Goal: Task Accomplishment & Management: Manage account settings

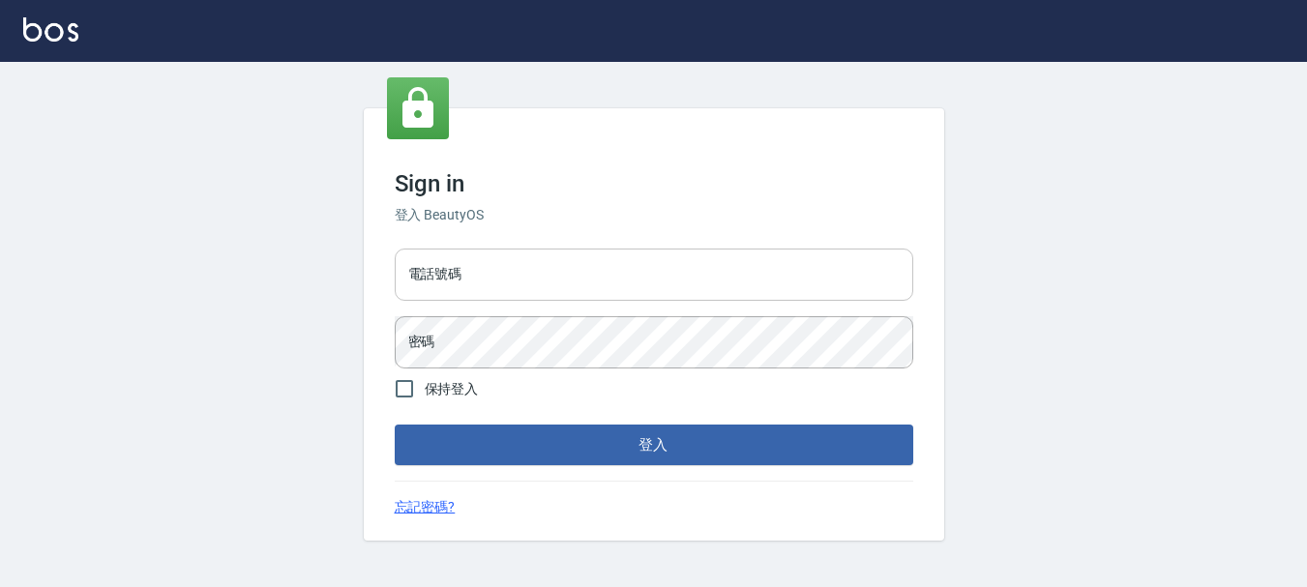
click at [465, 274] on input "電話號碼" at bounding box center [654, 275] width 519 height 52
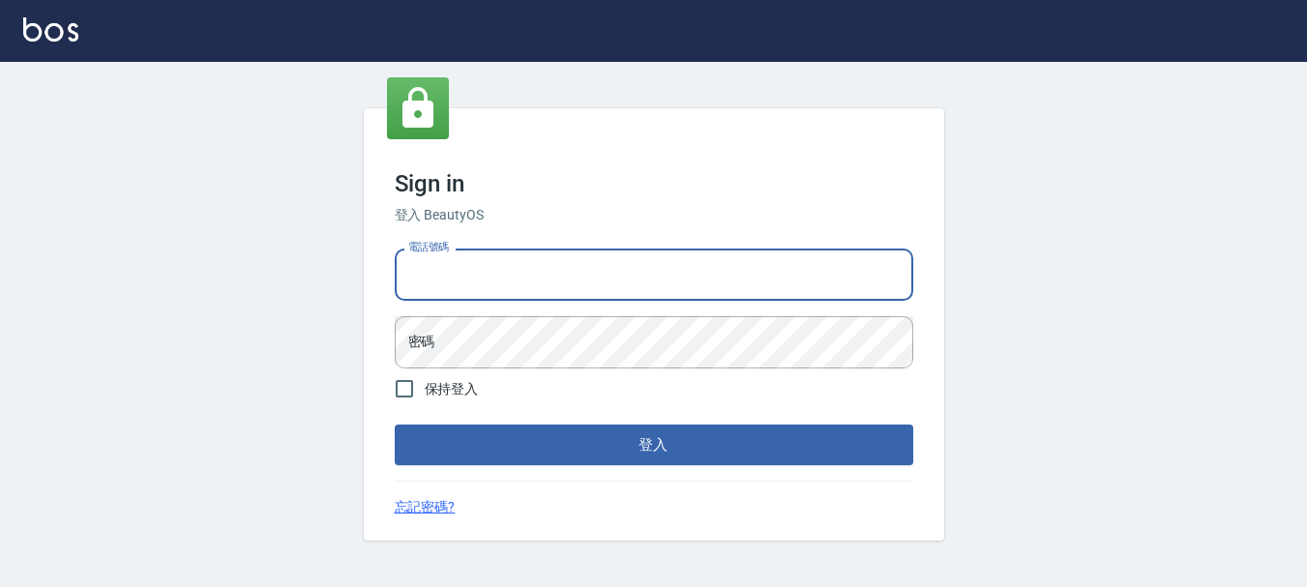
type input "0989239739"
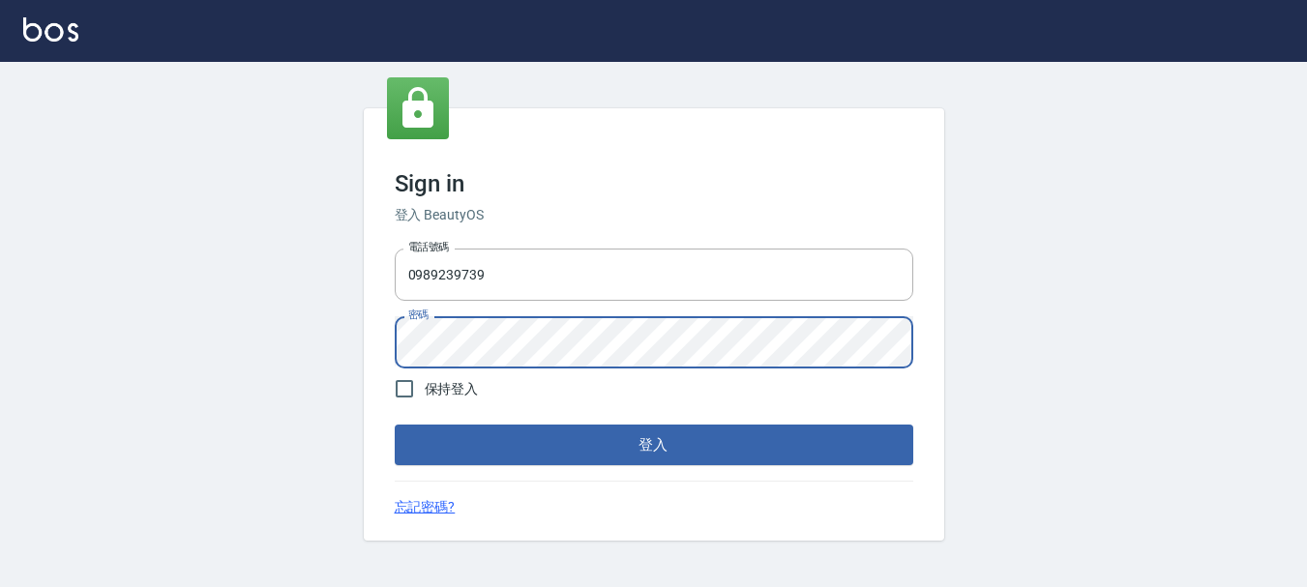
click at [395, 425] on button "登入" at bounding box center [654, 445] width 519 height 41
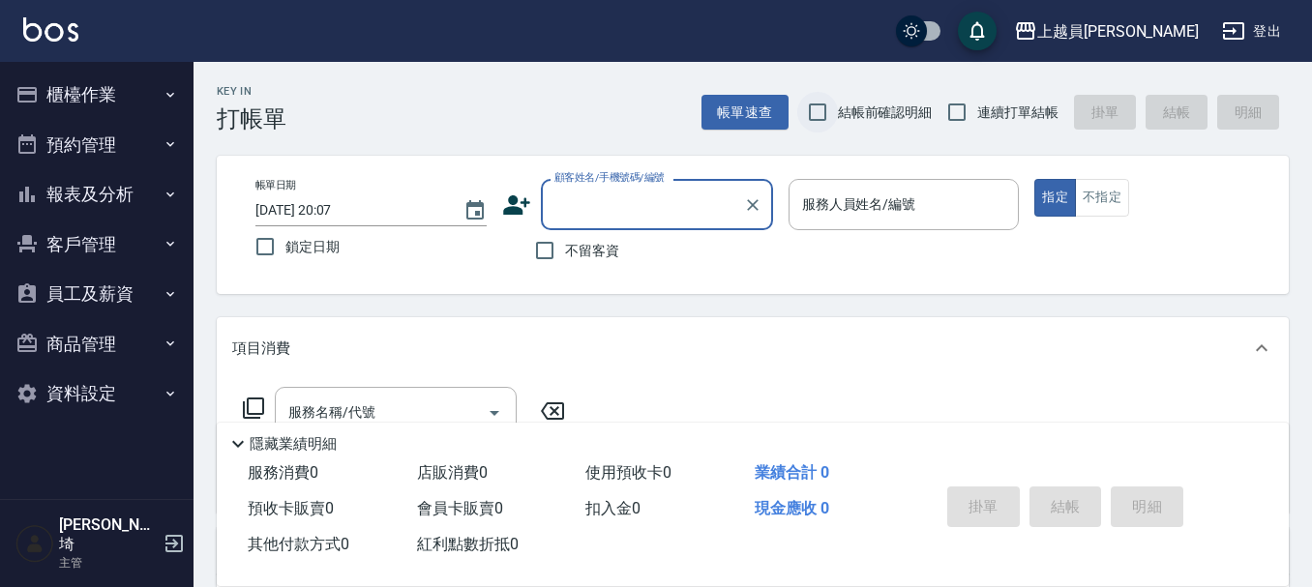
click at [813, 112] on input "結帳前確認明細" at bounding box center [817, 112] width 41 height 41
checkbox input "true"
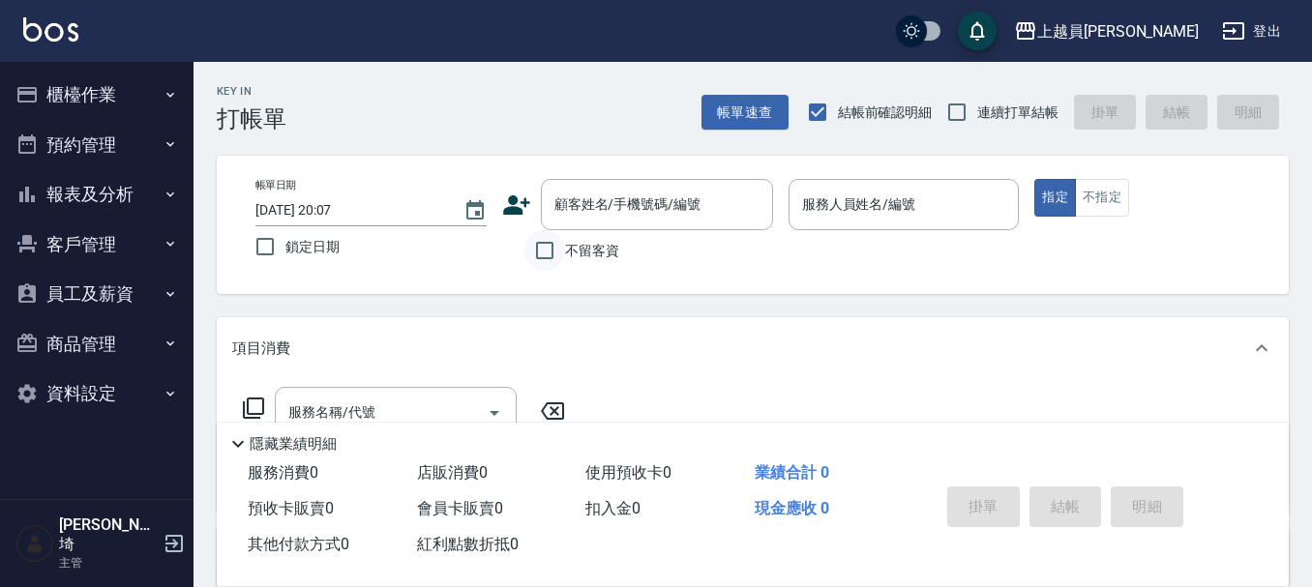
click at [544, 256] on input "不留客資" at bounding box center [544, 250] width 41 height 41
checkbox input "true"
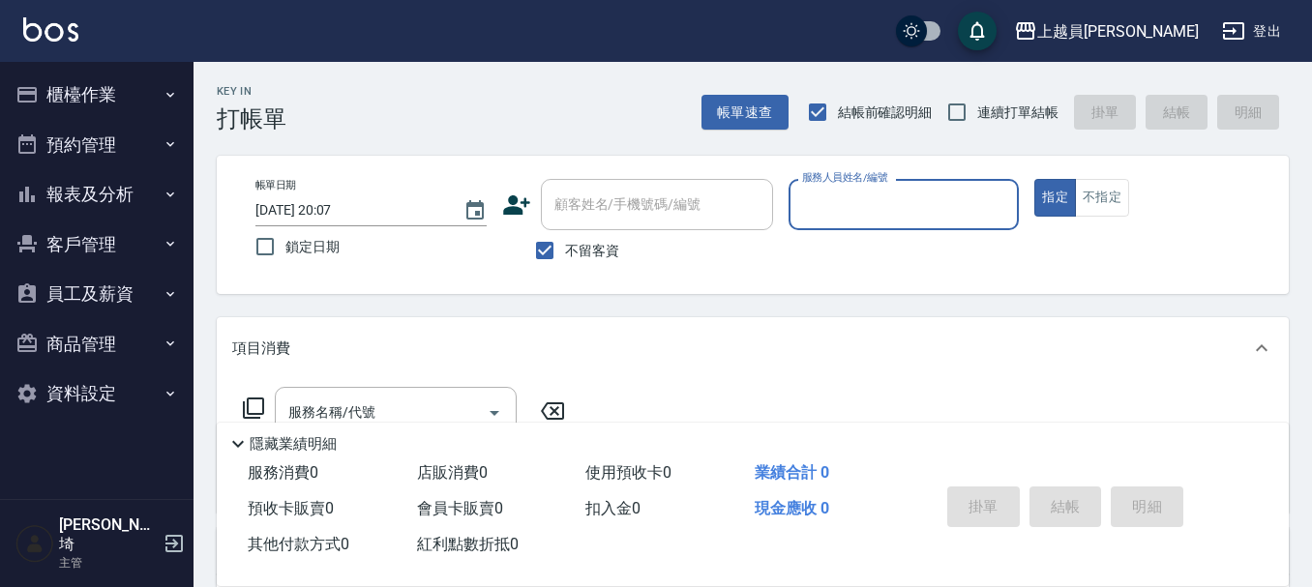
click at [881, 201] on input "服務人員姓名/編號" at bounding box center [904, 205] width 214 height 34
click at [898, 197] on input "服務人員姓名/編號" at bounding box center [904, 205] width 214 height 34
type input "ㄖ"
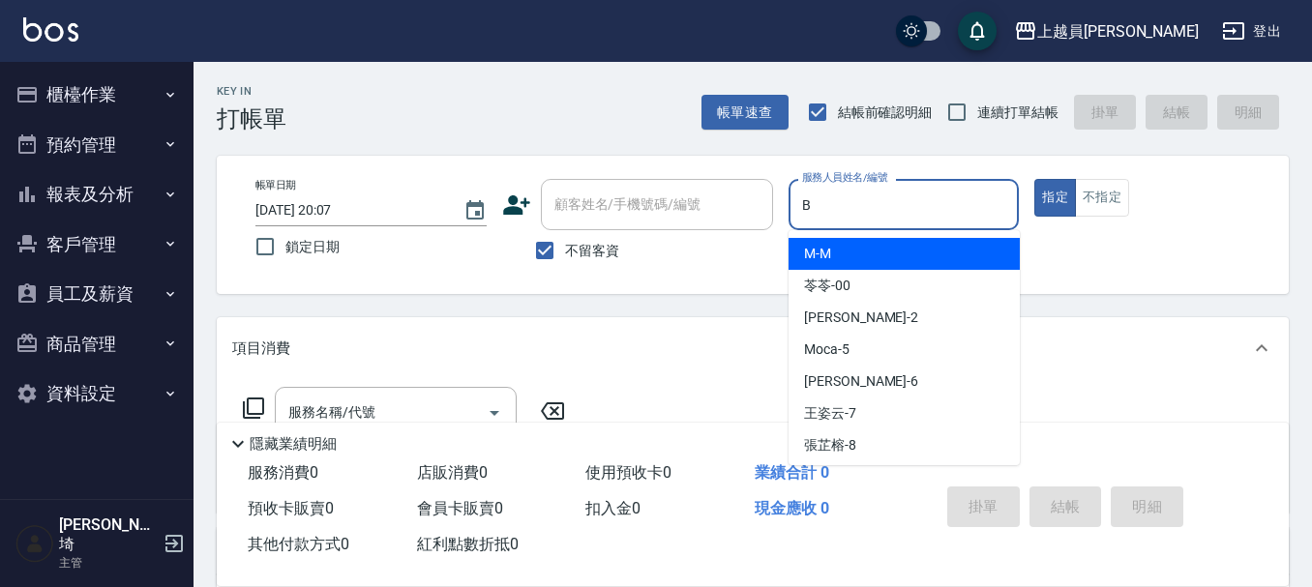
type input "Bonnie-B"
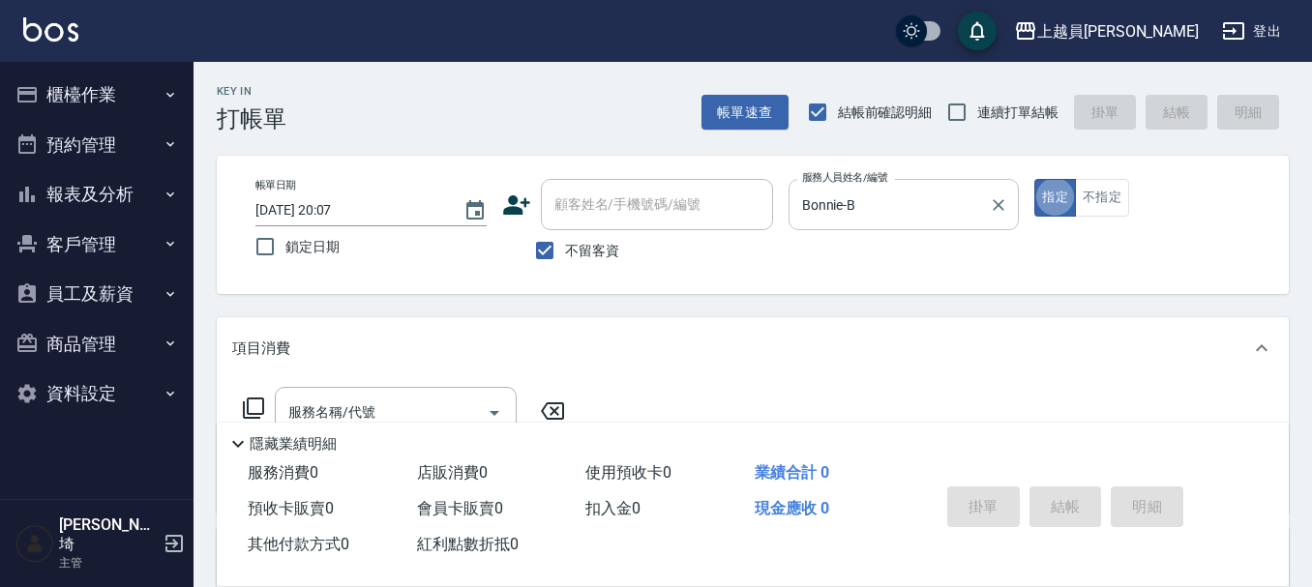
type button "true"
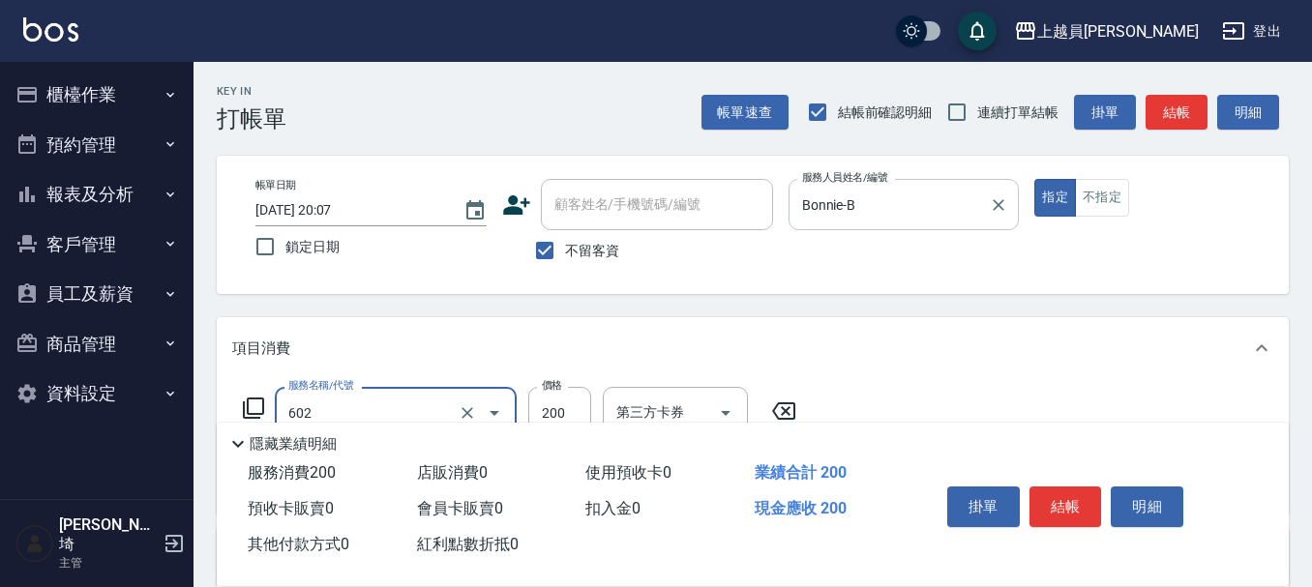
type input "一般洗髮(602)"
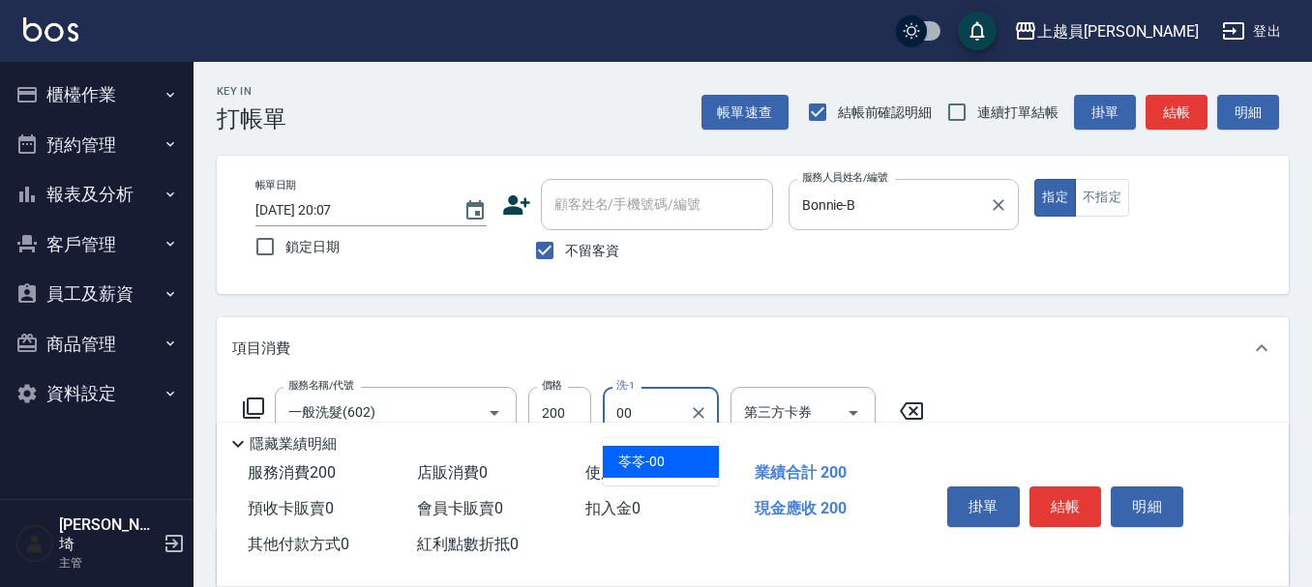
type input "苓苓-00"
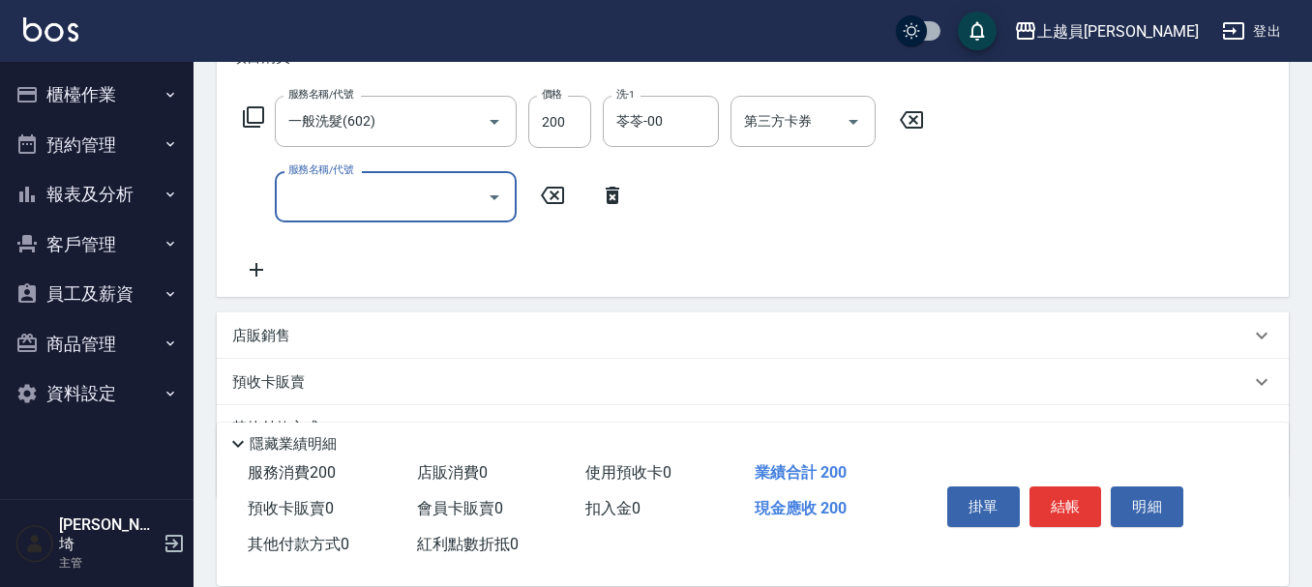
scroll to position [290, 0]
type input "精油(889)"
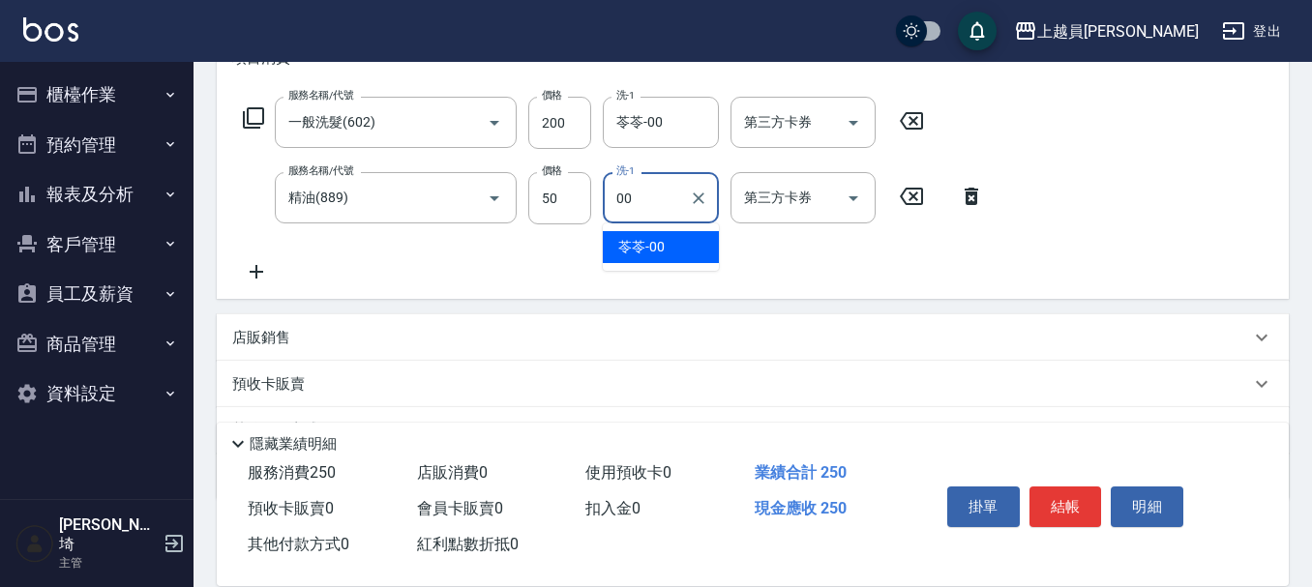
type input "苓苓-00"
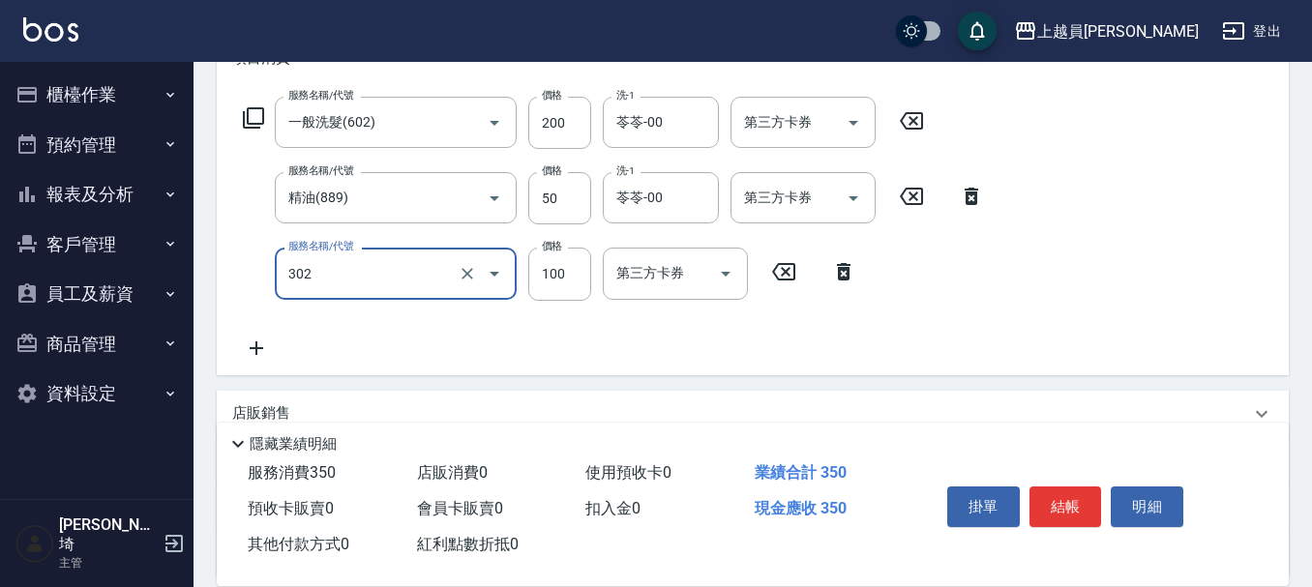
type input "剪髮(302)"
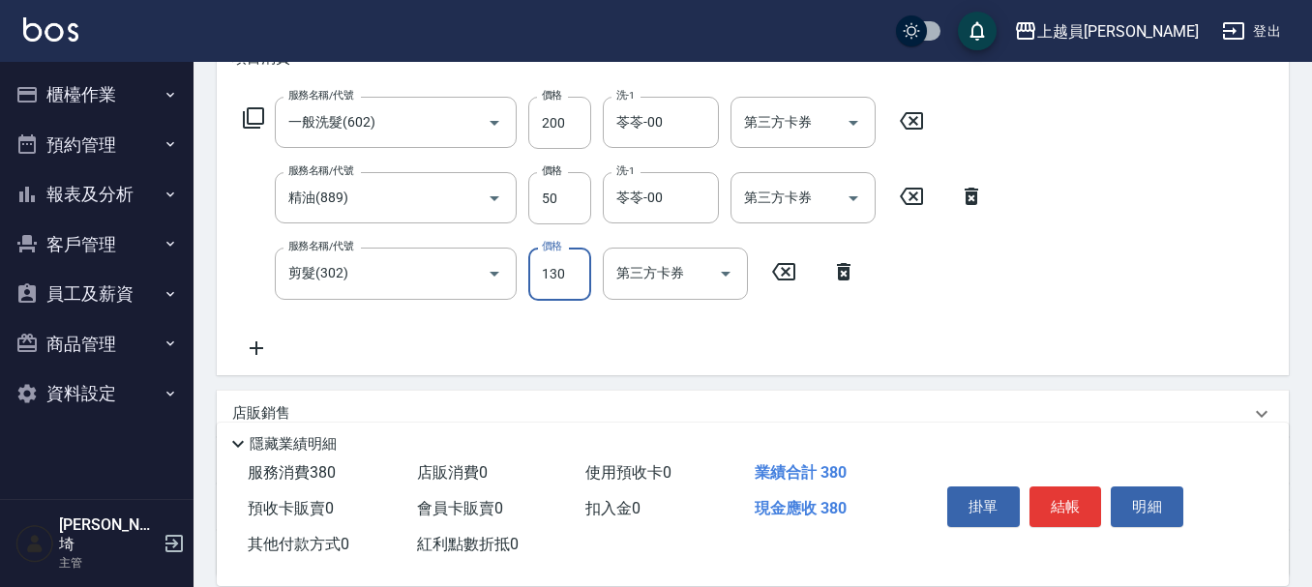
type input "130"
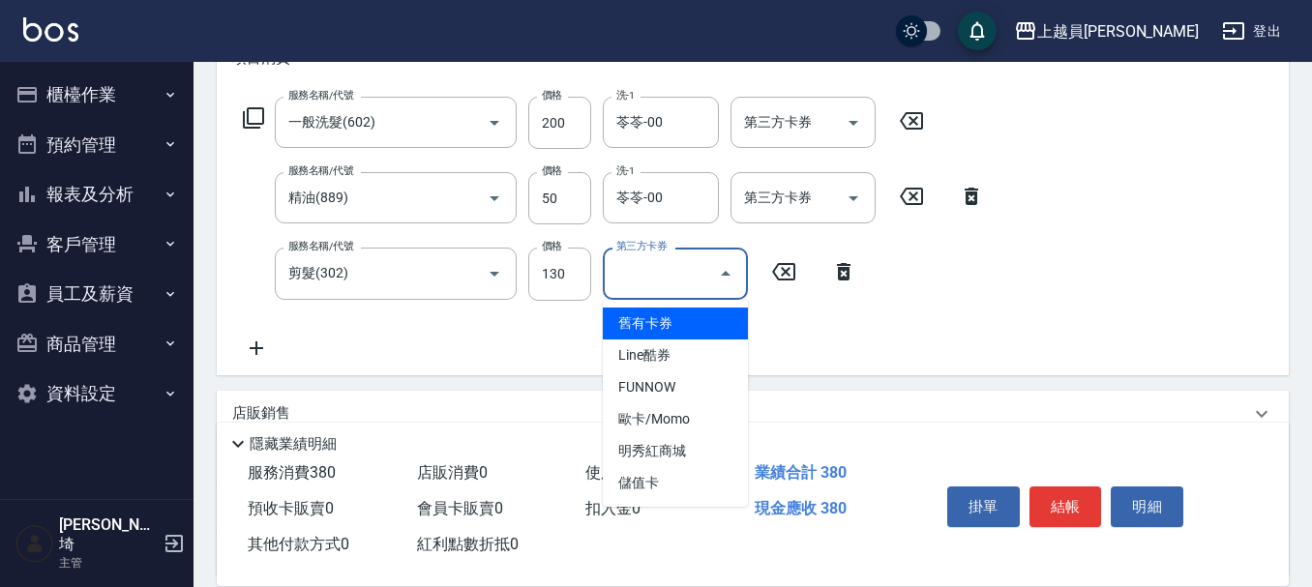
click at [737, 319] on span "舊有卡券" at bounding box center [675, 324] width 145 height 32
type input "舊有卡券"
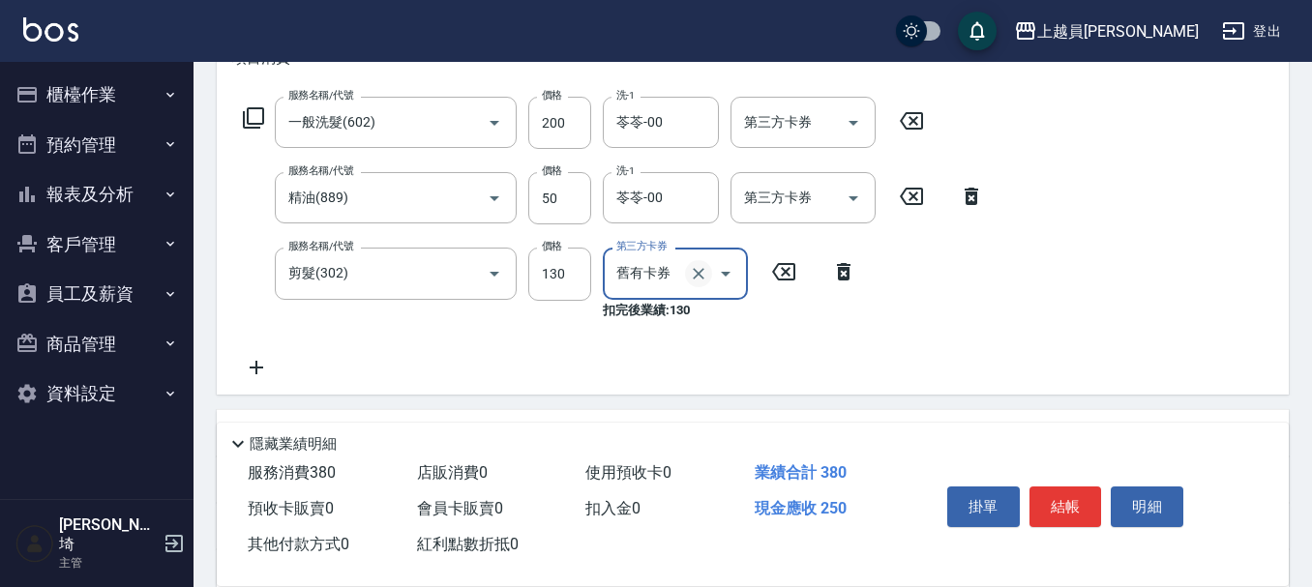
click at [701, 276] on icon "Clear" at bounding box center [699, 274] width 12 height 12
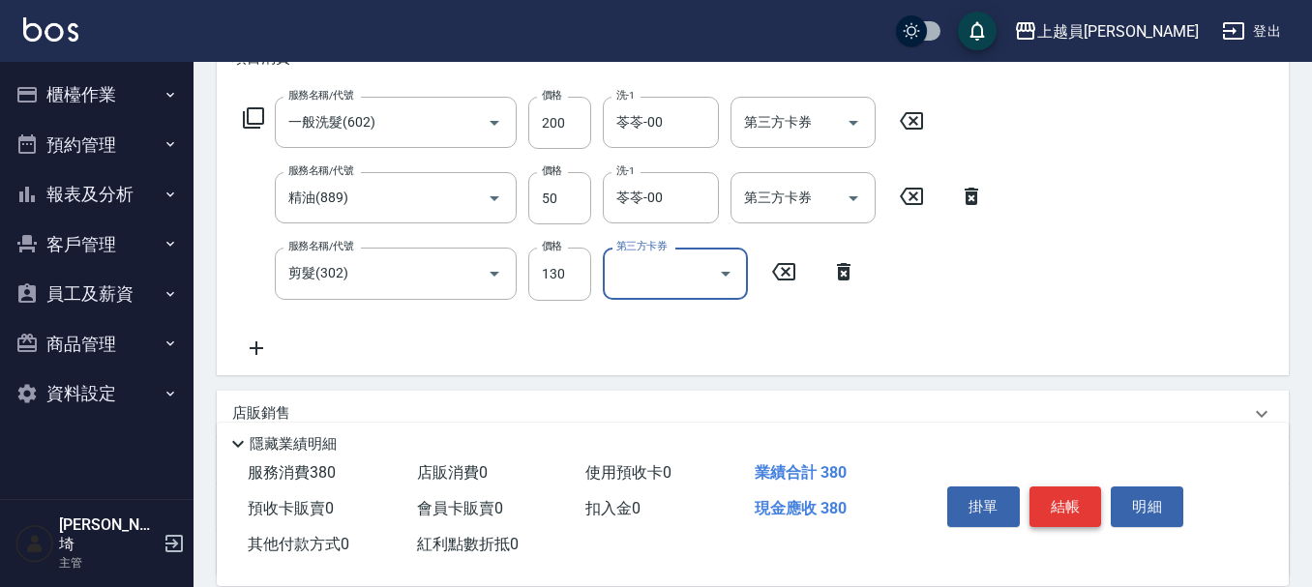
click at [1073, 494] on button "結帳" at bounding box center [1066, 507] width 73 height 41
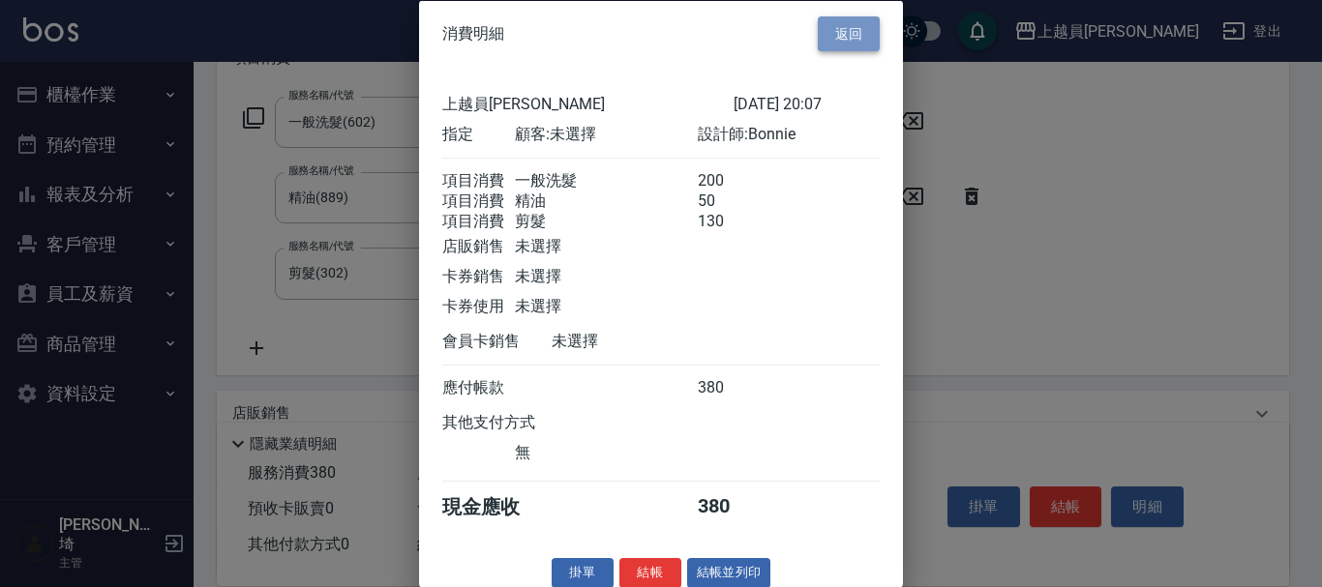
click at [853, 21] on button "返回" at bounding box center [849, 33] width 62 height 36
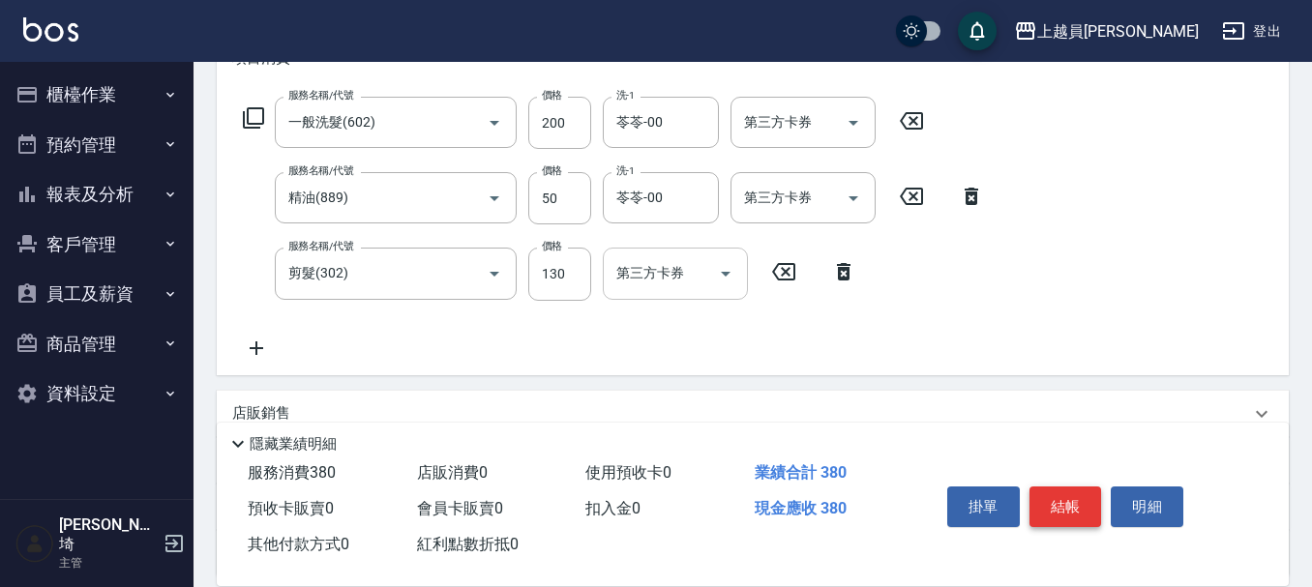
click at [1049, 487] on button "結帳" at bounding box center [1066, 507] width 73 height 41
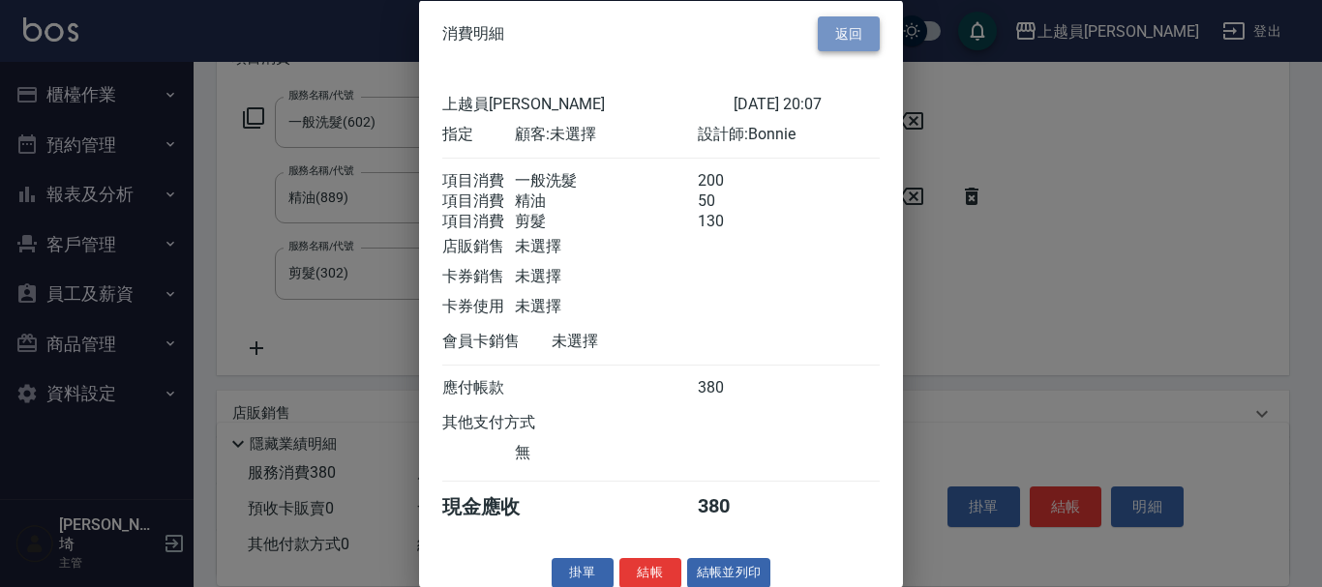
click at [832, 18] on button "返回" at bounding box center [849, 33] width 62 height 36
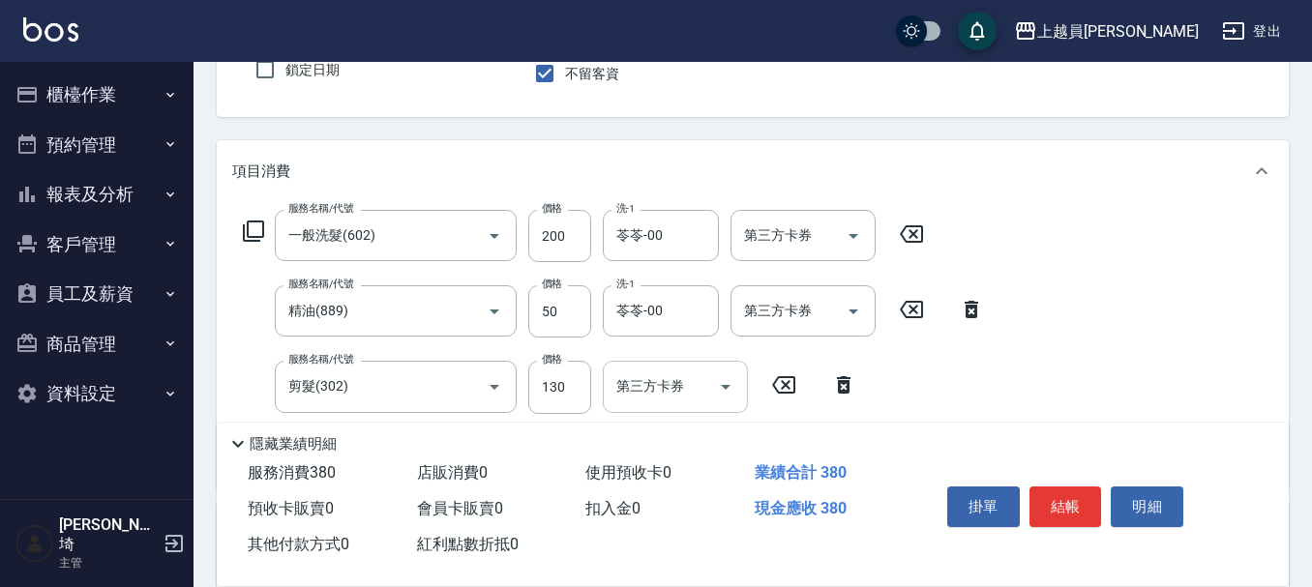
scroll to position [0, 0]
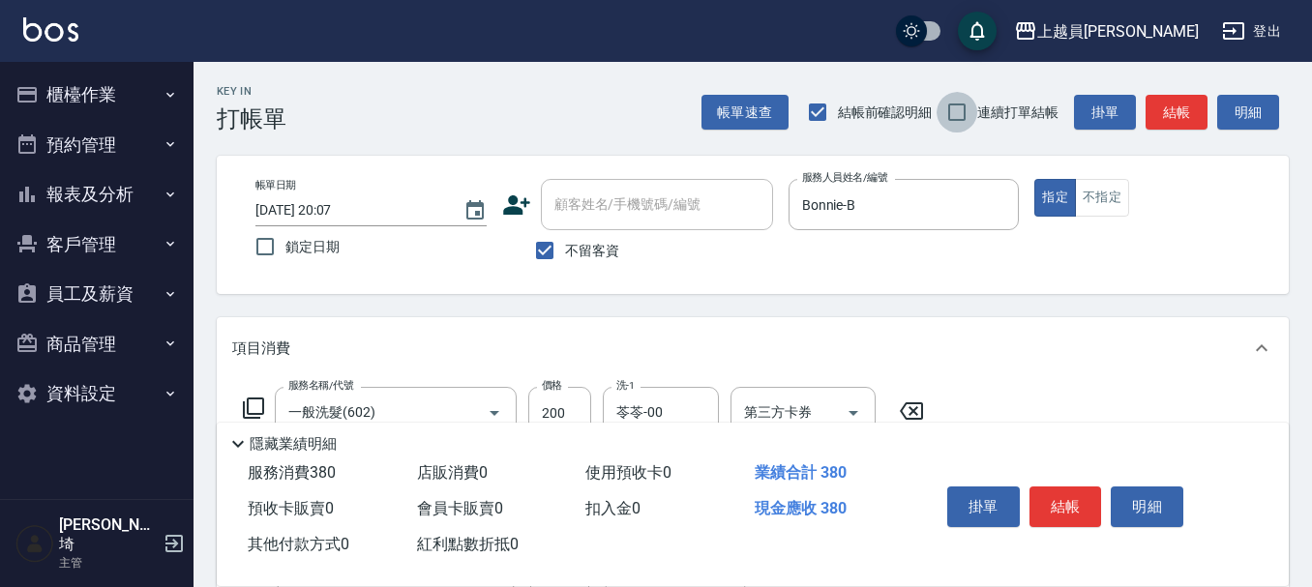
click at [952, 114] on input "連續打單結帳" at bounding box center [957, 112] width 41 height 41
checkbox input "true"
click at [816, 119] on input "結帳前確認明細" at bounding box center [817, 112] width 41 height 41
checkbox input "false"
click at [1073, 488] on button "結帳" at bounding box center [1066, 507] width 73 height 41
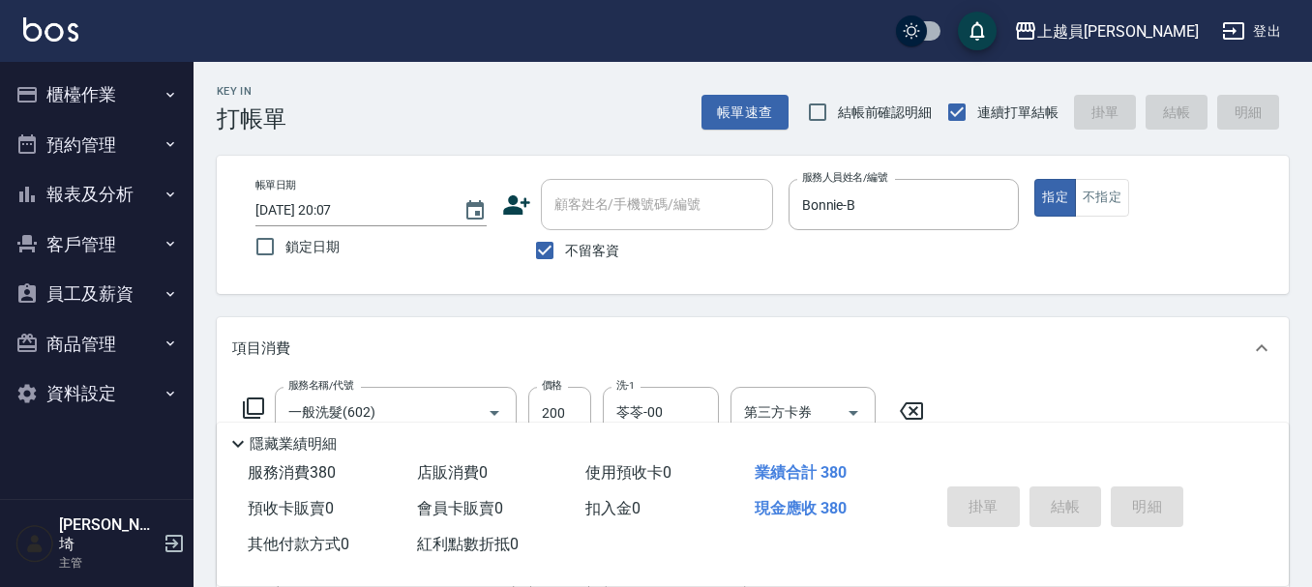
type input "[DATE] 20:09"
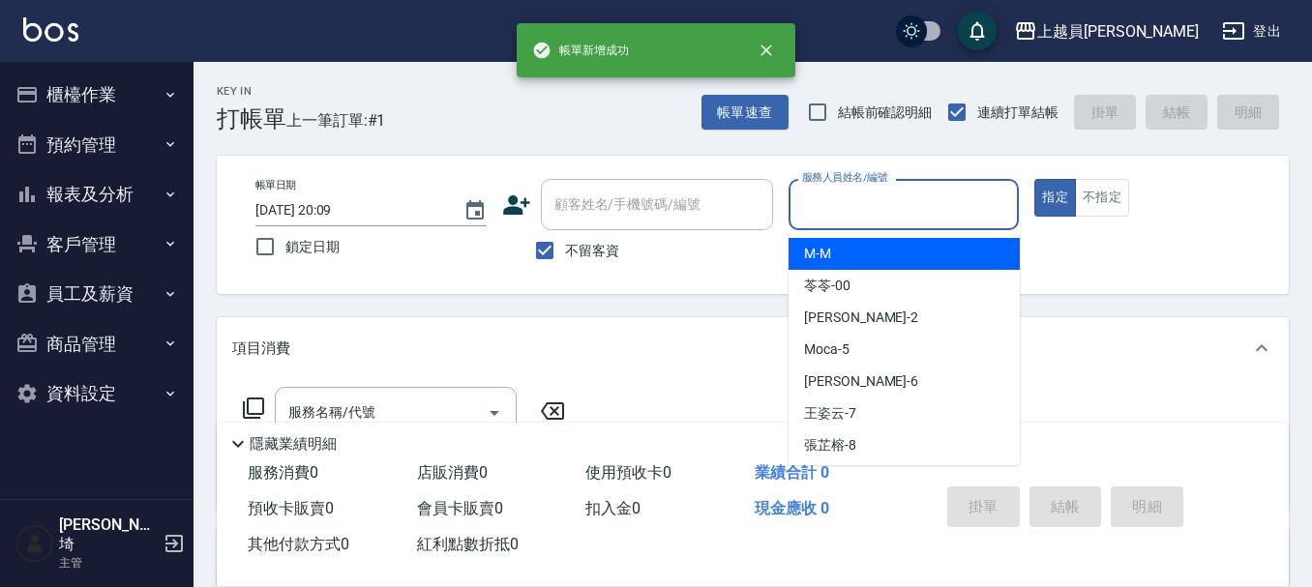
click at [946, 198] on input "服務人員姓名/編號" at bounding box center [904, 205] width 214 height 34
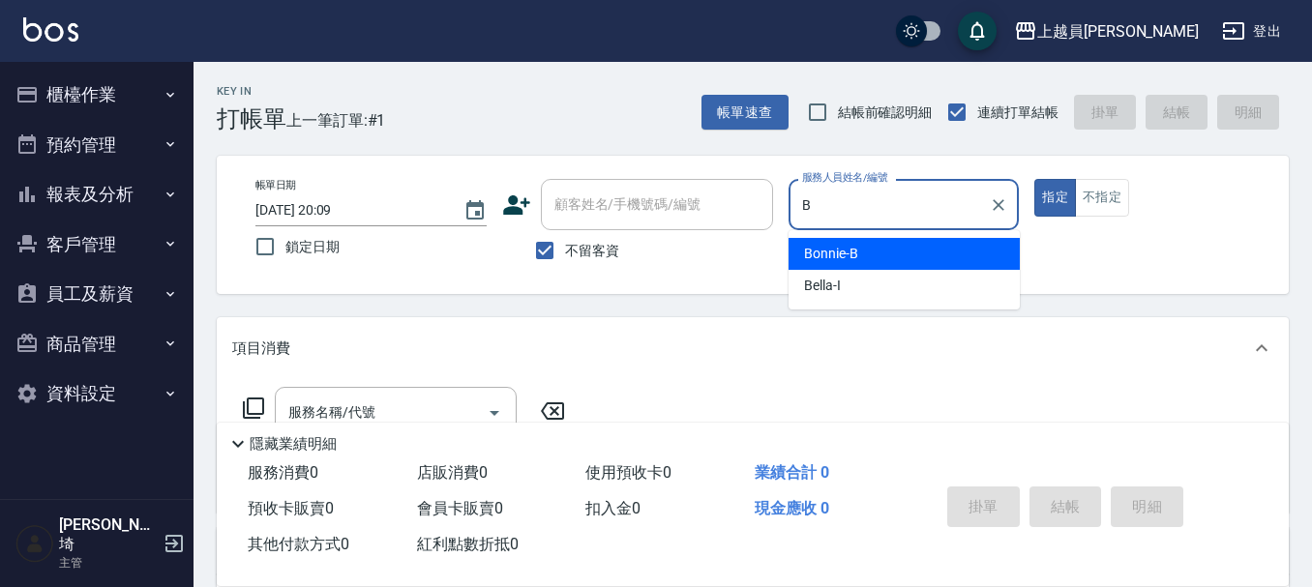
type input "Bonnie-B"
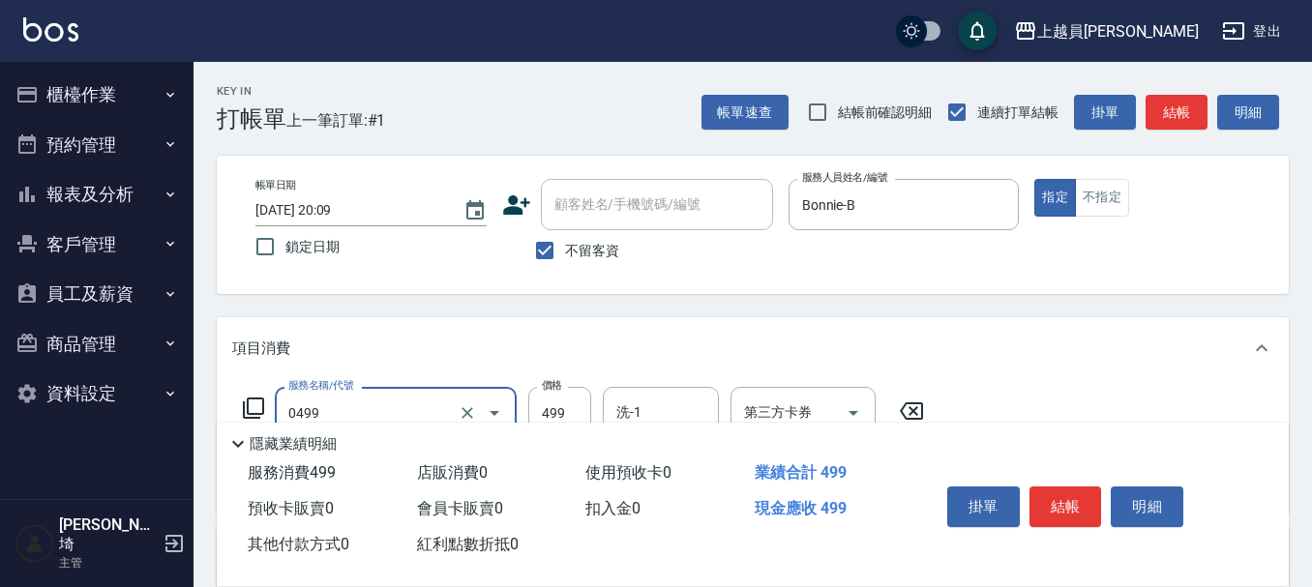
type input "去角質洗髮(0499)"
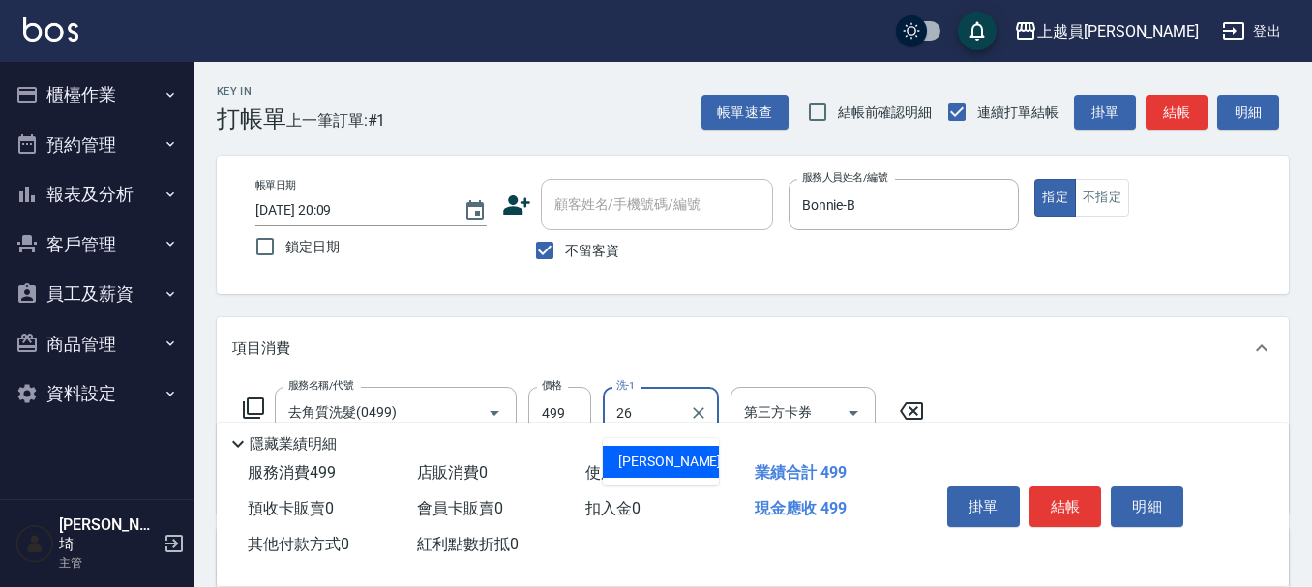
type input "[PERSON_NAME]-26"
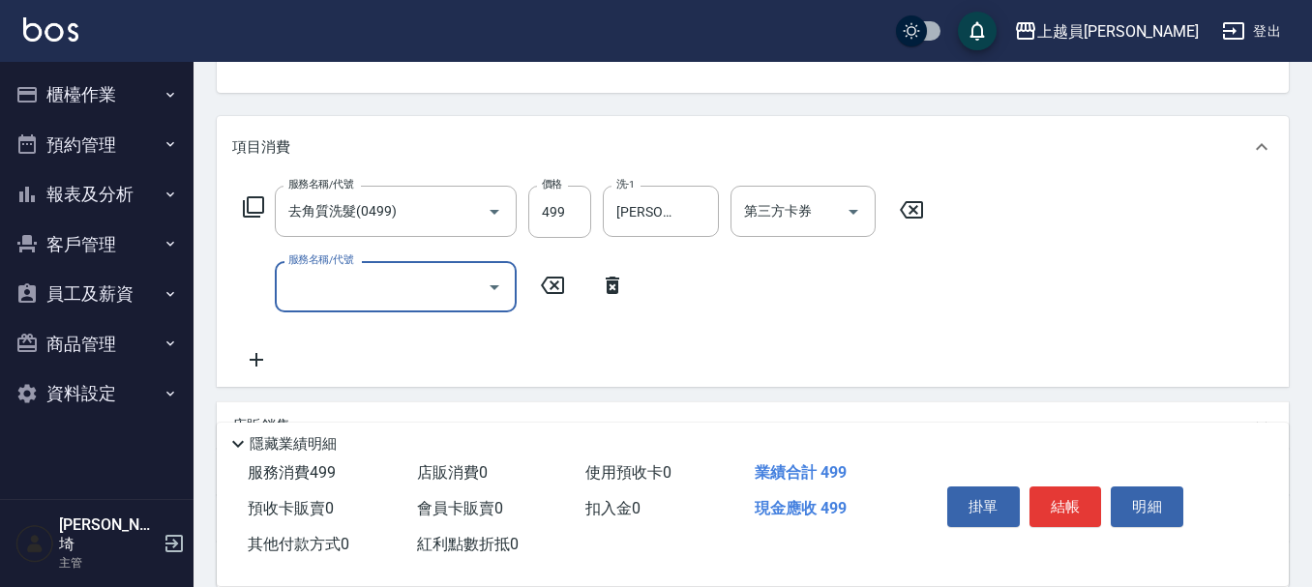
scroll to position [194, 0]
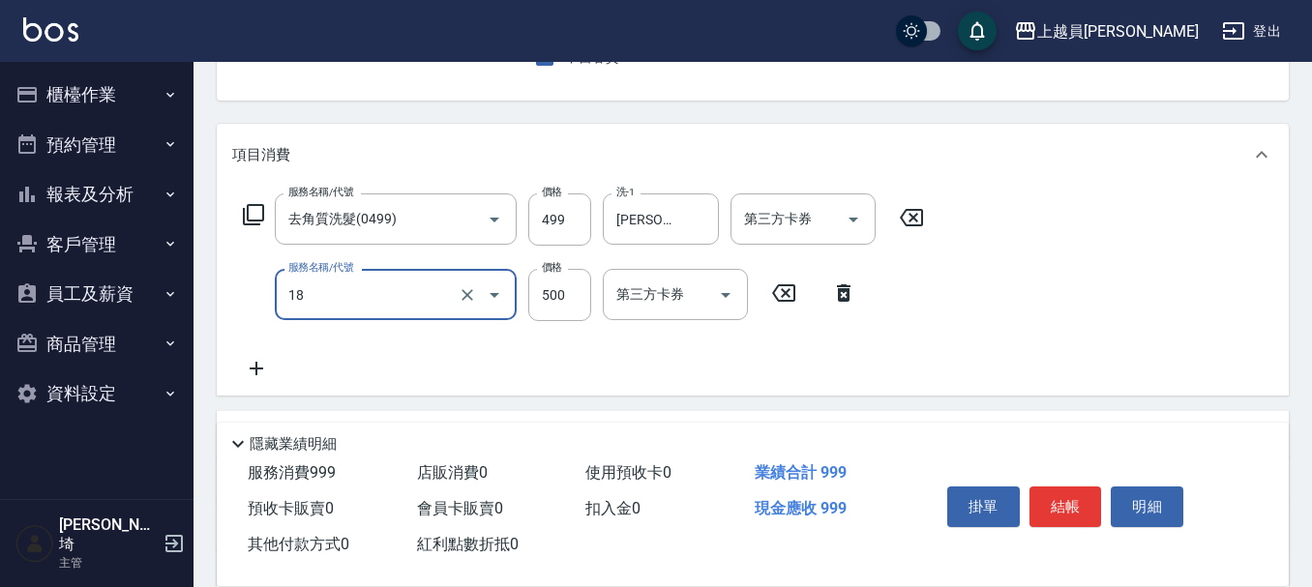
type input "漂髮(18)"
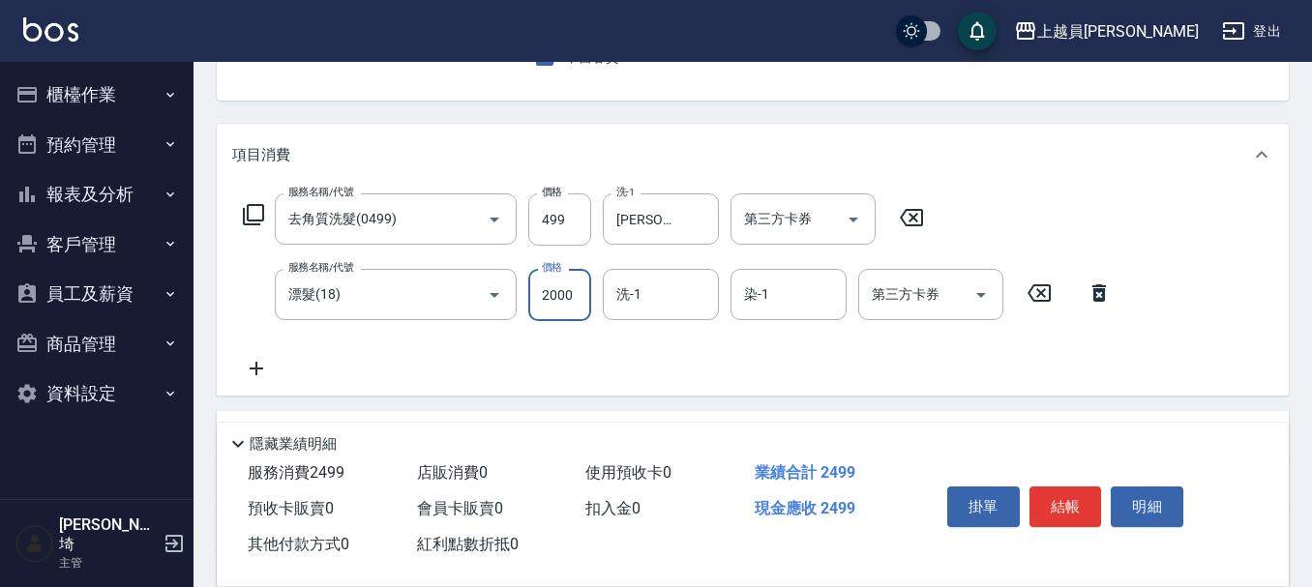
type input "2000"
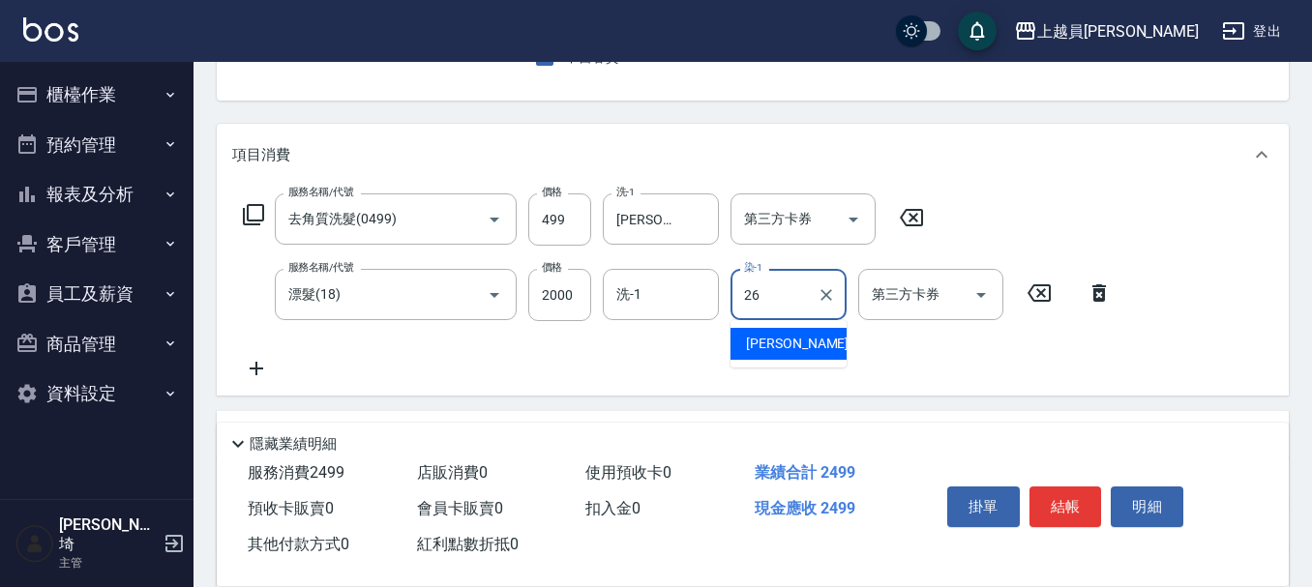
type input "[PERSON_NAME]-26"
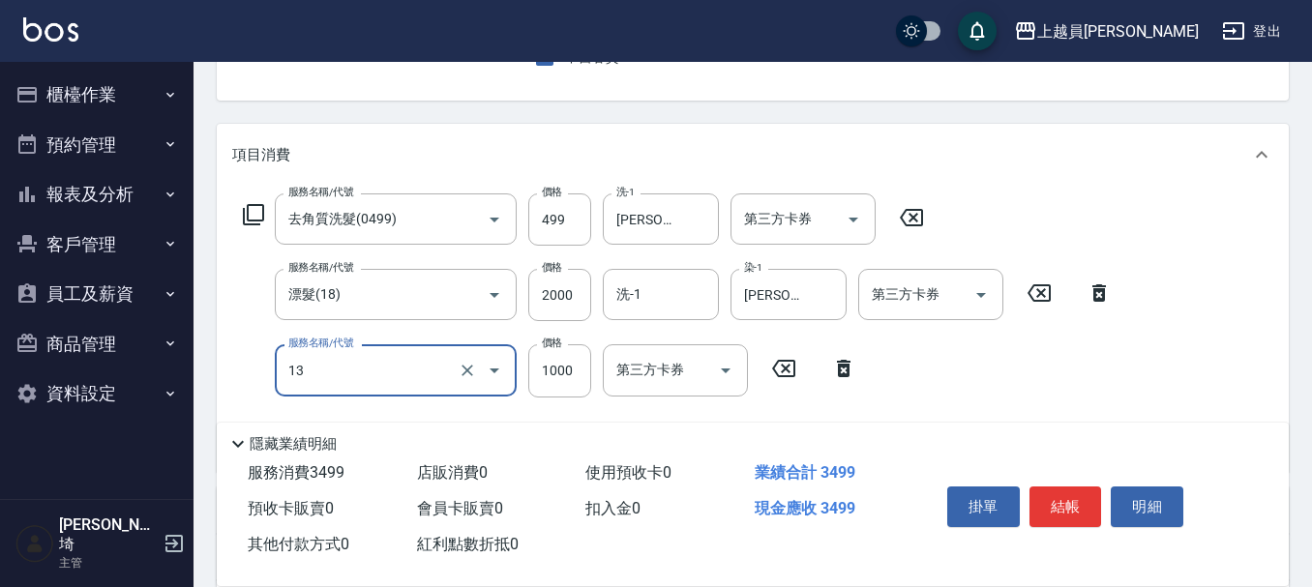
type input "酵素護髮(13)"
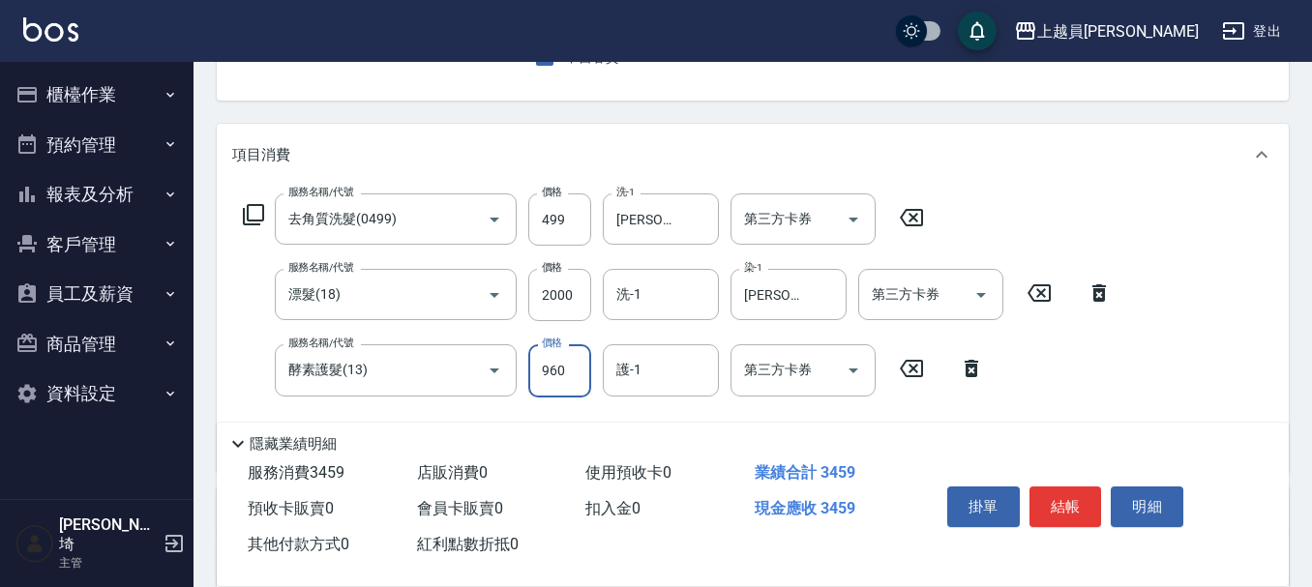
type input "960"
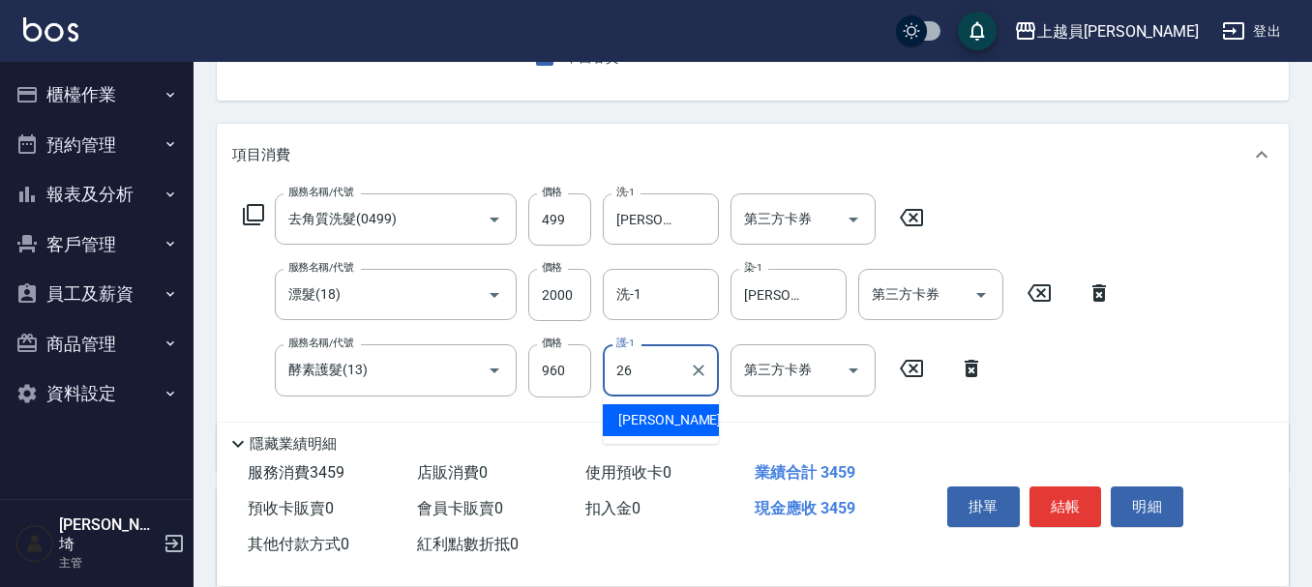
type input "[PERSON_NAME]-26"
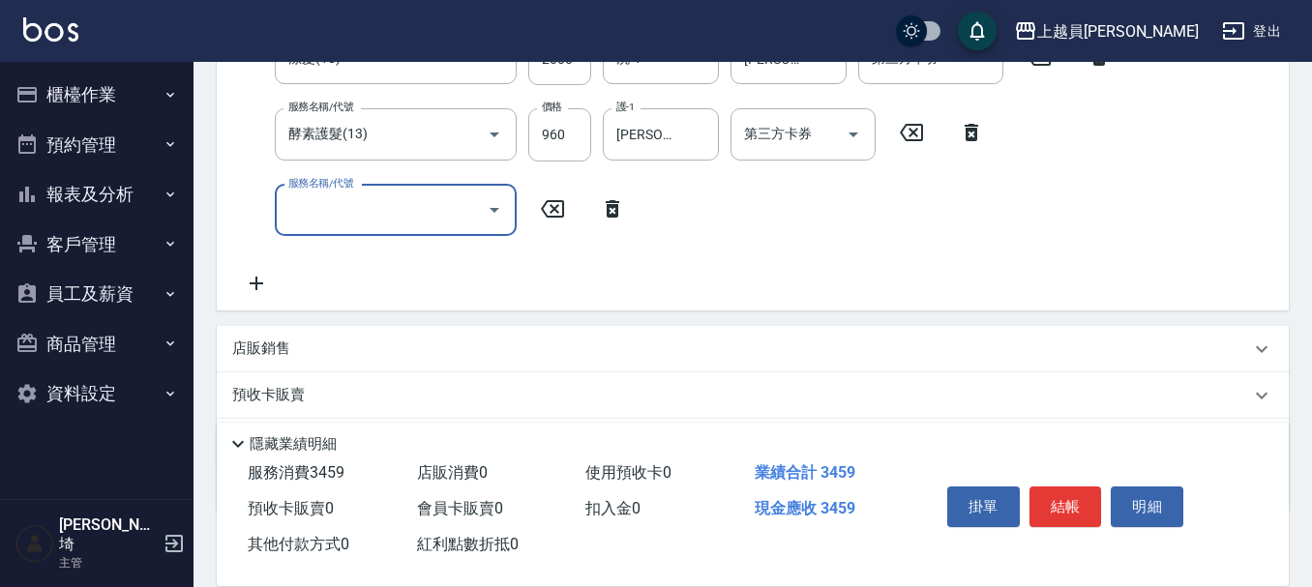
scroll to position [484, 0]
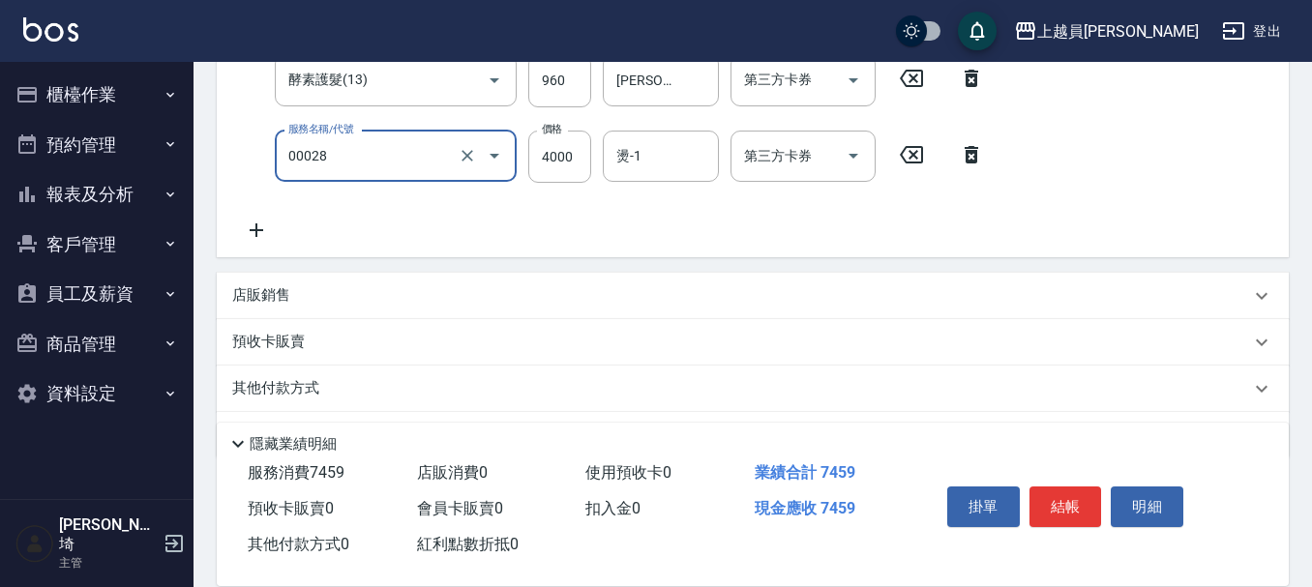
type input "槍式重整(00028)"
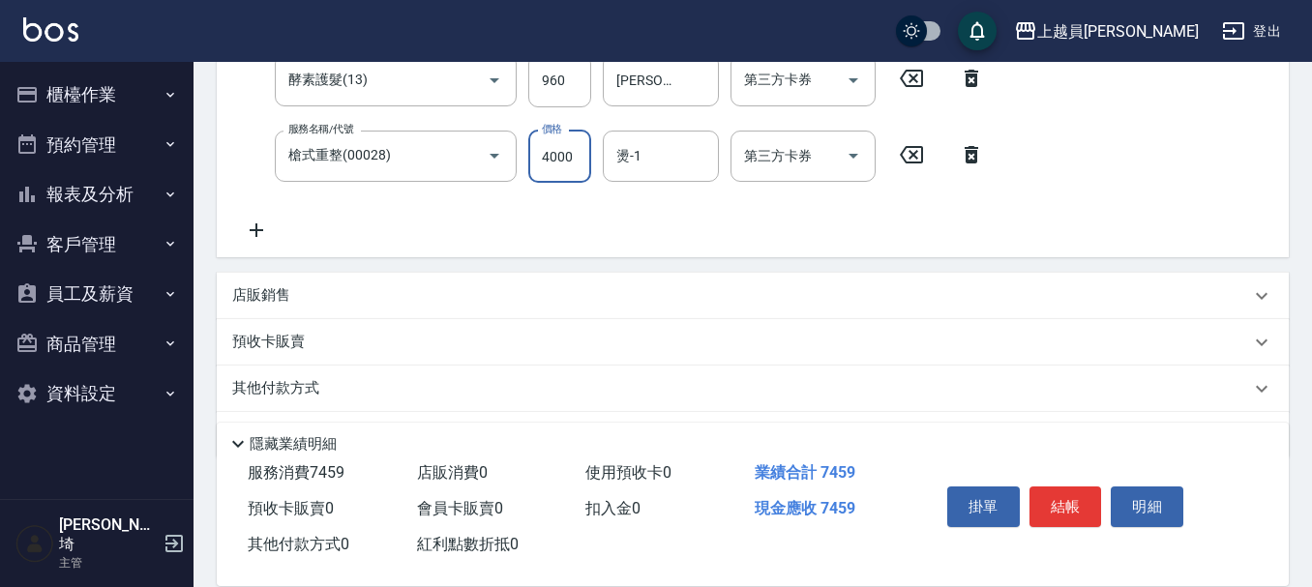
scroll to position [120, 0]
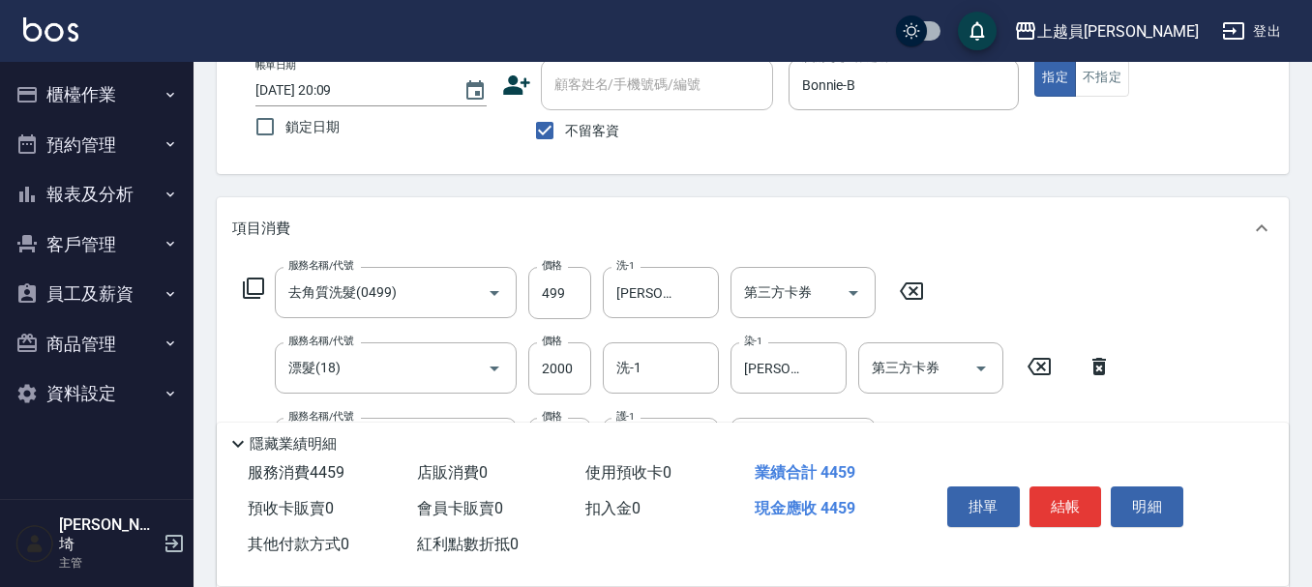
type input "1000"
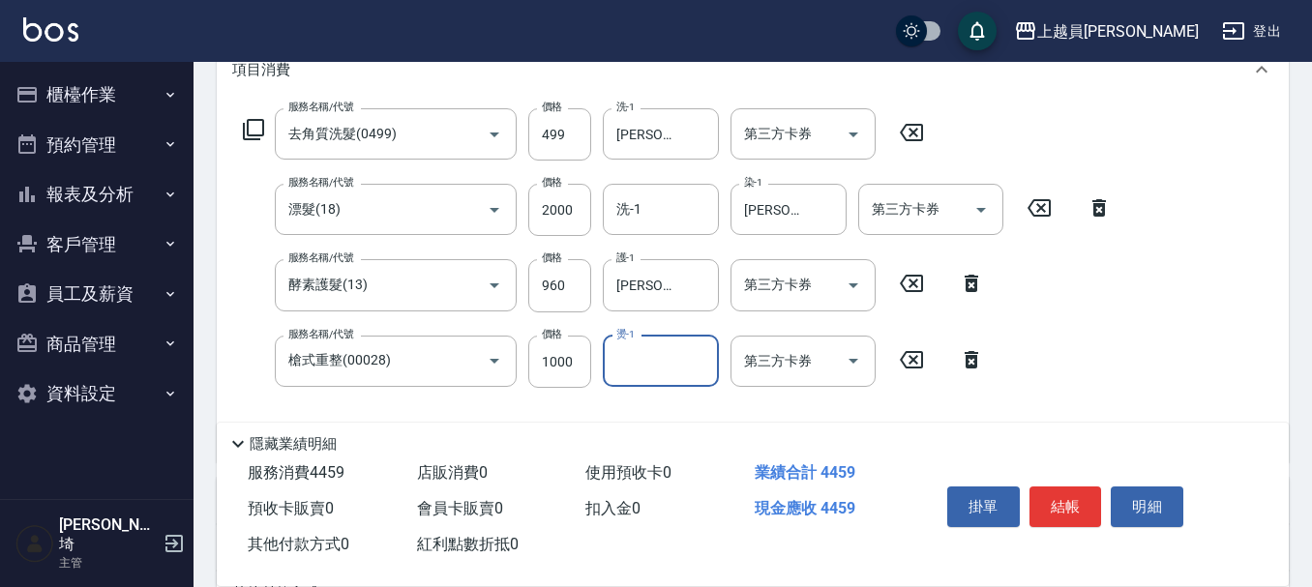
scroll to position [314, 0]
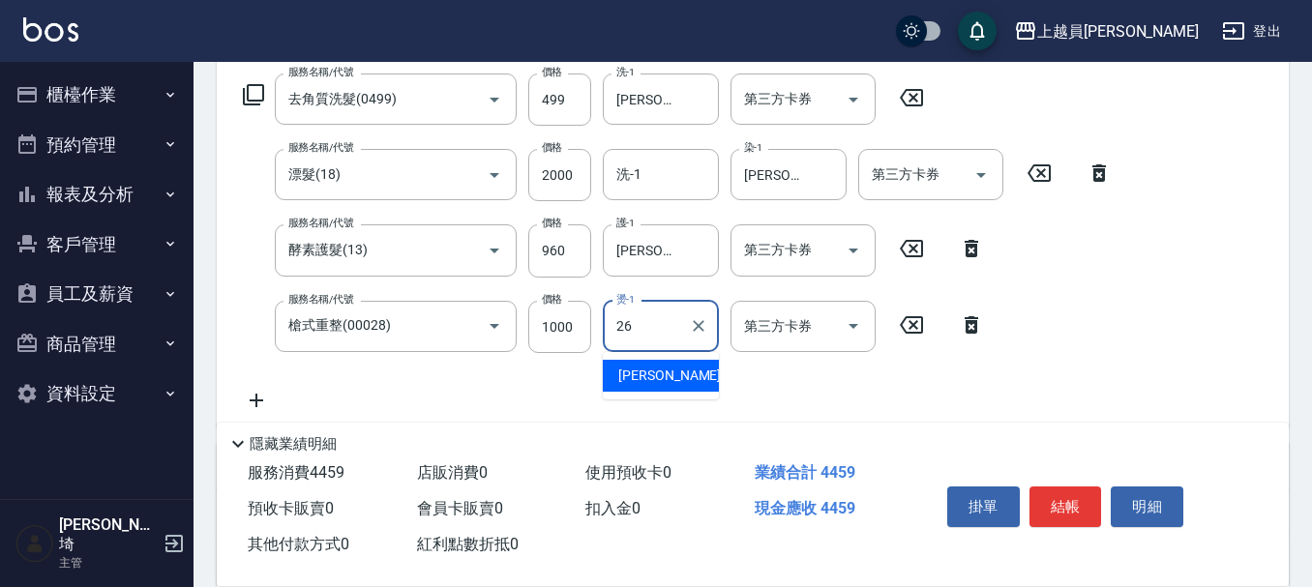
type input "[PERSON_NAME]-26"
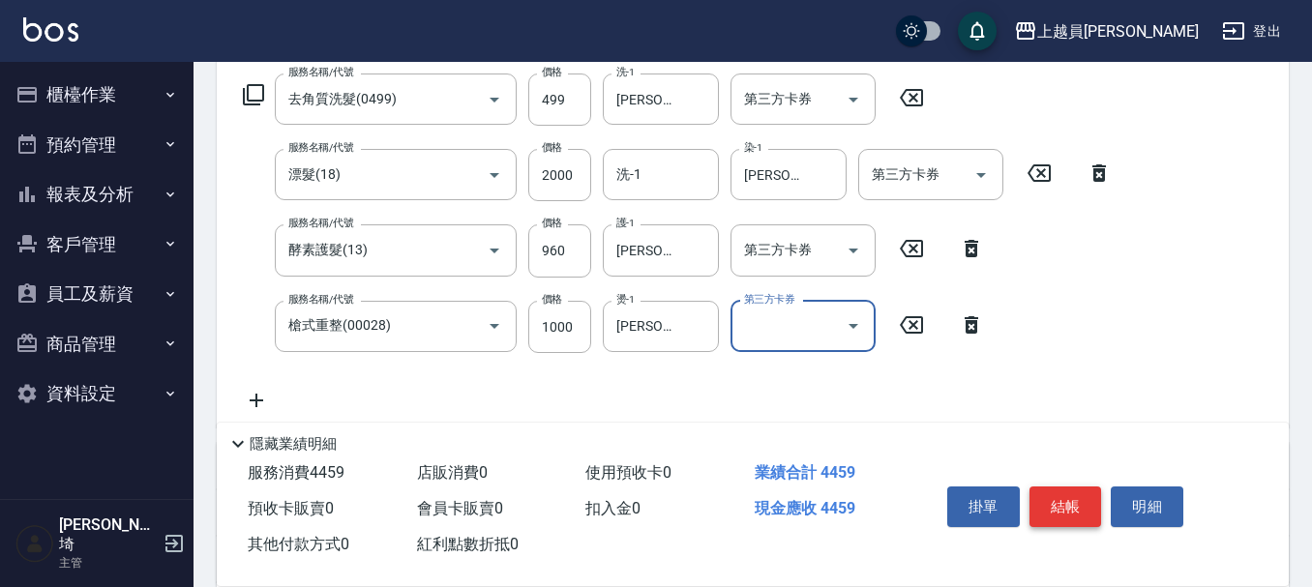
click at [1043, 487] on button "結帳" at bounding box center [1066, 507] width 73 height 41
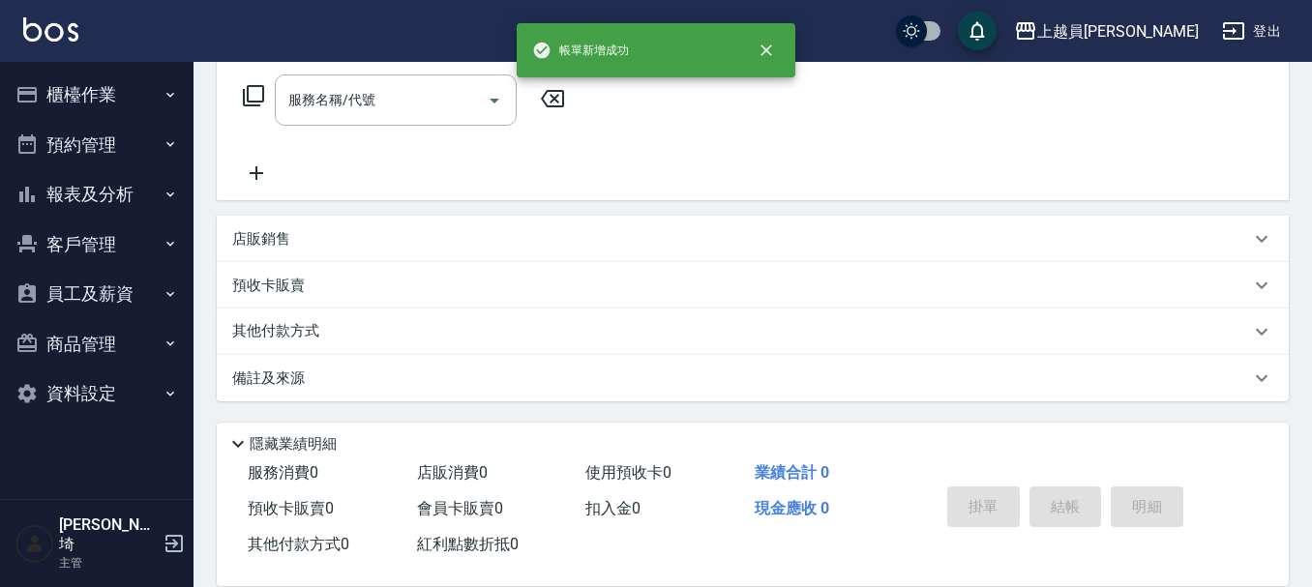
scroll to position [0, 0]
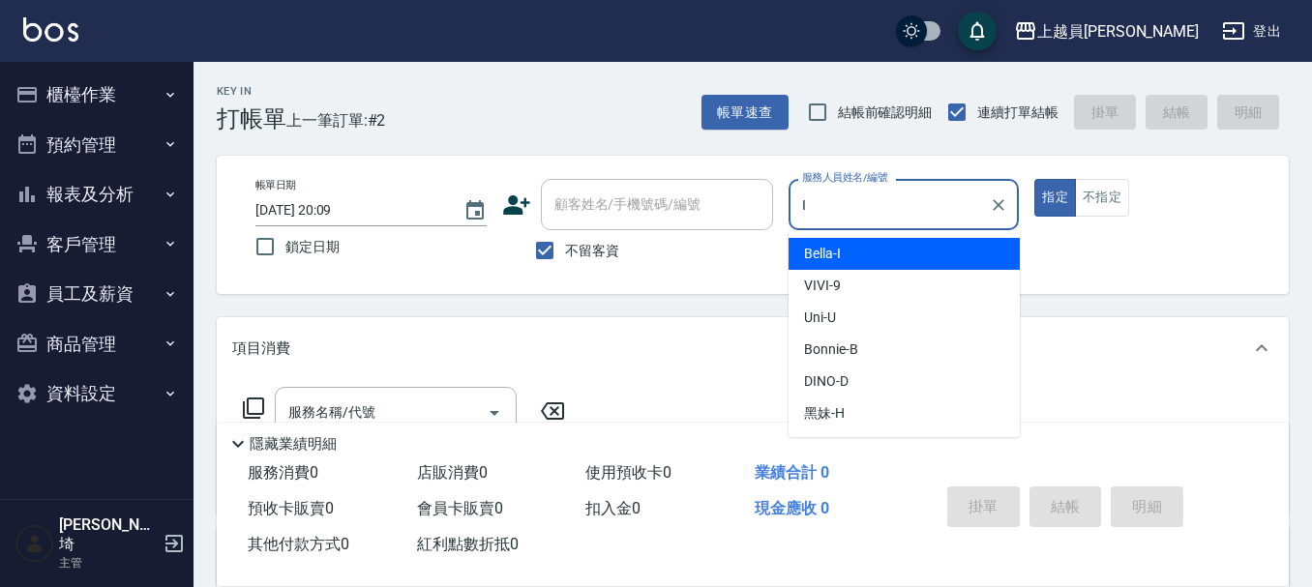
type input "Bella-I"
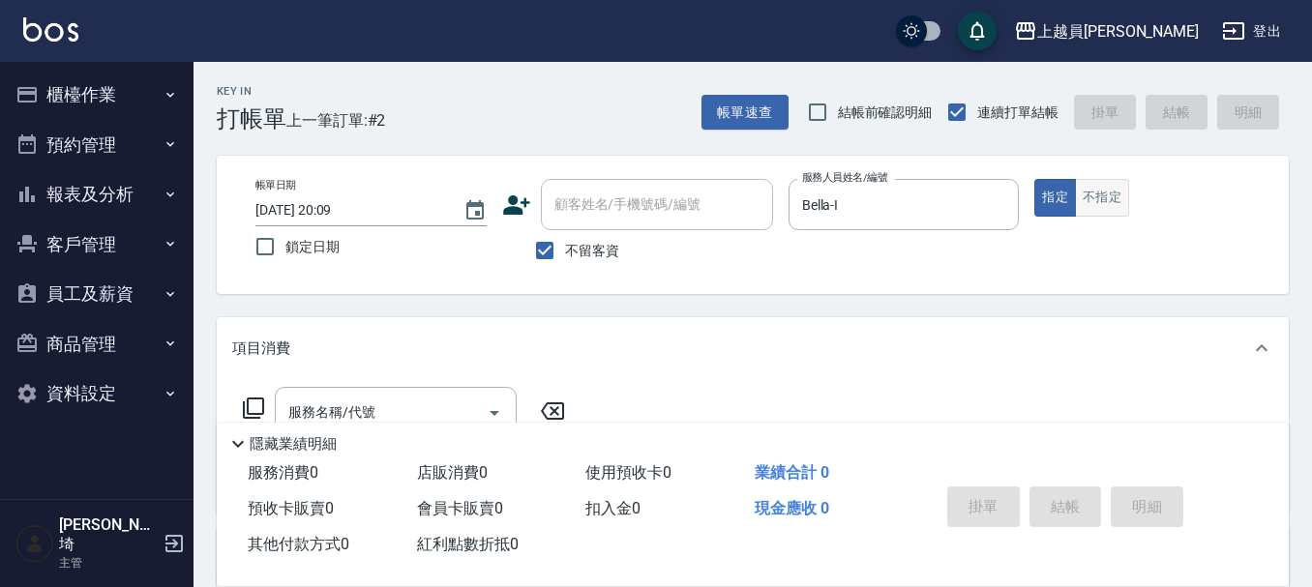
click at [1096, 202] on button "不指定" at bounding box center [1102, 198] width 54 height 38
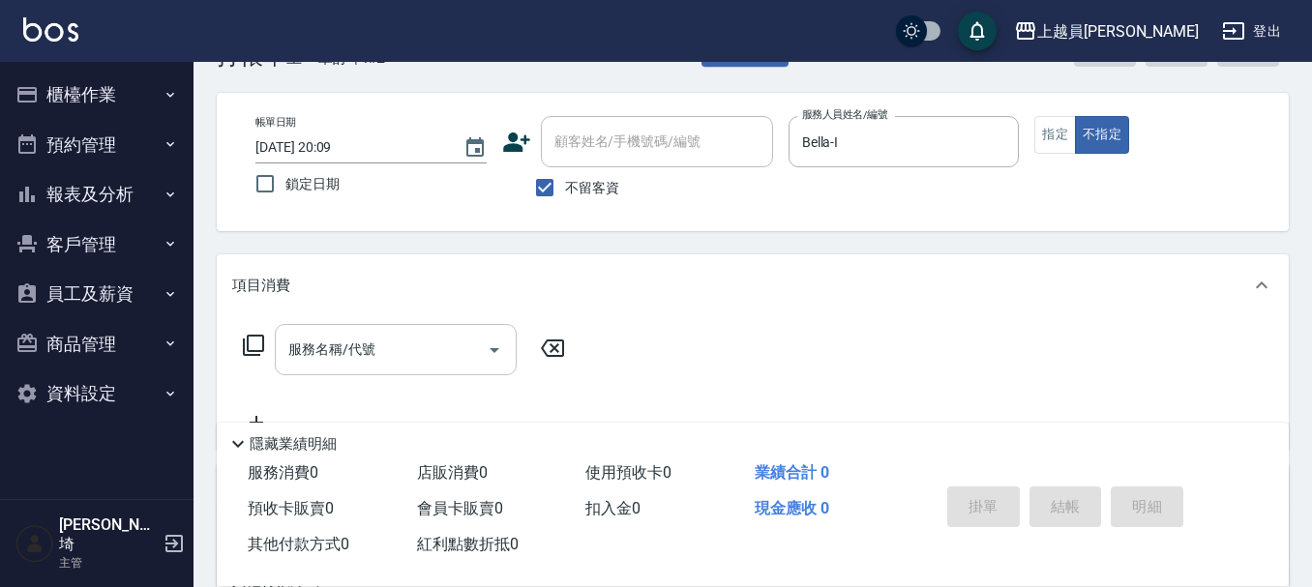
scroll to position [194, 0]
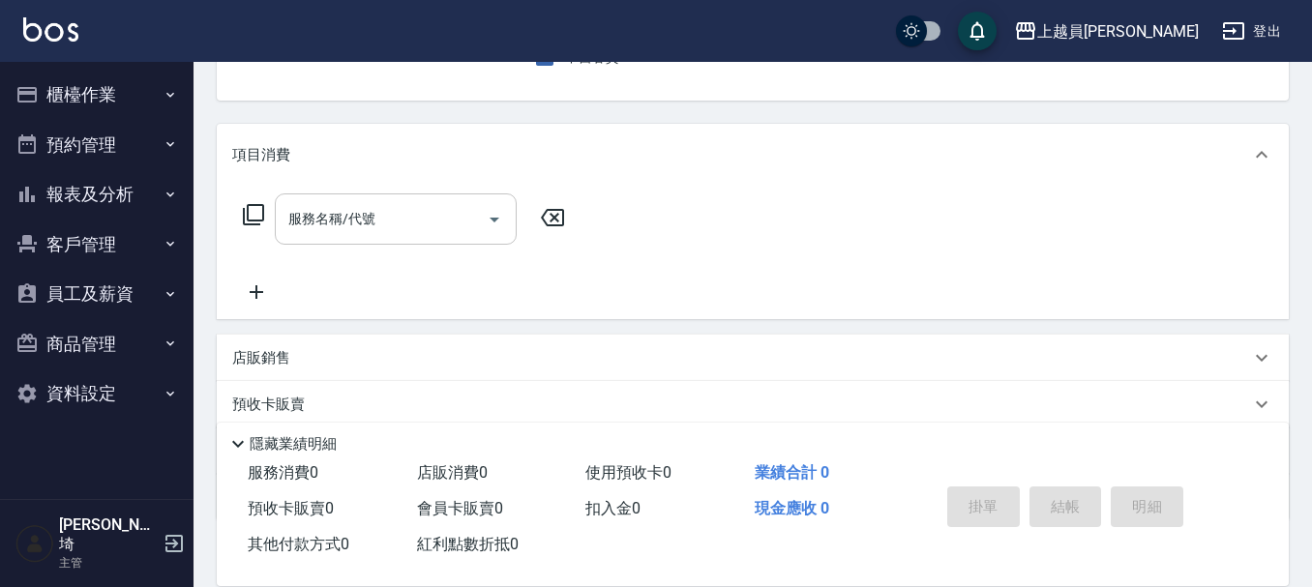
click at [406, 217] on input "服務名稱/代號" at bounding box center [381, 219] width 195 height 34
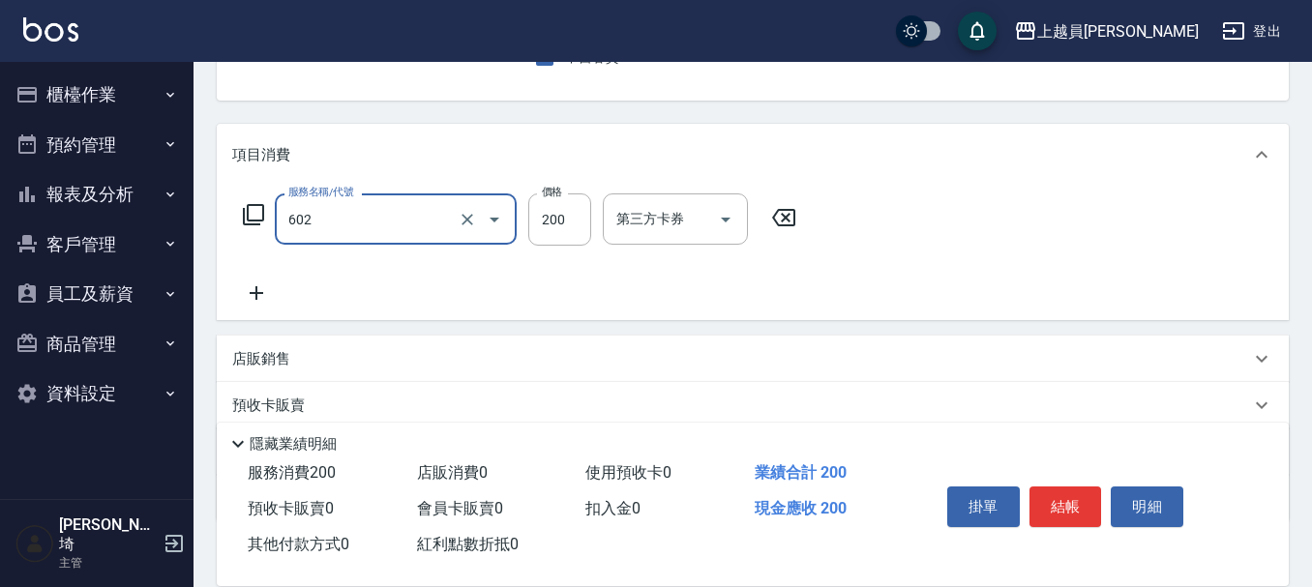
type input "一般洗髮(602)"
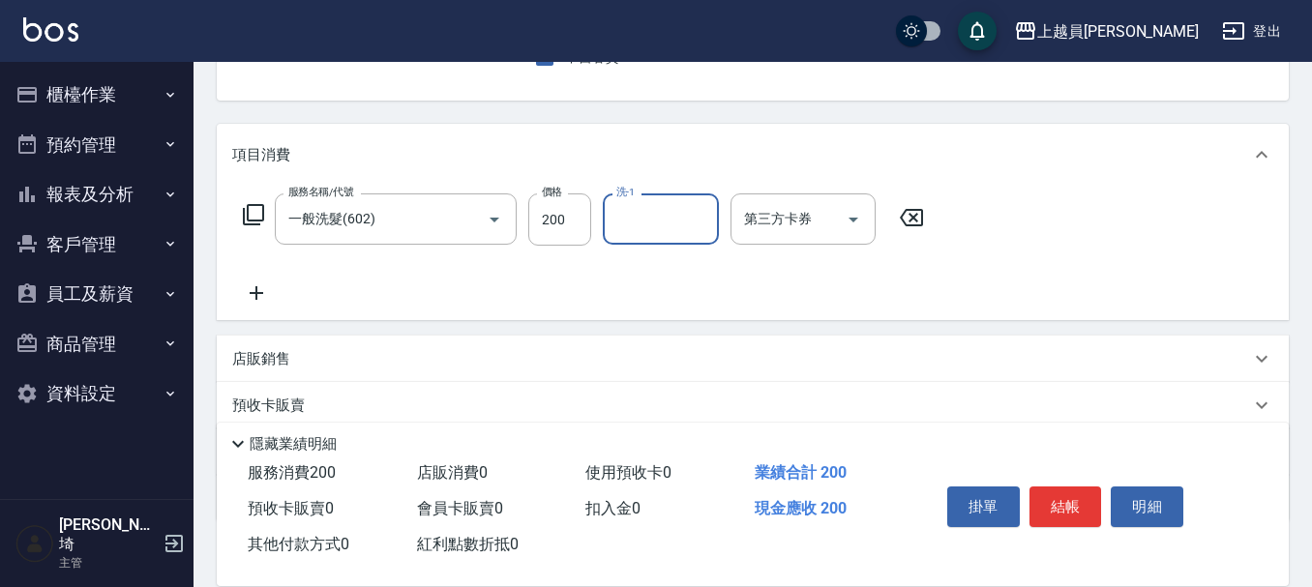
type input "2"
type input "[PERSON_NAME]-16"
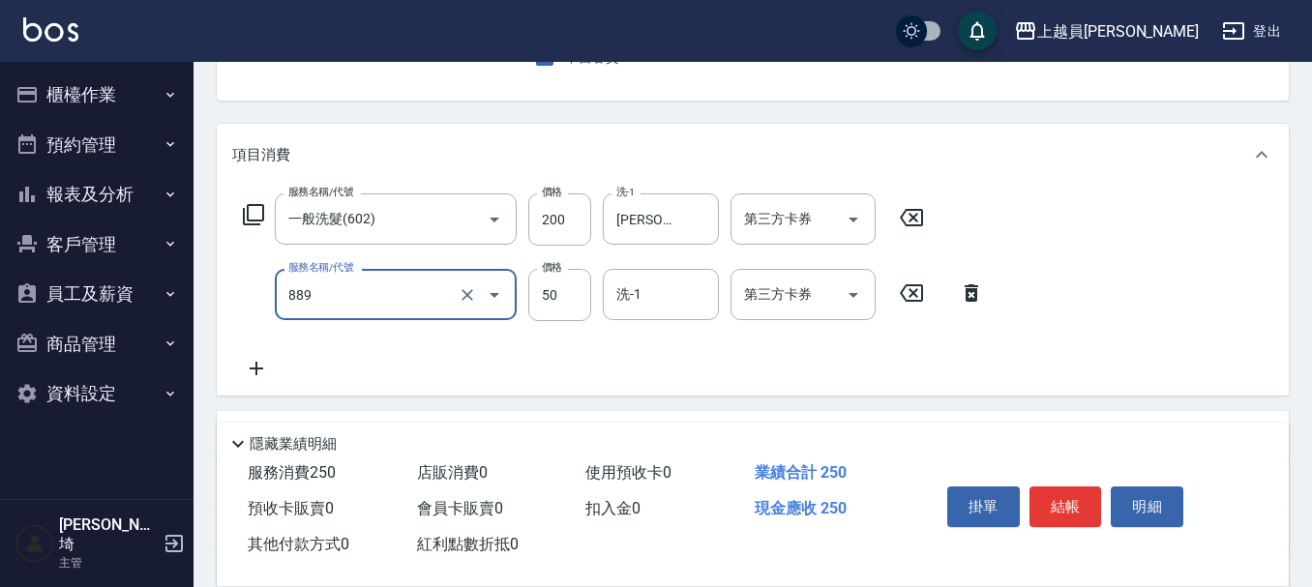
type input "精油(889)"
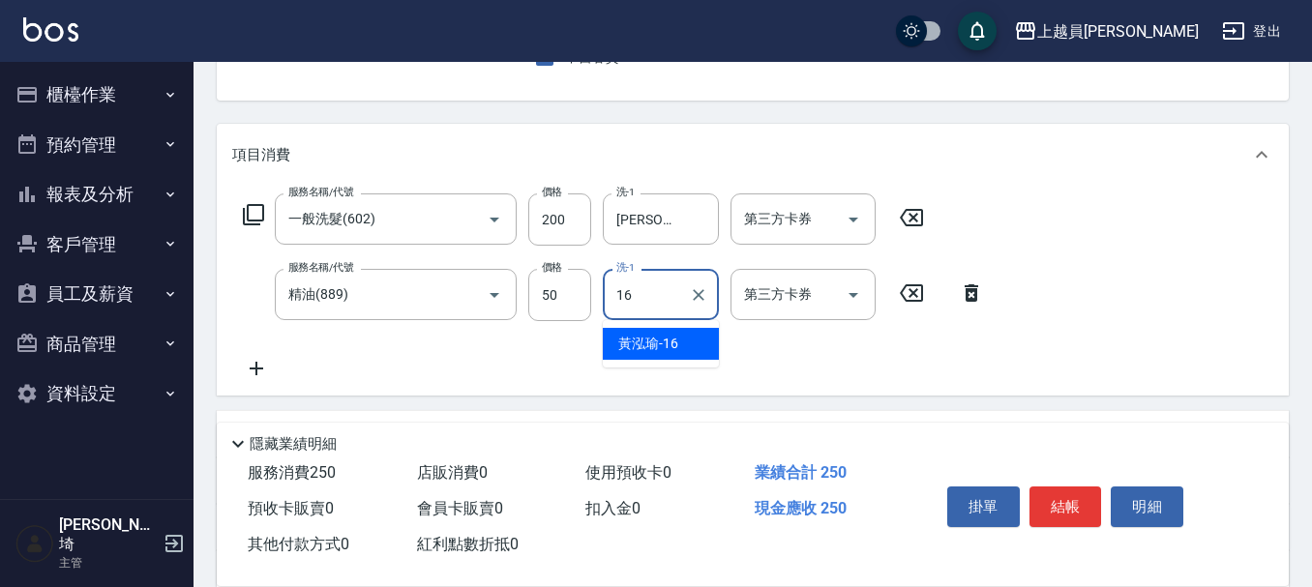
type input "[PERSON_NAME]-16"
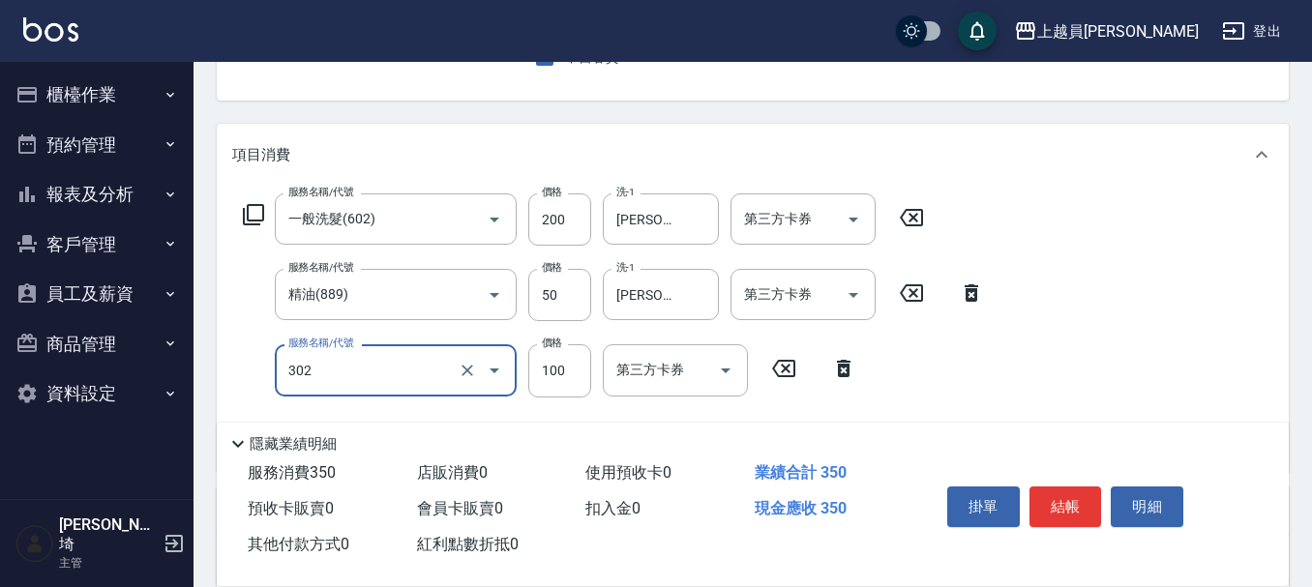
type input "剪髮(302)"
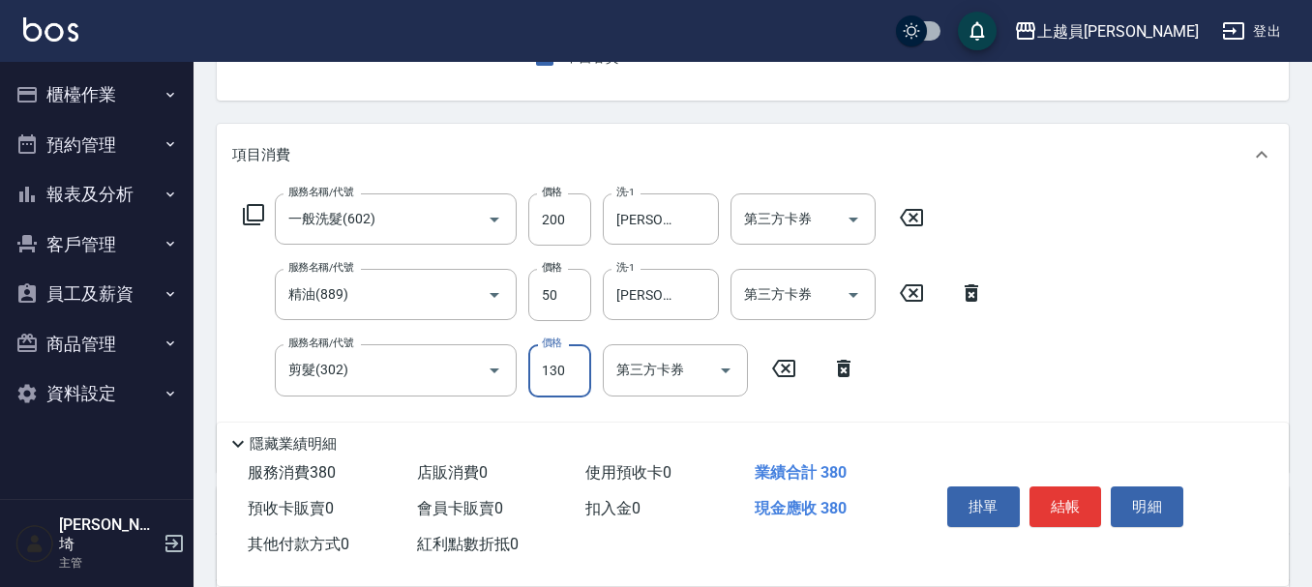
type input "130"
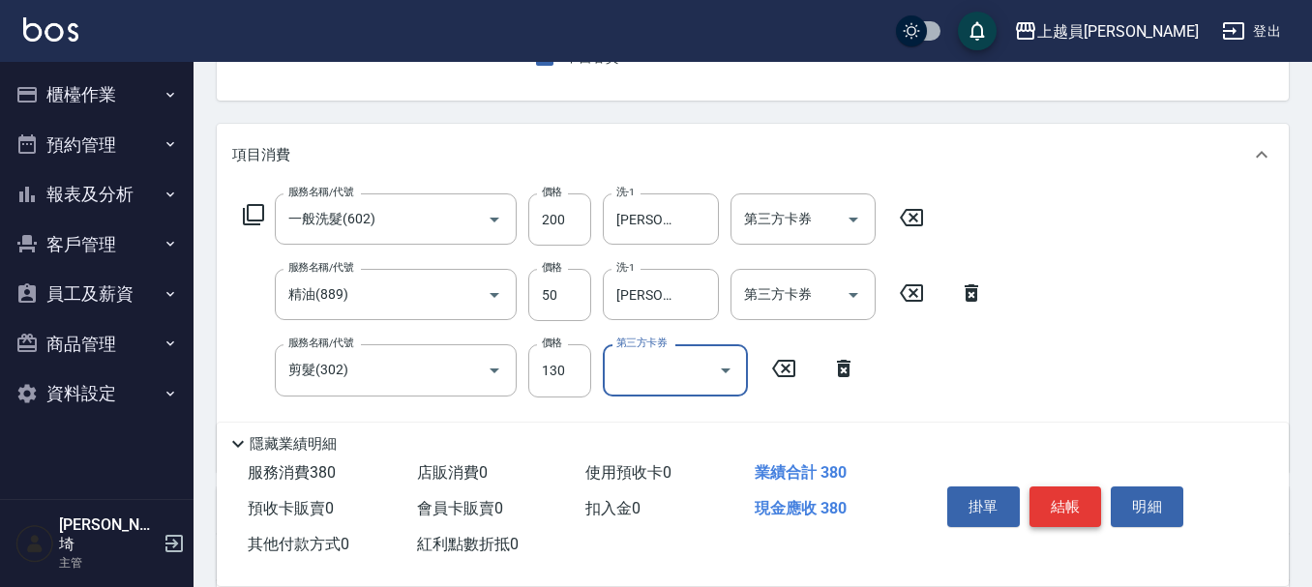
click at [1069, 503] on button "結帳" at bounding box center [1066, 507] width 73 height 41
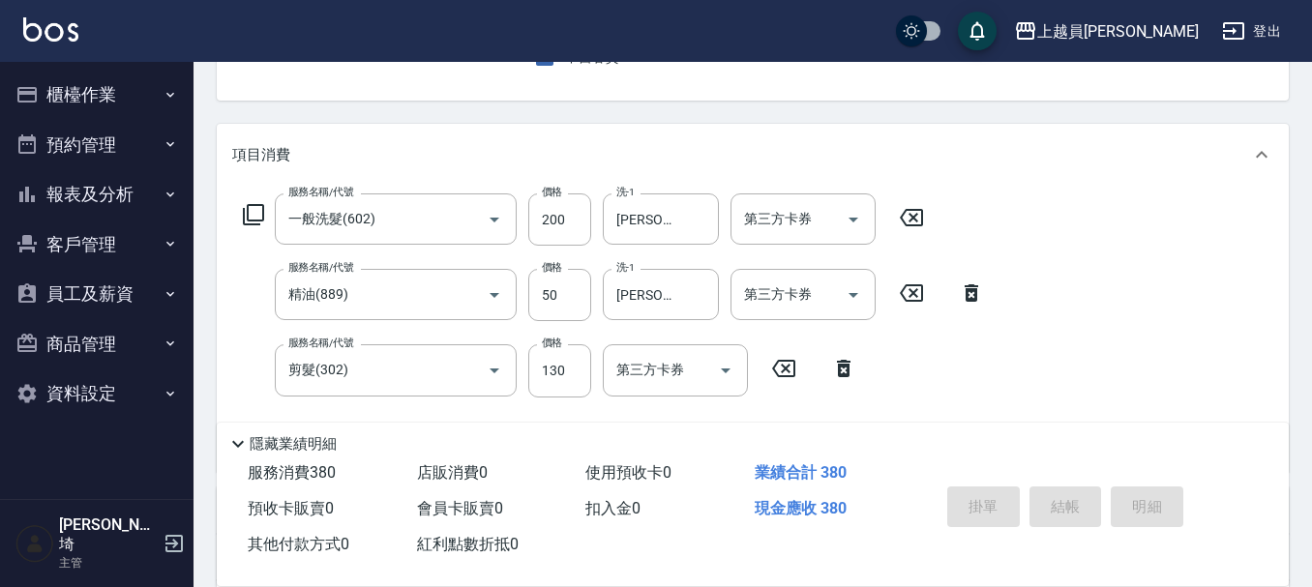
type input "[DATE] 20:10"
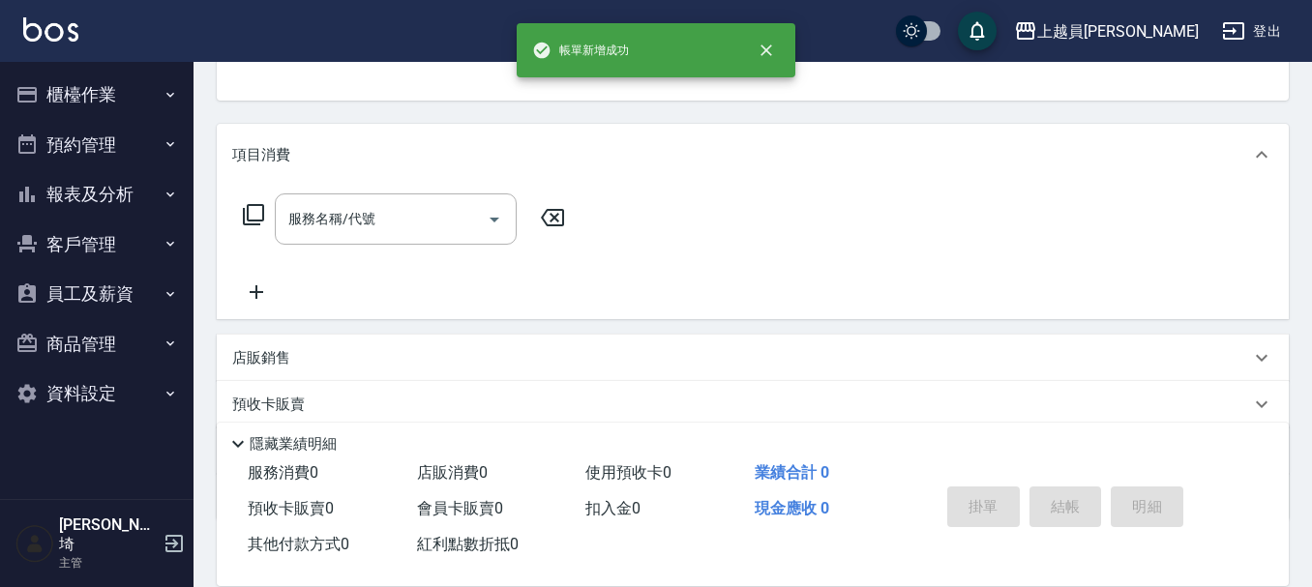
scroll to position [188, 0]
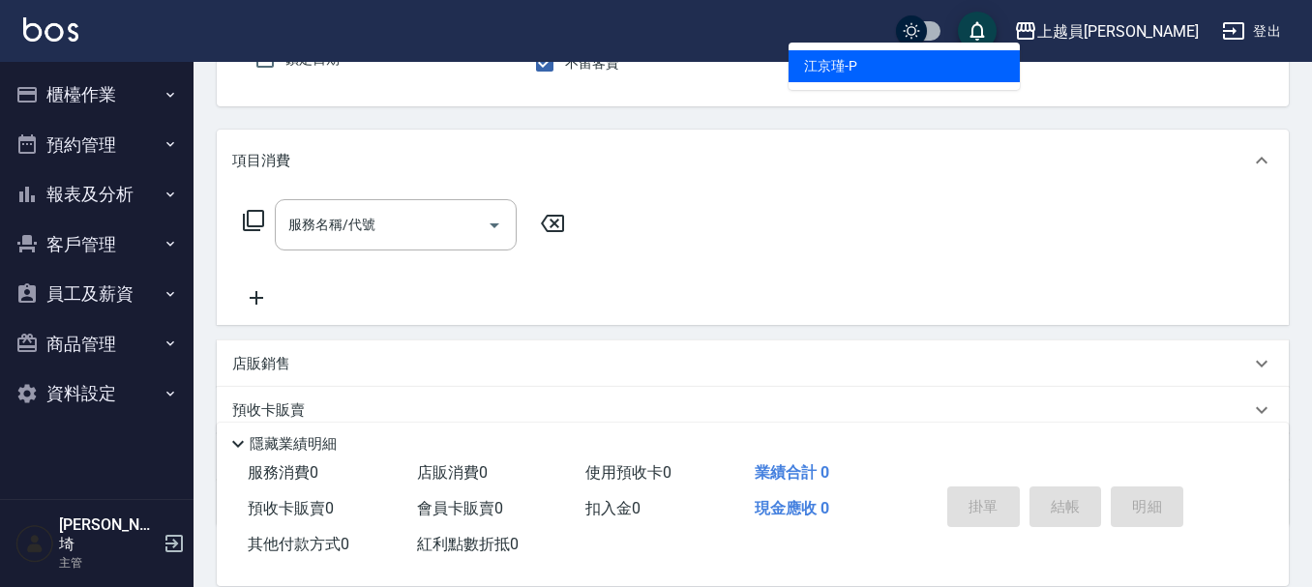
type input "[PERSON_NAME]-P"
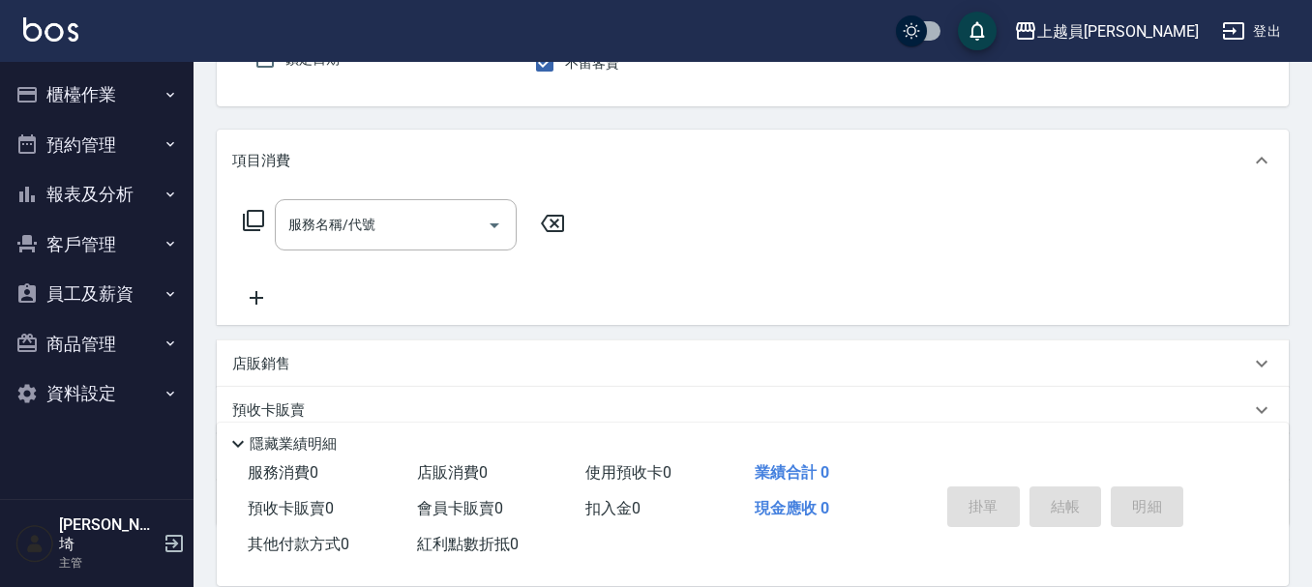
scroll to position [179, 0]
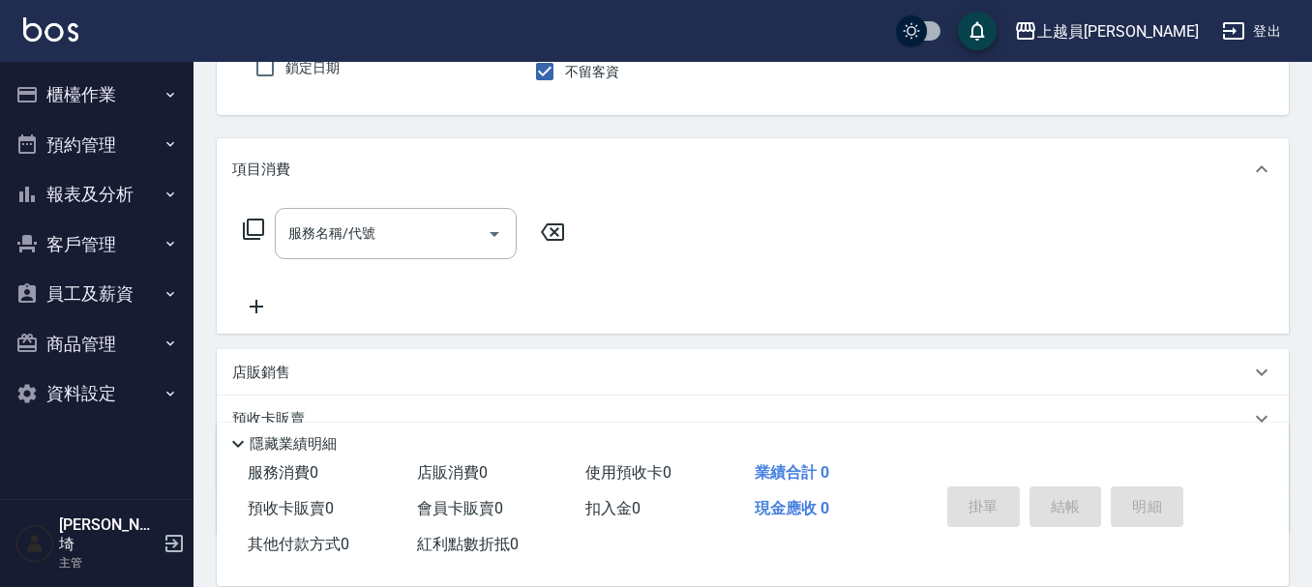
type button "false"
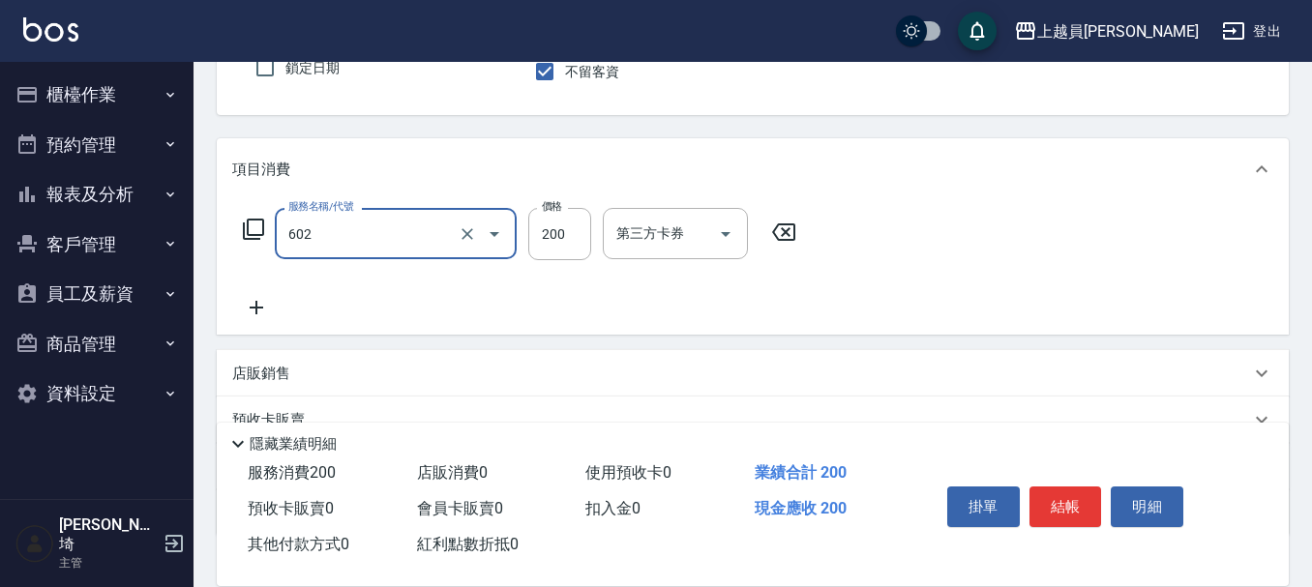
type input "一般洗髮(602)"
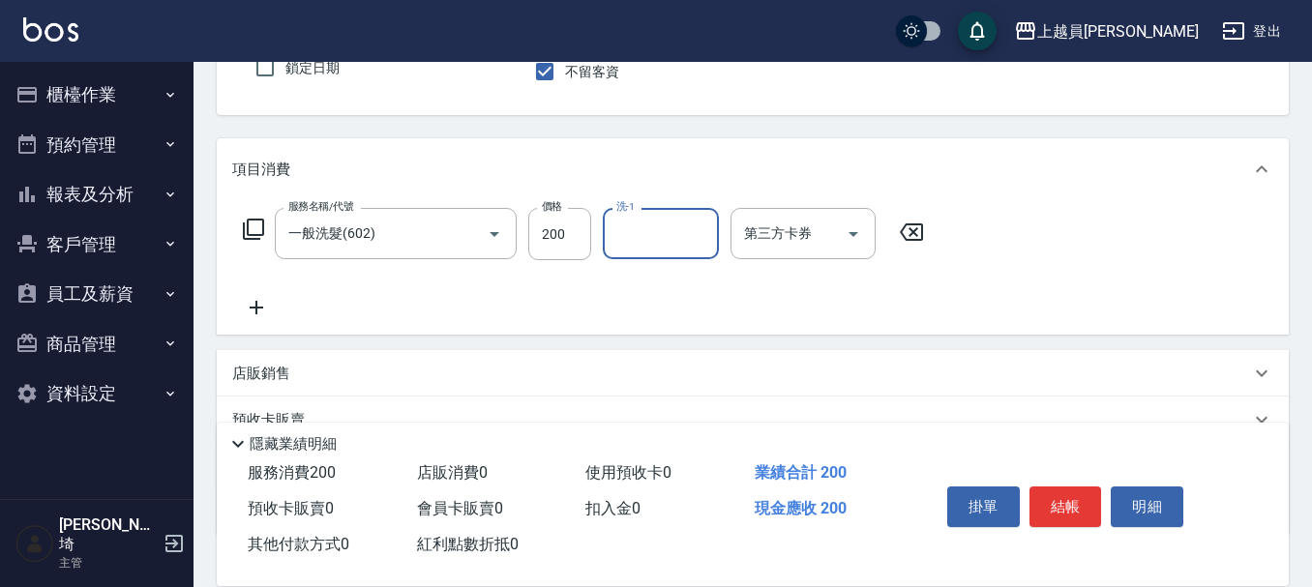
type input "0"
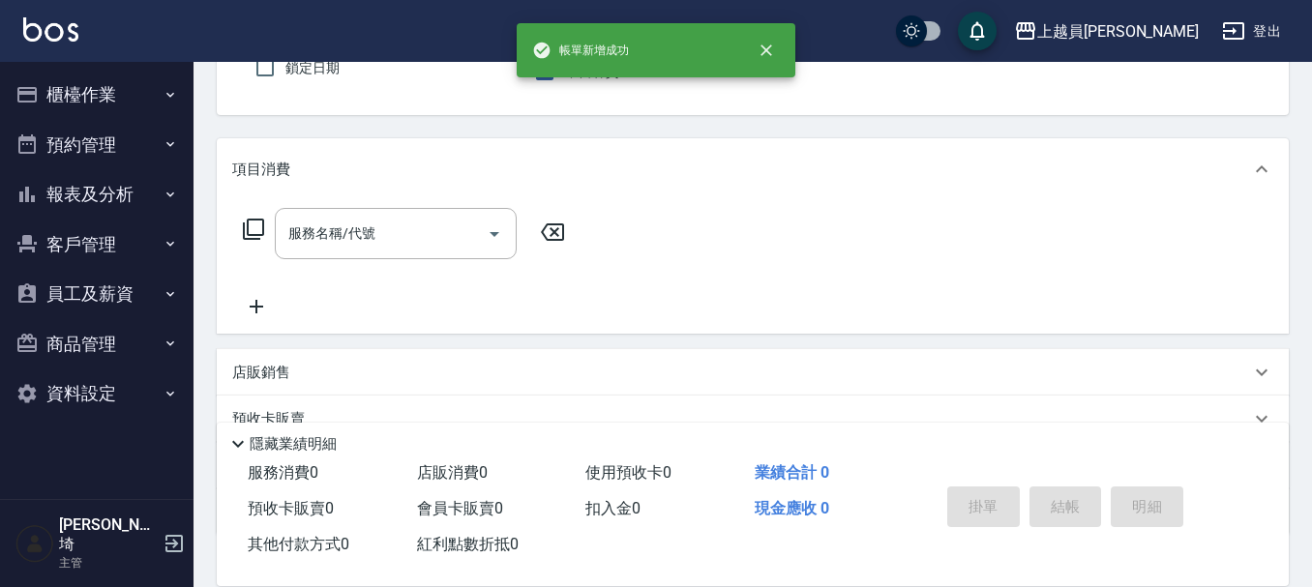
click at [131, 98] on button "櫃檯作業" at bounding box center [97, 95] width 178 height 50
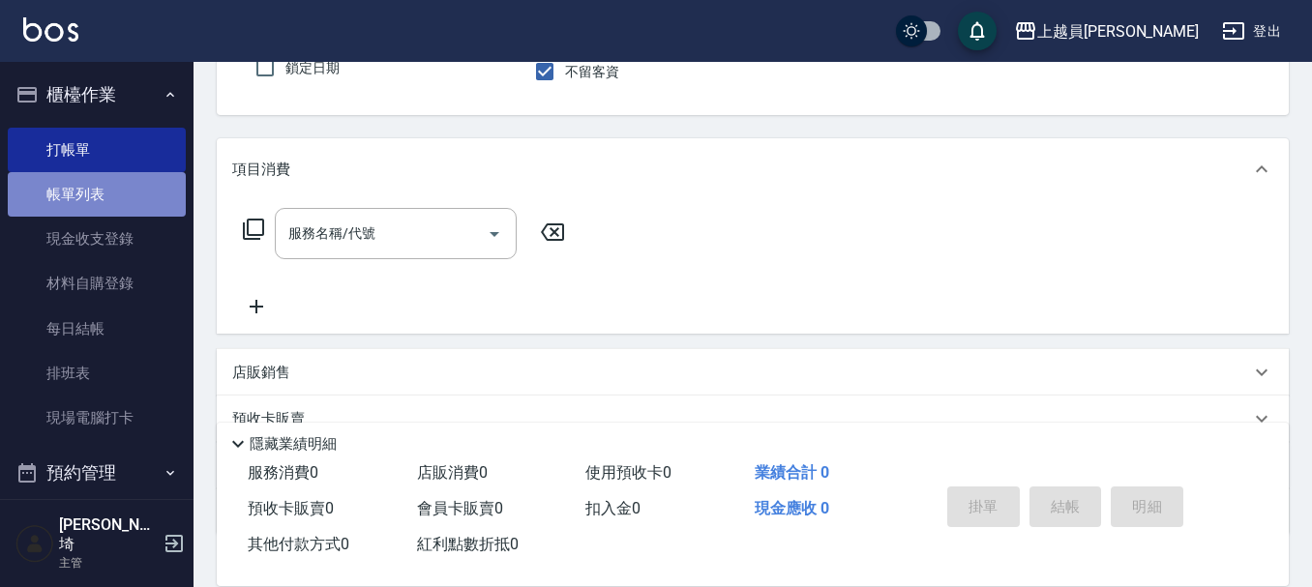
click at [97, 192] on link "帳單列表" at bounding box center [97, 194] width 178 height 45
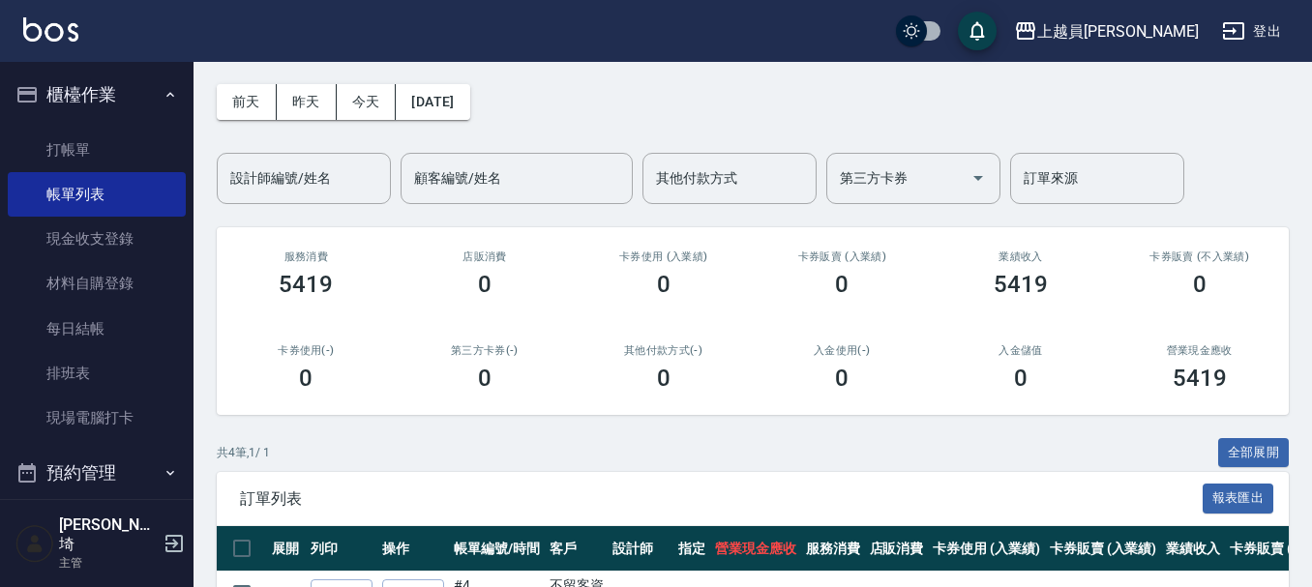
scroll to position [332, 0]
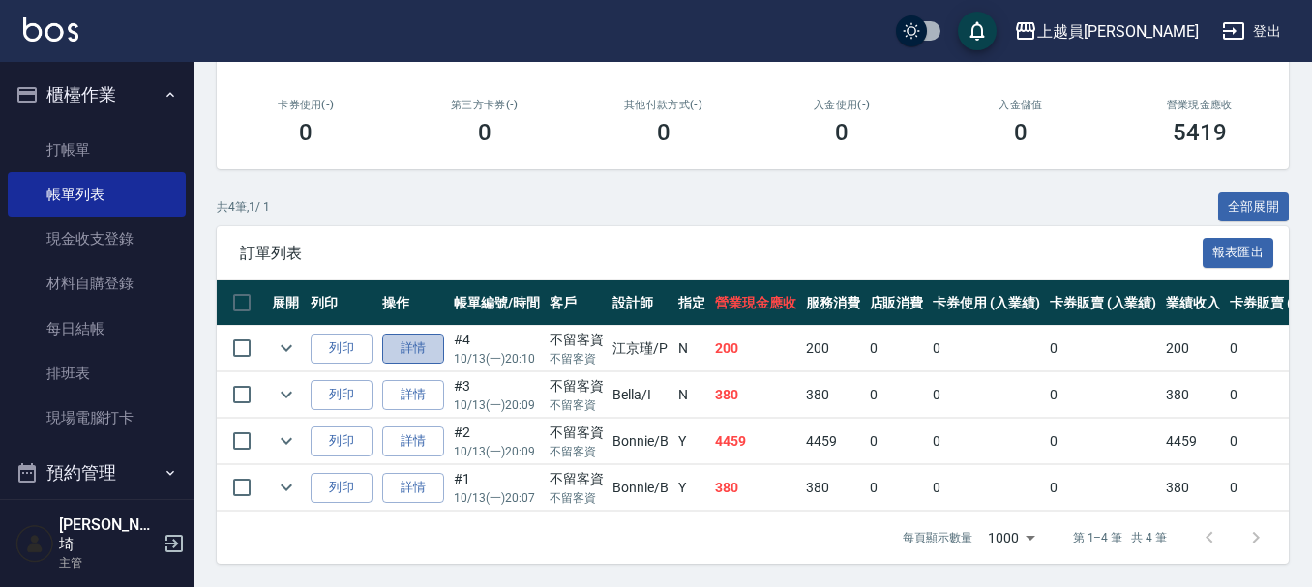
click at [422, 334] on link "詳情" at bounding box center [413, 349] width 62 height 30
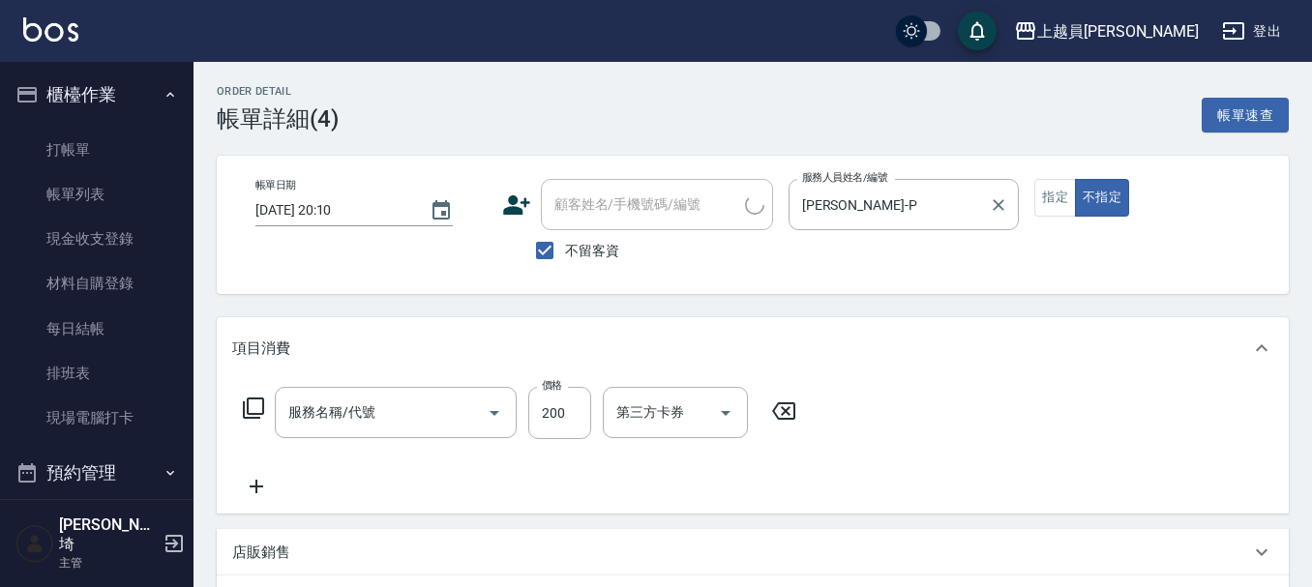
checkbox input "true"
type input "[PERSON_NAME]-P"
type input "一般洗髮(602)"
click at [655, 411] on input "洗-1" at bounding box center [661, 413] width 99 height 34
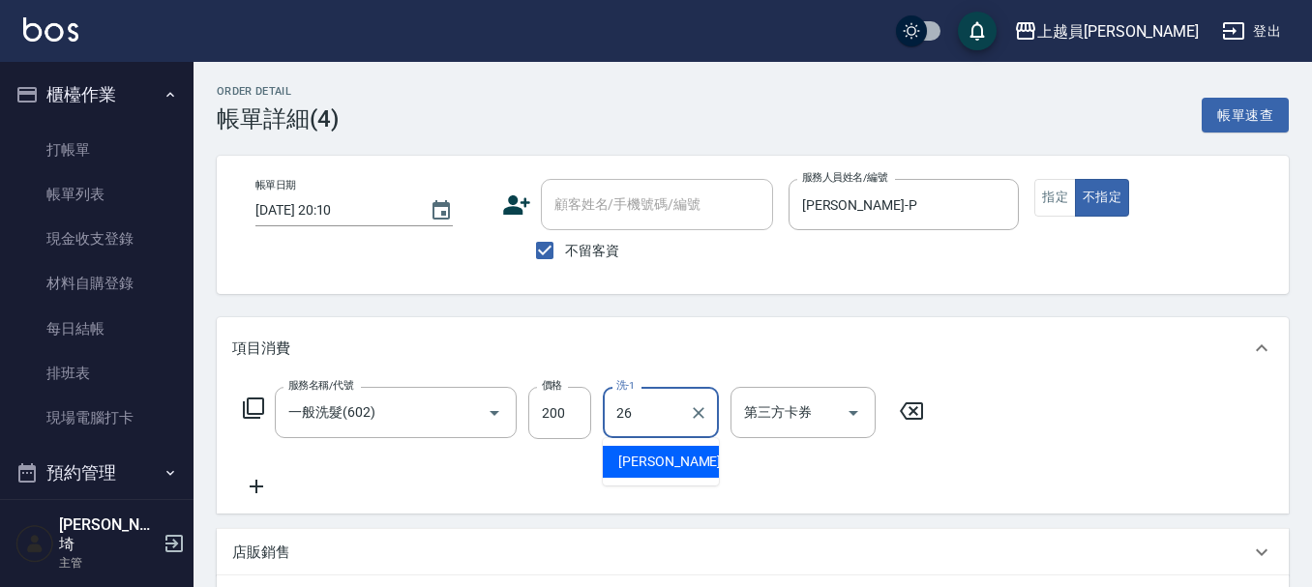
type input "[PERSON_NAME]-26"
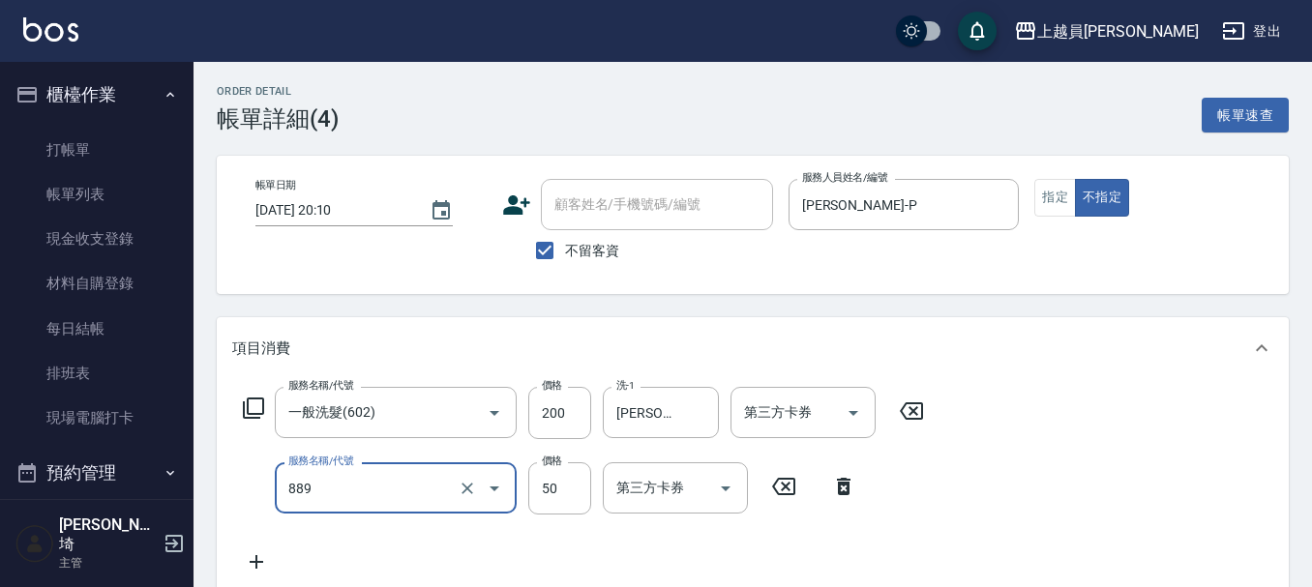
type input "精油(889)"
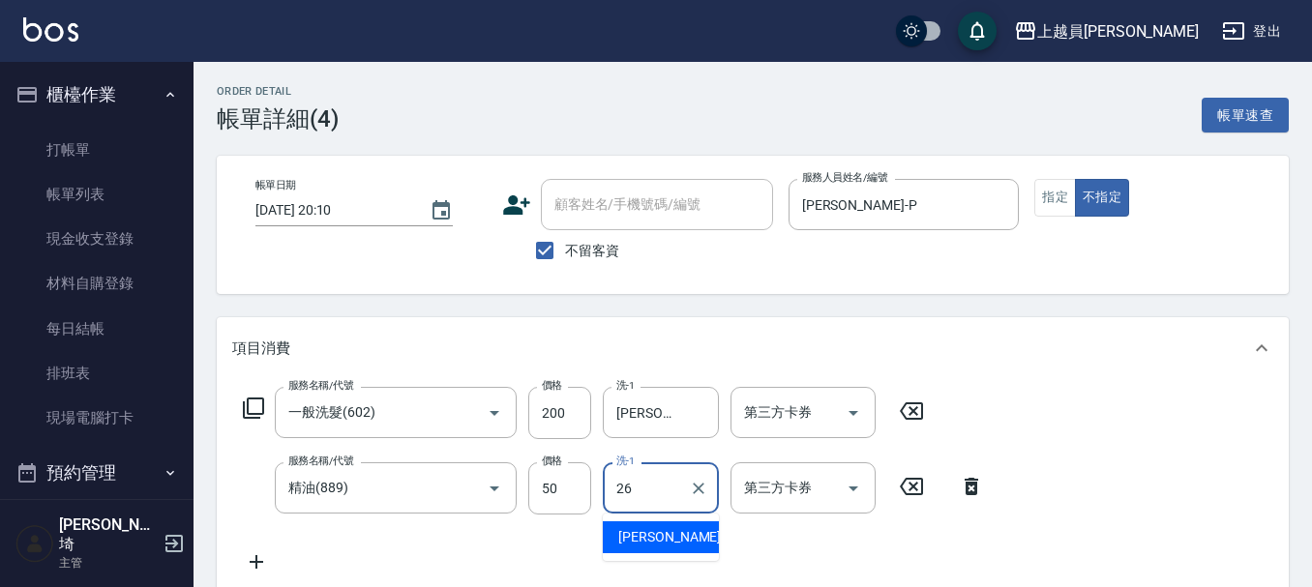
type input "[PERSON_NAME]-26"
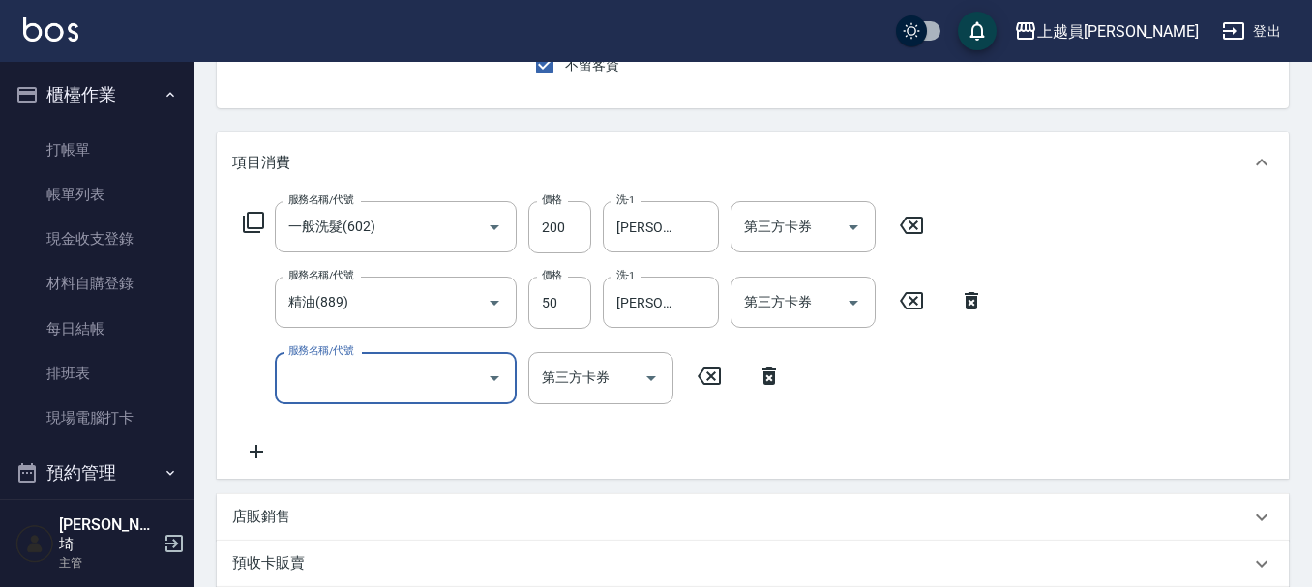
scroll to position [194, 0]
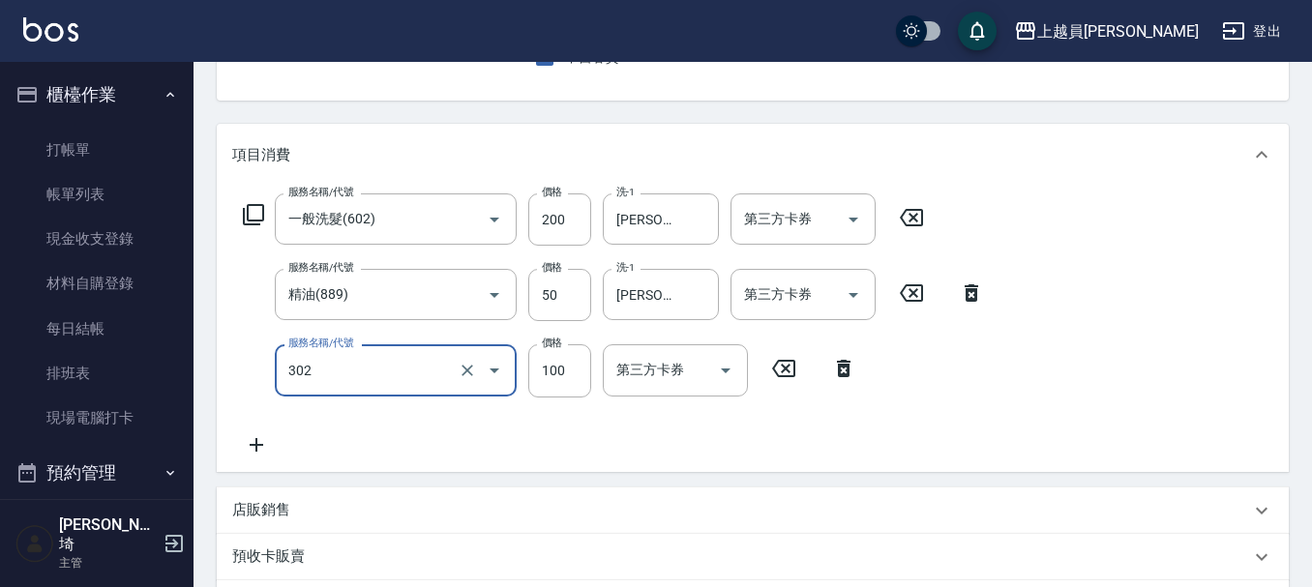
type input "剪髮(302)"
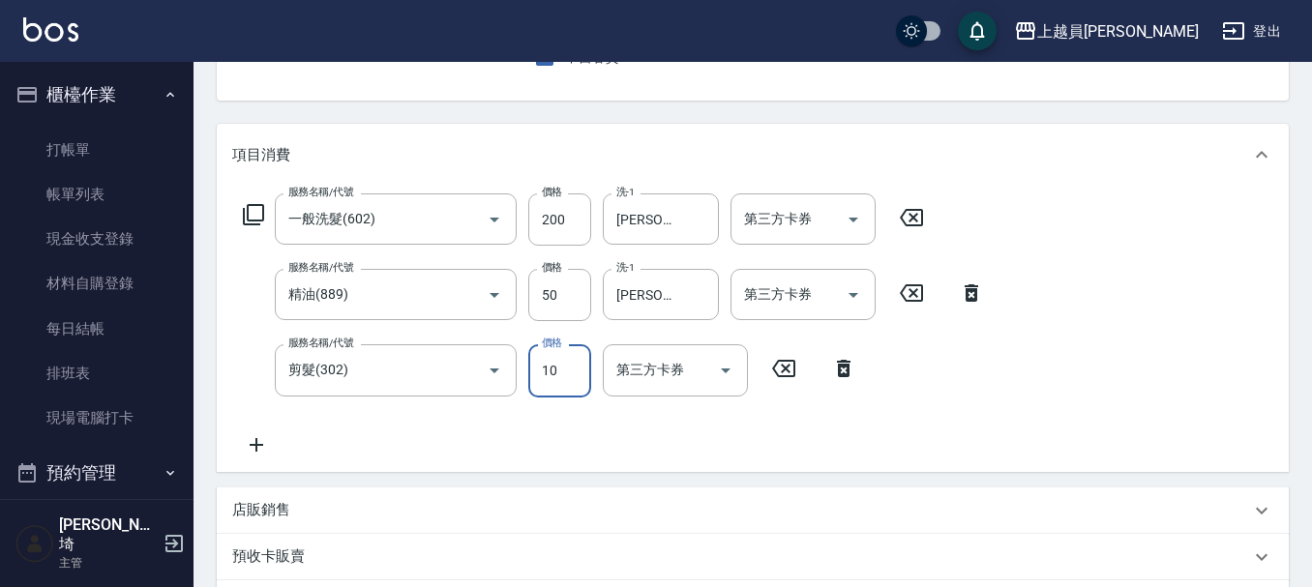
type input "100"
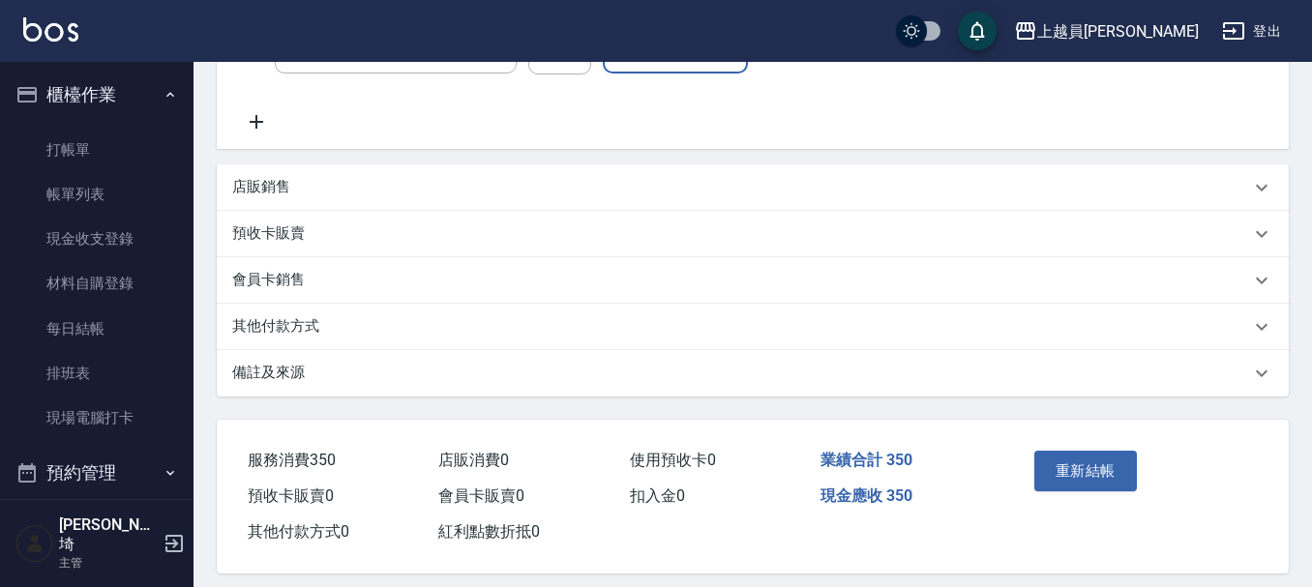
scroll to position [535, 0]
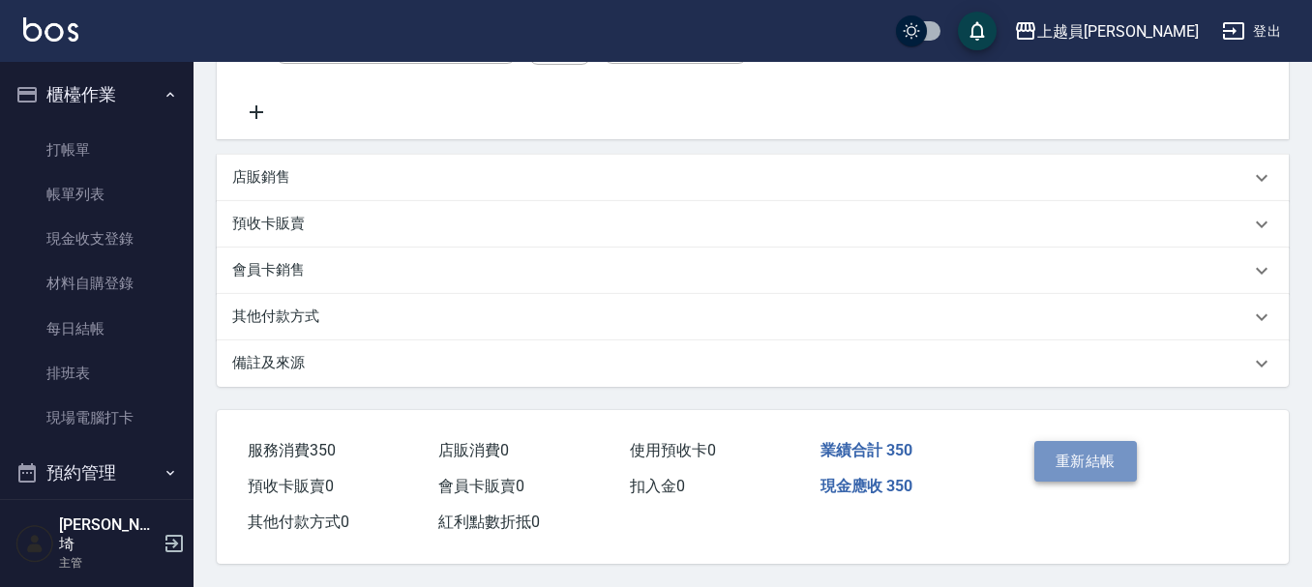
click at [1072, 449] on button "重新結帳" at bounding box center [1085, 461] width 103 height 41
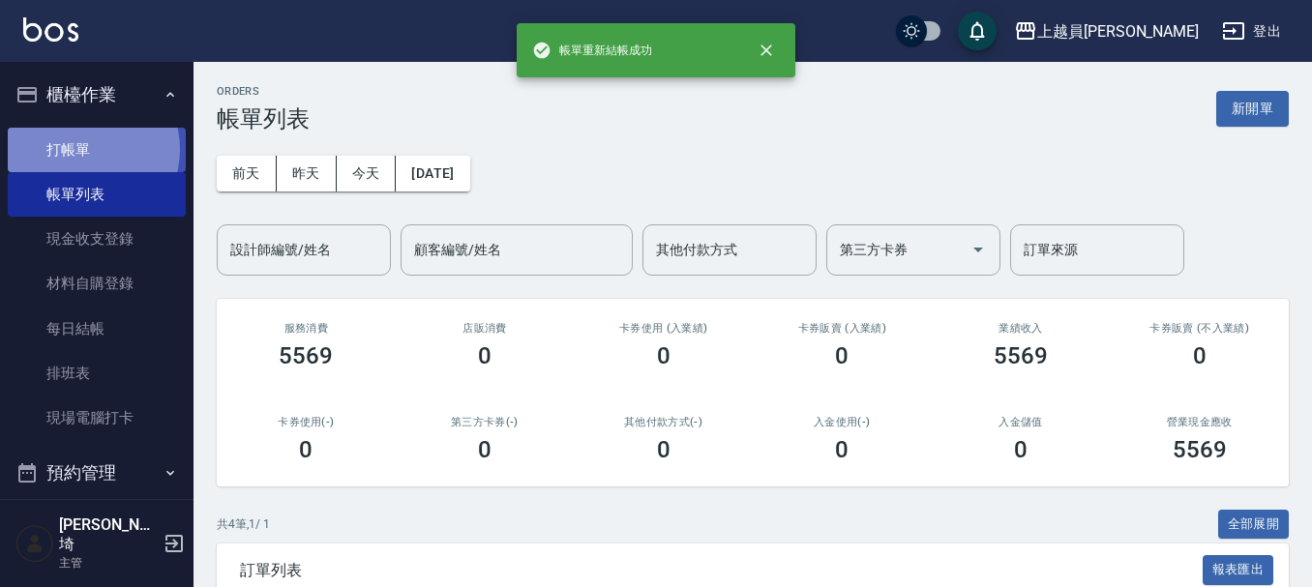
click at [87, 149] on link "打帳單" at bounding box center [97, 150] width 178 height 45
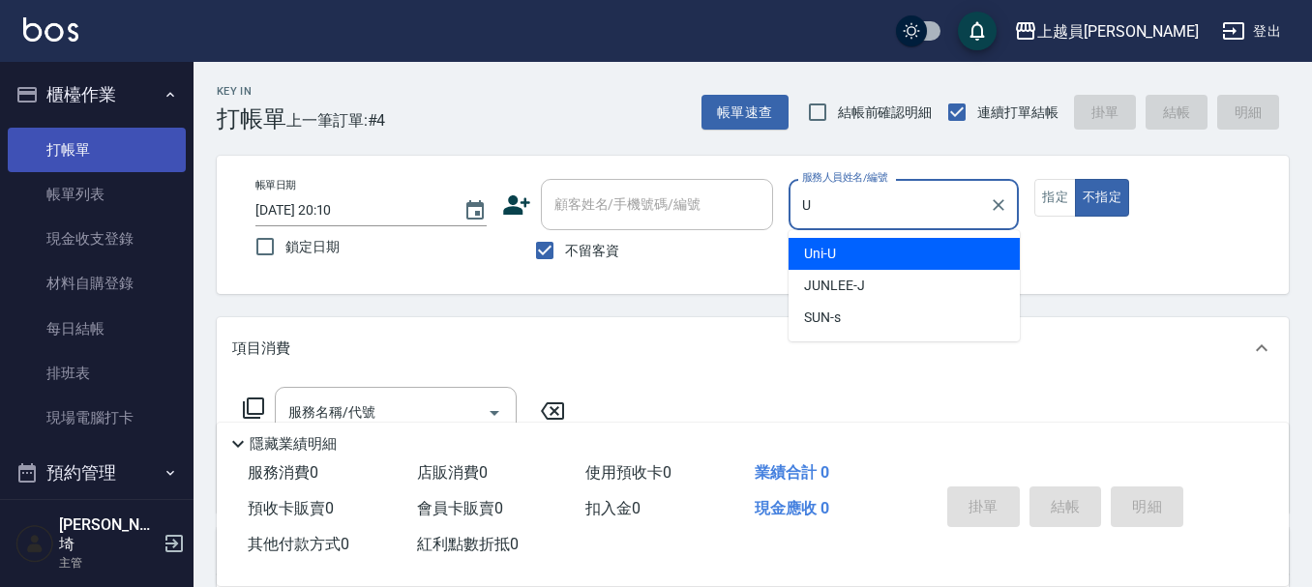
type input "Uni-U"
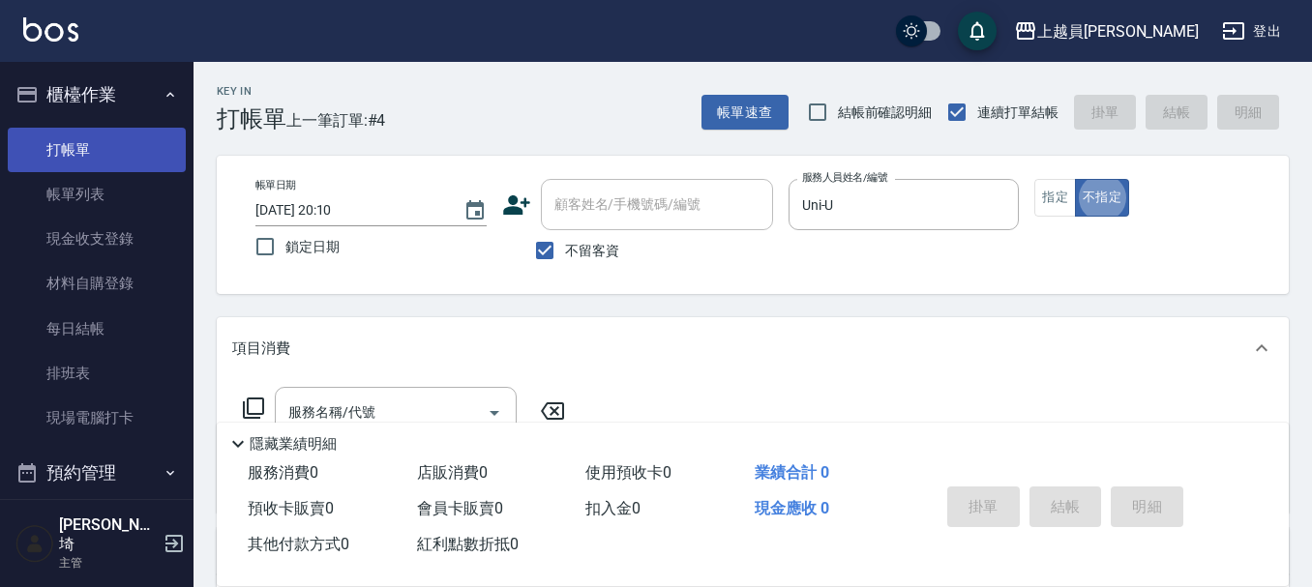
type button "false"
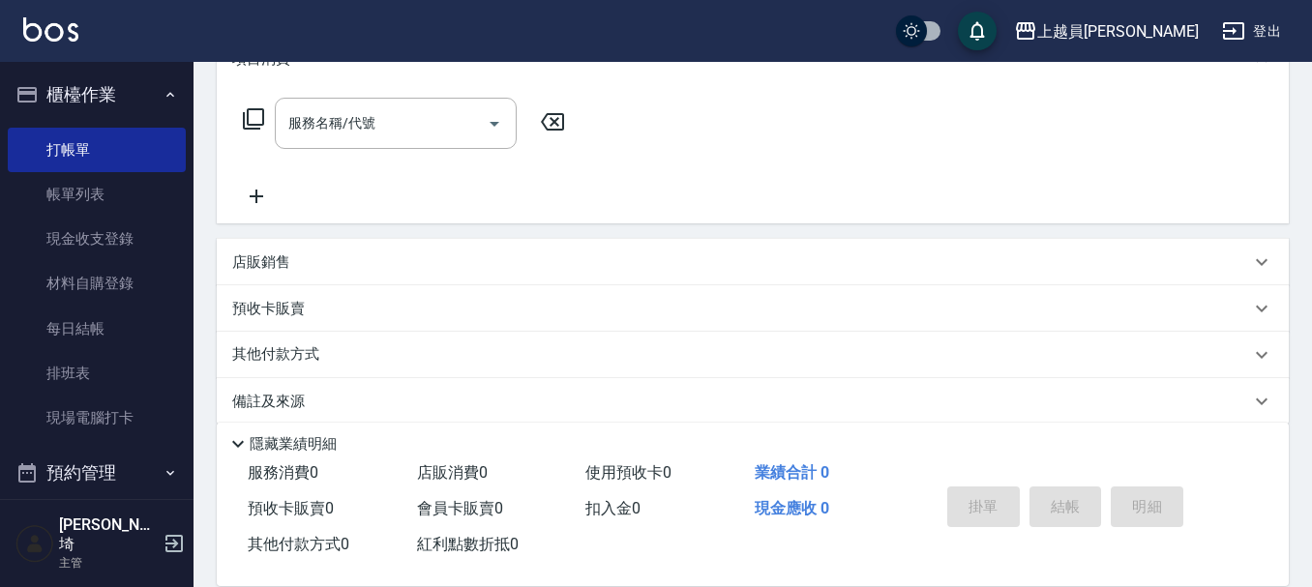
scroll to position [290, 0]
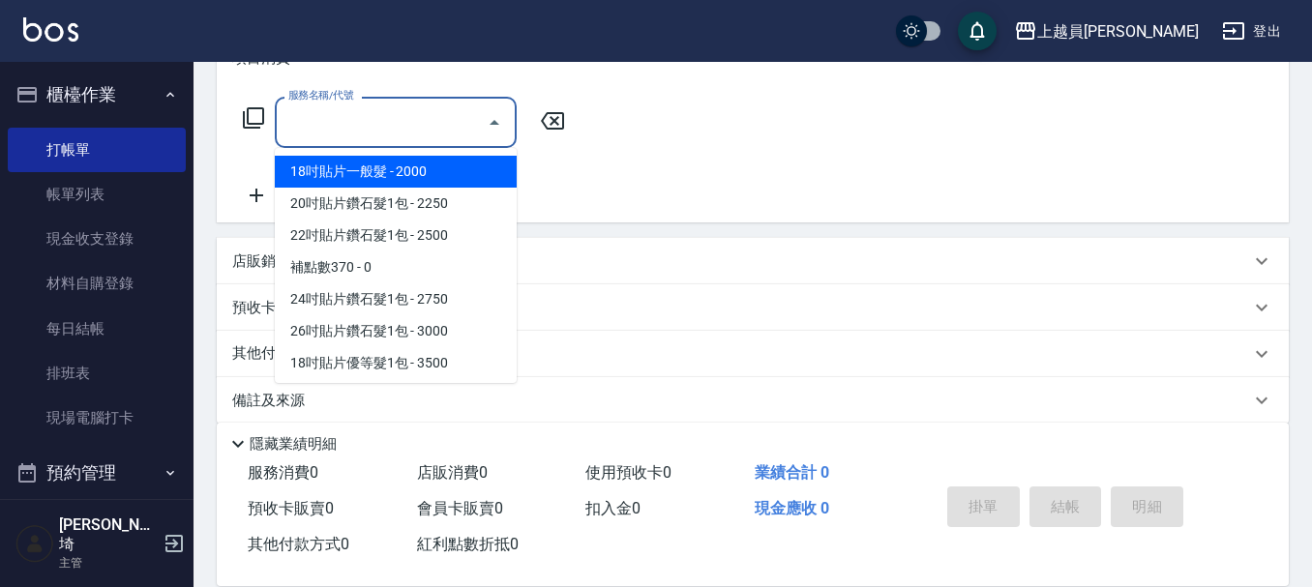
click at [358, 135] on input "服務名稱/代號" at bounding box center [381, 122] width 195 height 34
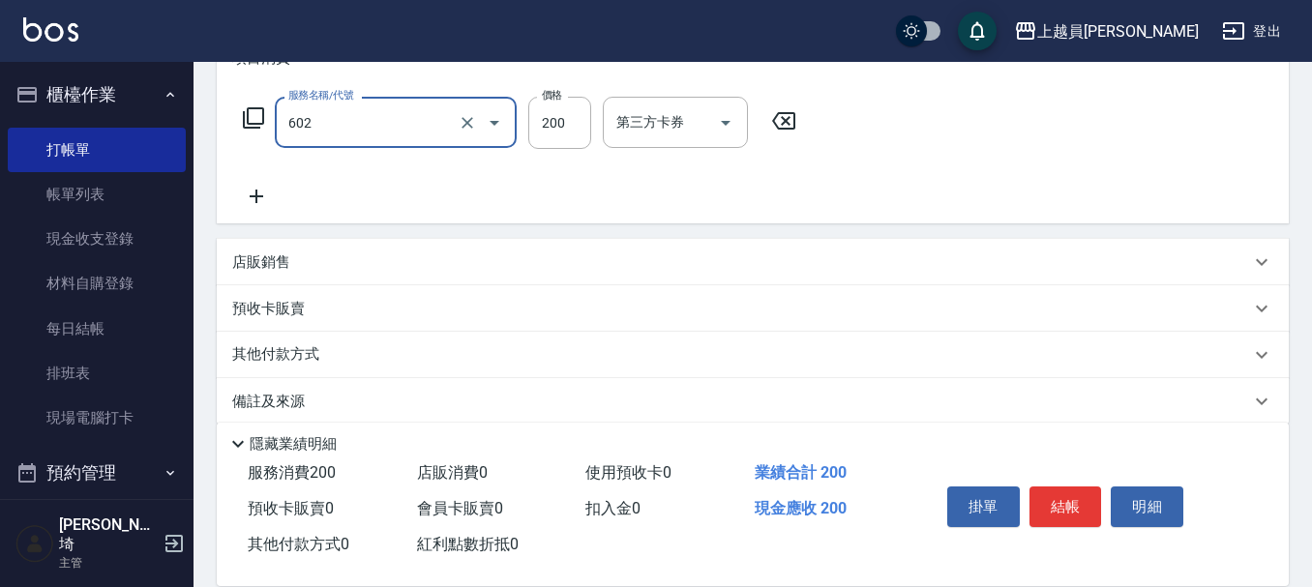
type input "一般洗髮(602)"
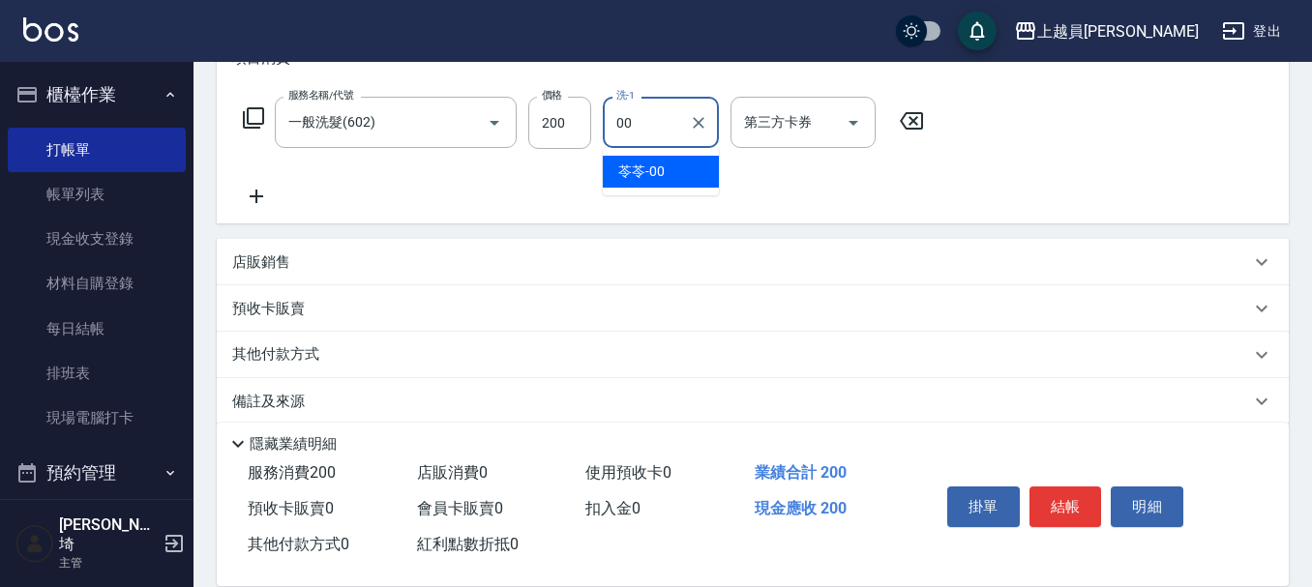
type input "苓苓-00"
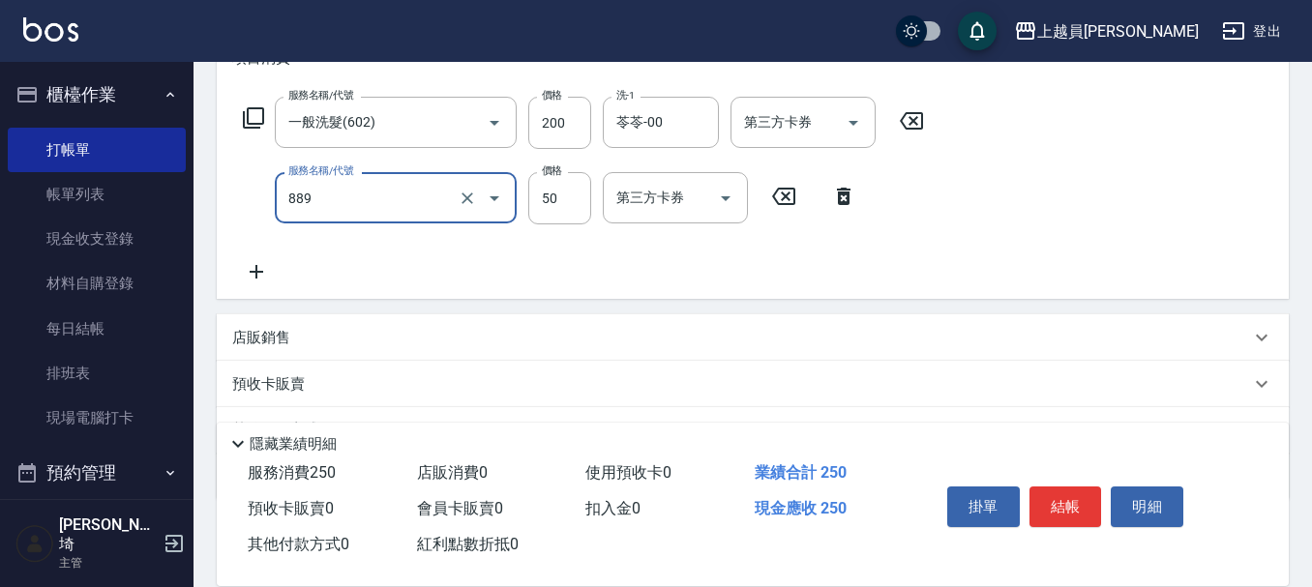
type input "精油(889)"
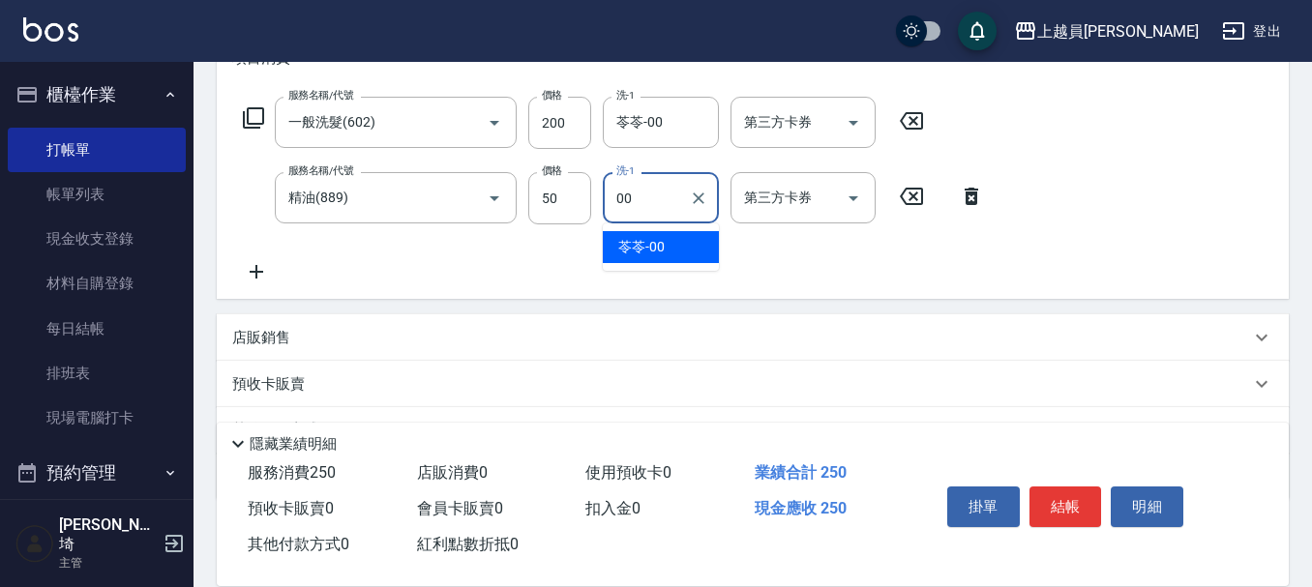
type input "苓苓-00"
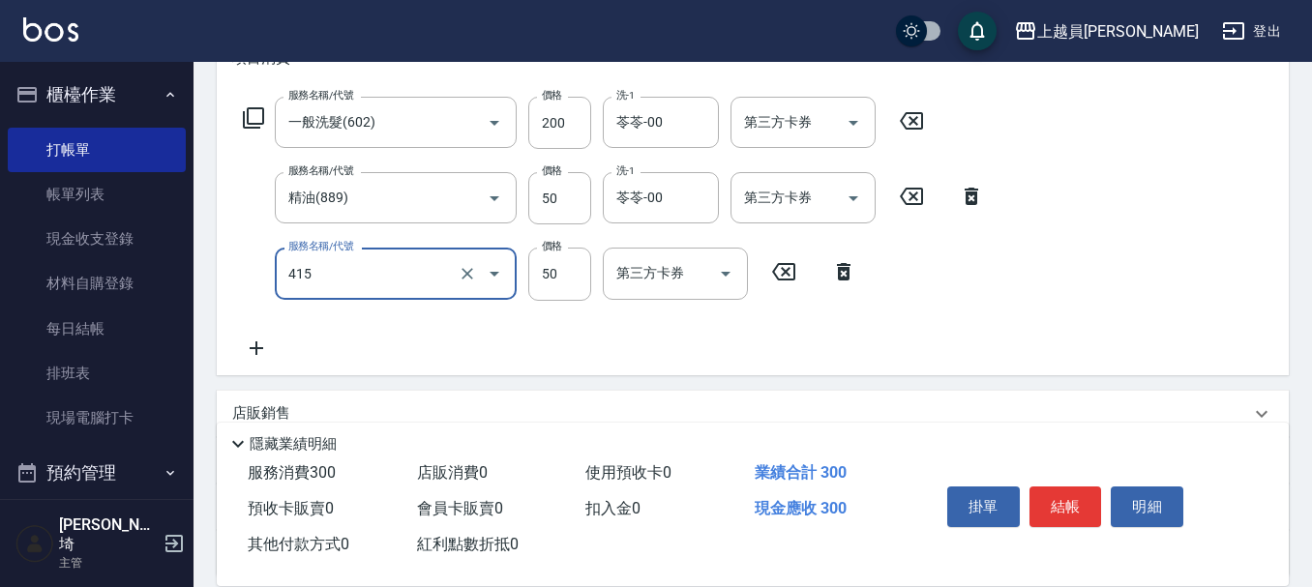
type input "瞬間保養(415)"
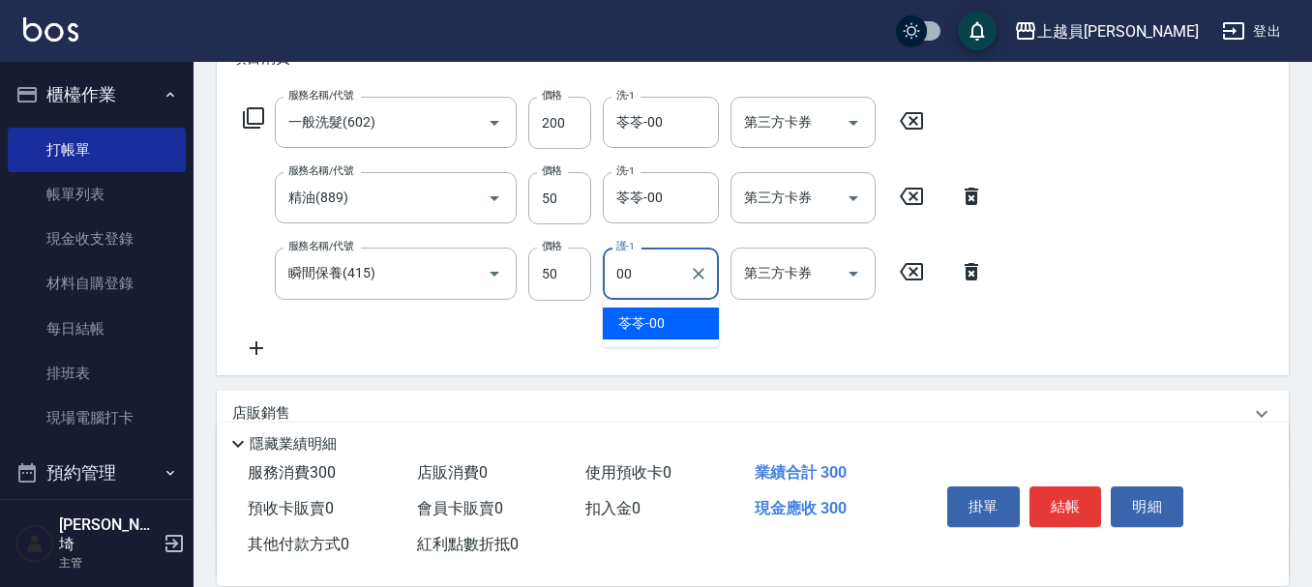
type input "苓苓-00"
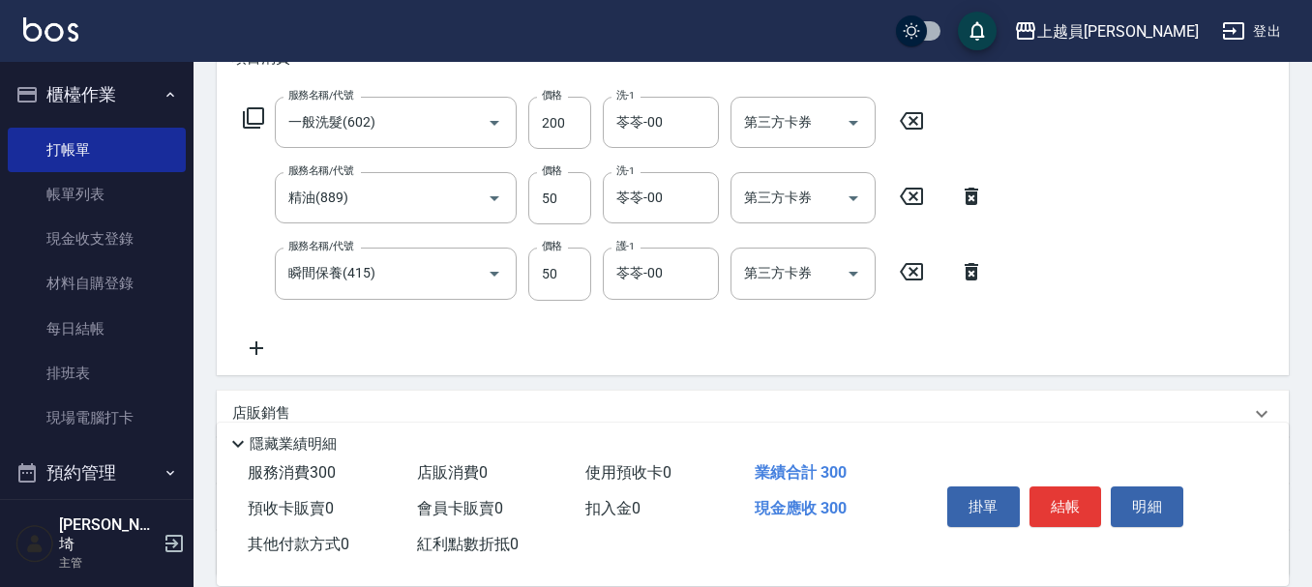
click at [1068, 291] on div "服務名稱/代號 一般洗髮(602) 服務名稱/代號 價格 200 價格 洗-1 苓苓-00 洗-1 第三方卡券 第三方卡券 服務名稱/代號 精油(889) 服…" at bounding box center [753, 231] width 1072 height 285
click at [386, 276] on input "瞬間保養(415)" at bounding box center [369, 273] width 170 height 34
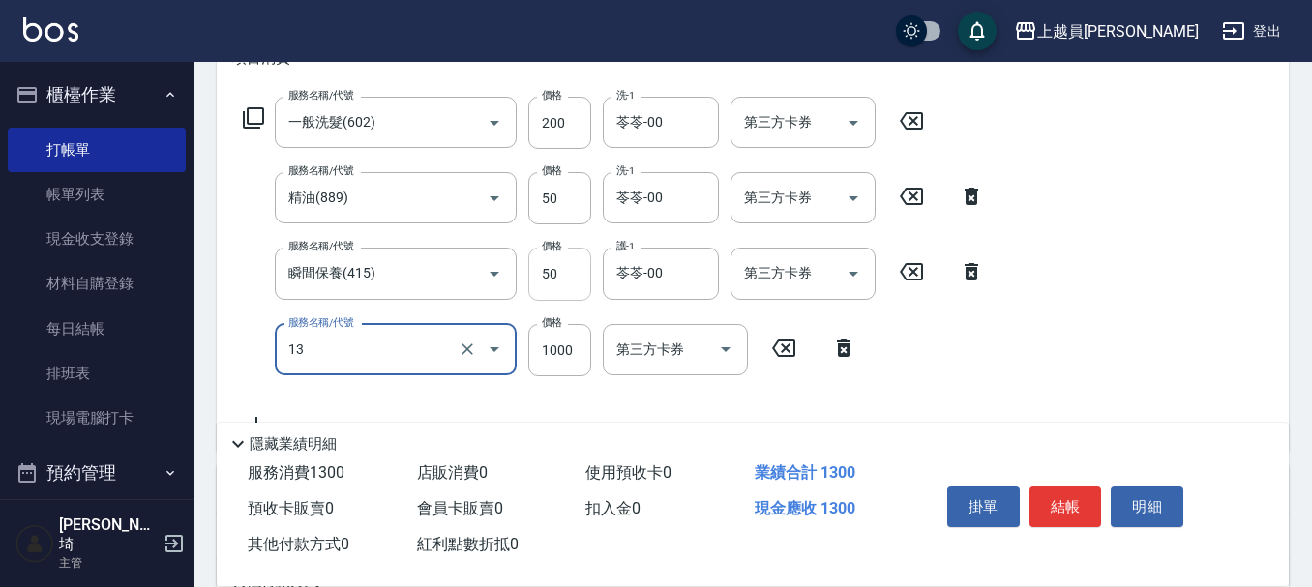
type input "酵素護髮(13)"
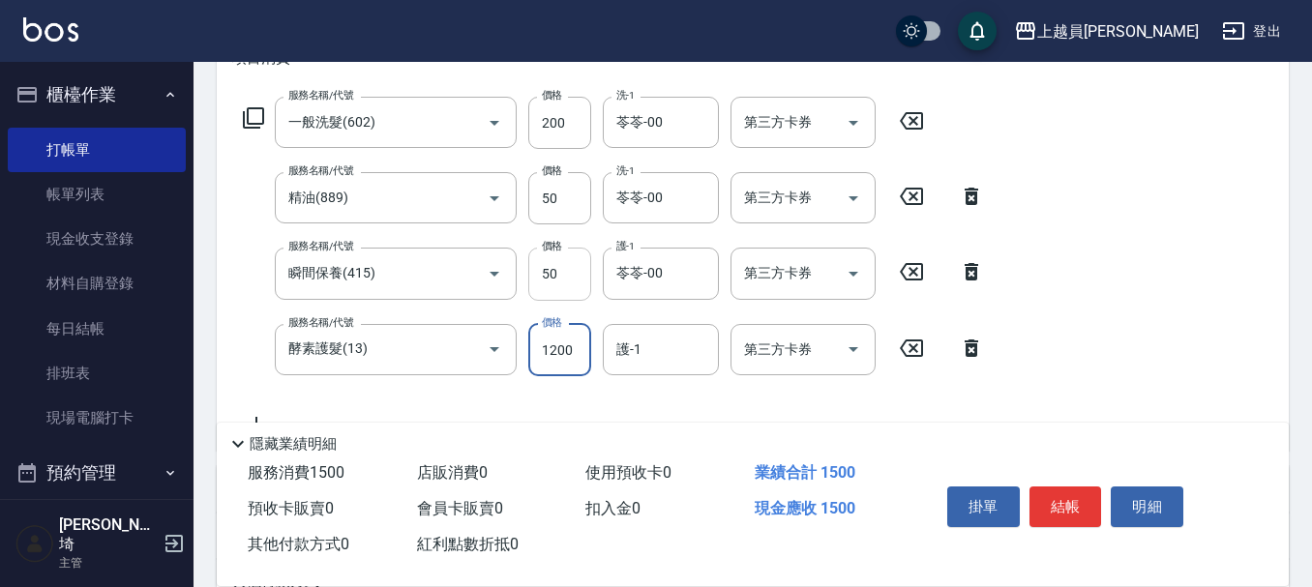
type input "1200"
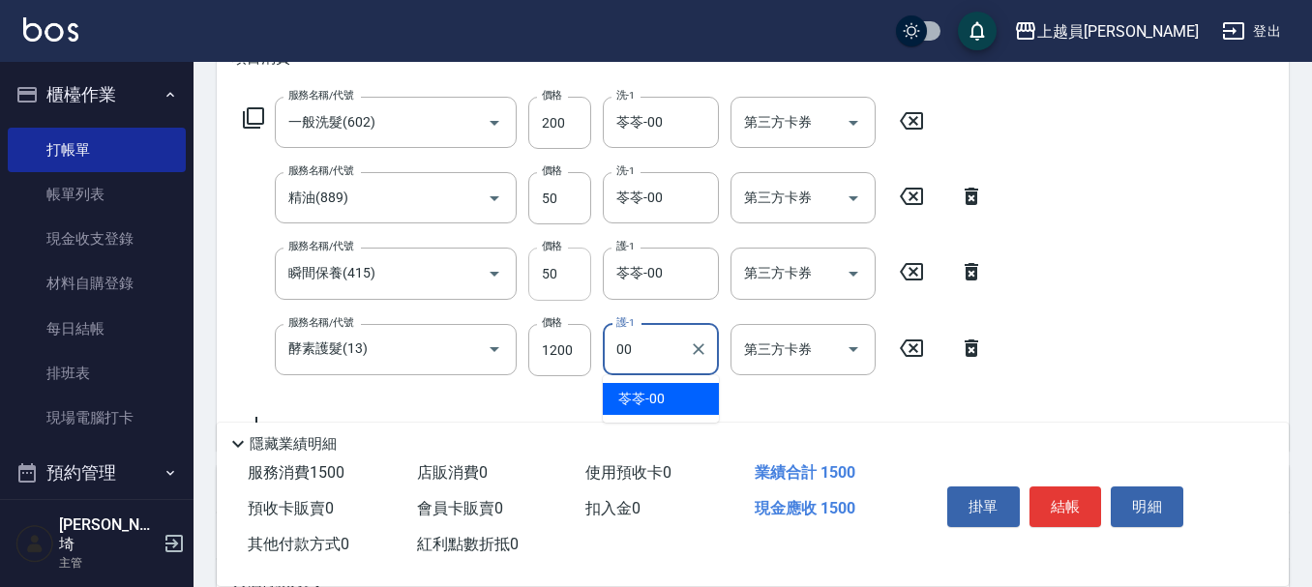
type input "苓苓-00"
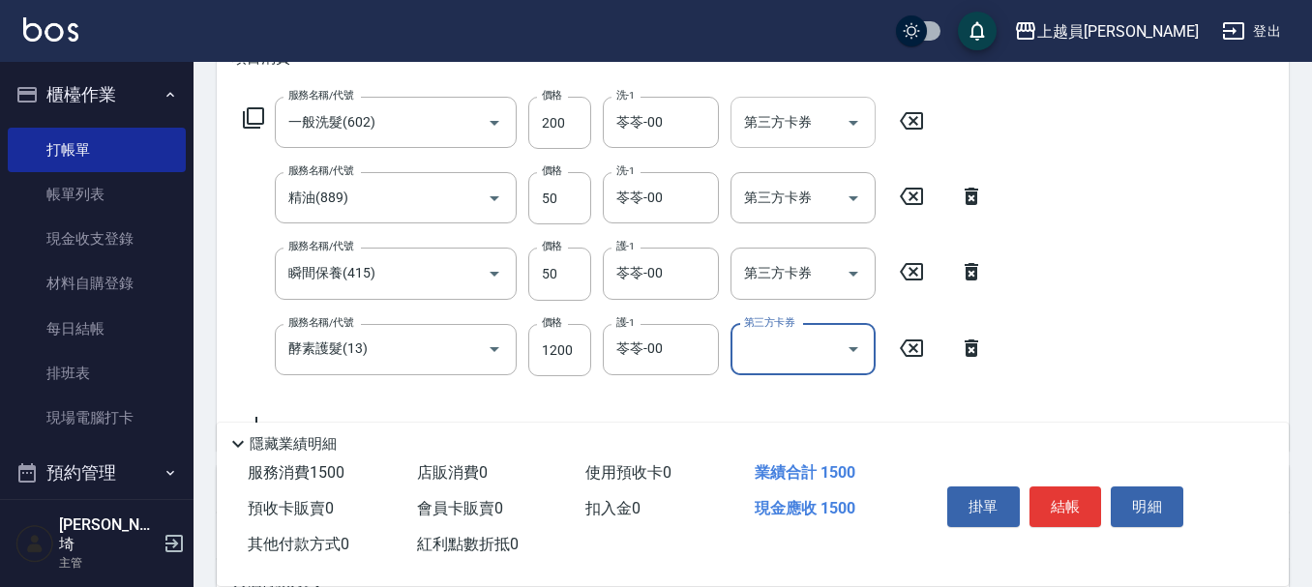
click at [794, 115] on div "第三方卡券 第三方卡券" at bounding box center [803, 122] width 145 height 51
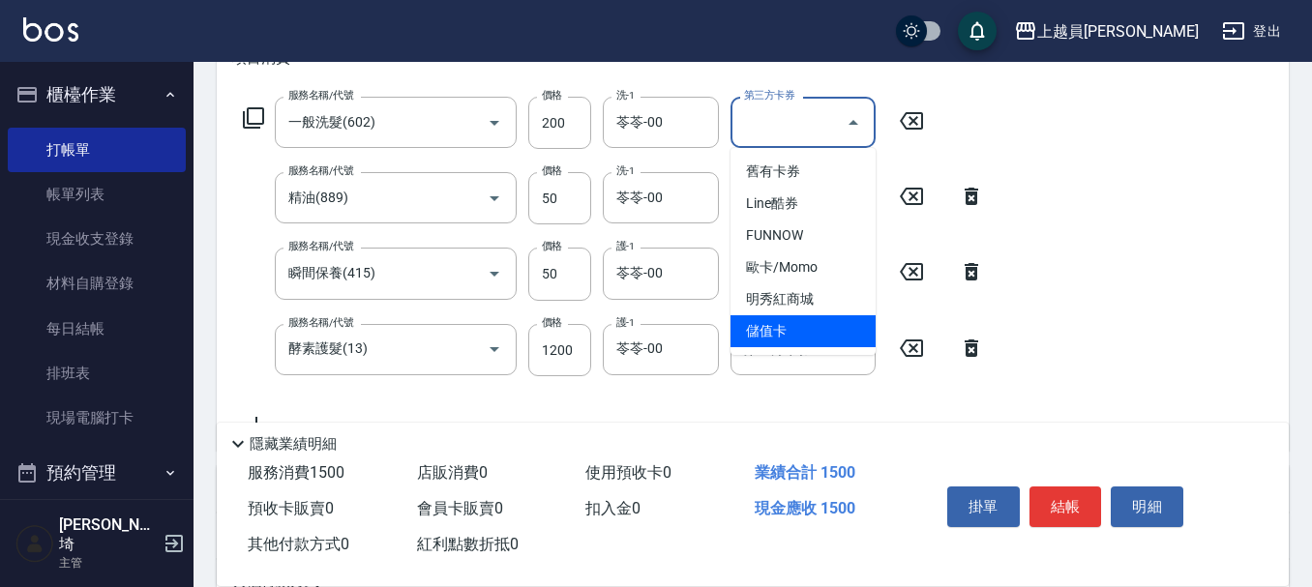
click at [768, 336] on span "儲值卡" at bounding box center [803, 331] width 145 height 32
type input "儲值卡"
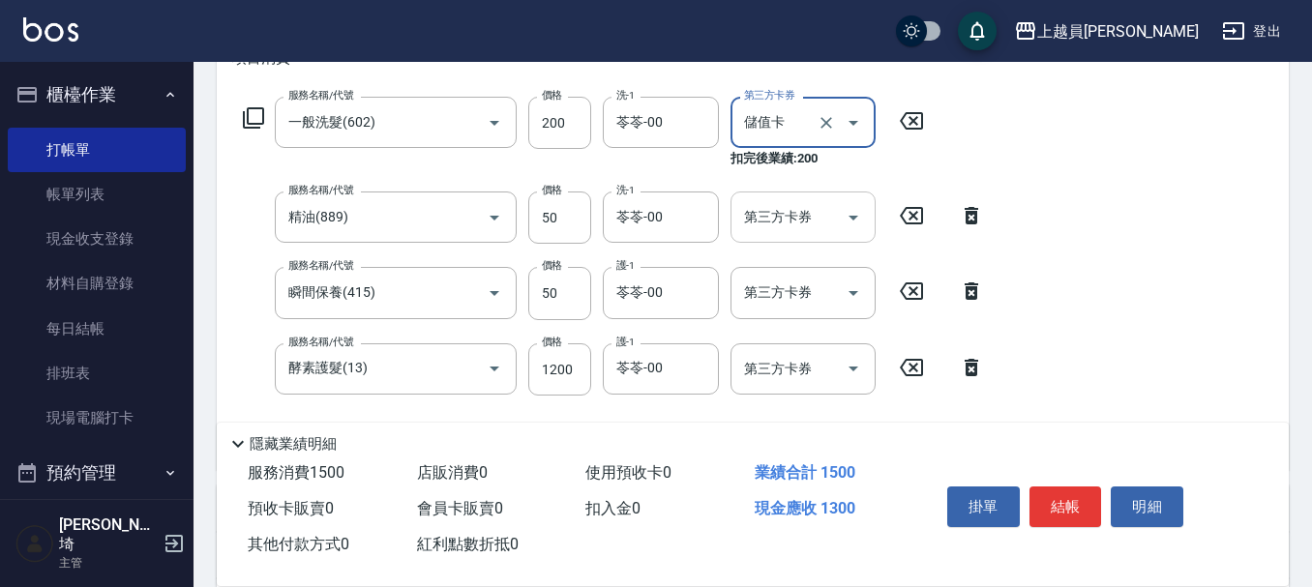
click at [769, 211] on div "第三方卡券 第三方卡券" at bounding box center [803, 217] width 145 height 51
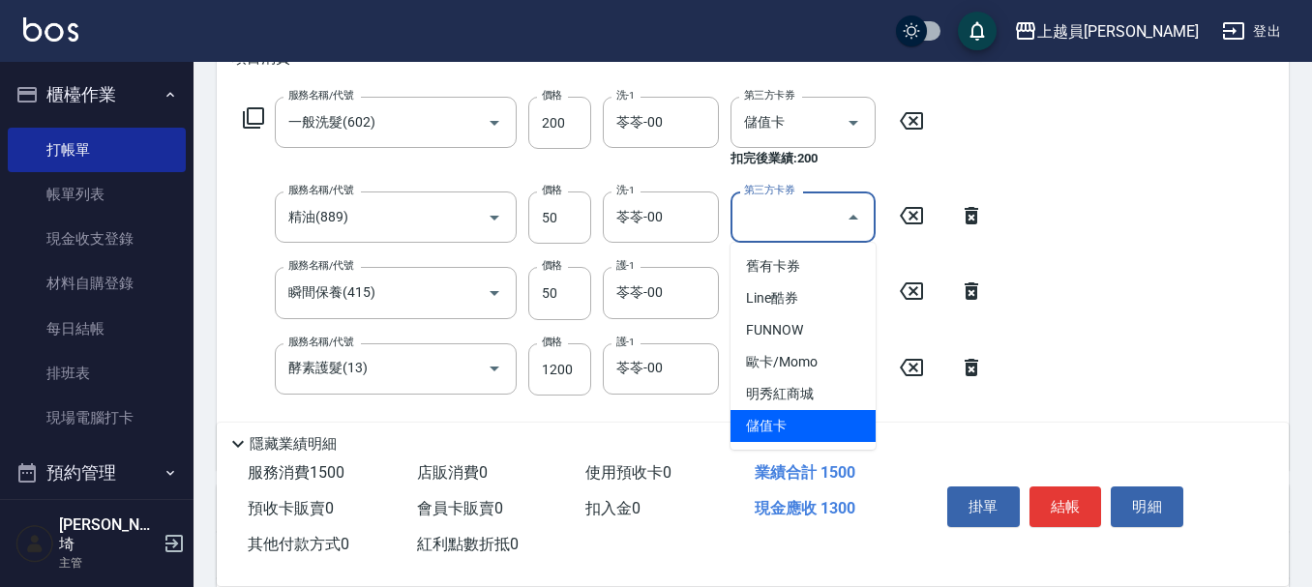
click at [809, 432] on span "儲值卡" at bounding box center [803, 426] width 145 height 32
type input "儲值卡"
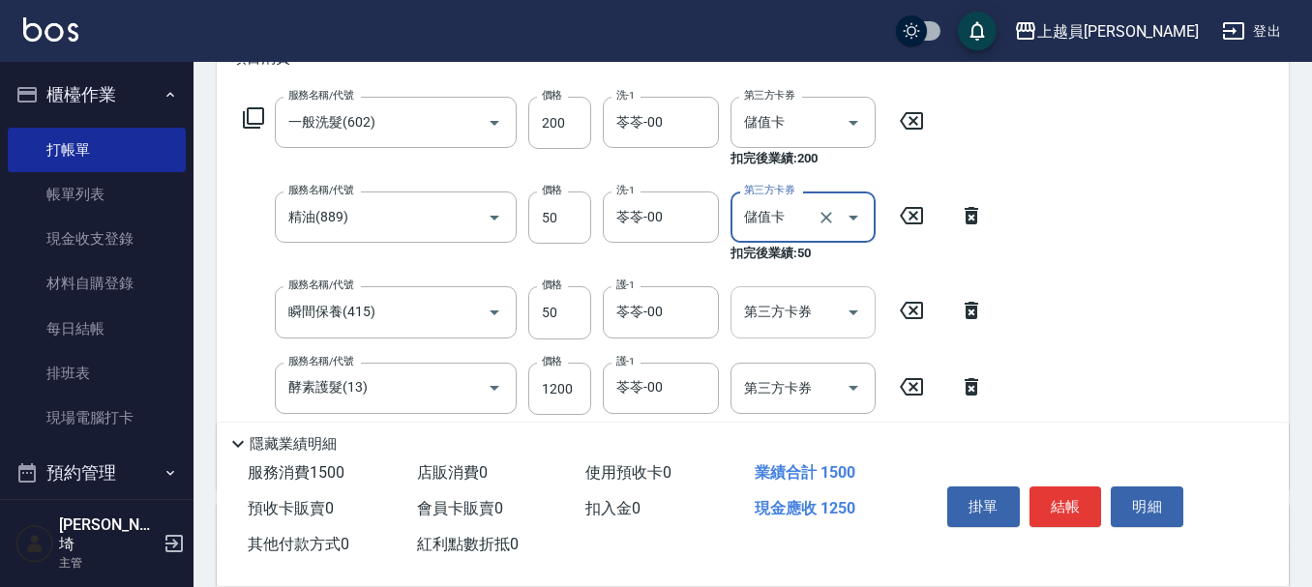
click at [794, 314] on input "第三方卡券" at bounding box center [788, 312] width 99 height 34
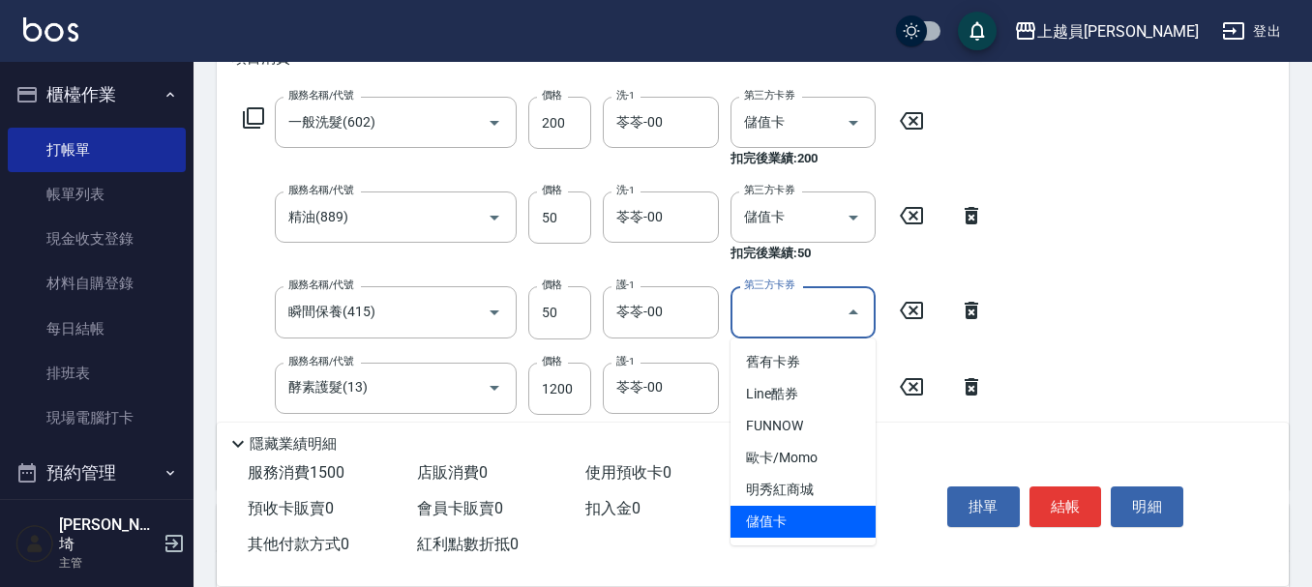
click at [800, 510] on span "儲值卡" at bounding box center [803, 522] width 145 height 32
type input "儲值卡"
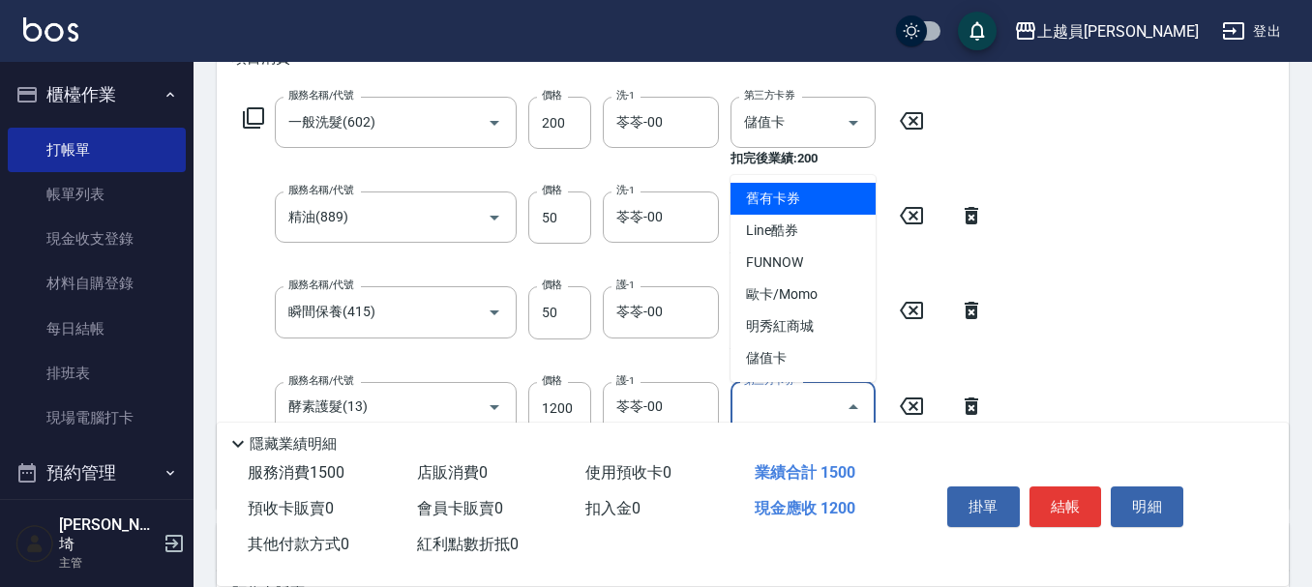
click at [810, 402] on input "第三方卡券" at bounding box center [788, 408] width 99 height 34
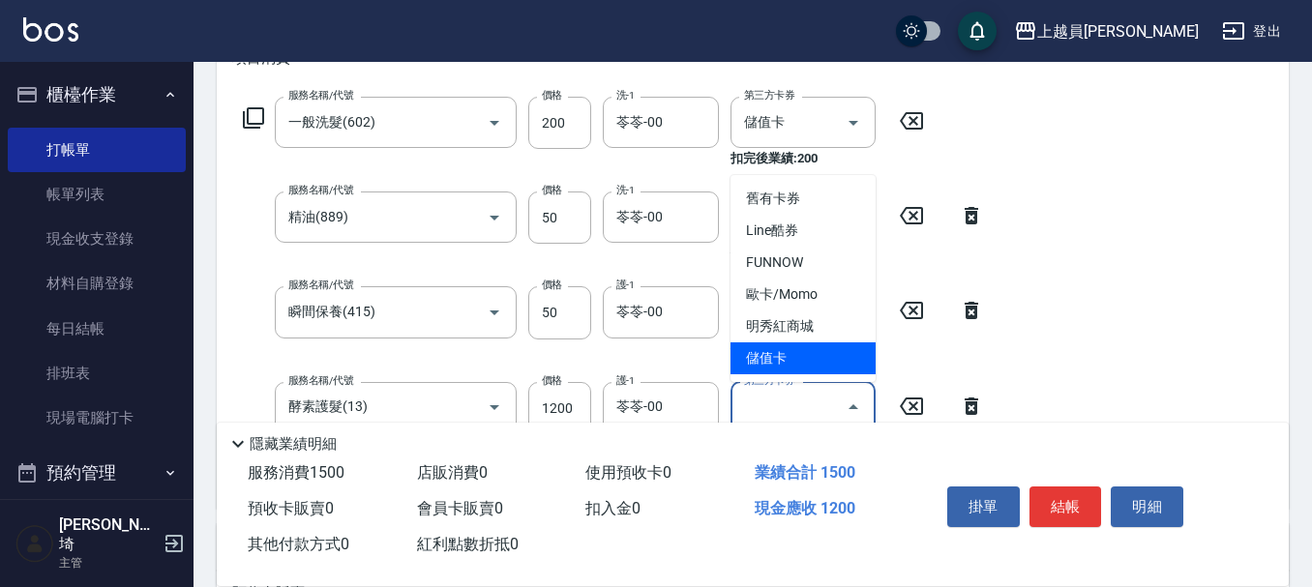
click at [787, 356] on span "儲值卡" at bounding box center [803, 359] width 145 height 32
type input "儲值卡"
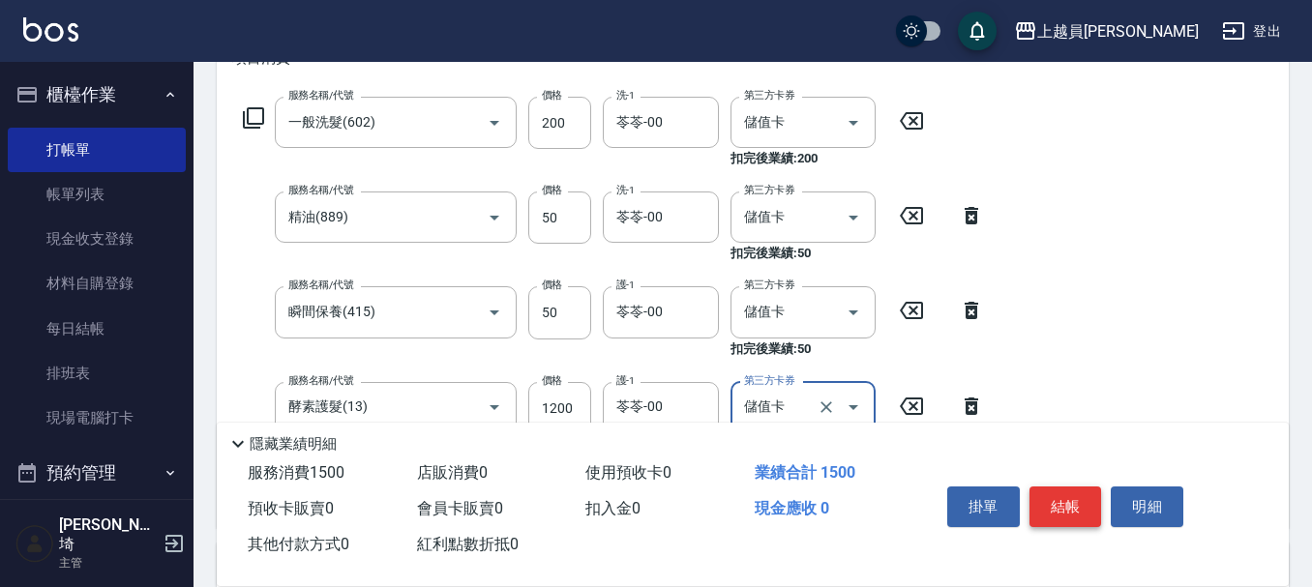
click at [1062, 515] on button "結帳" at bounding box center [1066, 507] width 73 height 41
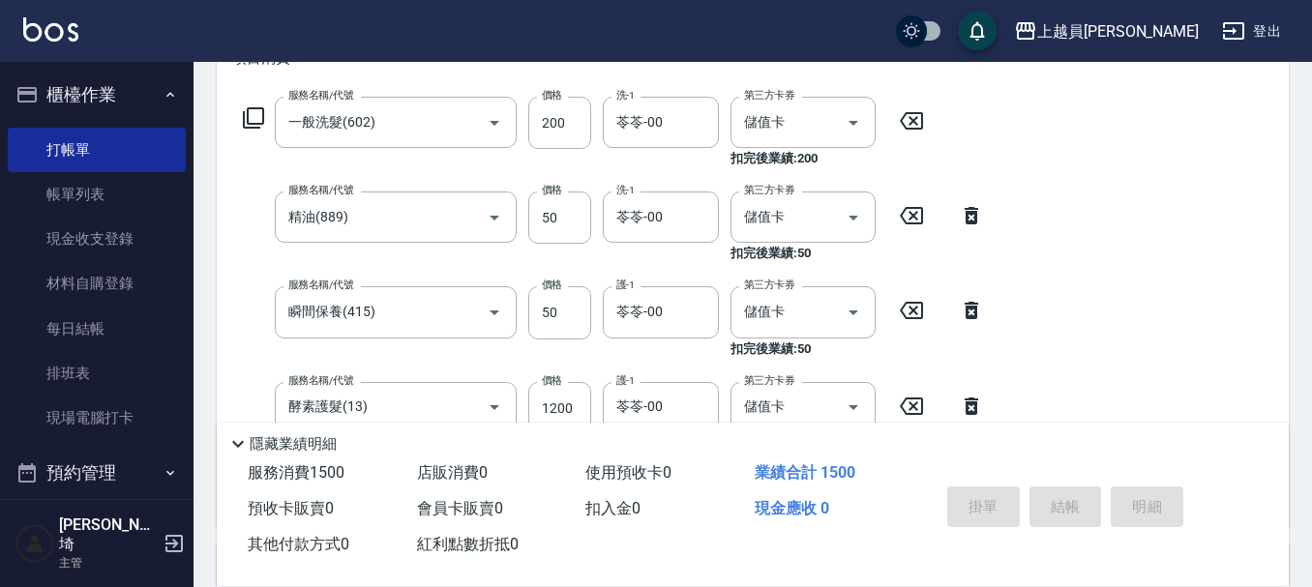
type input "[DATE] 20:12"
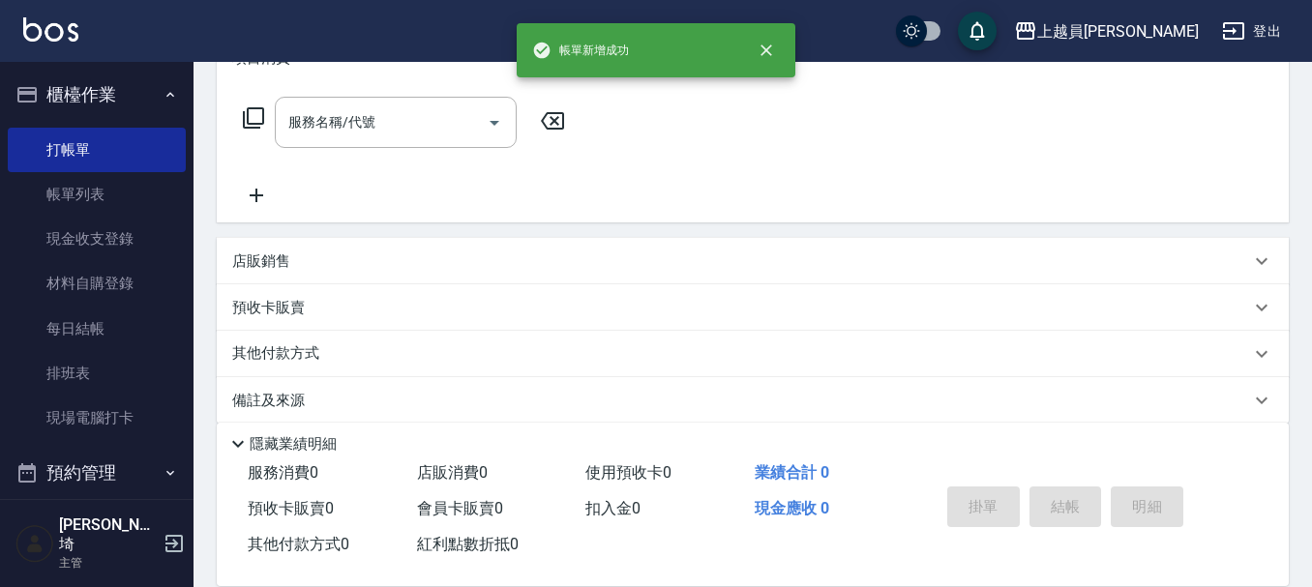
scroll to position [0, 0]
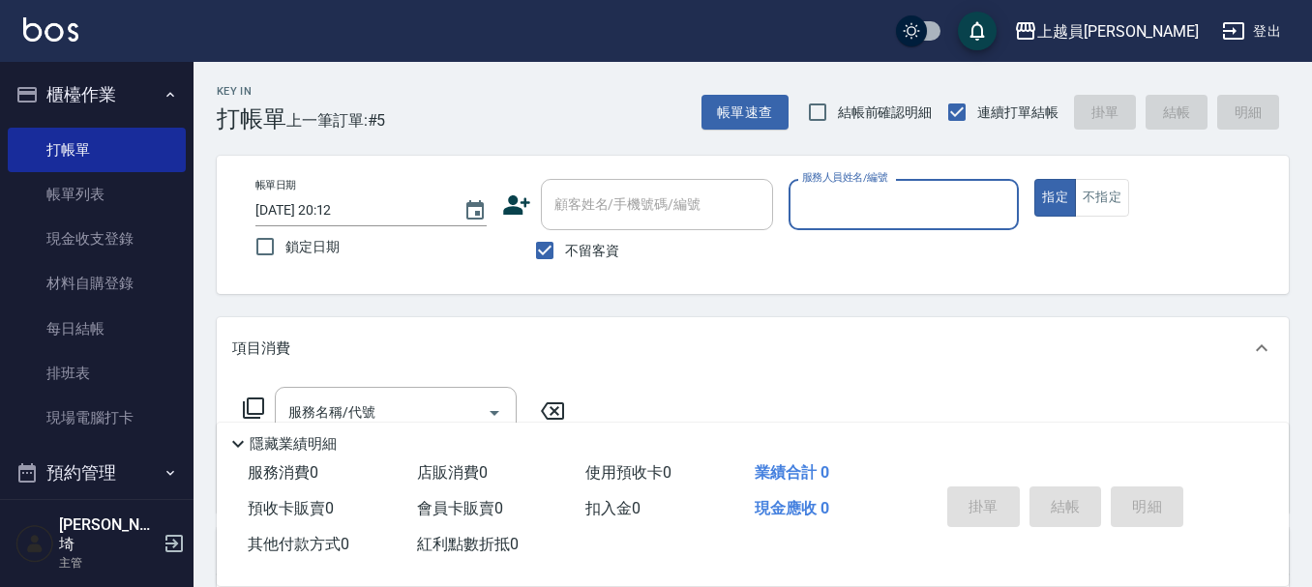
type input "ㄧ"
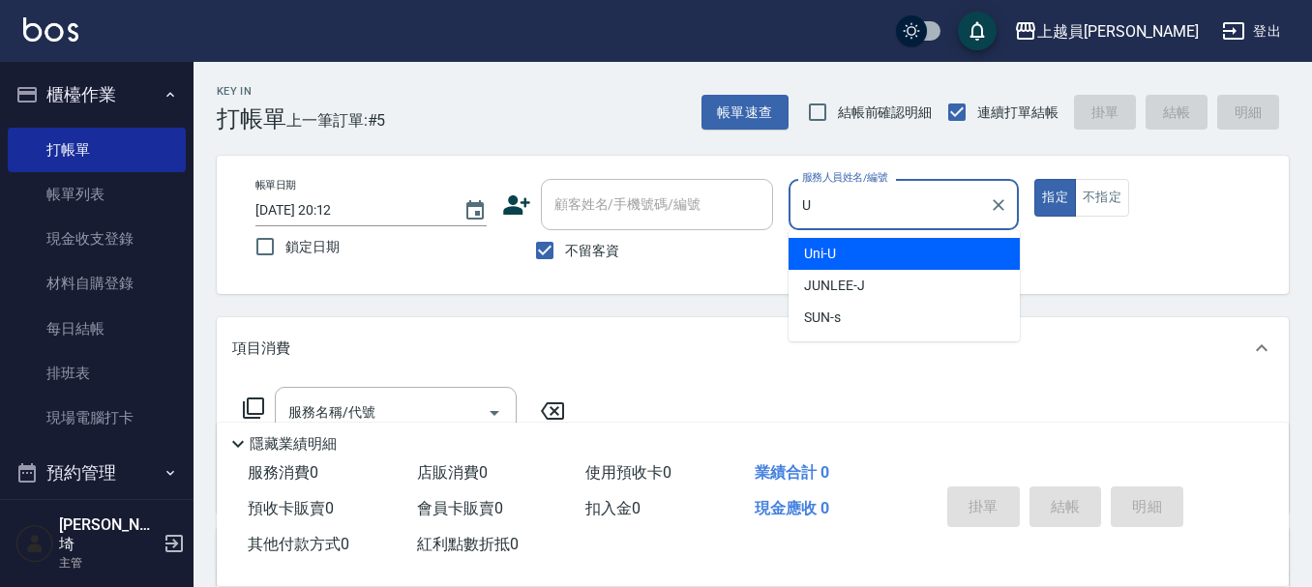
type input "Uni-U"
type button "true"
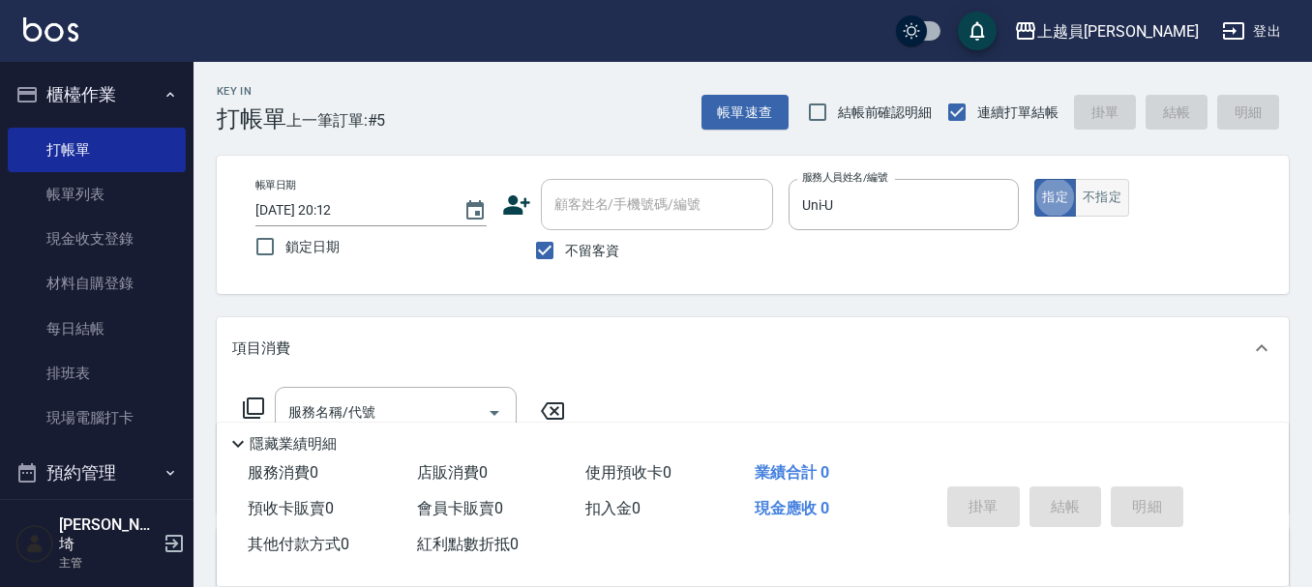
click at [1101, 214] on button "不指定" at bounding box center [1102, 198] width 54 height 38
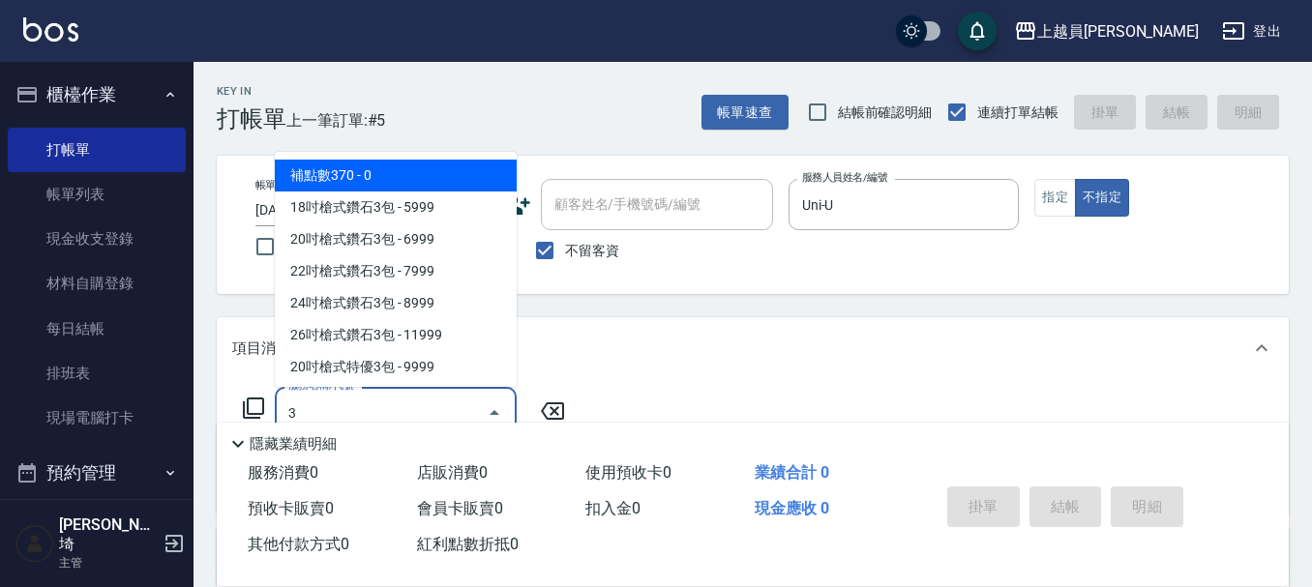
type input "補點數370(002)"
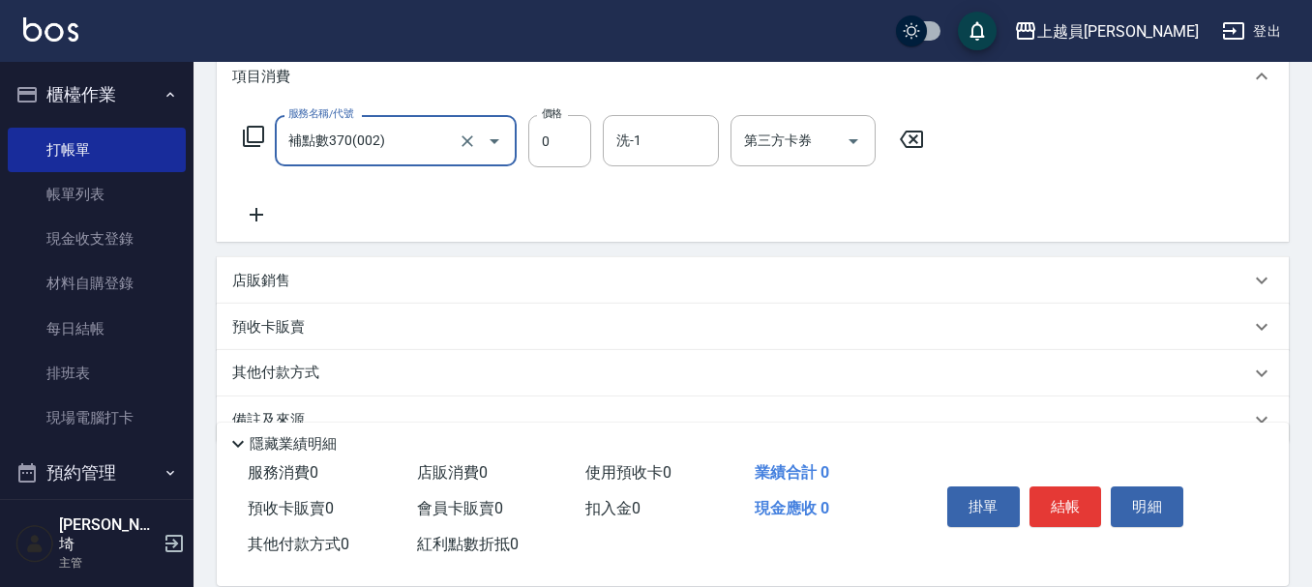
scroll to position [290, 0]
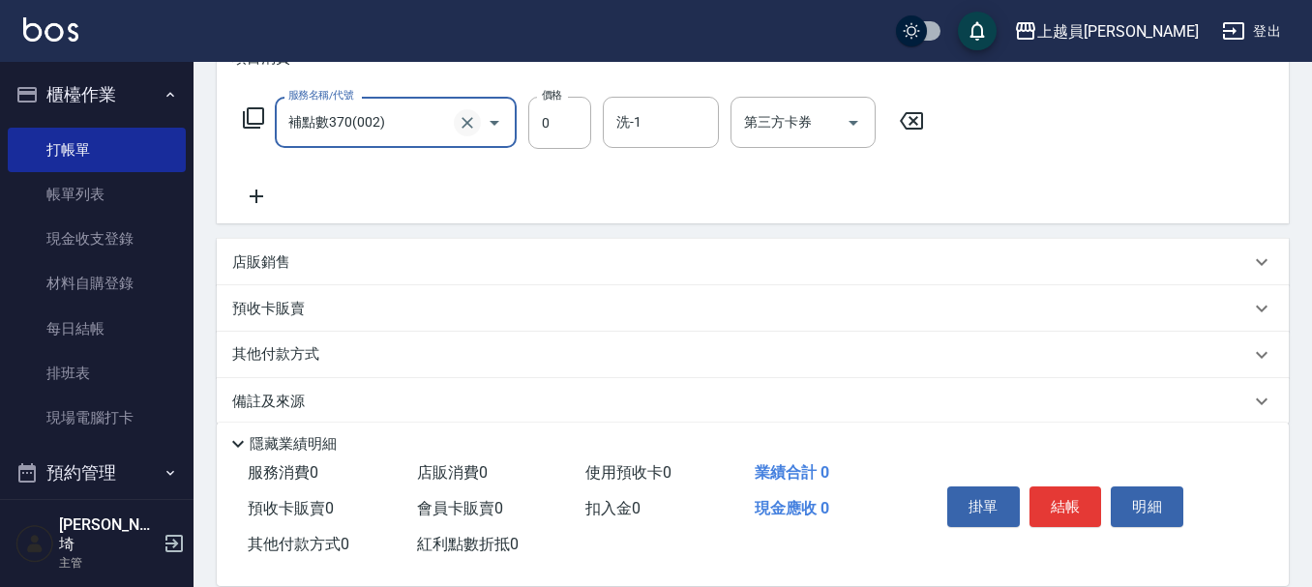
click at [466, 123] on icon "Clear" at bounding box center [468, 123] width 12 height 12
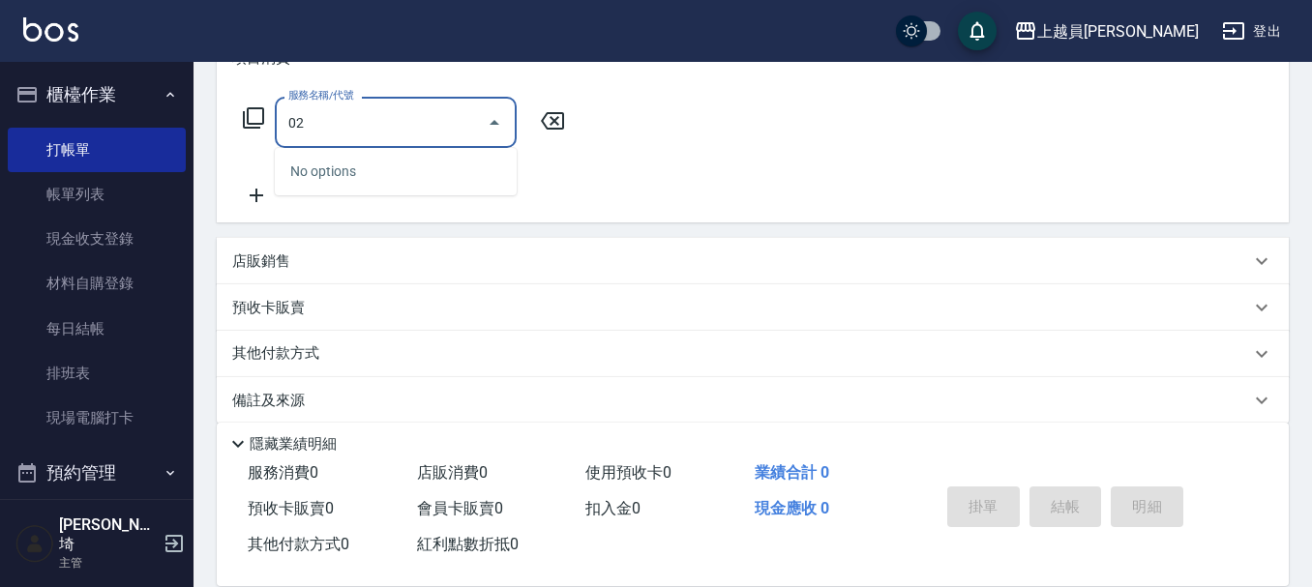
type input "0"
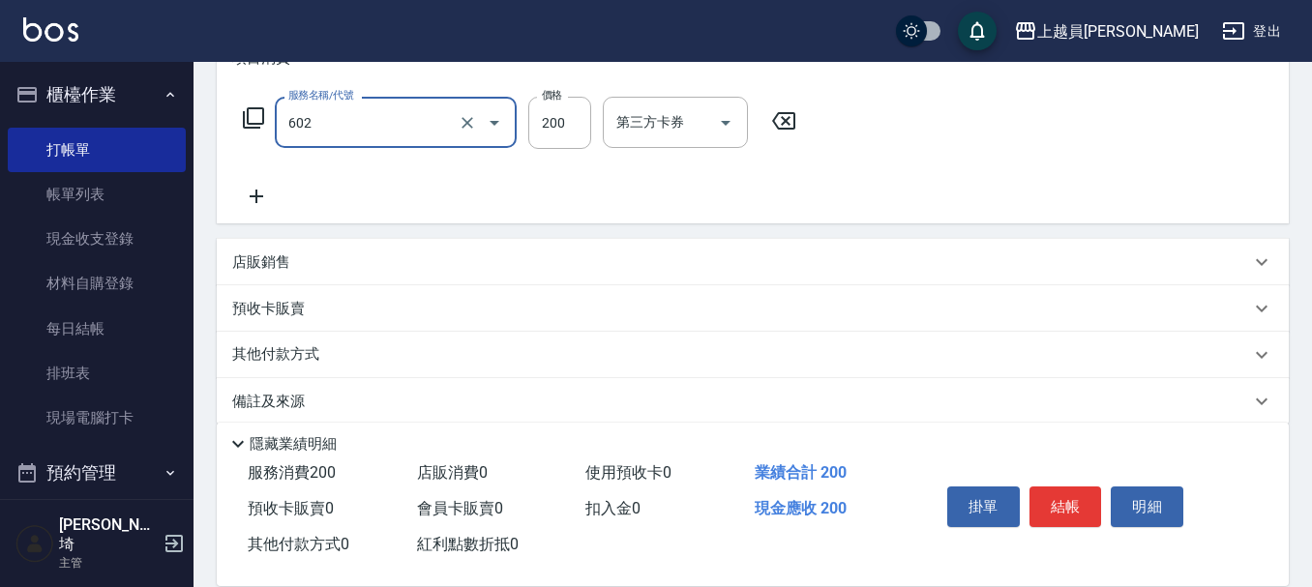
type input "一般洗髮(602)"
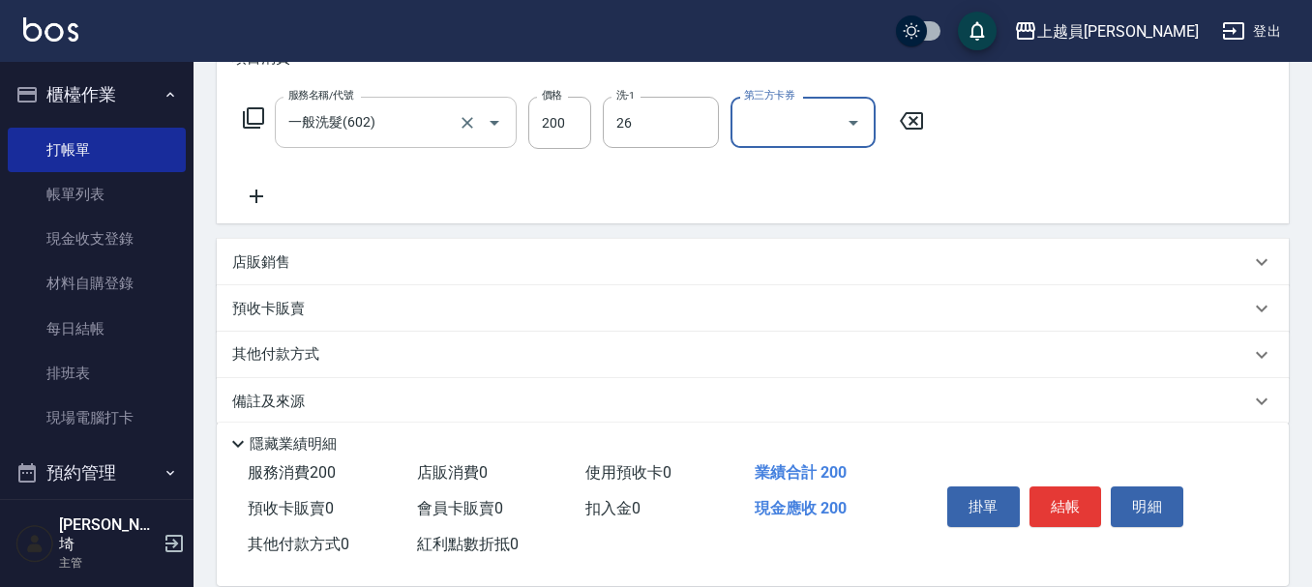
type input "[PERSON_NAME]-26"
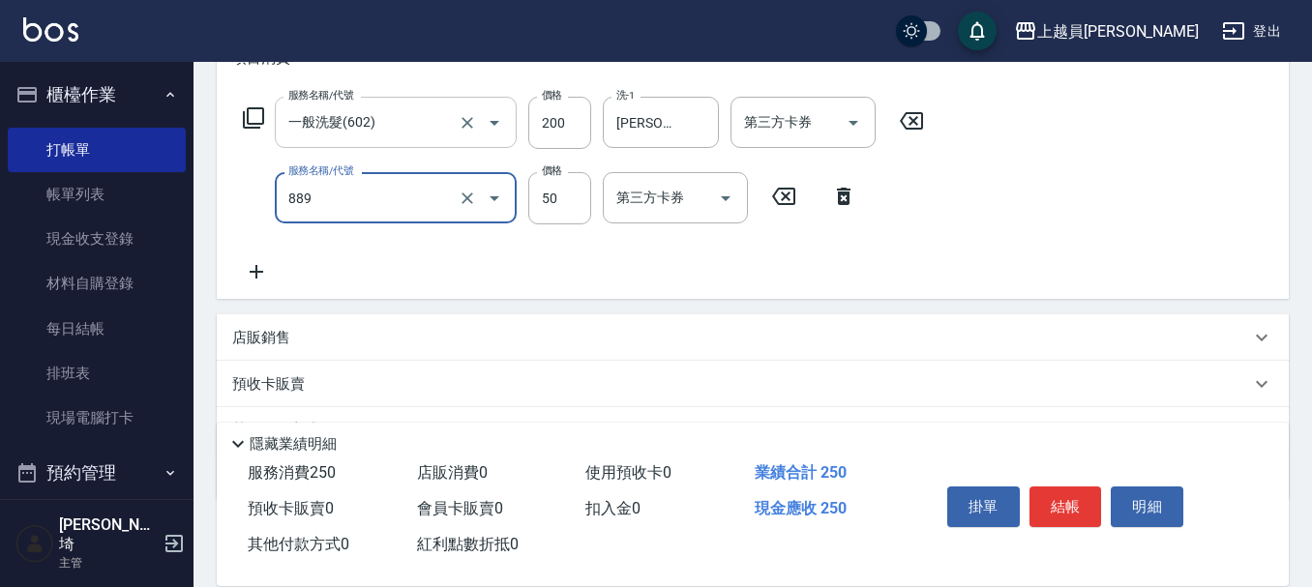
type input "精油(889)"
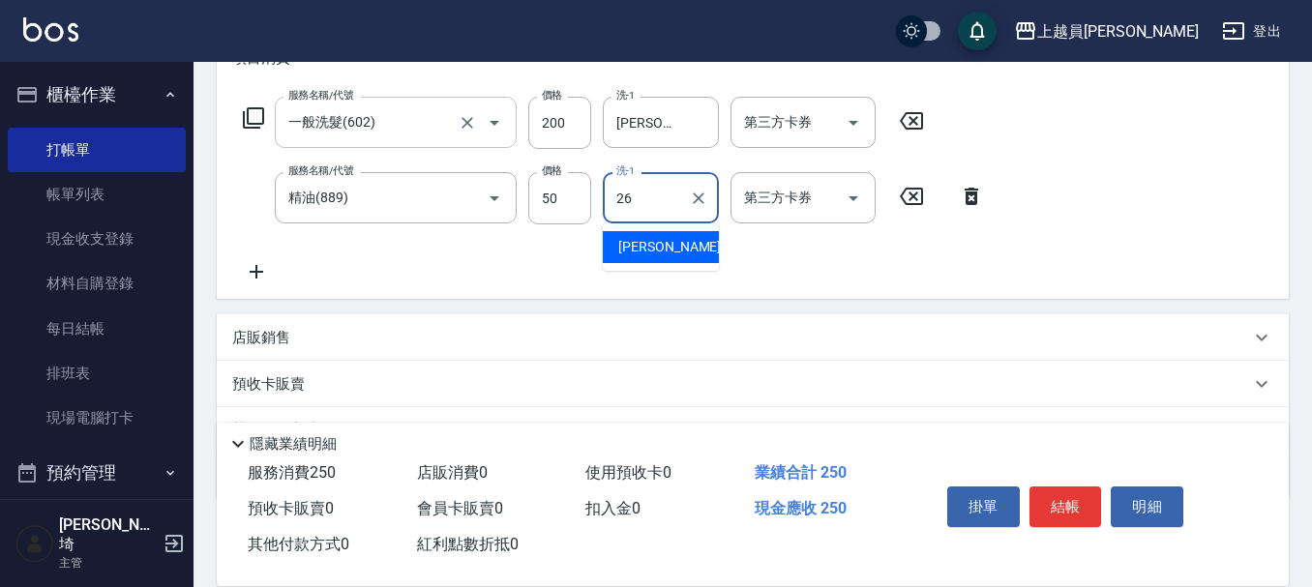
type input "[PERSON_NAME]-26"
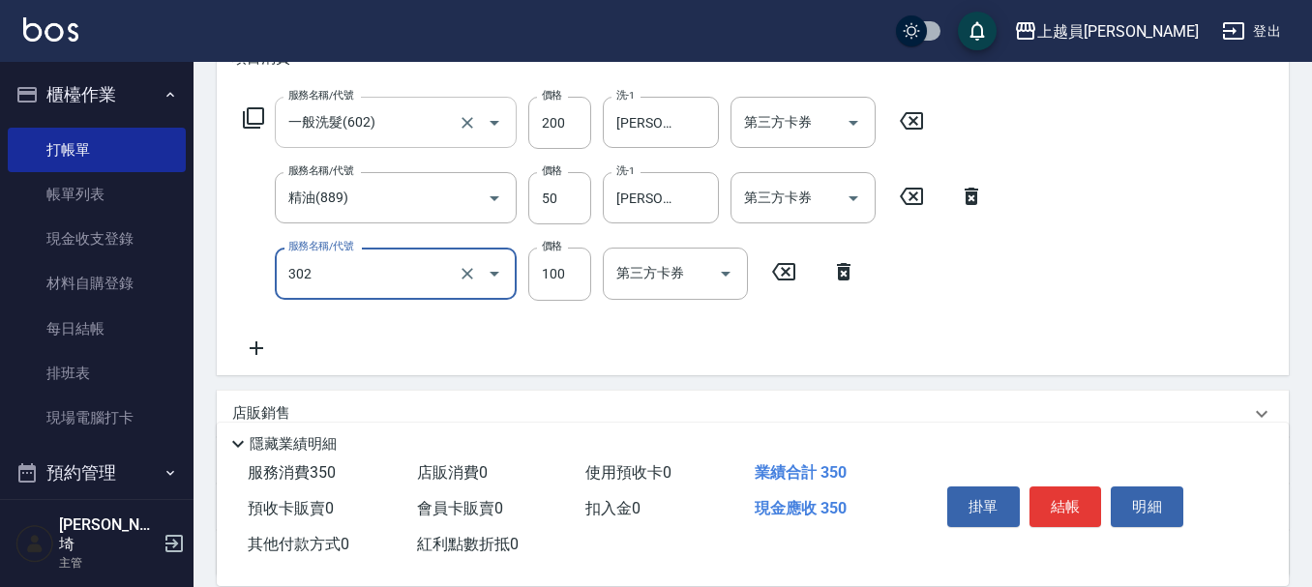
type input "剪髮(302)"
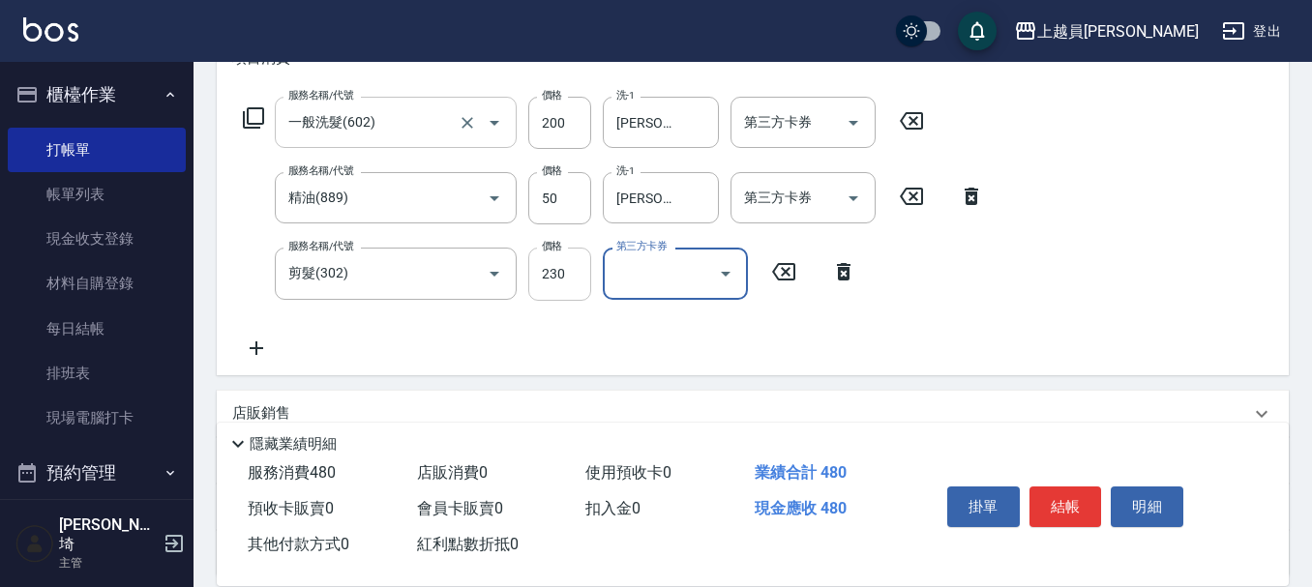
click at [577, 277] on input "230" at bounding box center [559, 274] width 63 height 52
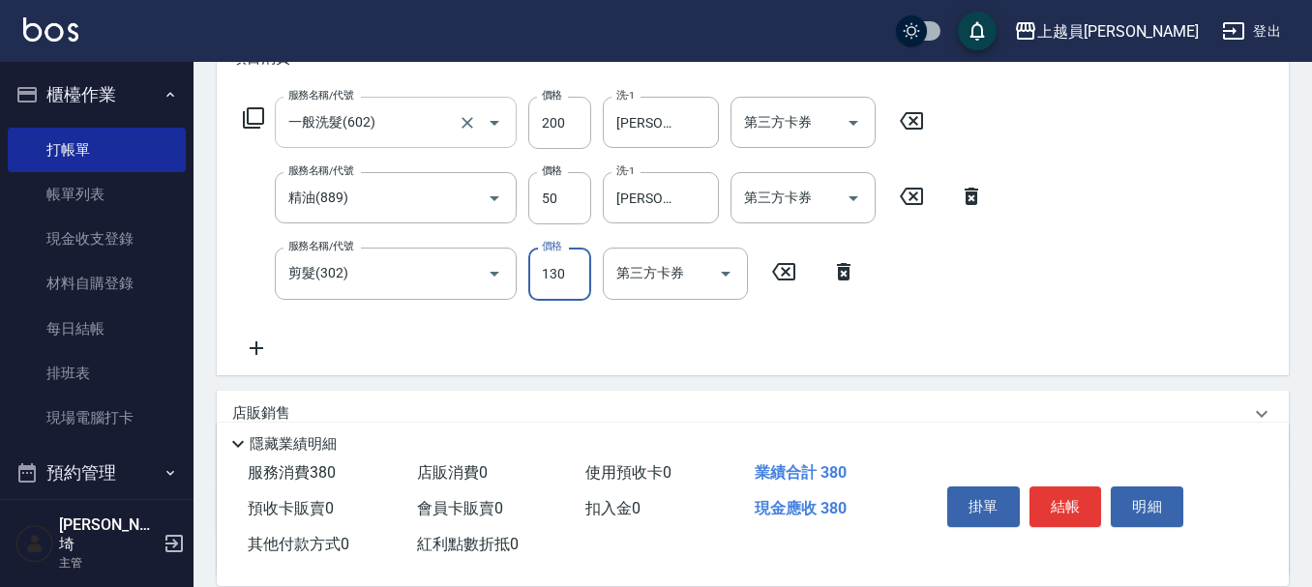
type input "130"
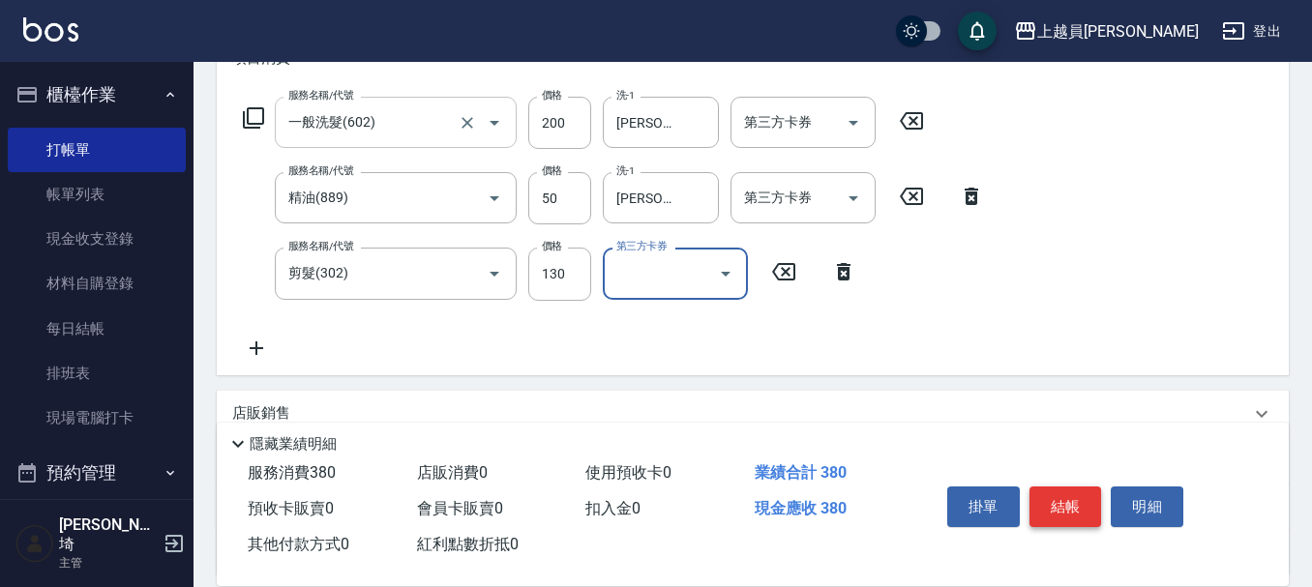
click at [1071, 498] on button "結帳" at bounding box center [1066, 507] width 73 height 41
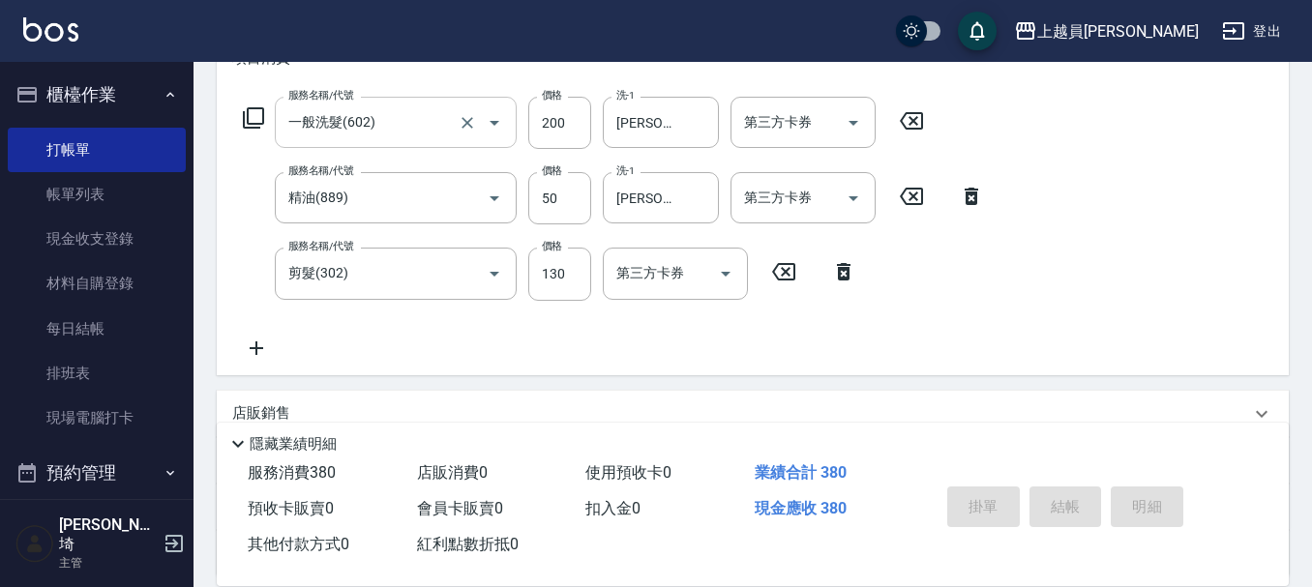
type input "[DATE] 20:15"
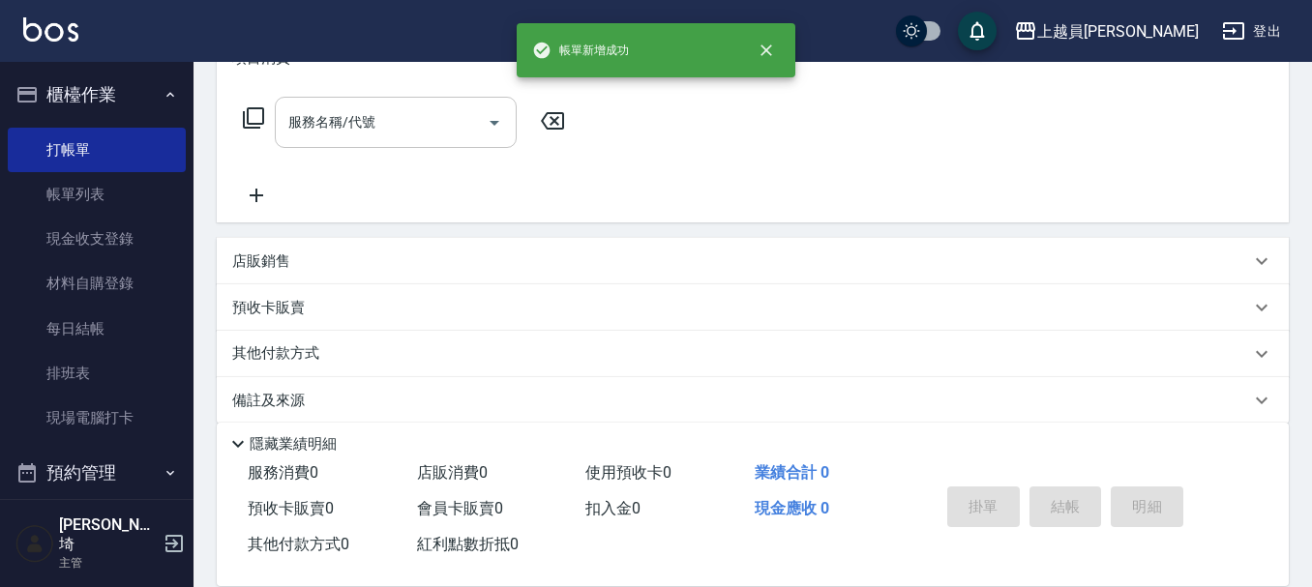
scroll to position [0, 0]
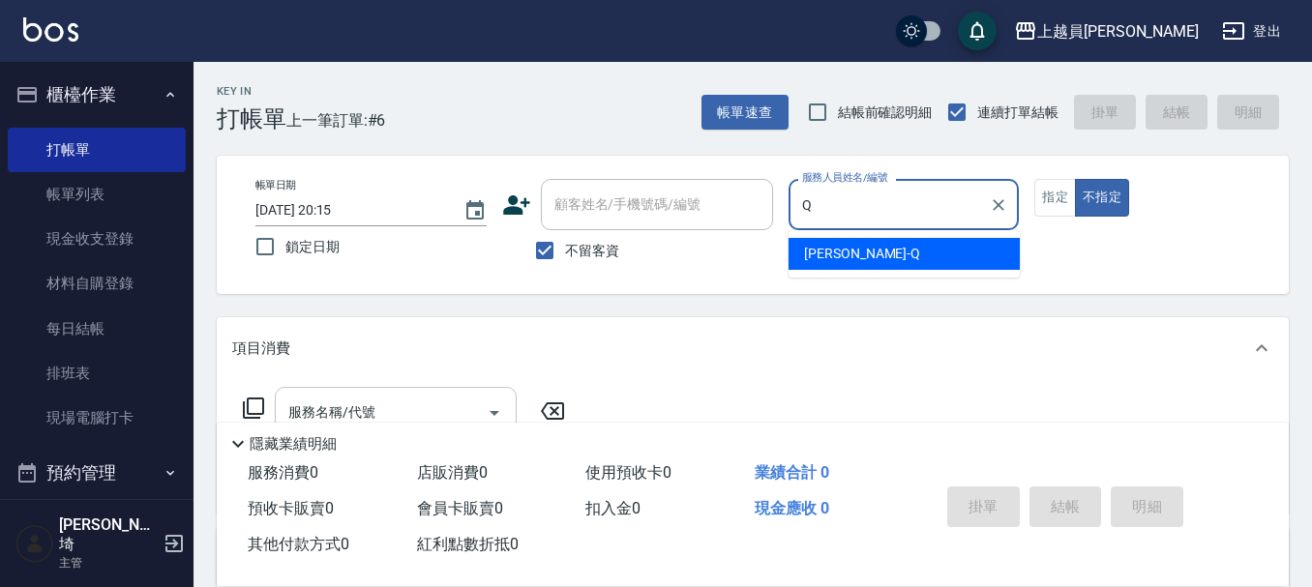
type input "[PERSON_NAME]"
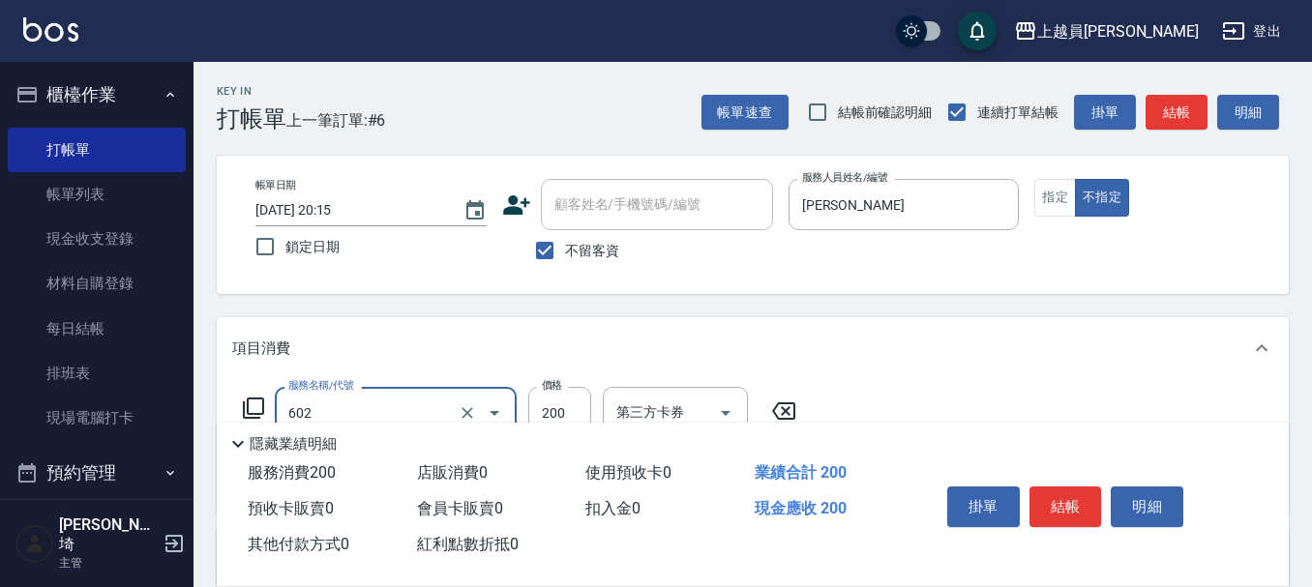
type input "一般洗髮(602)"
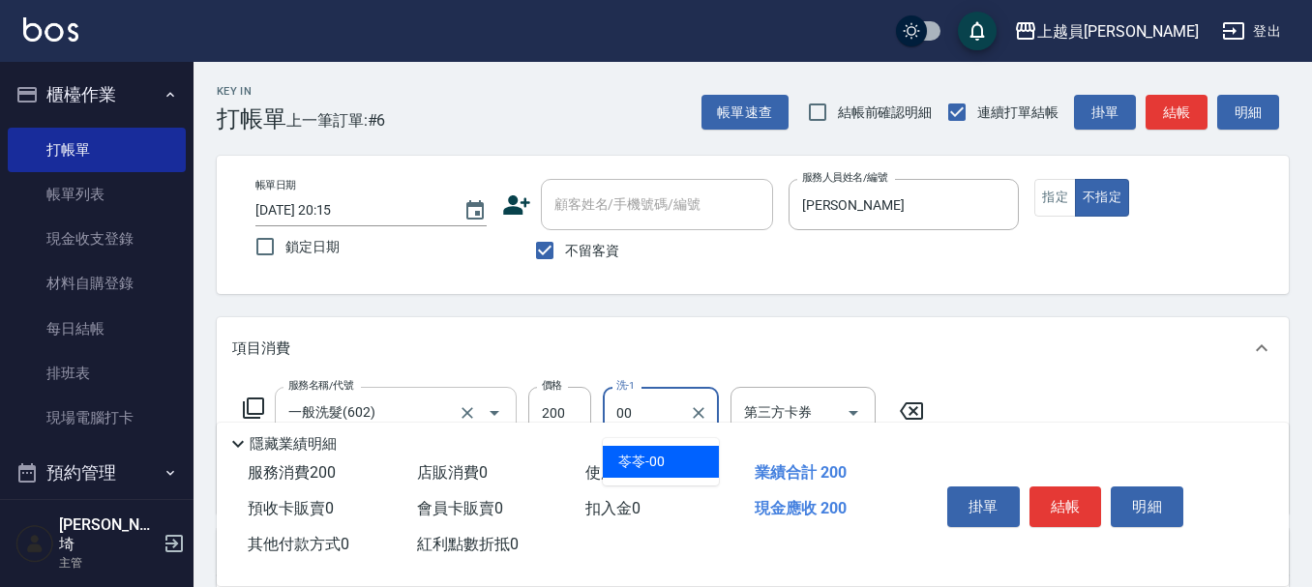
type input "苓苓-00"
type input "精油(889)"
type input "苓苓-00"
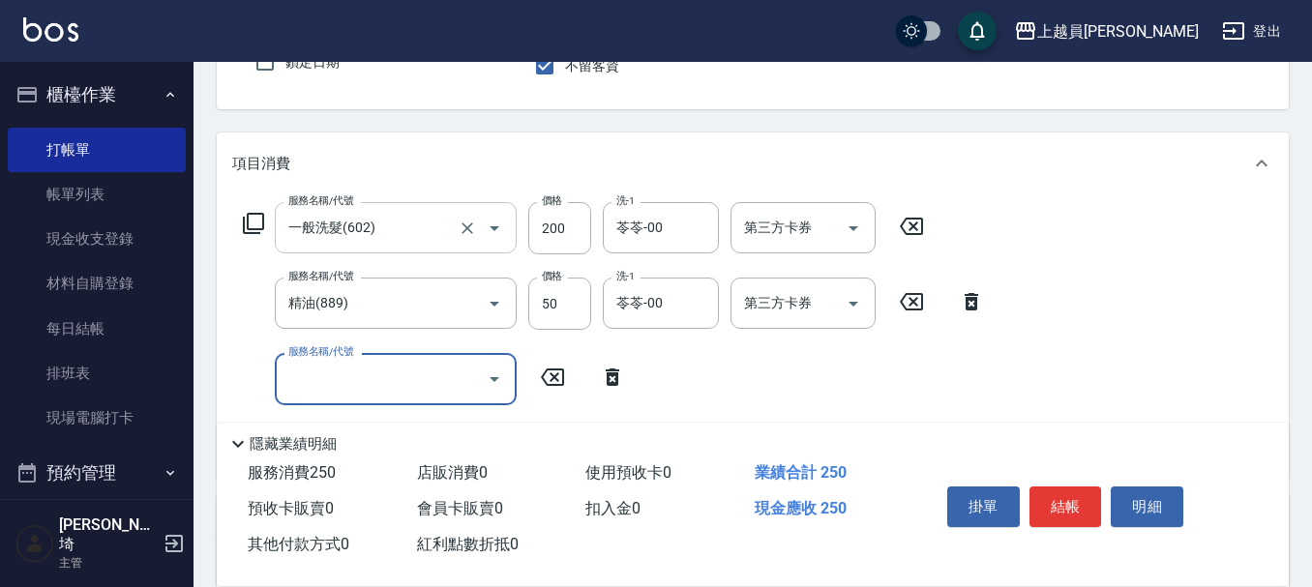
scroll to position [290, 0]
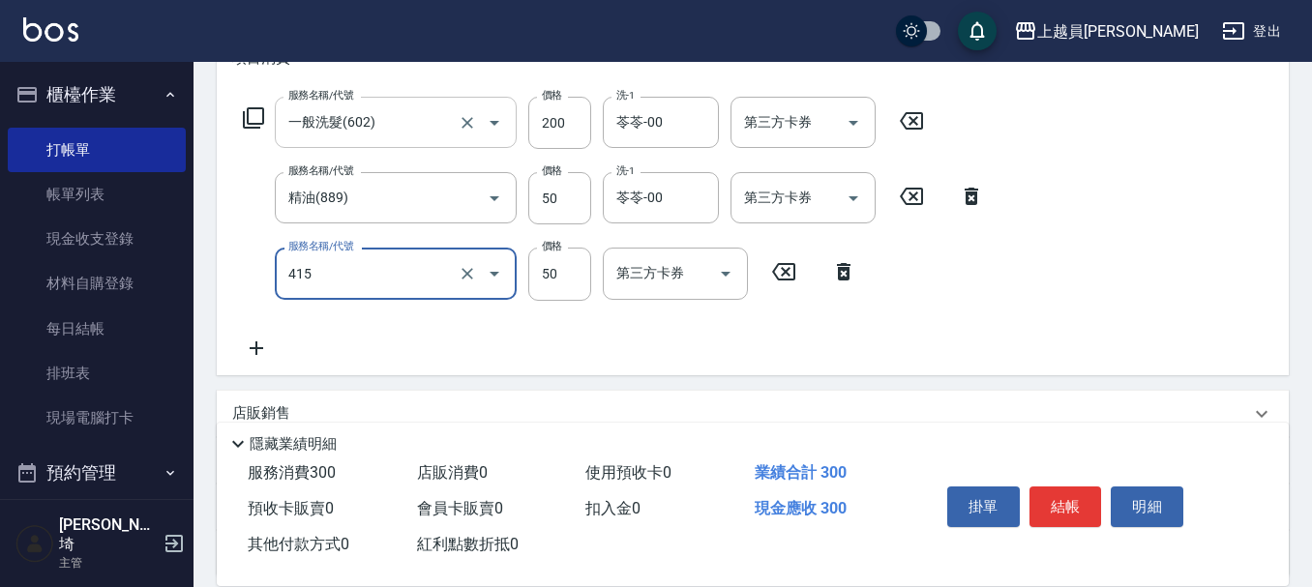
type input "瞬間保養(415)"
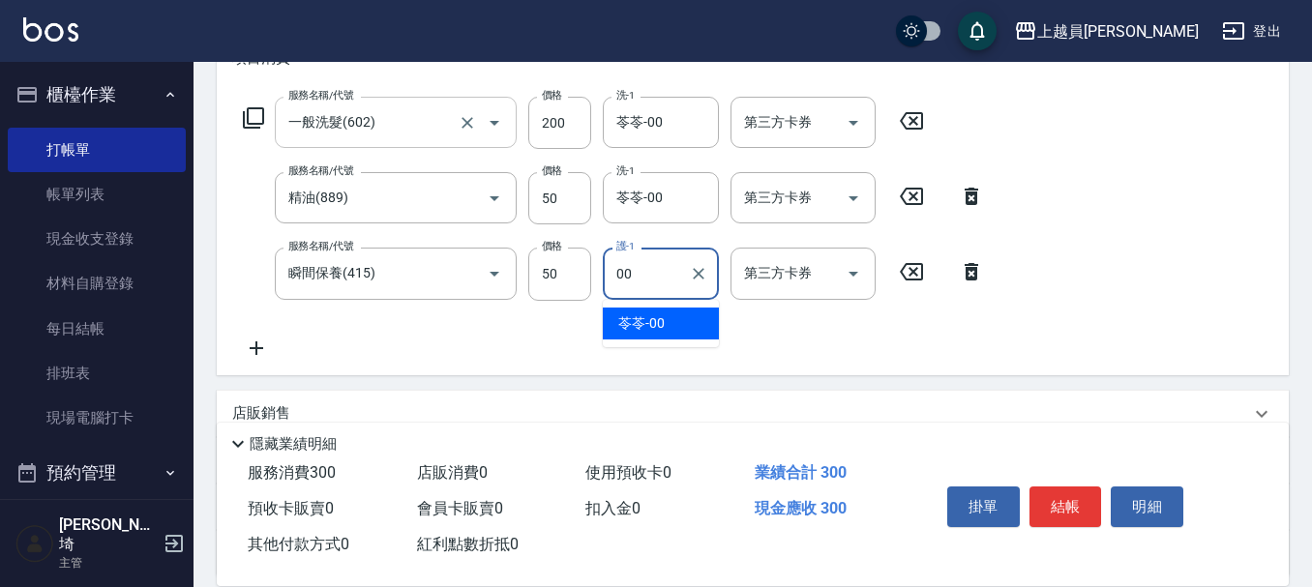
type input "苓苓-00"
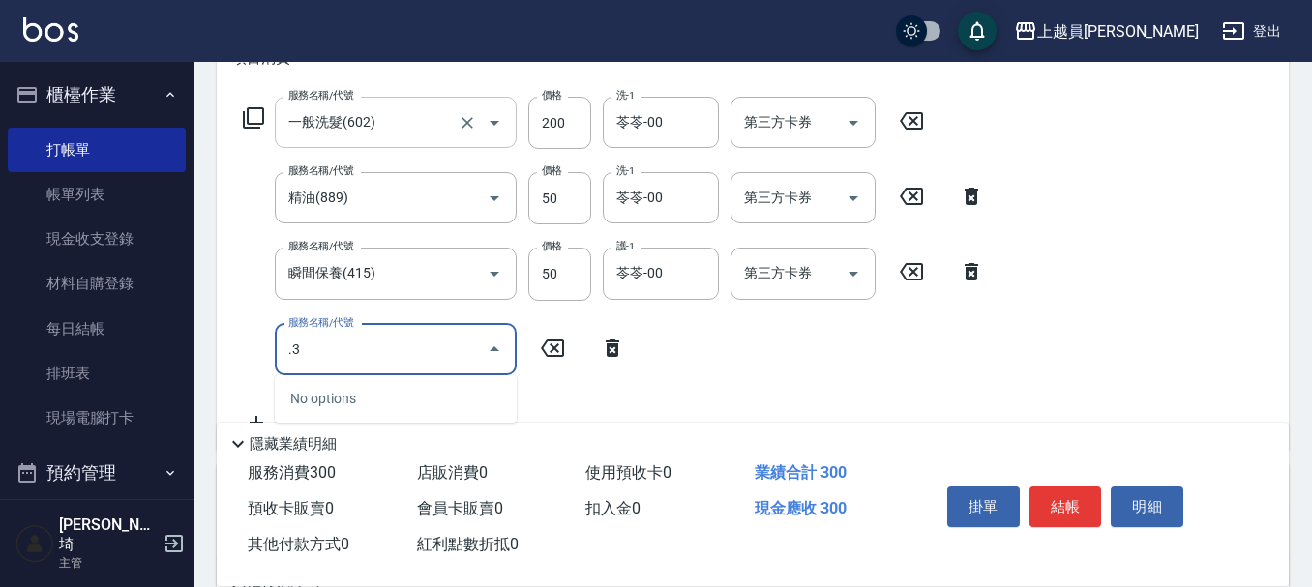
type input "."
type input "剪髮(302)"
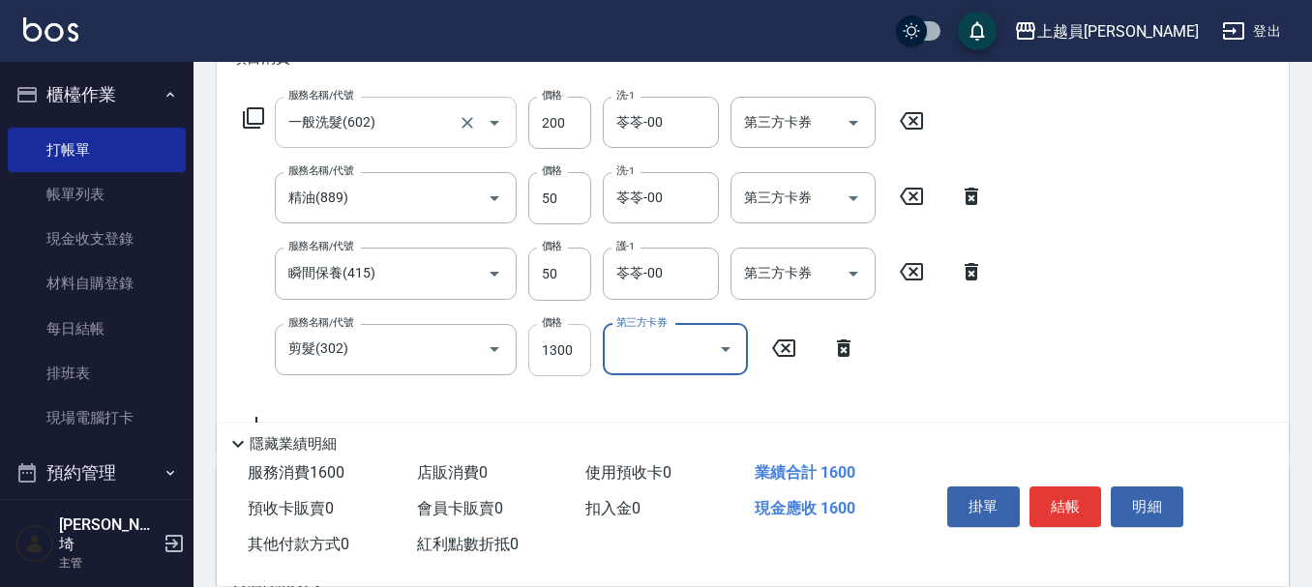
click at [573, 345] on input "1300" at bounding box center [559, 350] width 63 height 52
type input "130"
click at [1053, 493] on button "結帳" at bounding box center [1066, 507] width 73 height 41
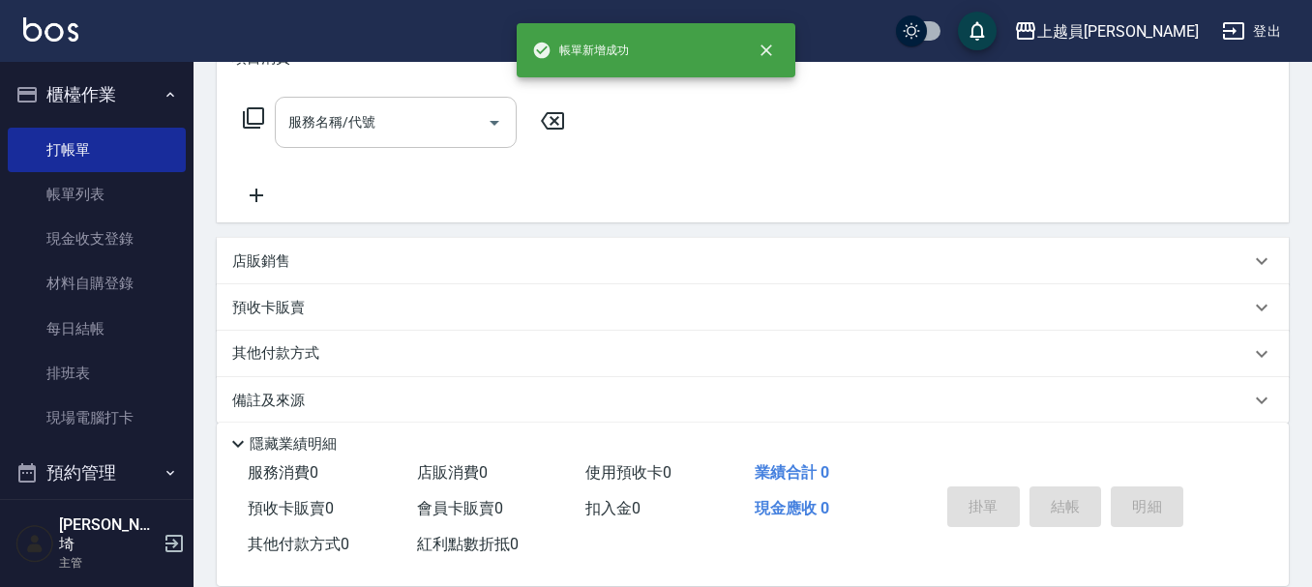
scroll to position [0, 0]
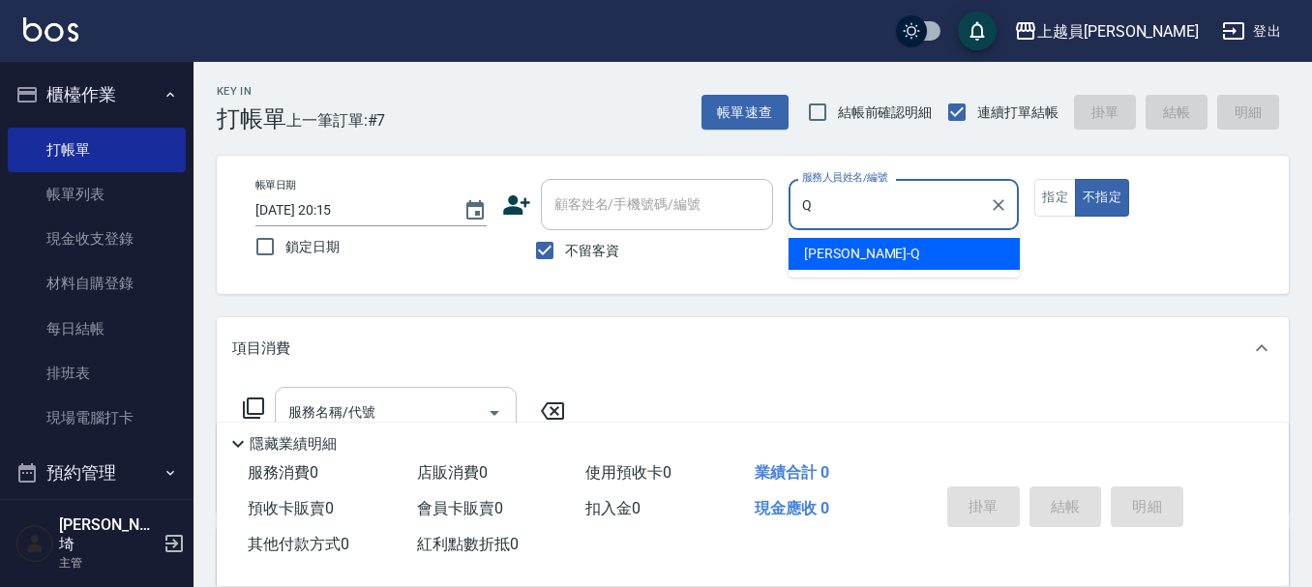
type input "[PERSON_NAME]"
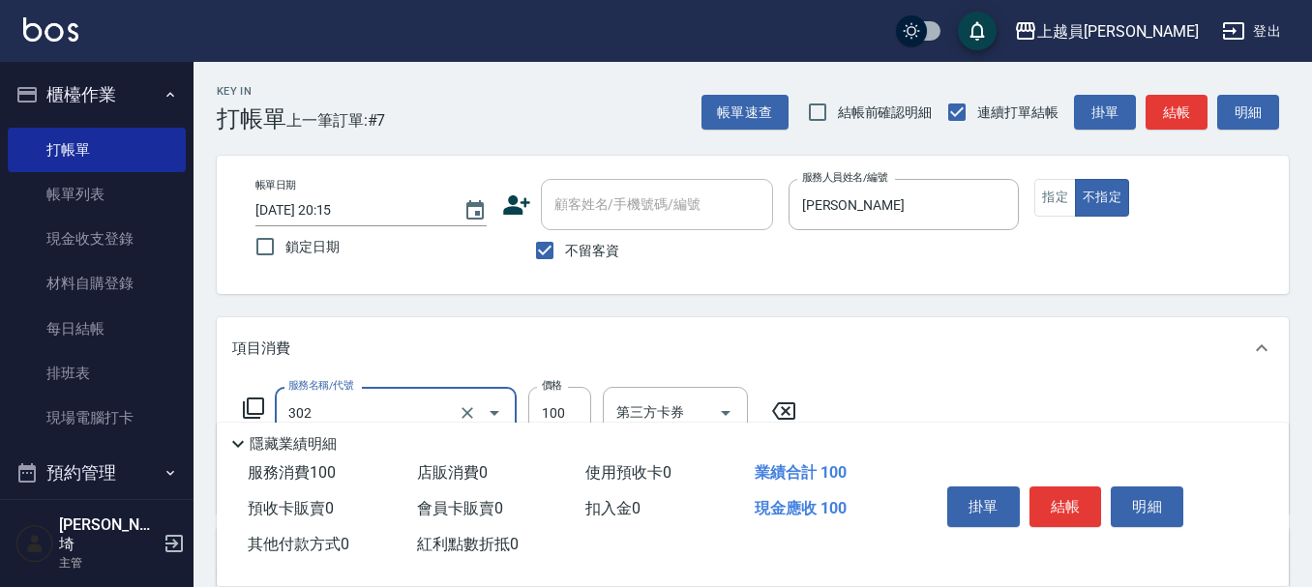
type input "剪髮(302)"
click at [1066, 505] on button "結帳" at bounding box center [1066, 507] width 73 height 41
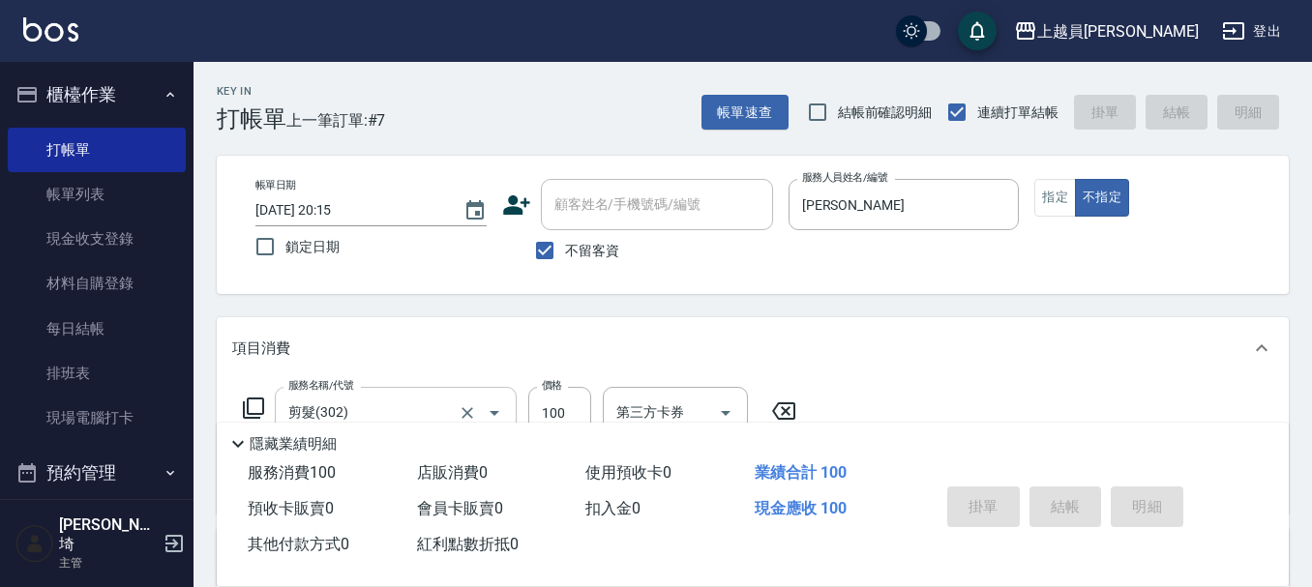
type input "[DATE] 20:16"
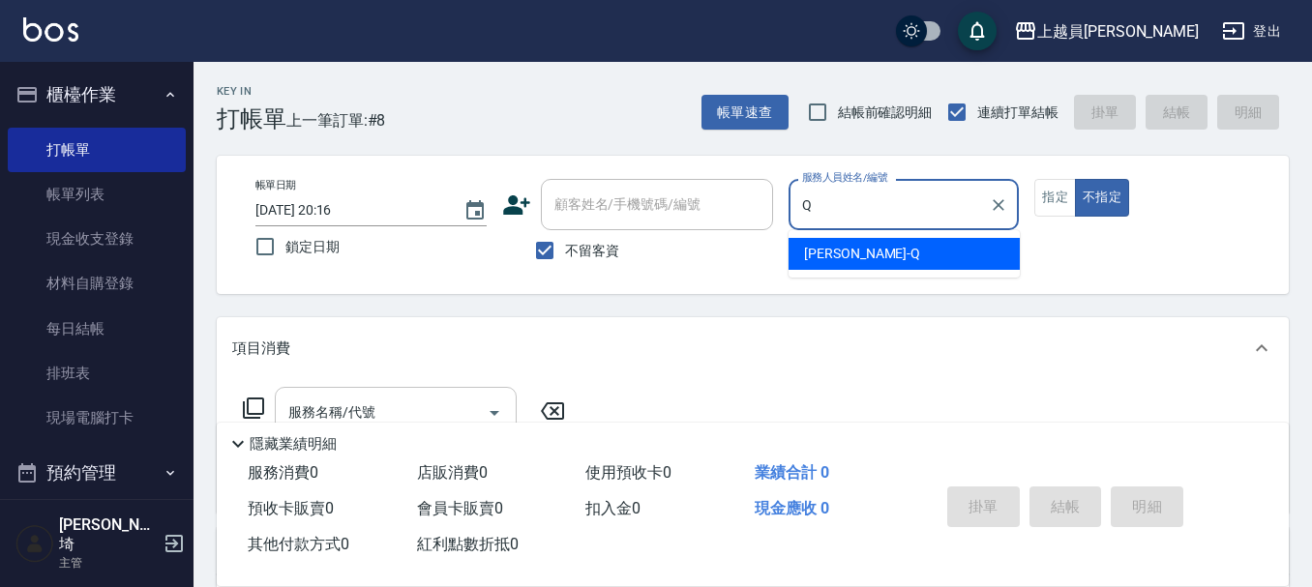
type input "[PERSON_NAME]"
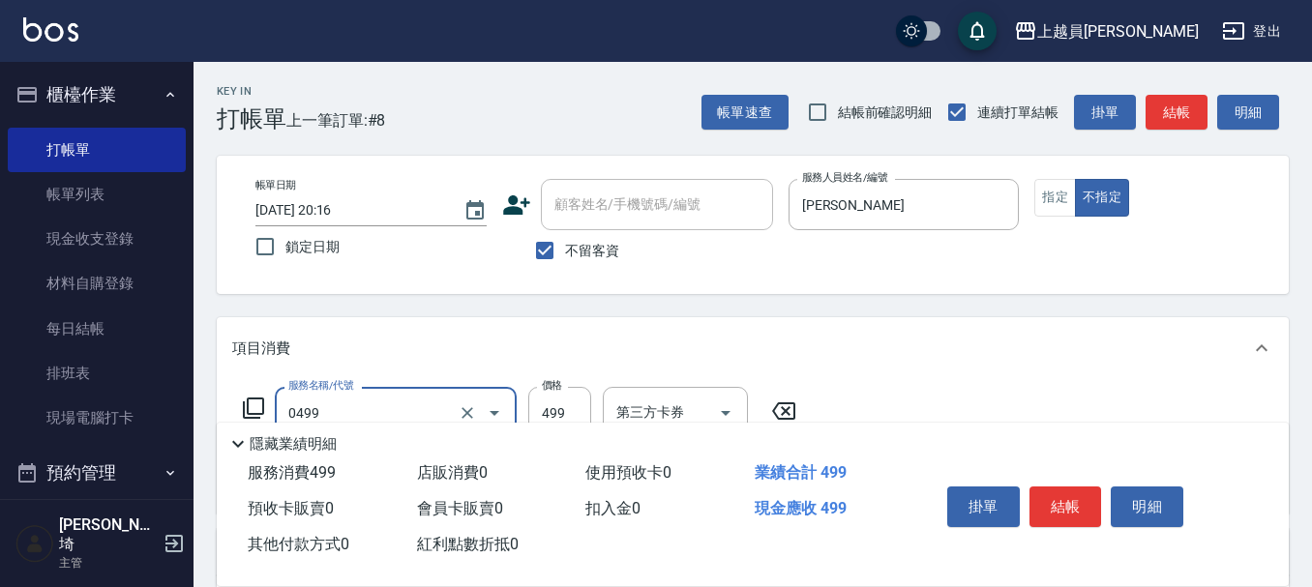
type input "去角質洗髮(0499)"
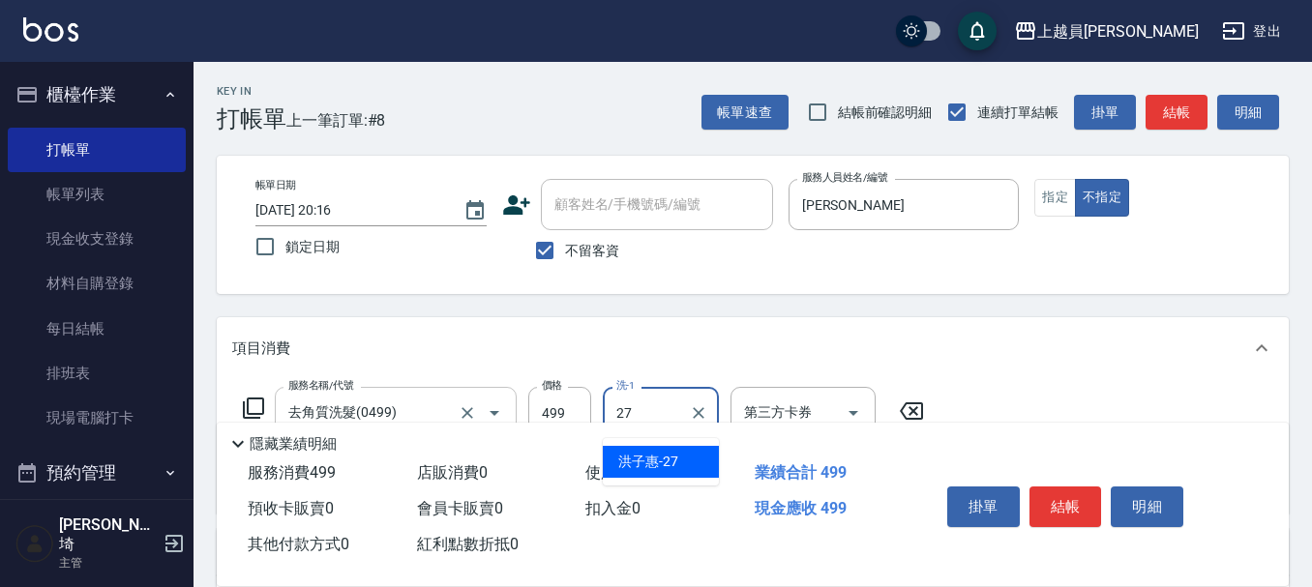
type input "[PERSON_NAME]-27"
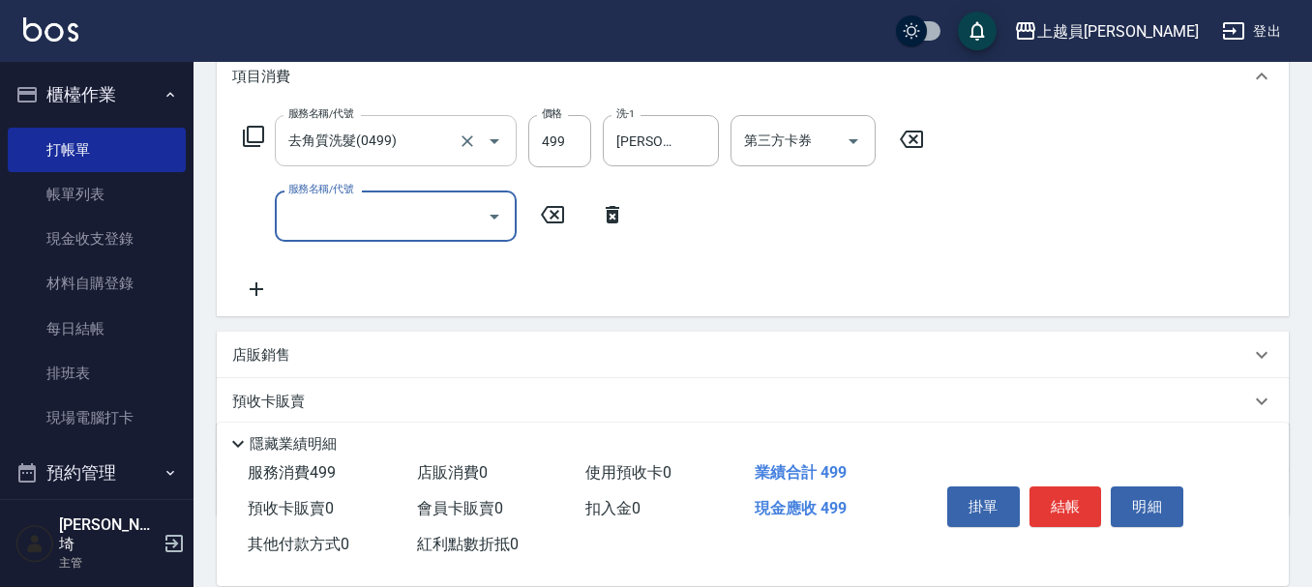
scroll to position [290, 0]
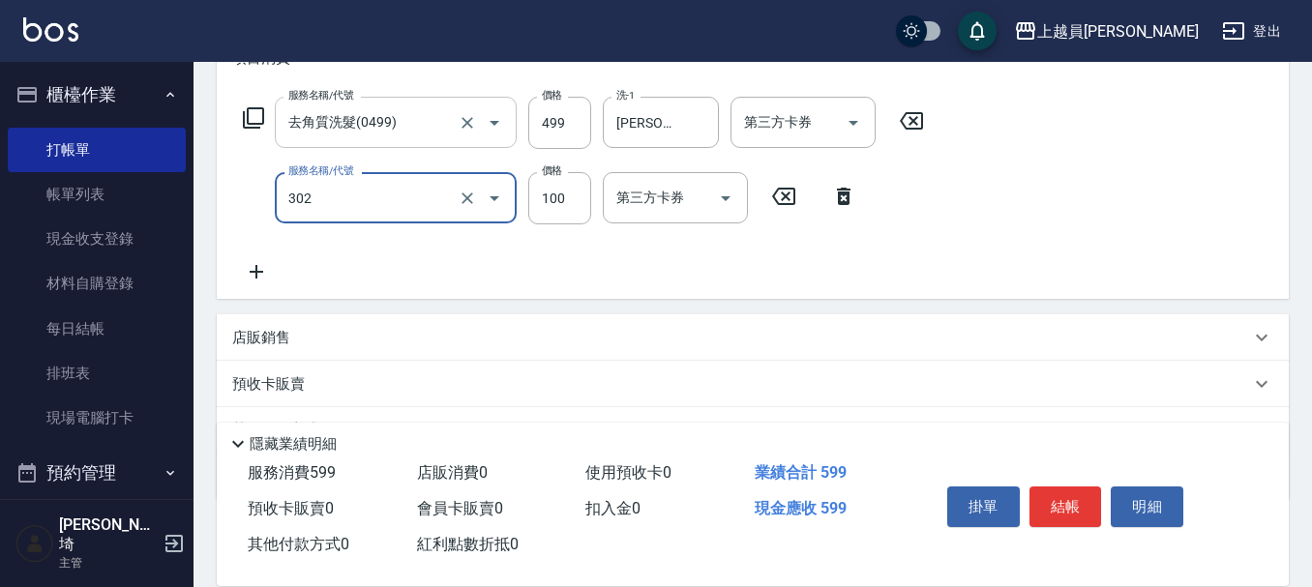
type input "剪髮(302)"
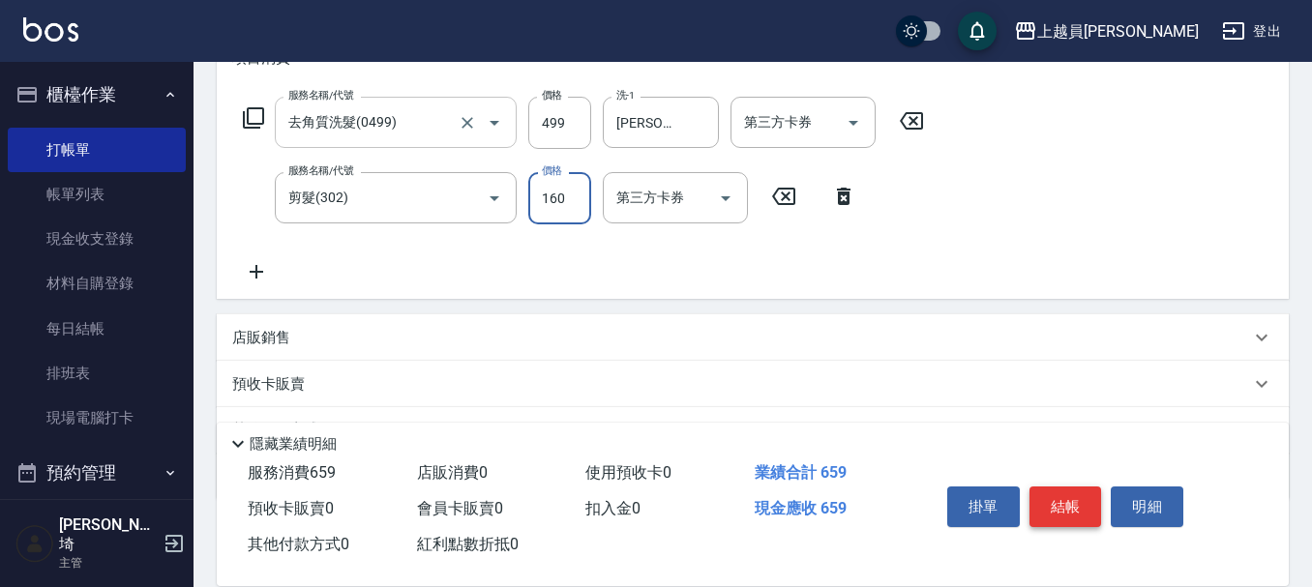
type input "160"
click at [1090, 504] on button "結帳" at bounding box center [1066, 507] width 73 height 41
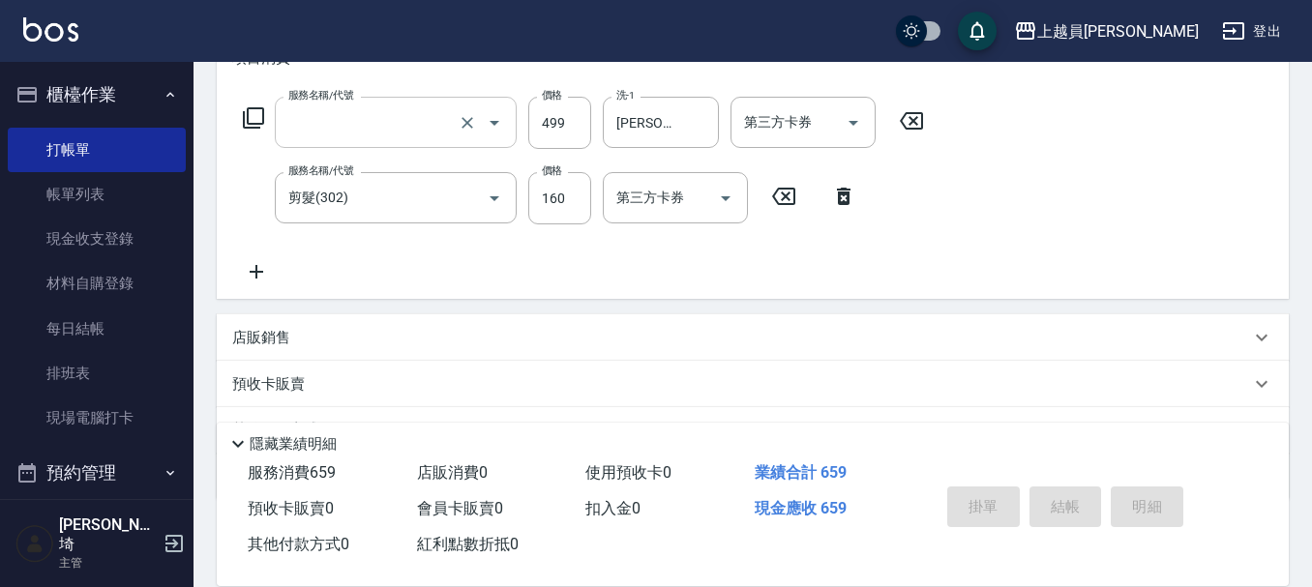
scroll to position [0, 0]
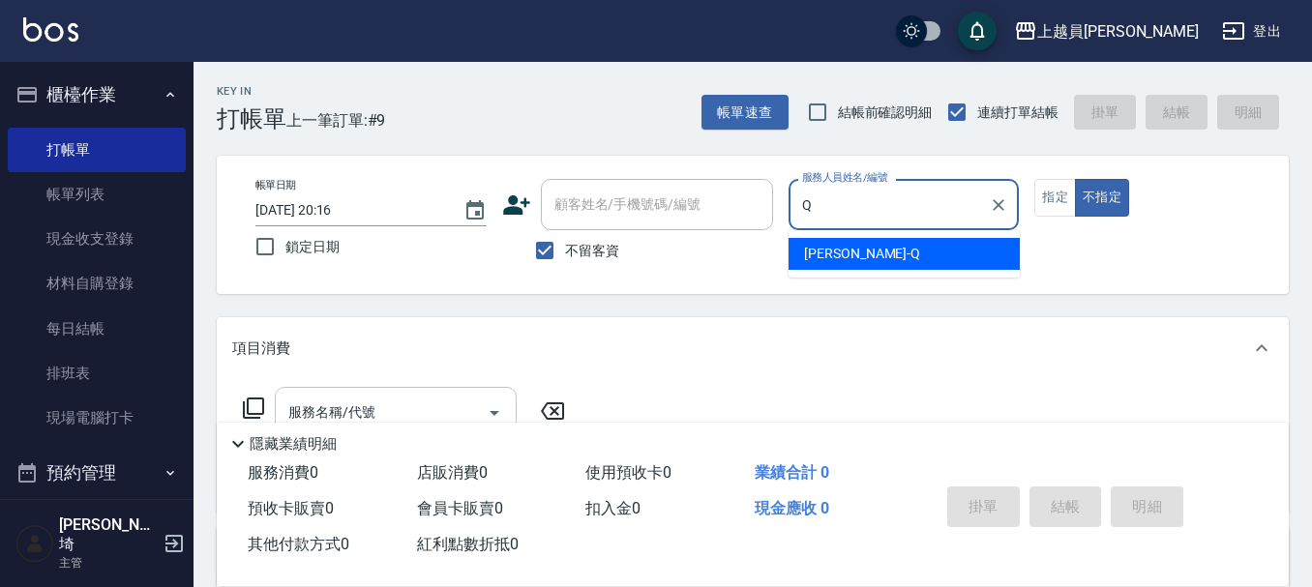
type input "[PERSON_NAME]"
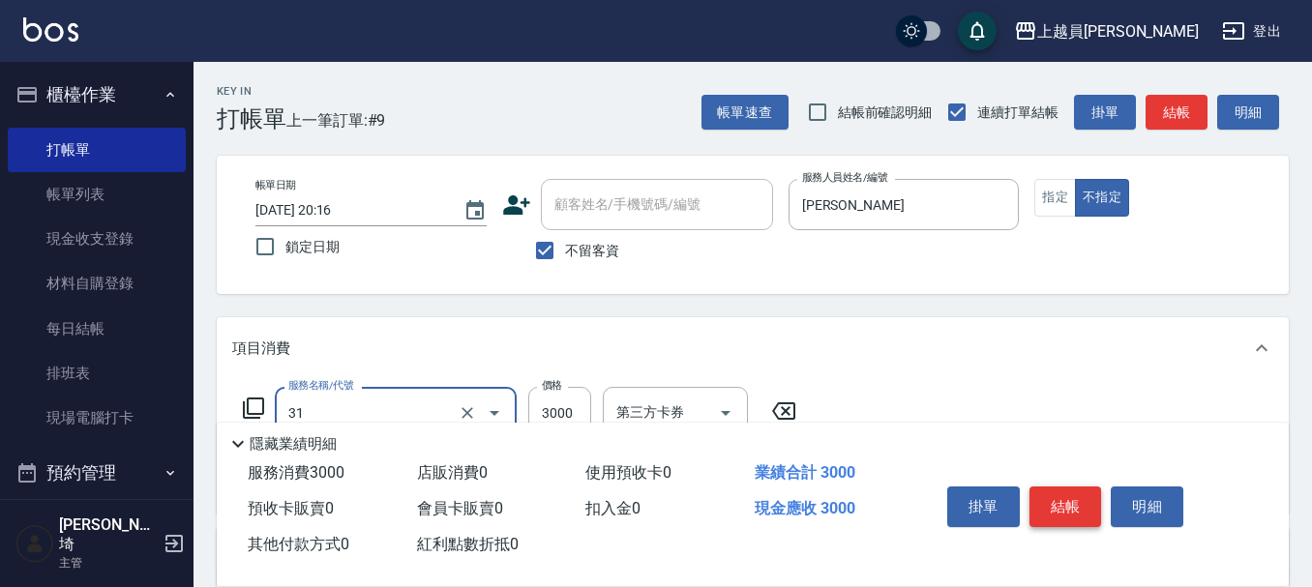
type input "燙髮B餐(31)"
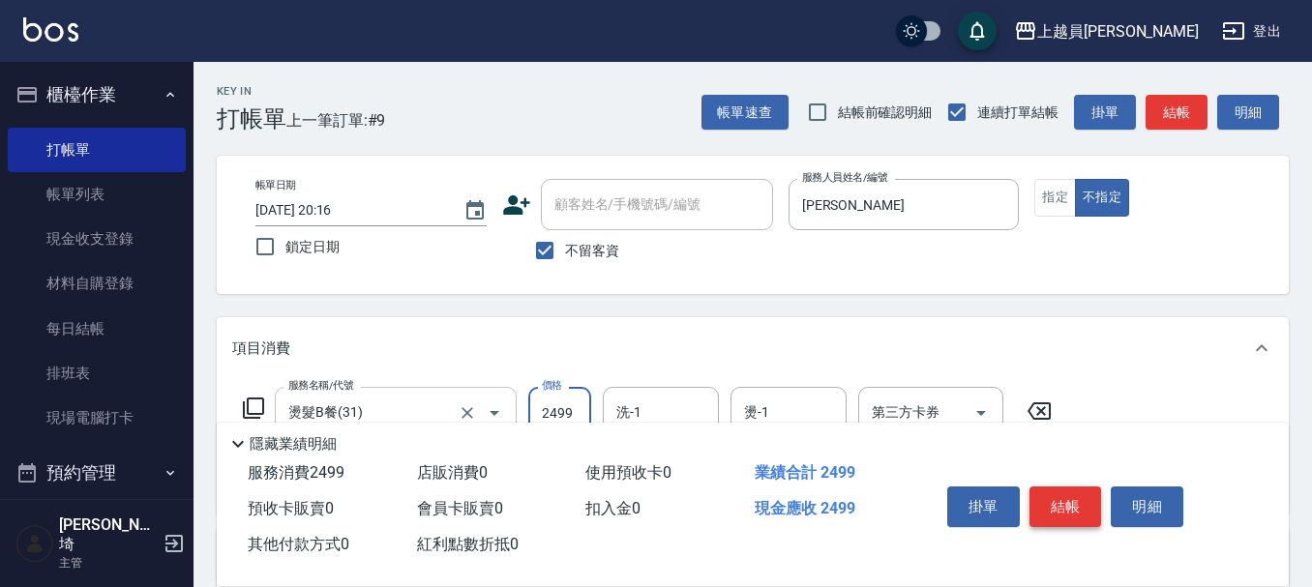
type input "2499"
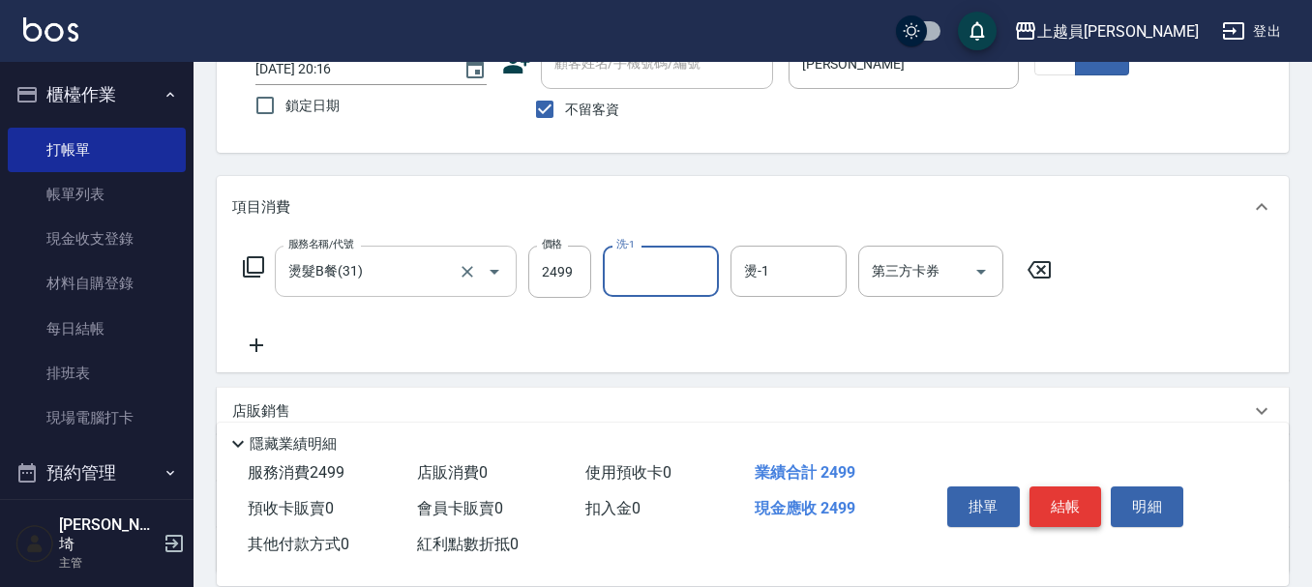
scroll to position [194, 0]
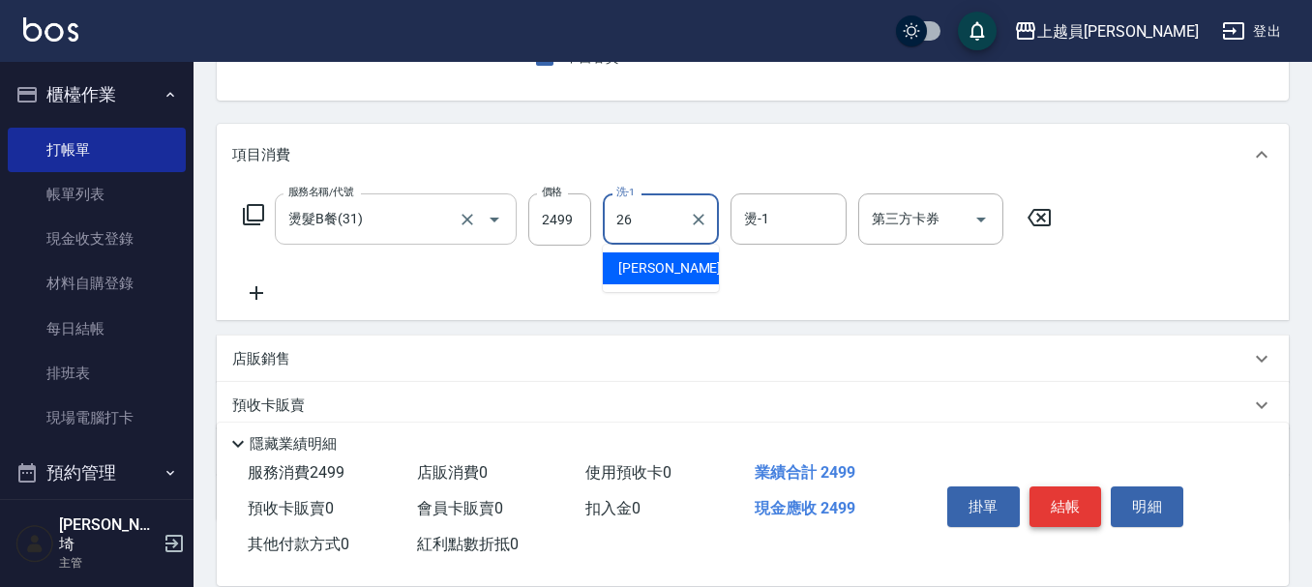
type input "[PERSON_NAME]-26"
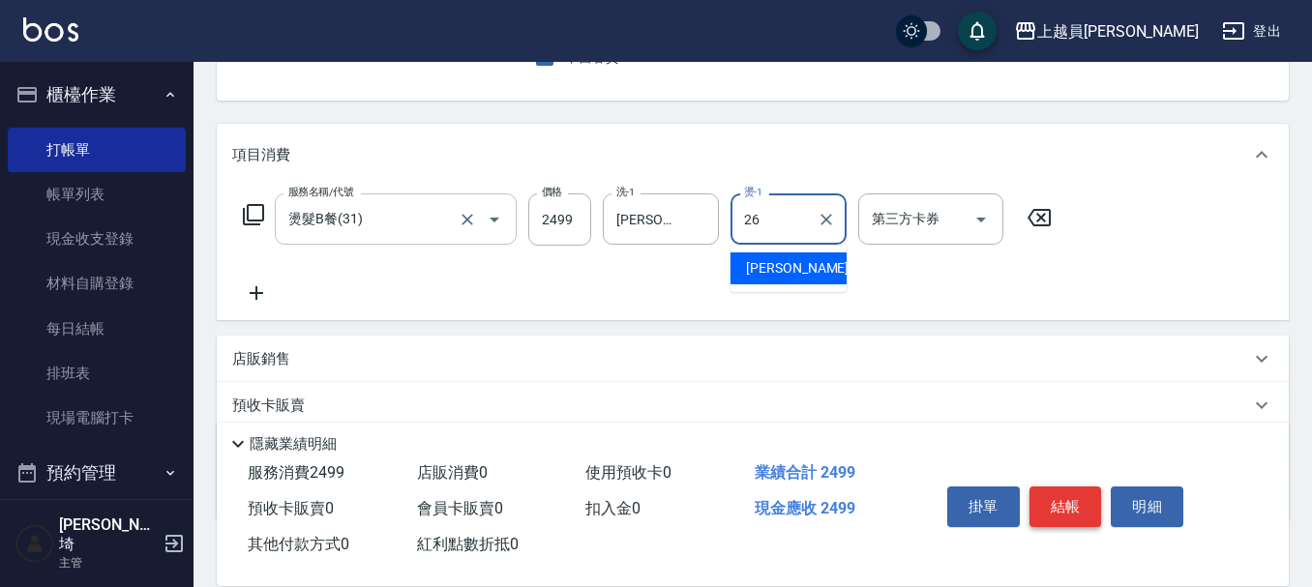
type input "[PERSON_NAME]-26"
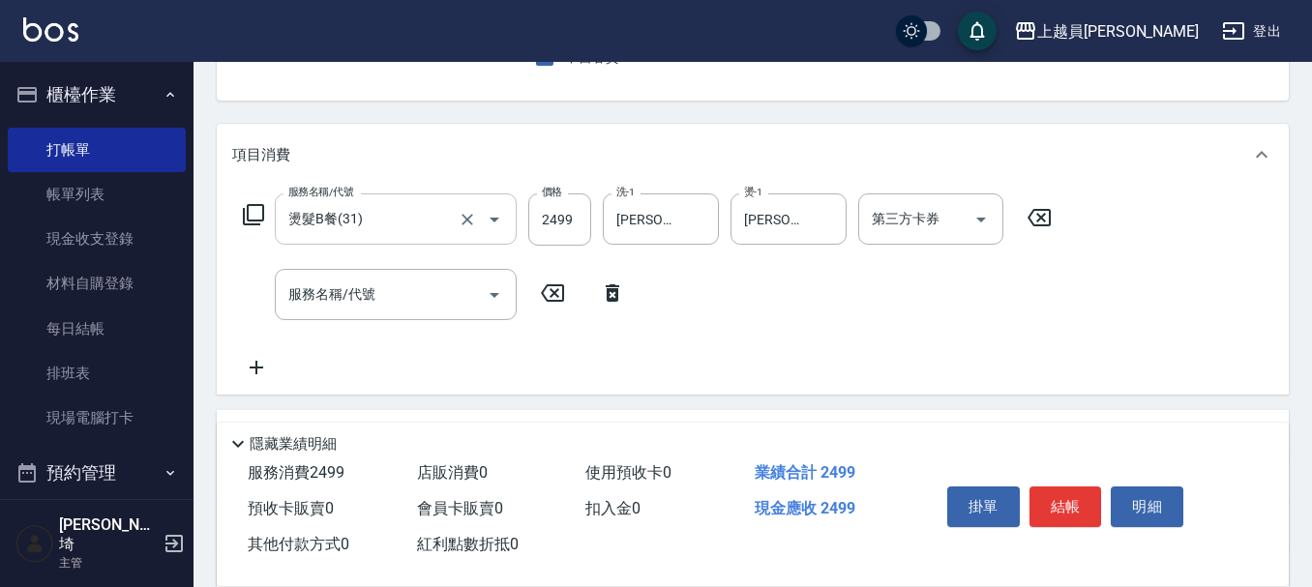
click at [1052, 468] on div "掛單 結帳 明細" at bounding box center [1090, 509] width 349 height 107
click at [1076, 496] on button "結帳" at bounding box center [1066, 507] width 73 height 41
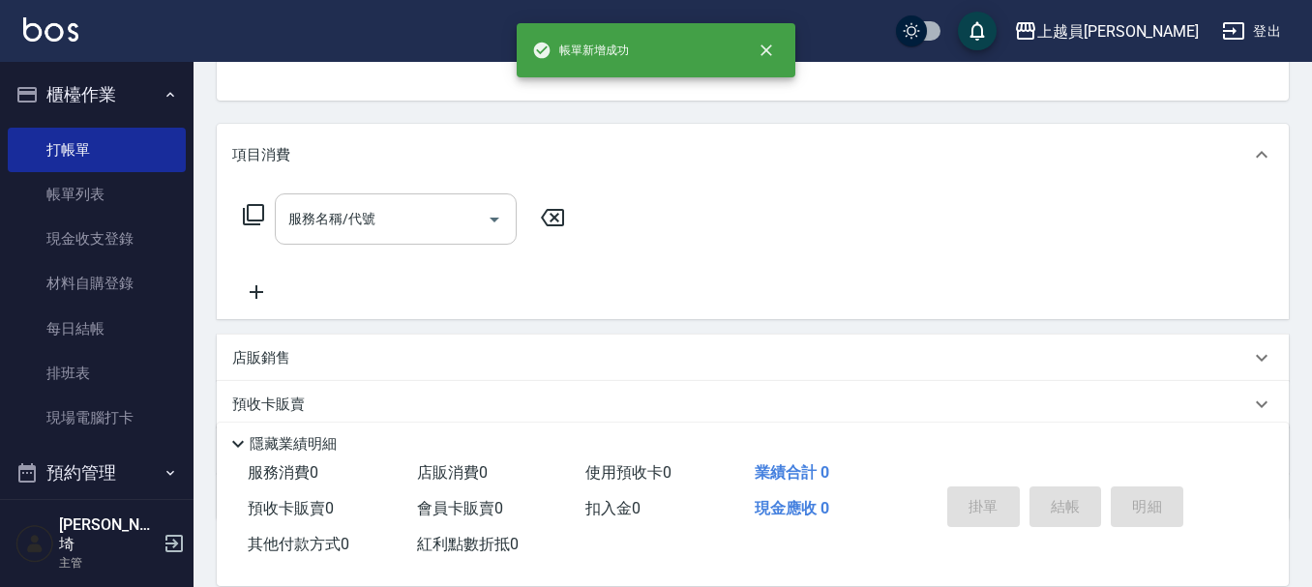
scroll to position [188, 0]
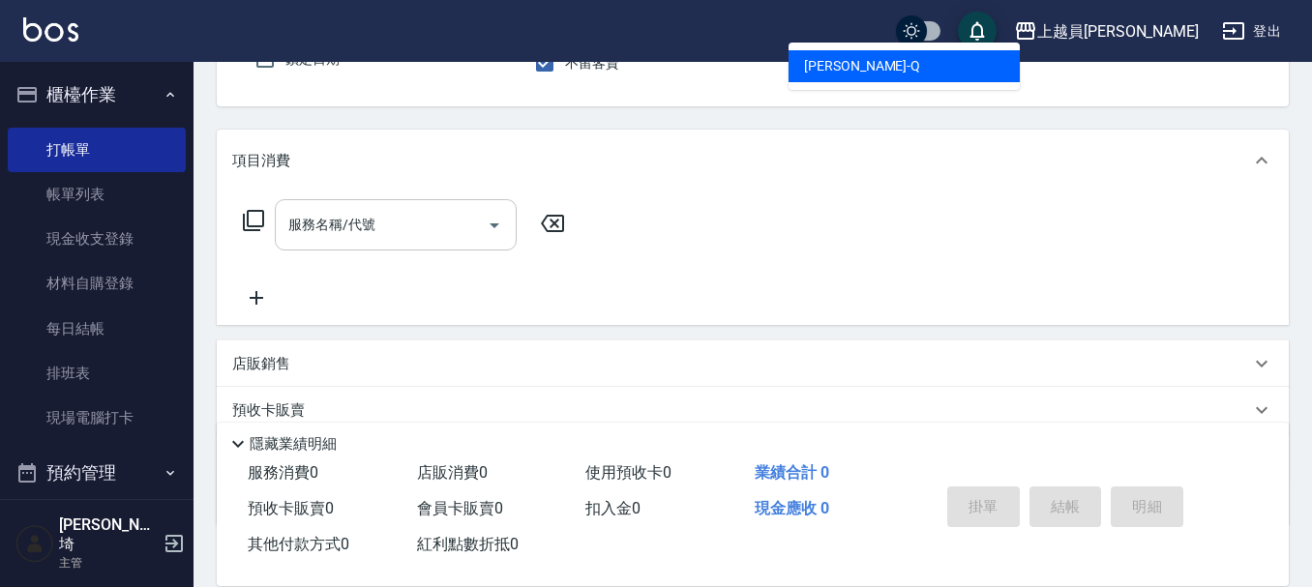
type input "[PERSON_NAME]"
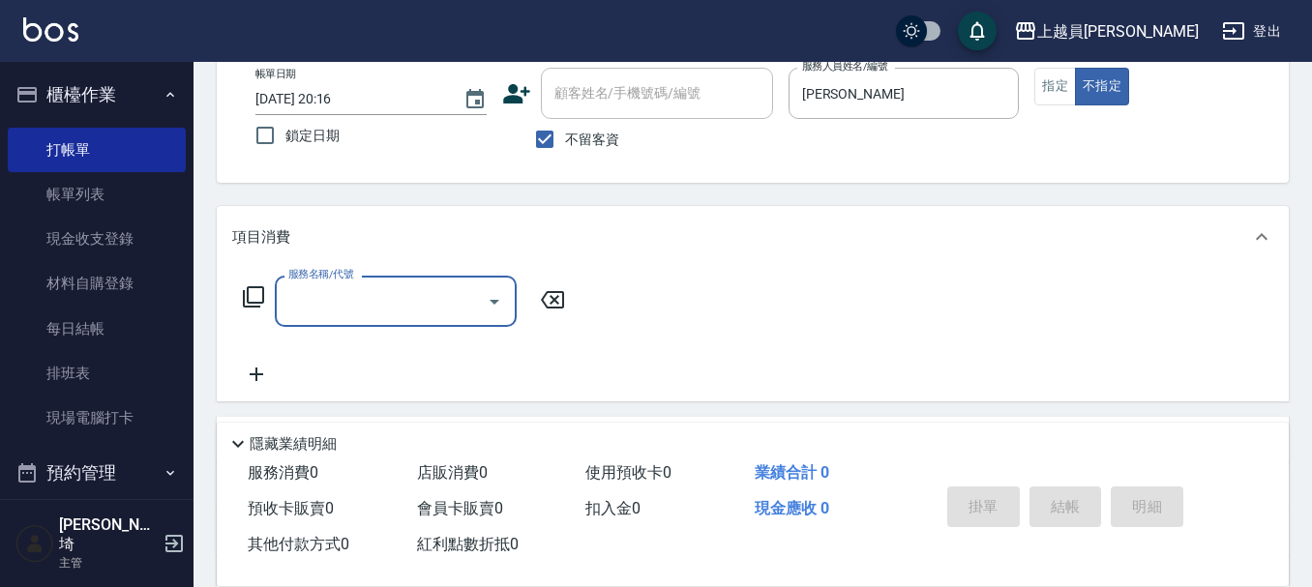
scroll to position [82, 0]
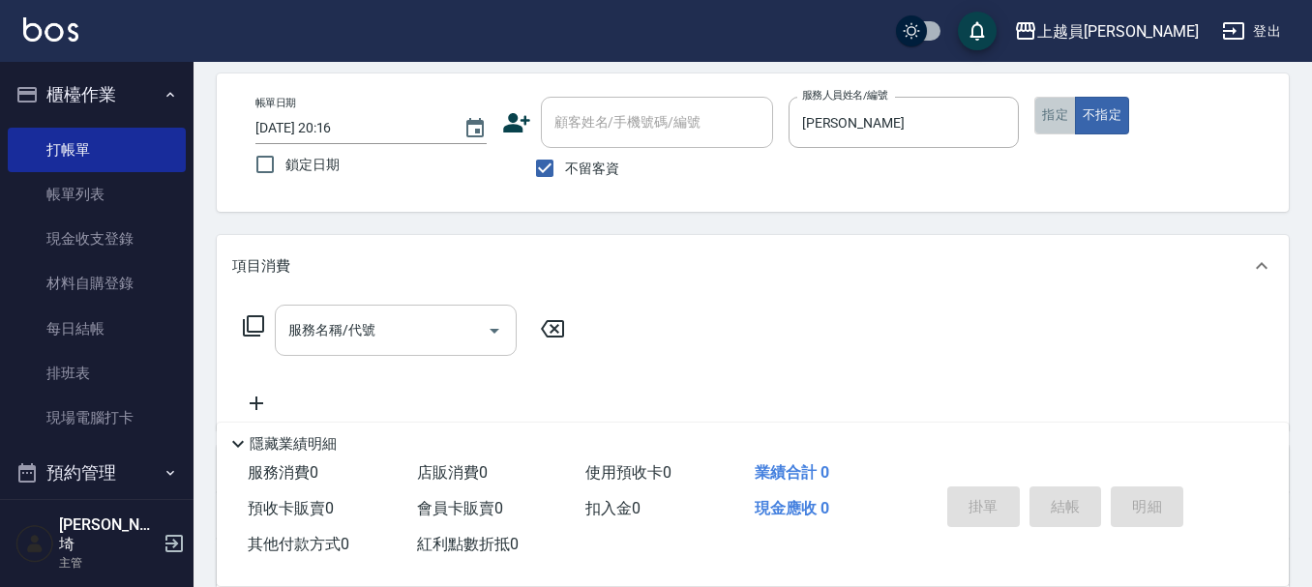
click at [1071, 120] on button "指定" at bounding box center [1055, 116] width 42 height 38
click at [419, 308] on div "服務名稱/代號" at bounding box center [396, 330] width 242 height 51
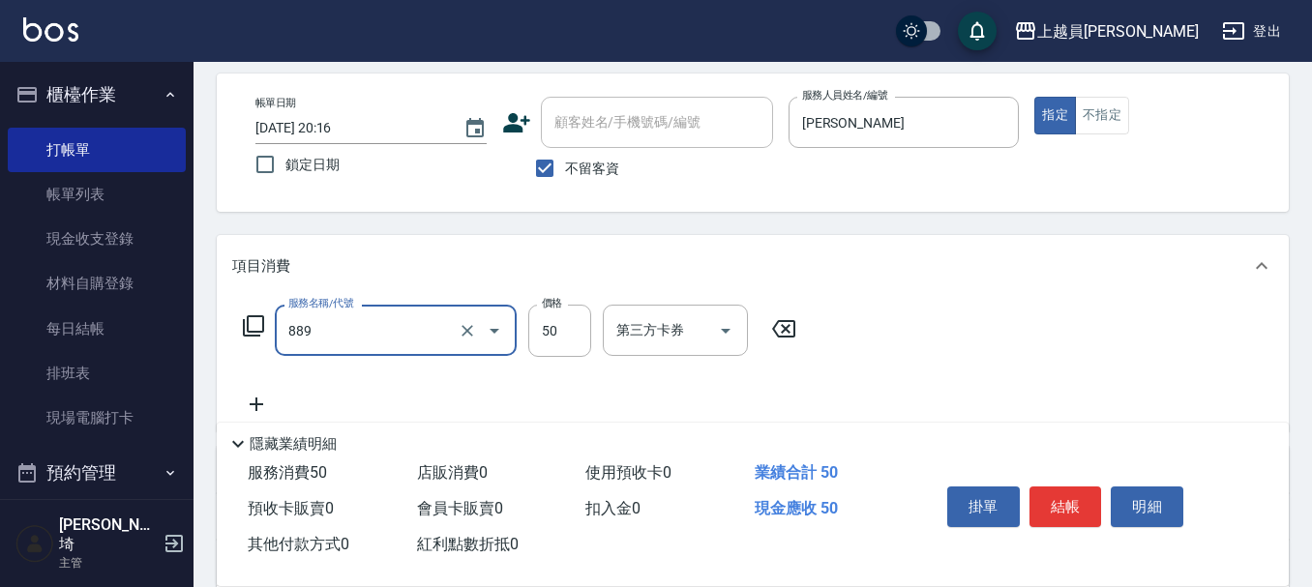
type input "精油(889)"
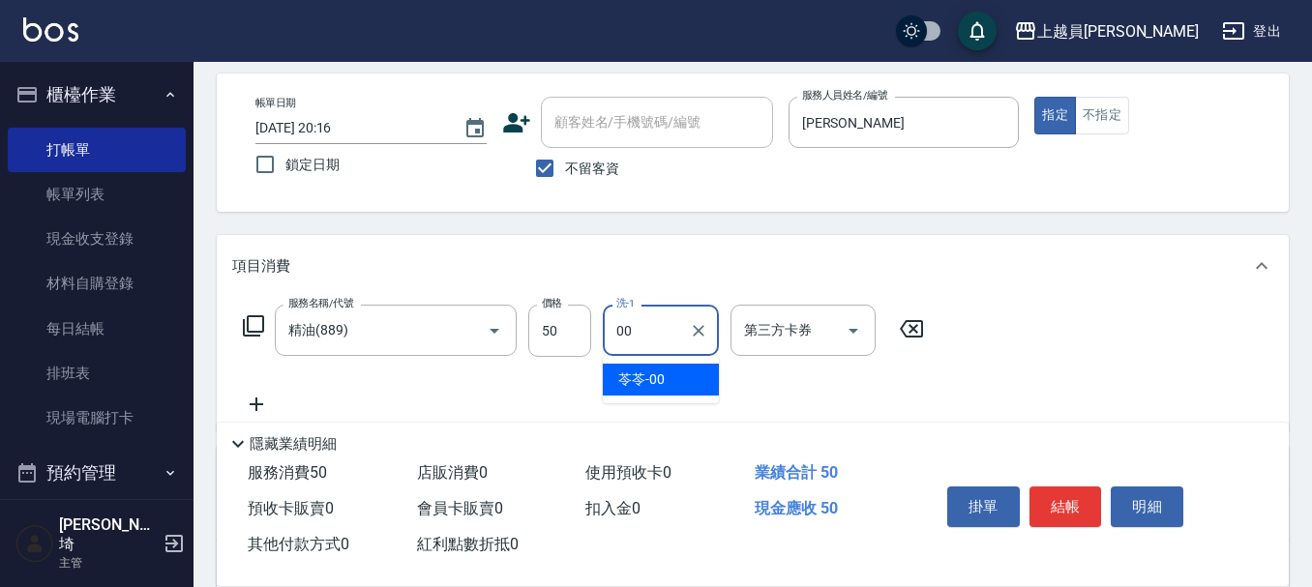
type input "苓苓-00"
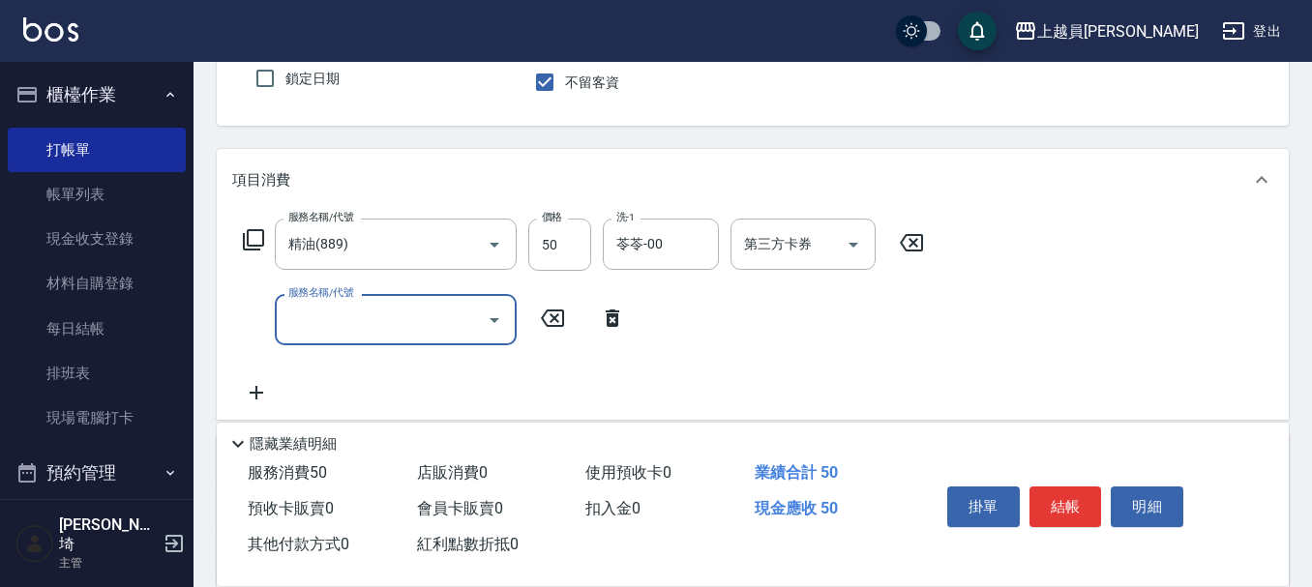
scroll to position [276, 0]
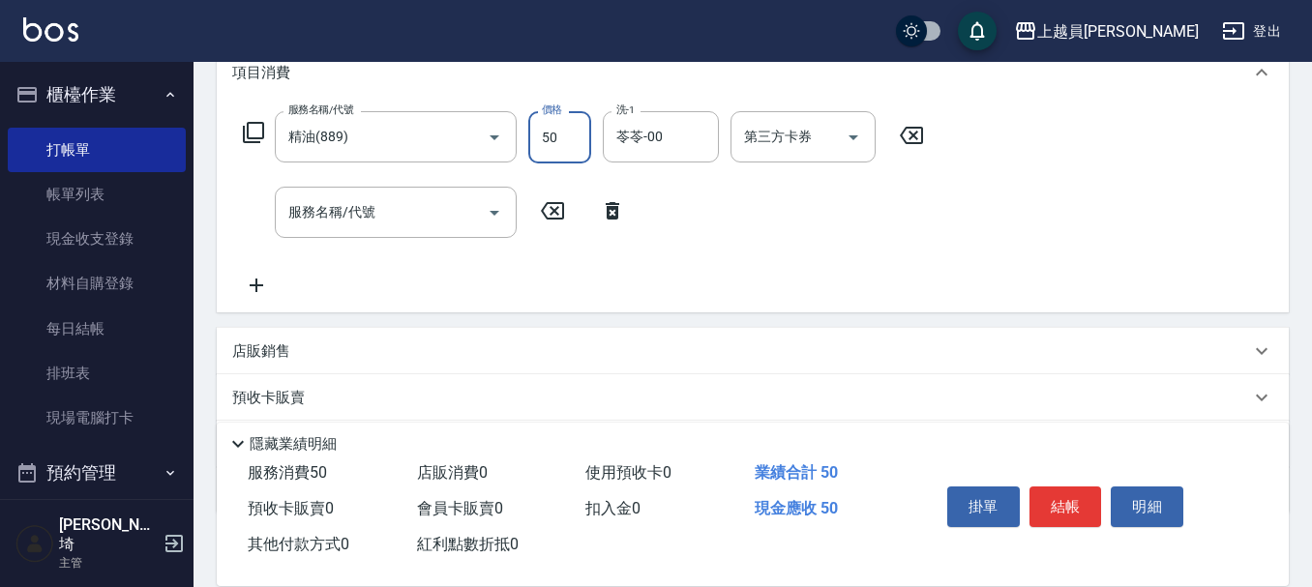
click at [584, 145] on input "50" at bounding box center [559, 137] width 63 height 52
type input "0"
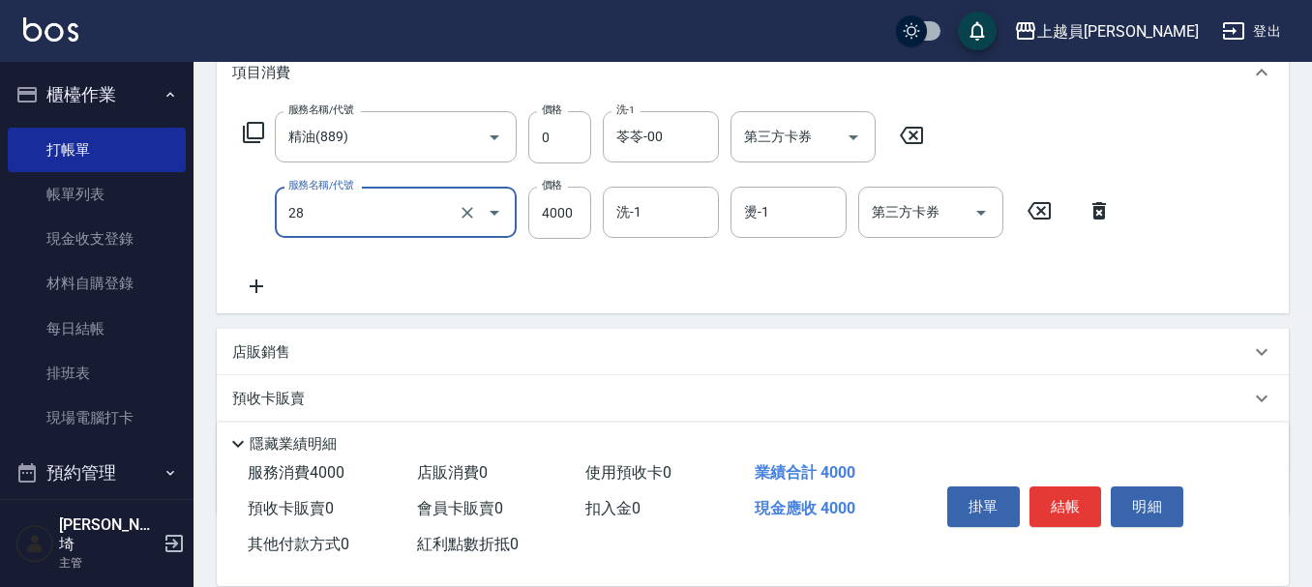
type input "燙送染B餐(28)"
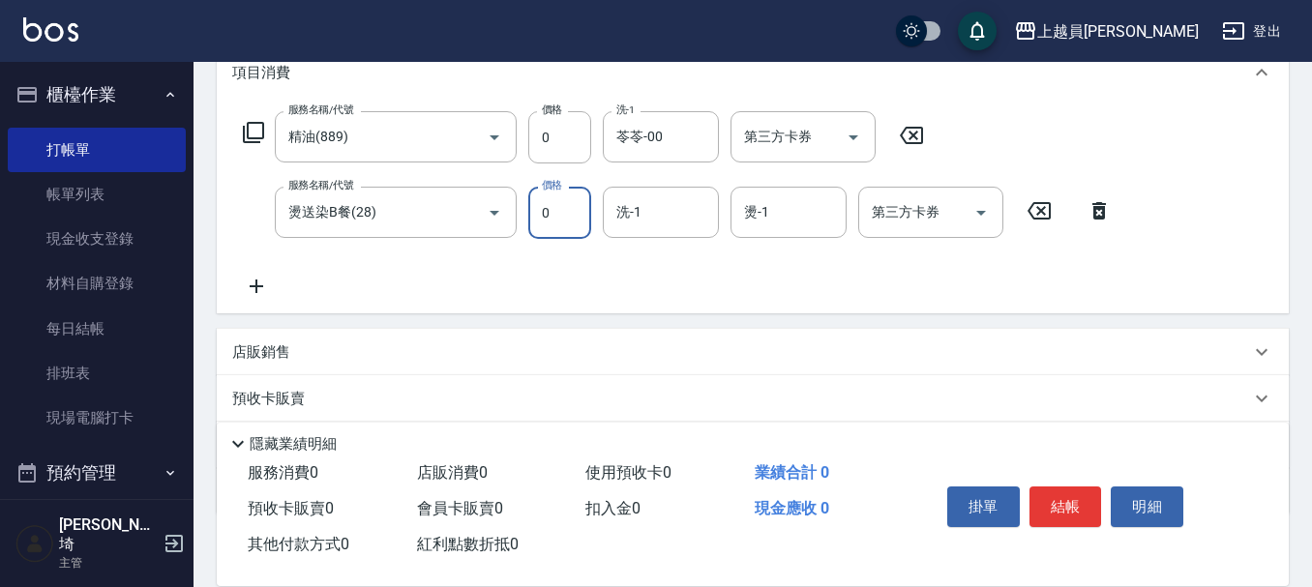
type input "0"
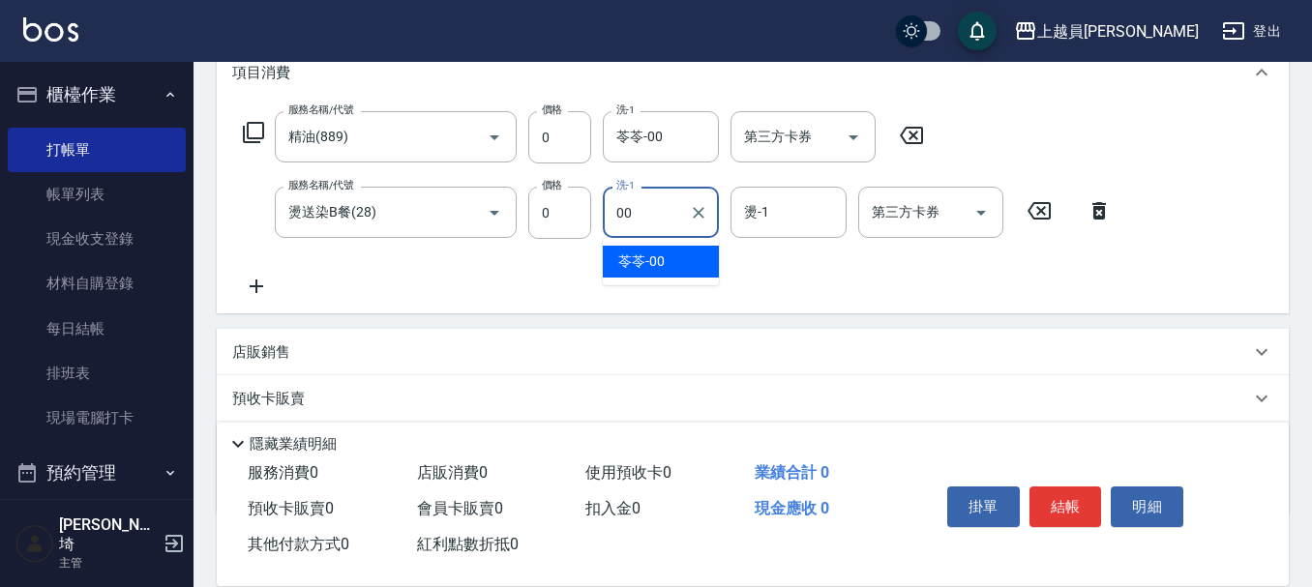
type input "苓苓-00"
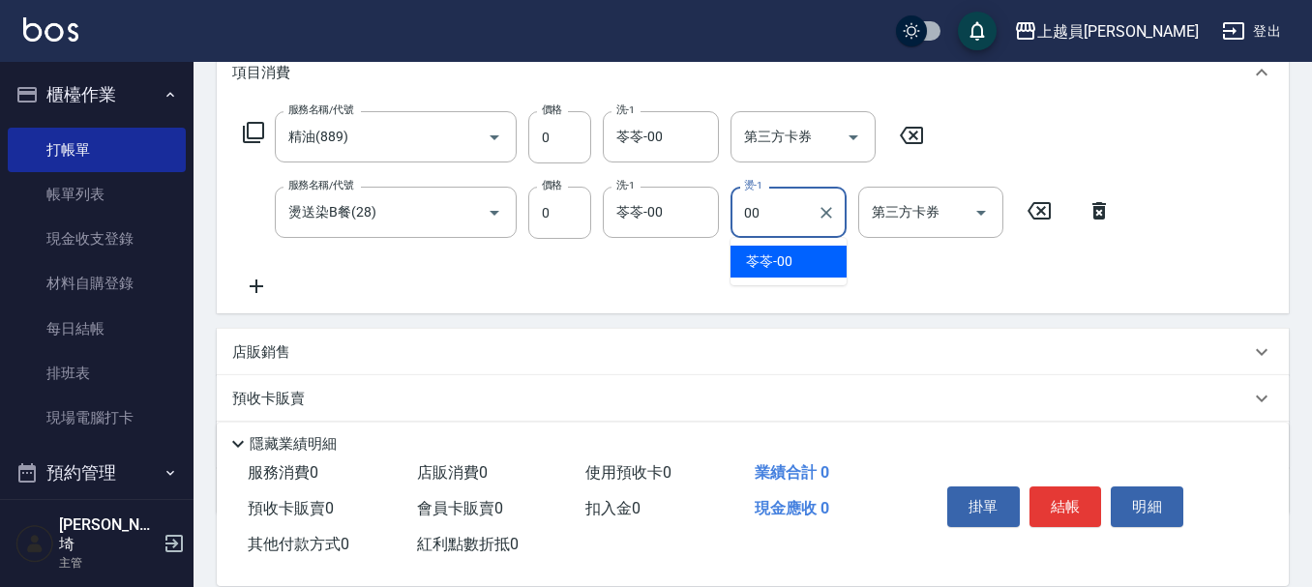
type input "苓苓-00"
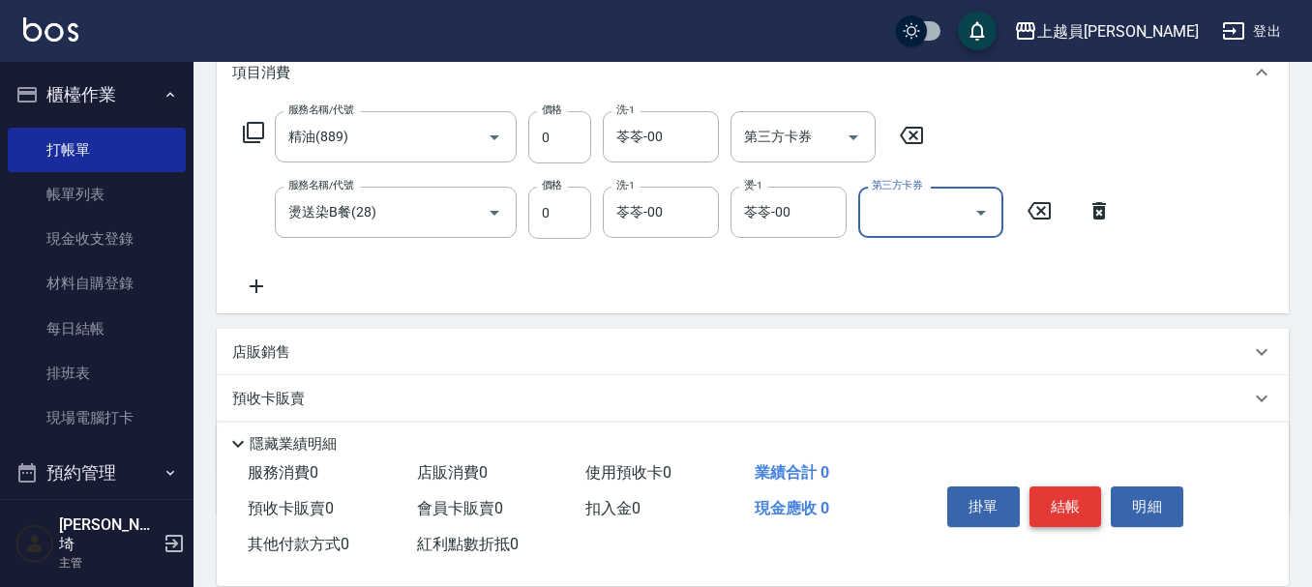
click at [1059, 496] on button "結帳" at bounding box center [1066, 507] width 73 height 41
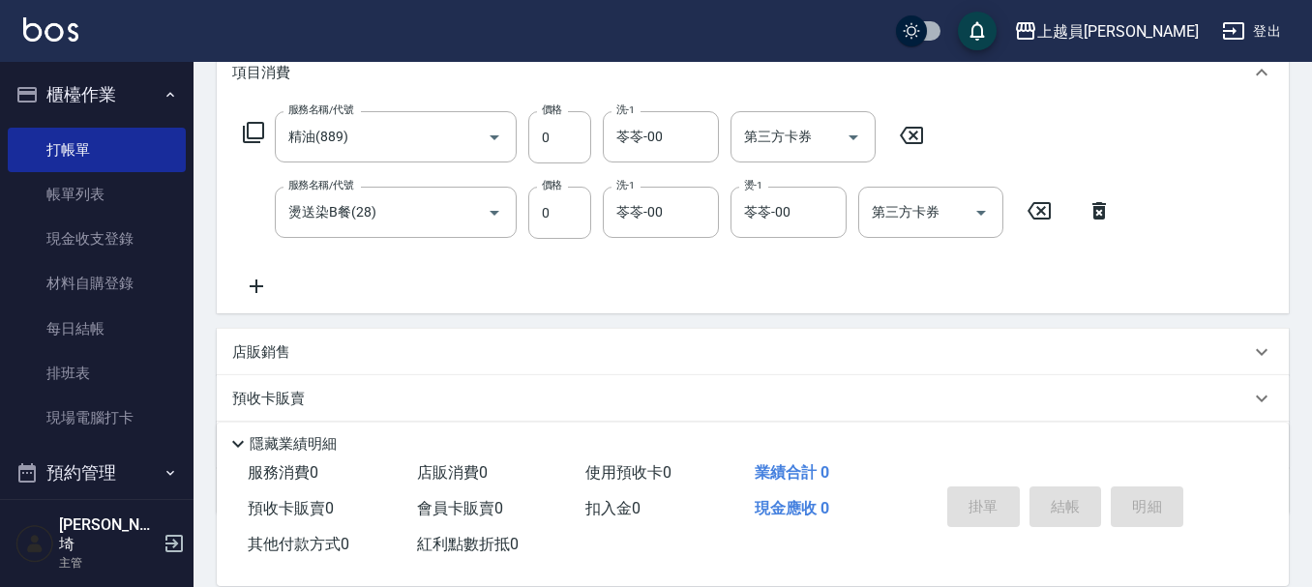
type input "[DATE] 20:17"
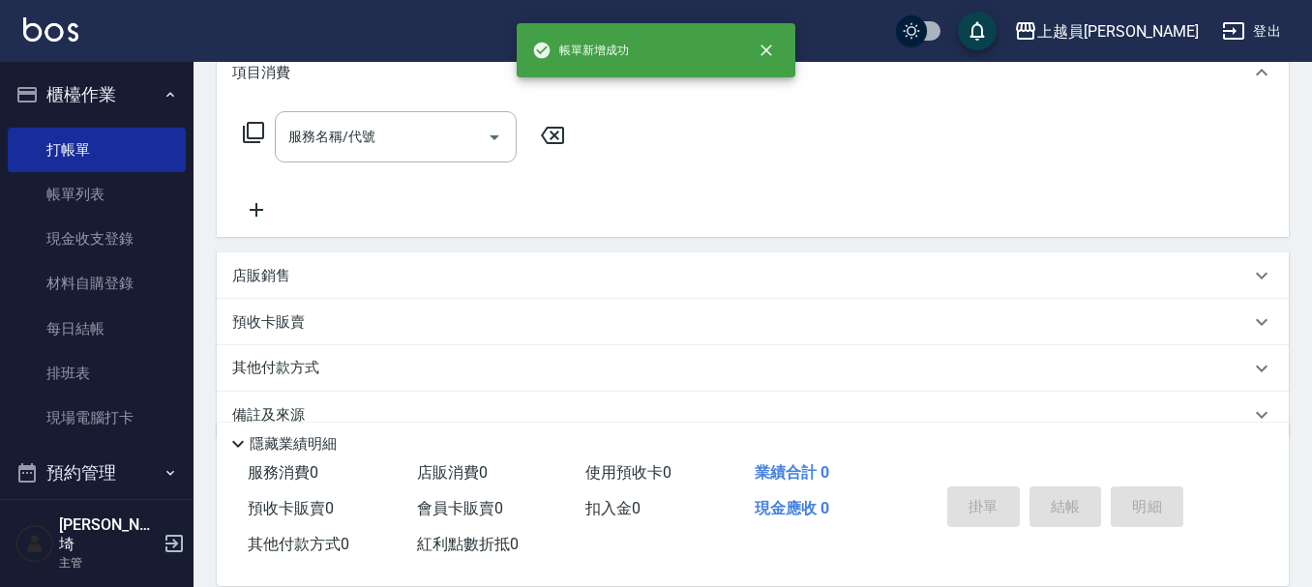
scroll to position [0, 0]
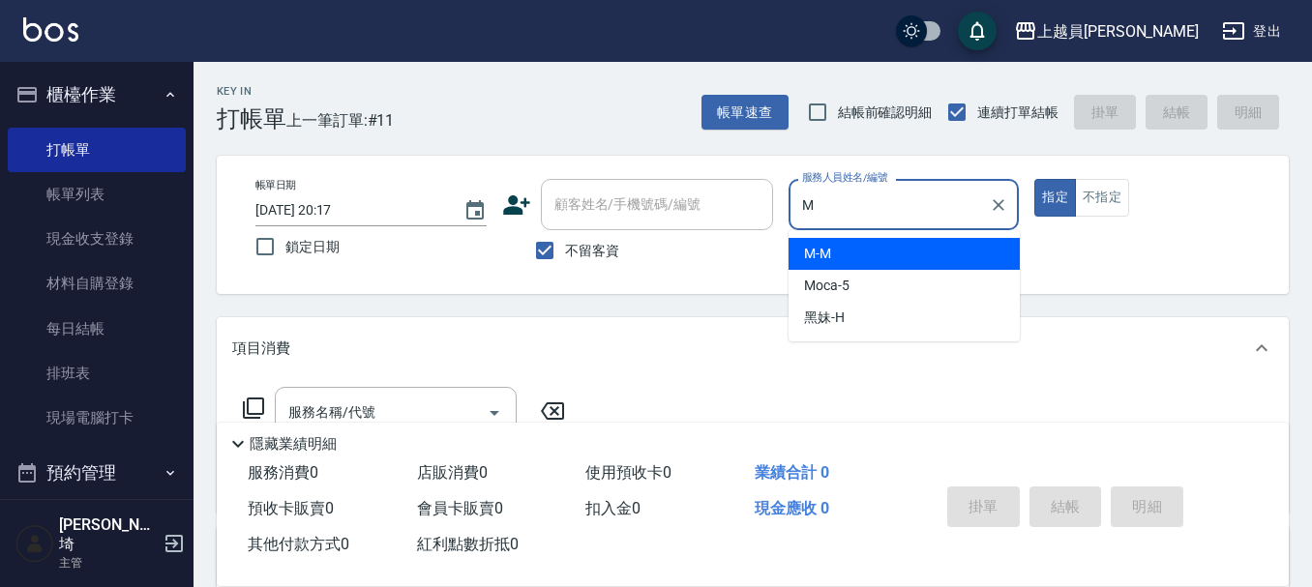
type input "M-M"
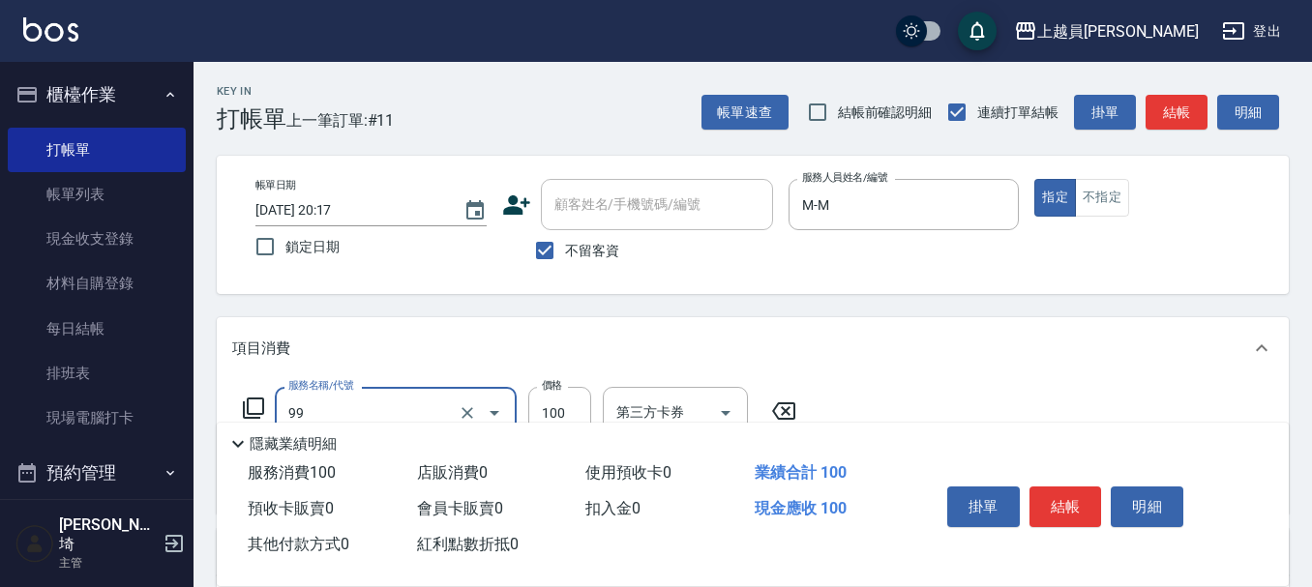
type input "VIP儲值(99)"
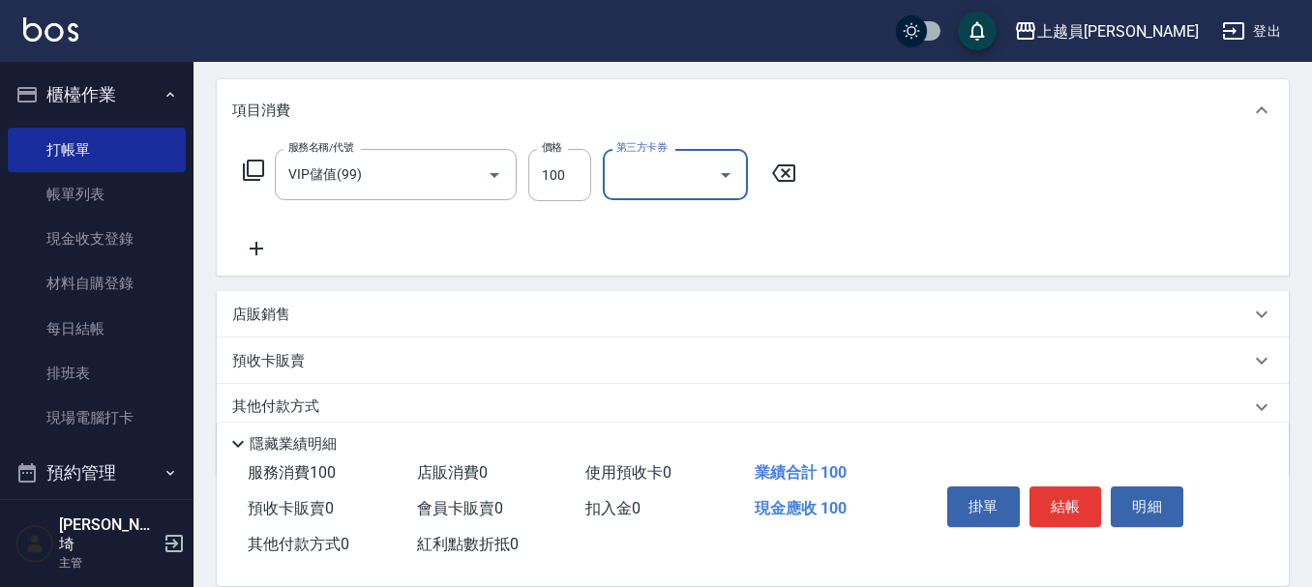
scroll to position [314, 0]
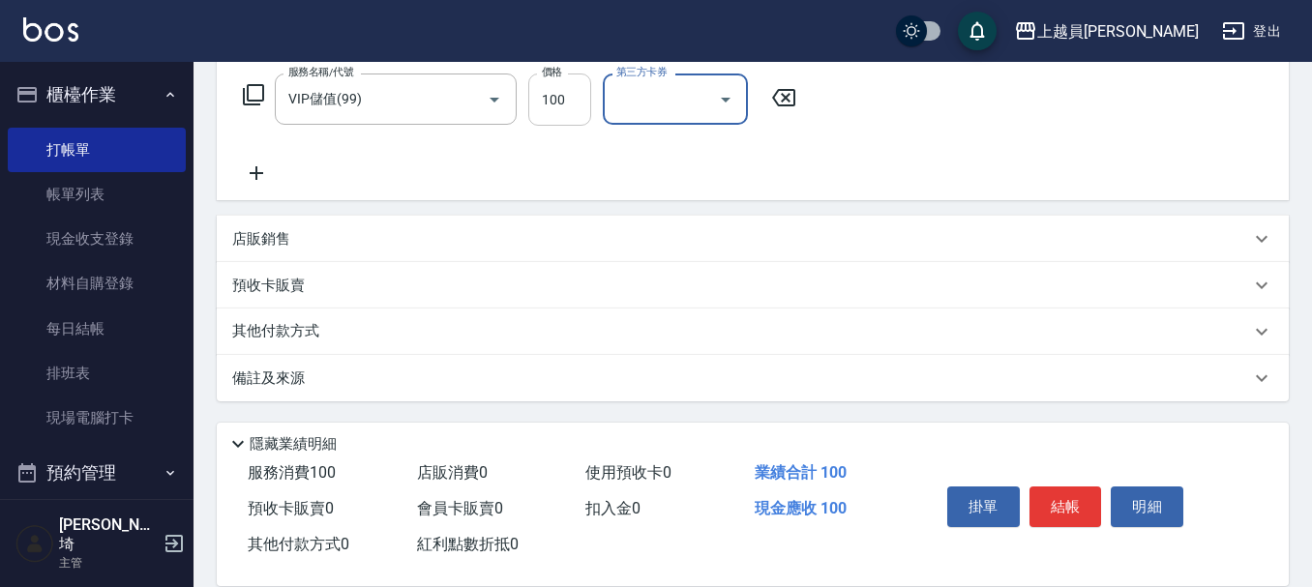
click at [547, 105] on input "100" at bounding box center [559, 100] width 63 height 52
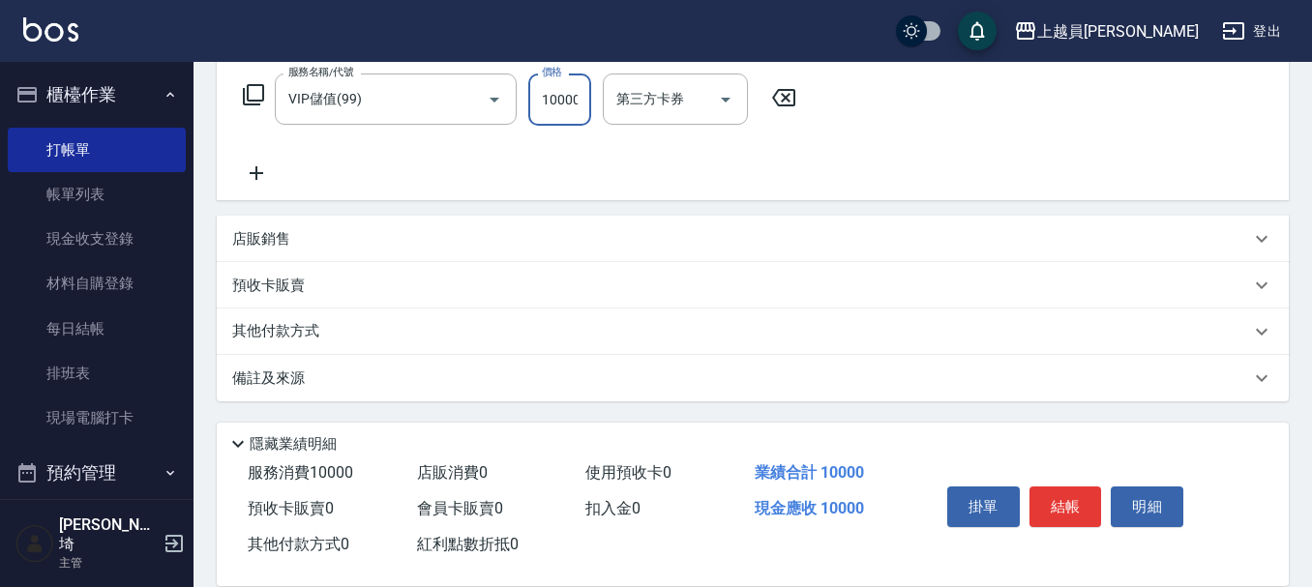
scroll to position [0, 2]
type input "10000"
click at [1072, 496] on button "結帳" at bounding box center [1066, 507] width 73 height 41
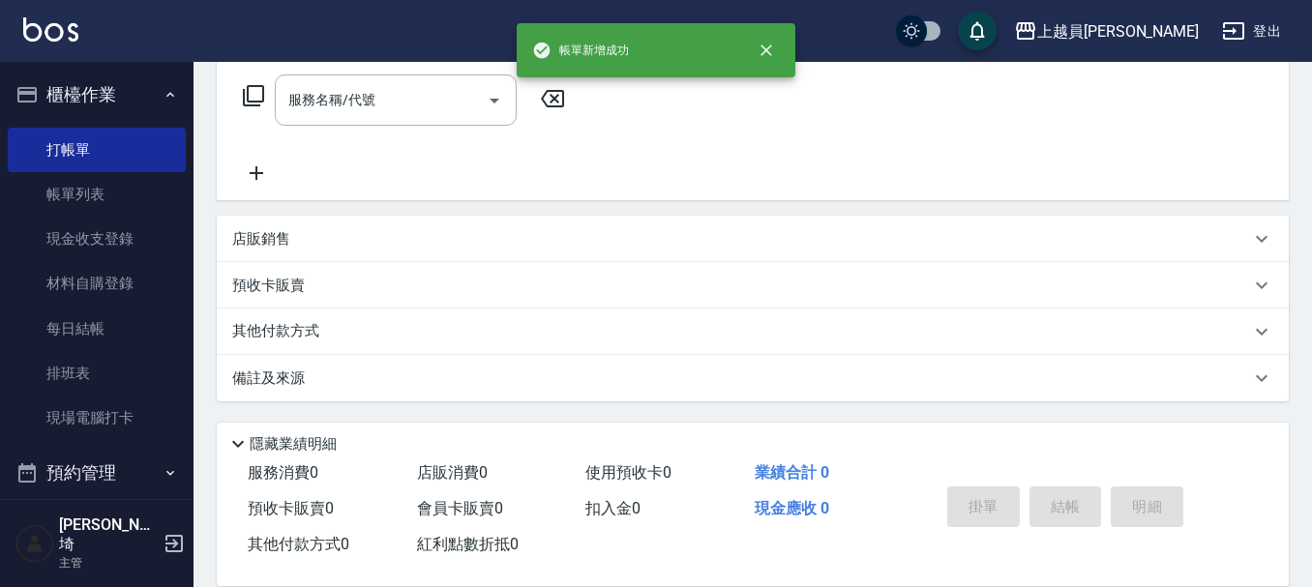
scroll to position [0, 0]
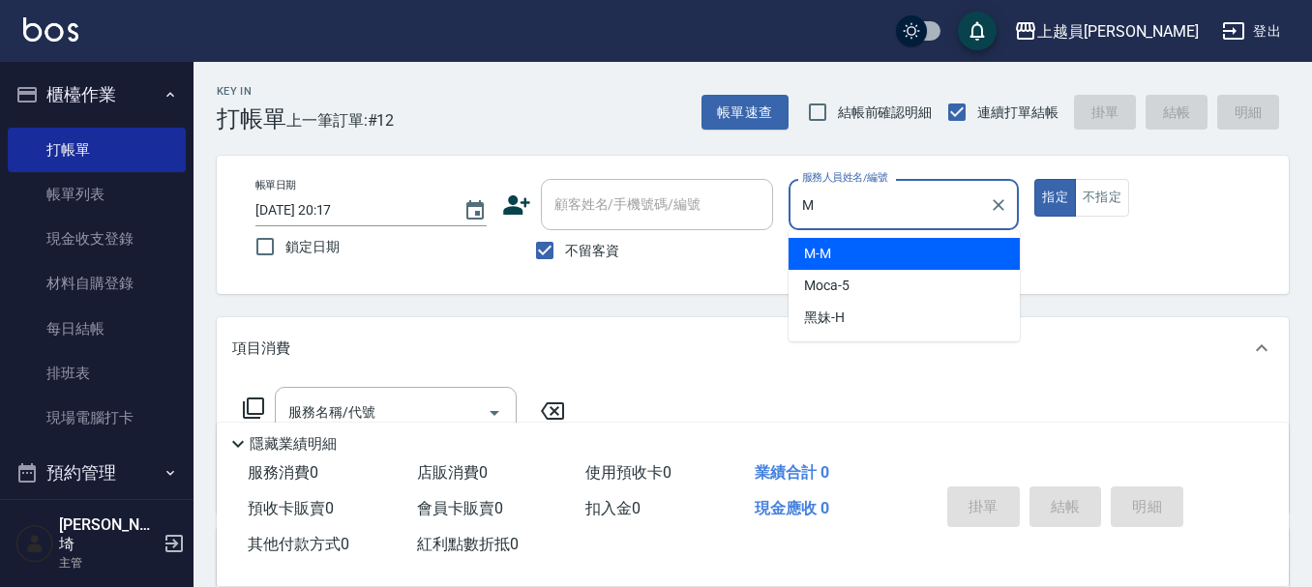
type input "M-M"
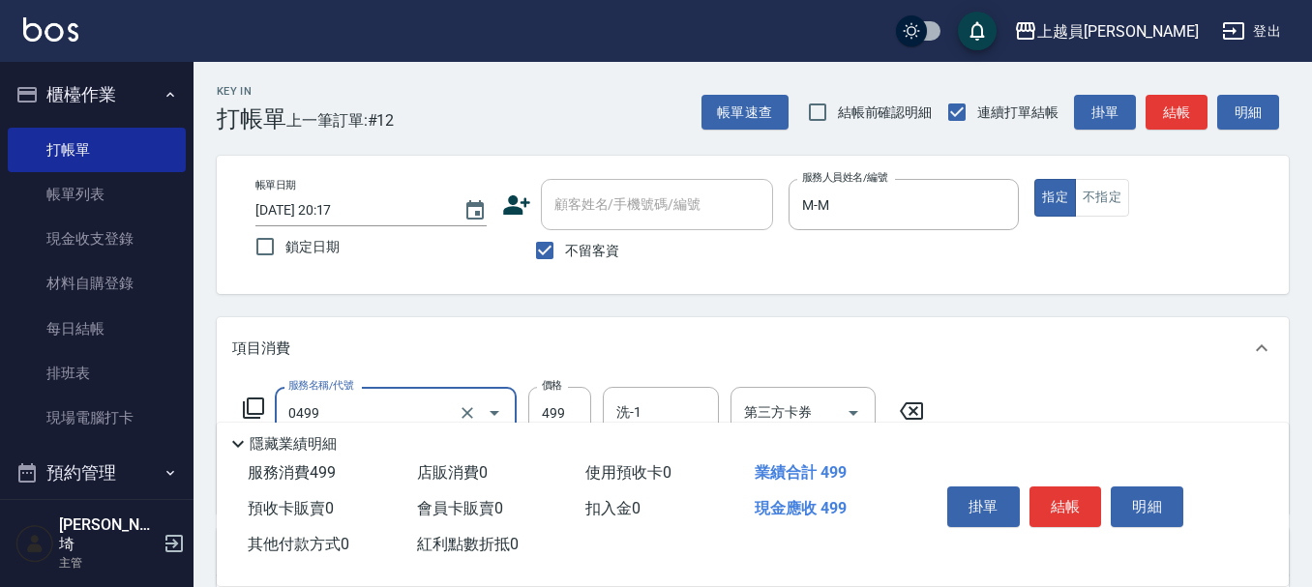
type input "去角質洗髮(0499)"
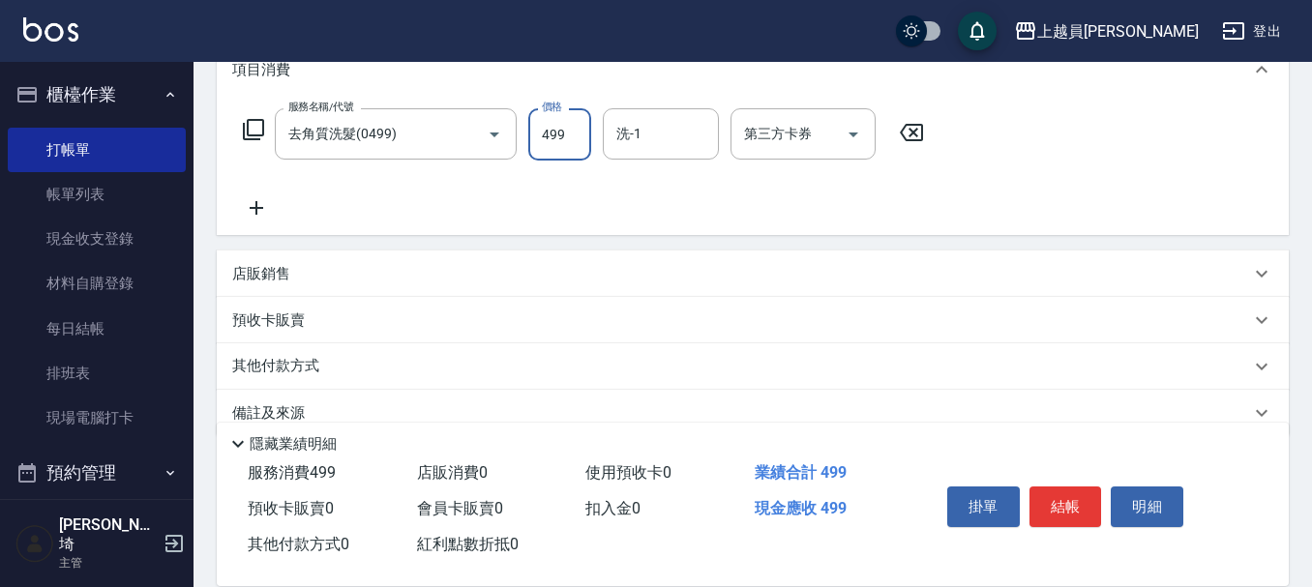
scroll to position [290, 0]
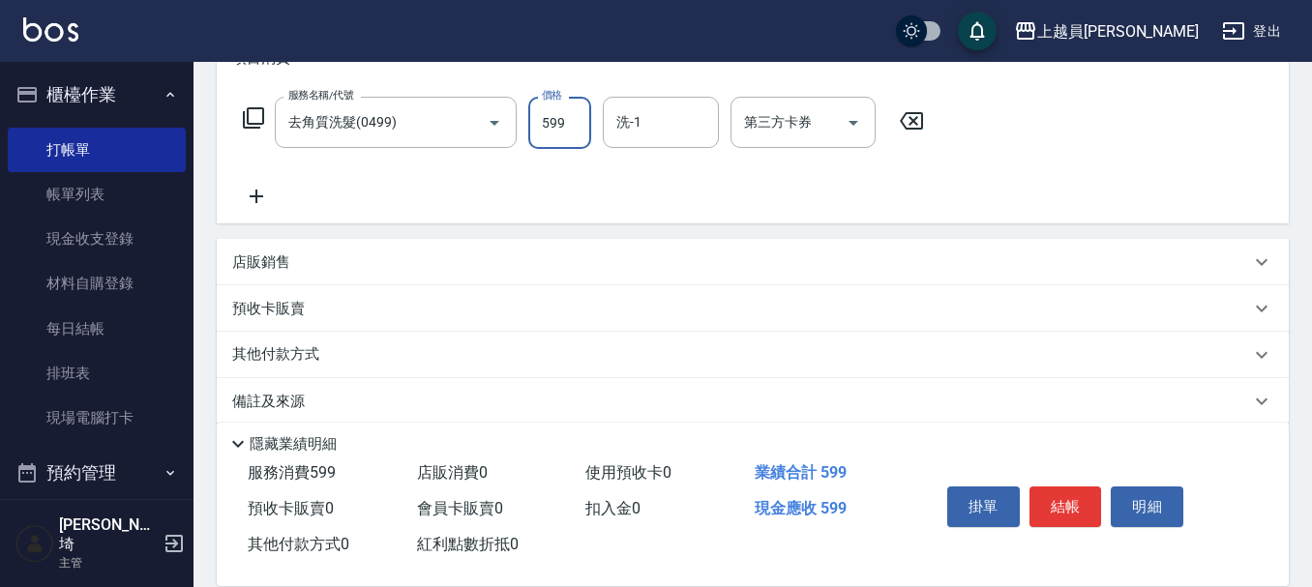
type input "599"
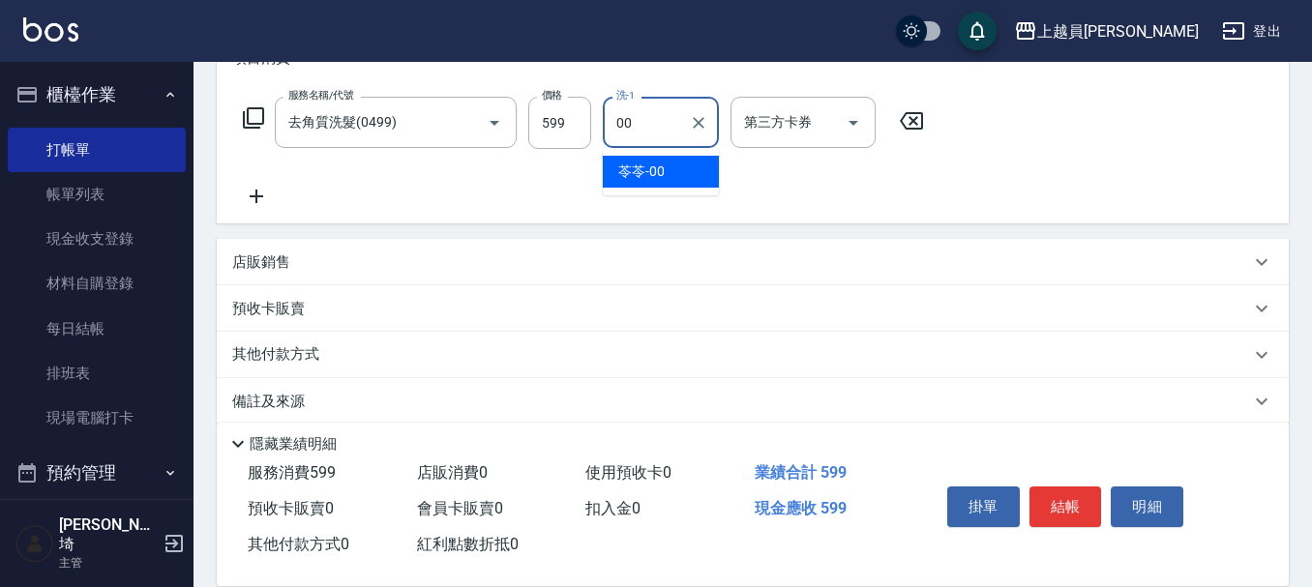
type input "苓苓-00"
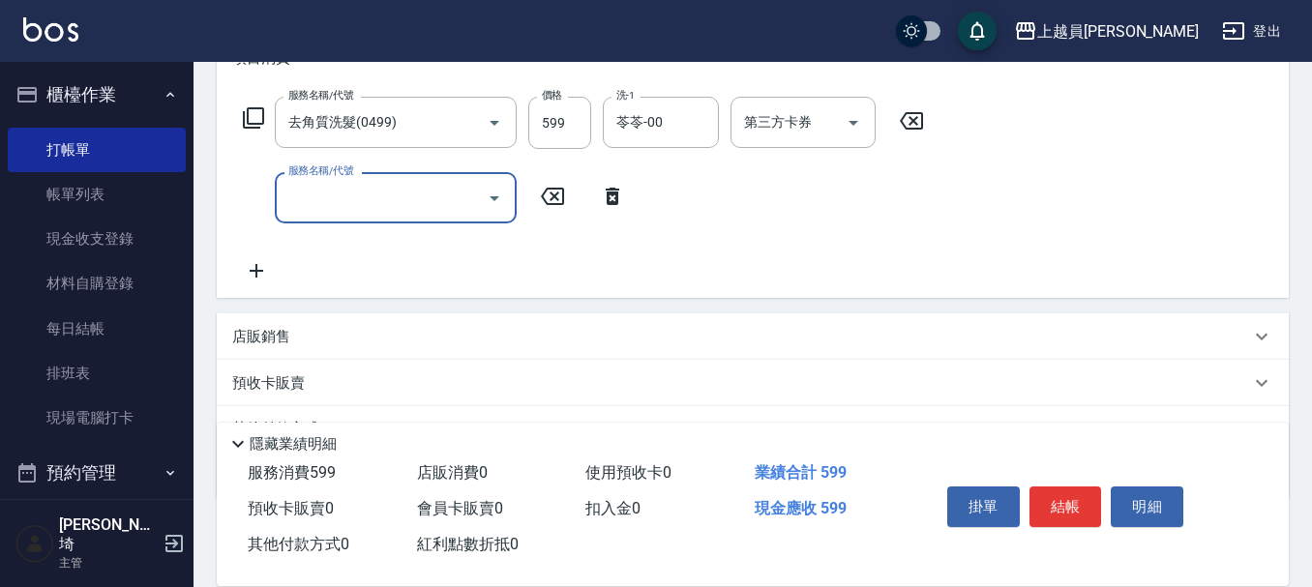
click at [1062, 506] on button "結帳" at bounding box center [1066, 507] width 73 height 41
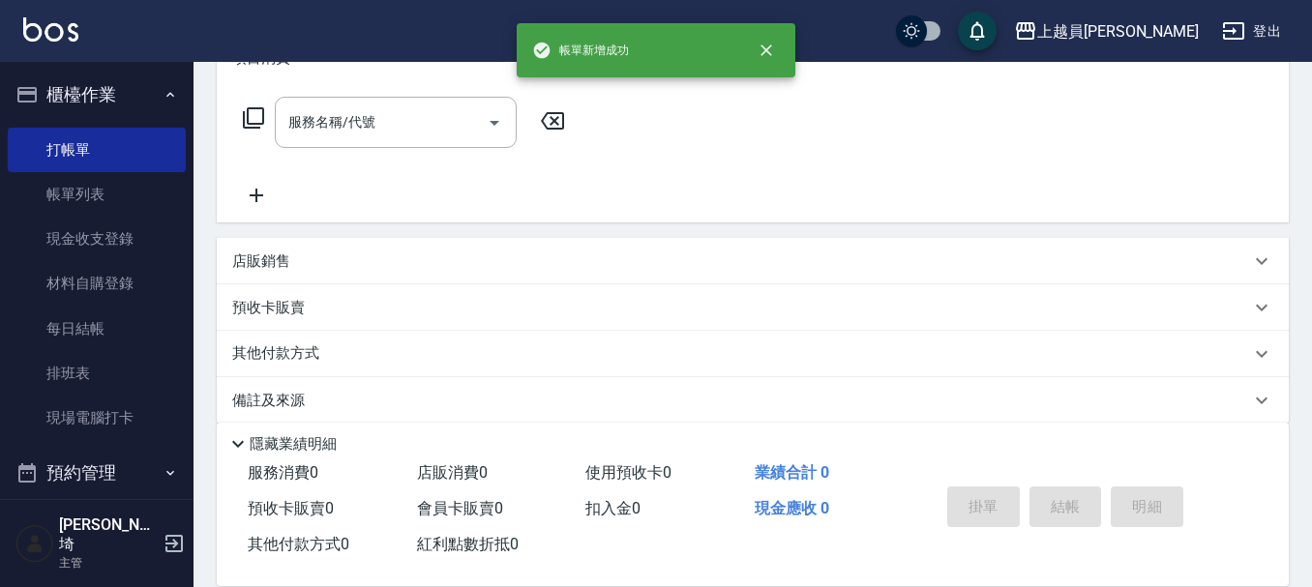
scroll to position [0, 0]
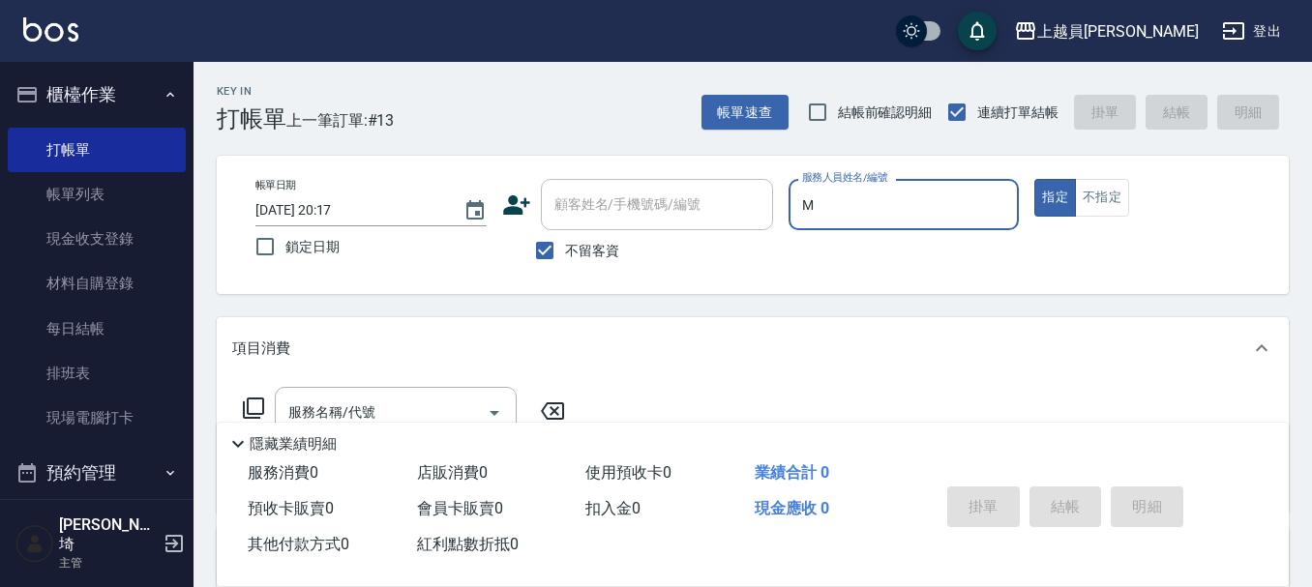
type input "M-M"
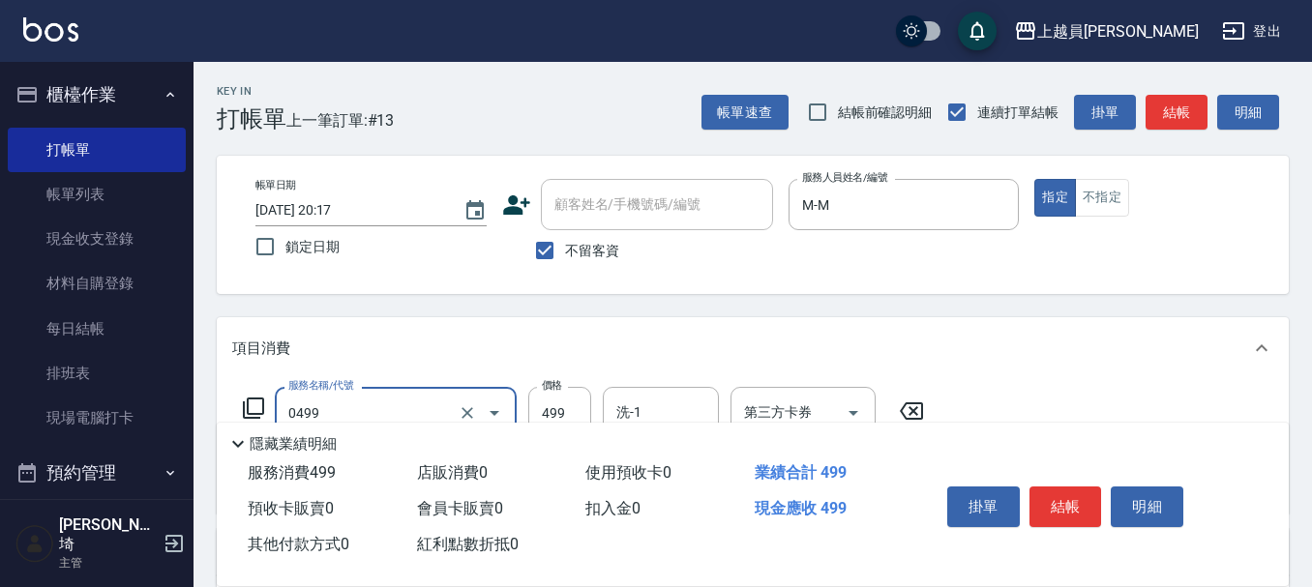
type input "去角質洗髮(0499)"
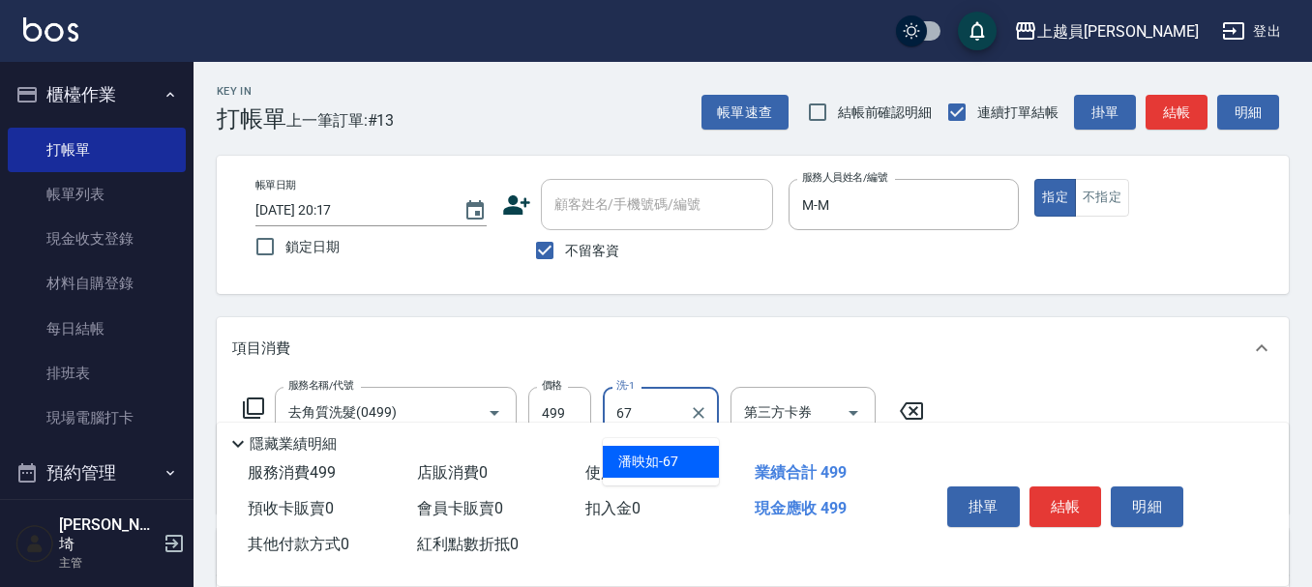
type input "[PERSON_NAME]-67"
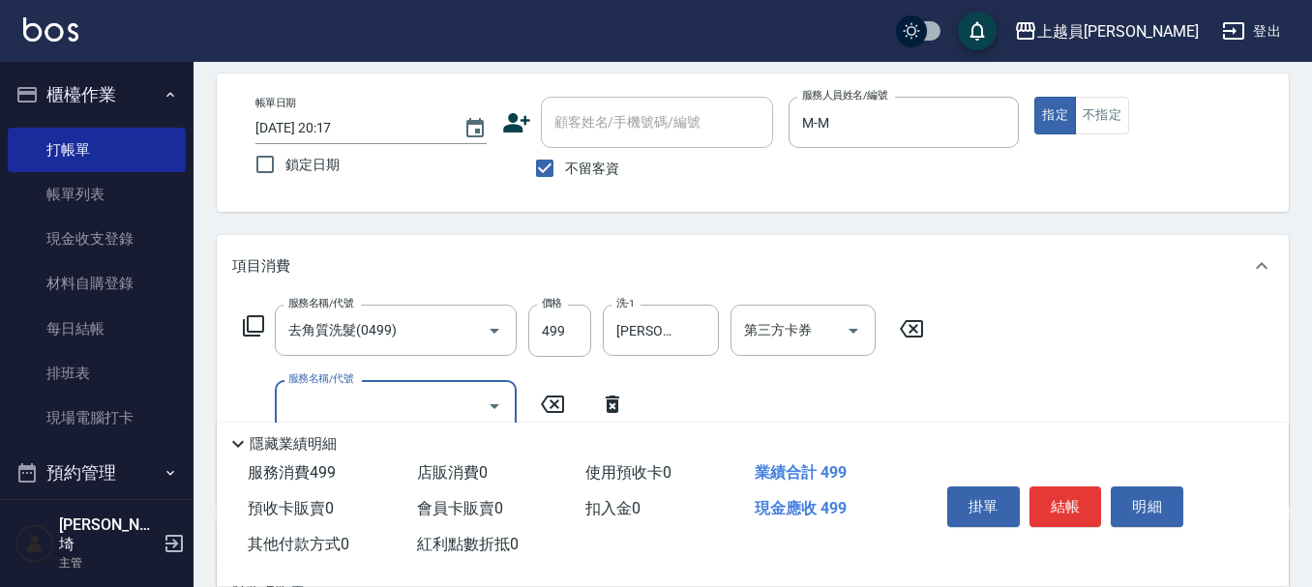
scroll to position [194, 0]
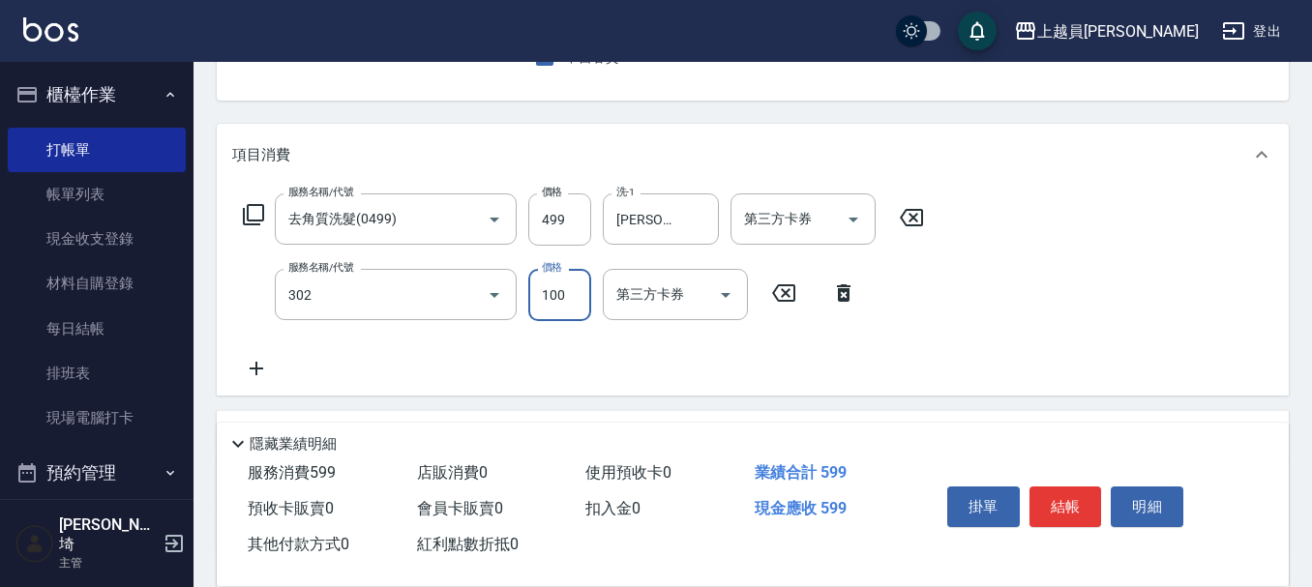
type input "剪髮(302)"
click at [567, 298] on input "40" at bounding box center [559, 295] width 63 height 52
type input "400"
click at [844, 205] on div at bounding box center [852, 219] width 29 height 51
click at [804, 218] on input "第三方卡券" at bounding box center [788, 219] width 99 height 34
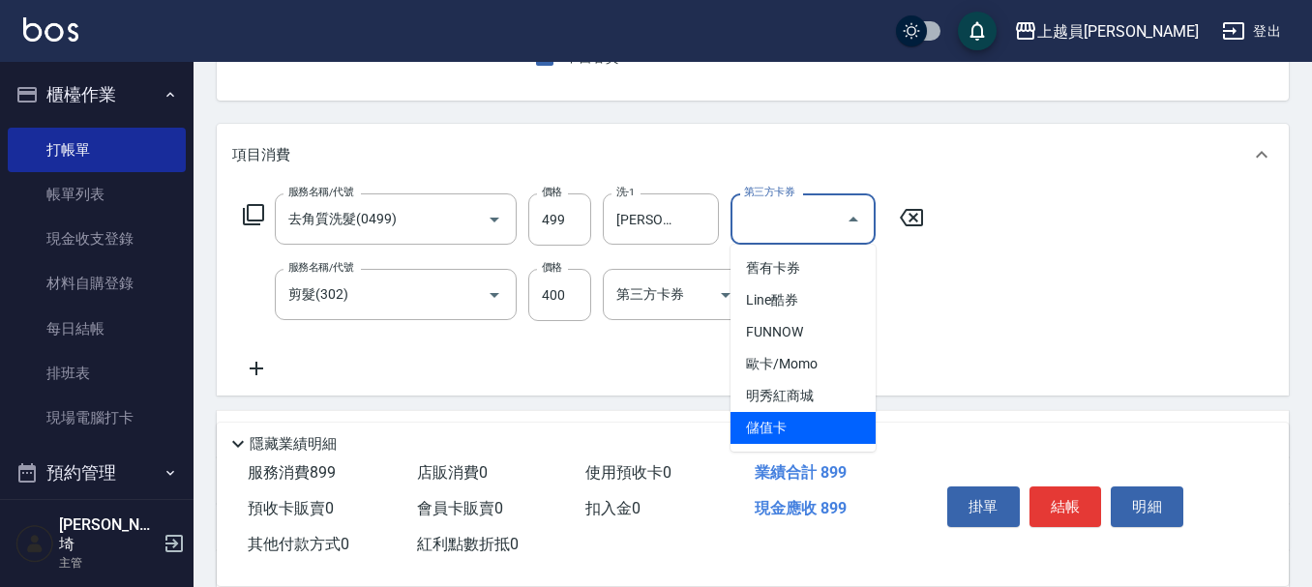
click at [798, 420] on span "儲值卡" at bounding box center [803, 428] width 145 height 32
type input "儲值卡"
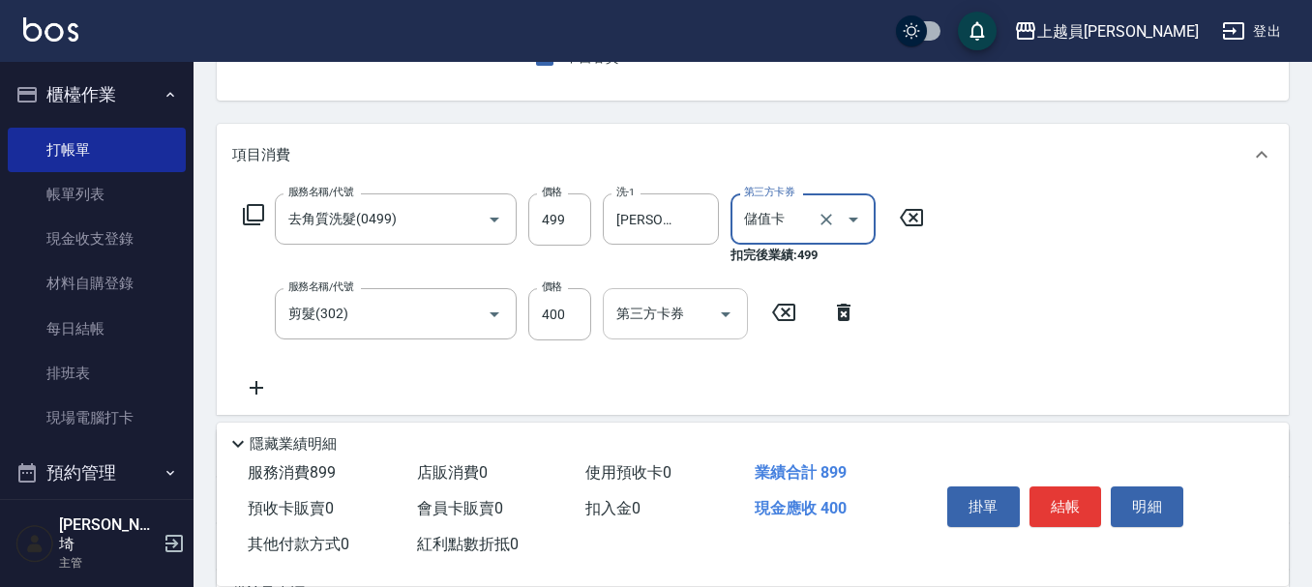
click at [699, 312] on input "第三方卡券" at bounding box center [661, 314] width 99 height 34
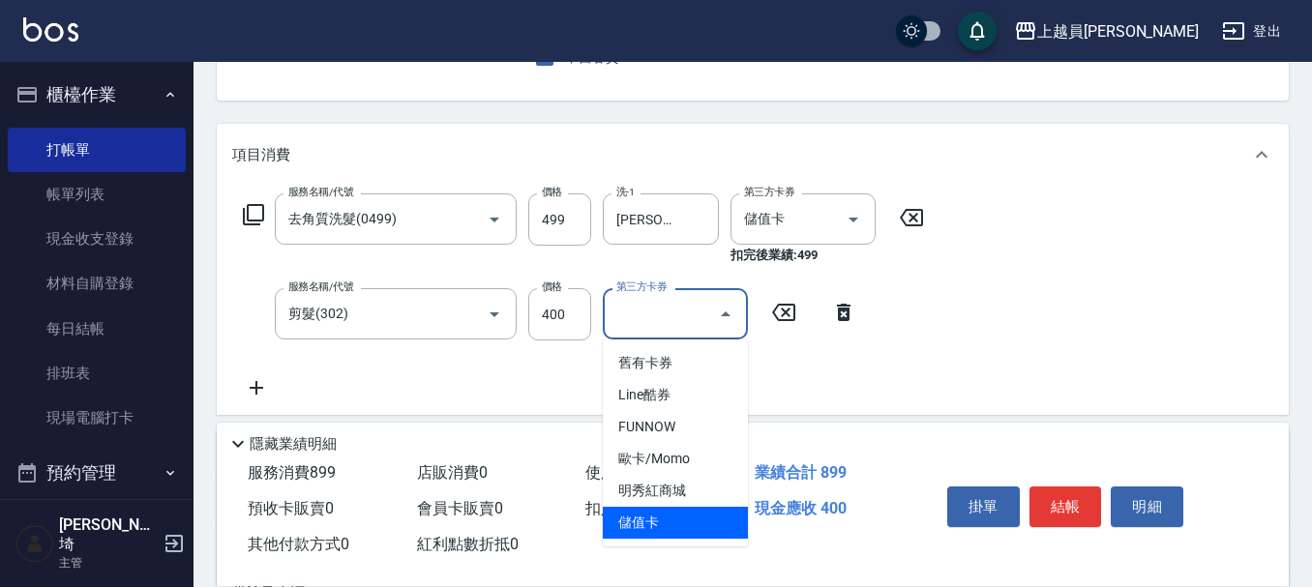
click at [688, 518] on span "儲值卡" at bounding box center [675, 523] width 145 height 32
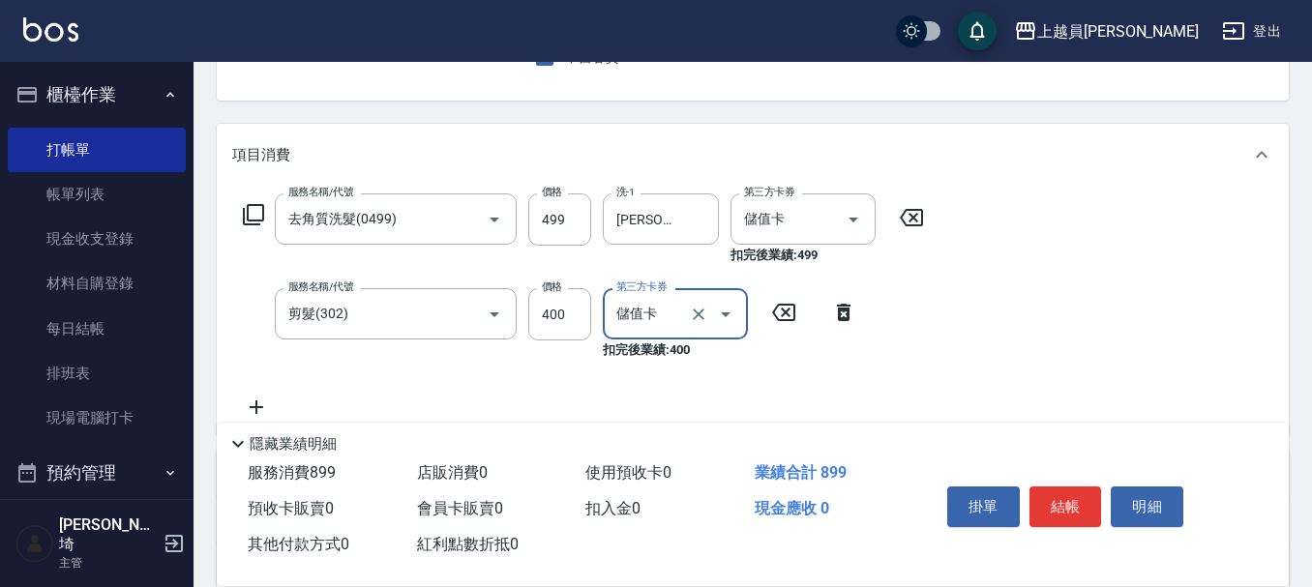
type input "儲值卡"
click at [1067, 493] on button "結帳" at bounding box center [1066, 507] width 73 height 41
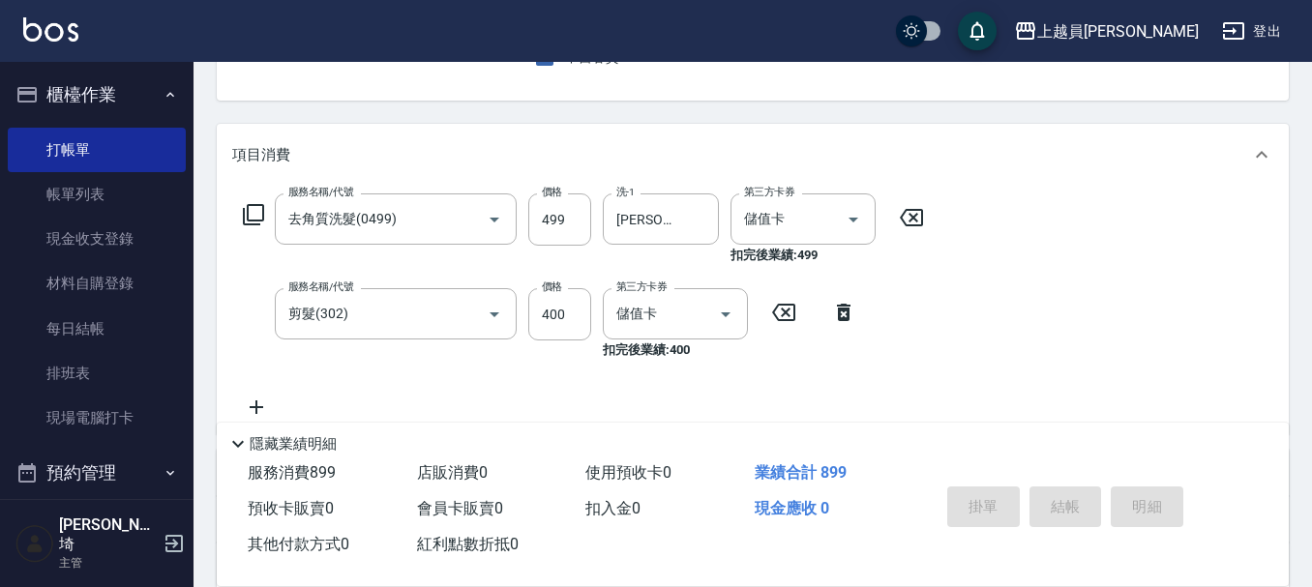
type input "[DATE] 20:18"
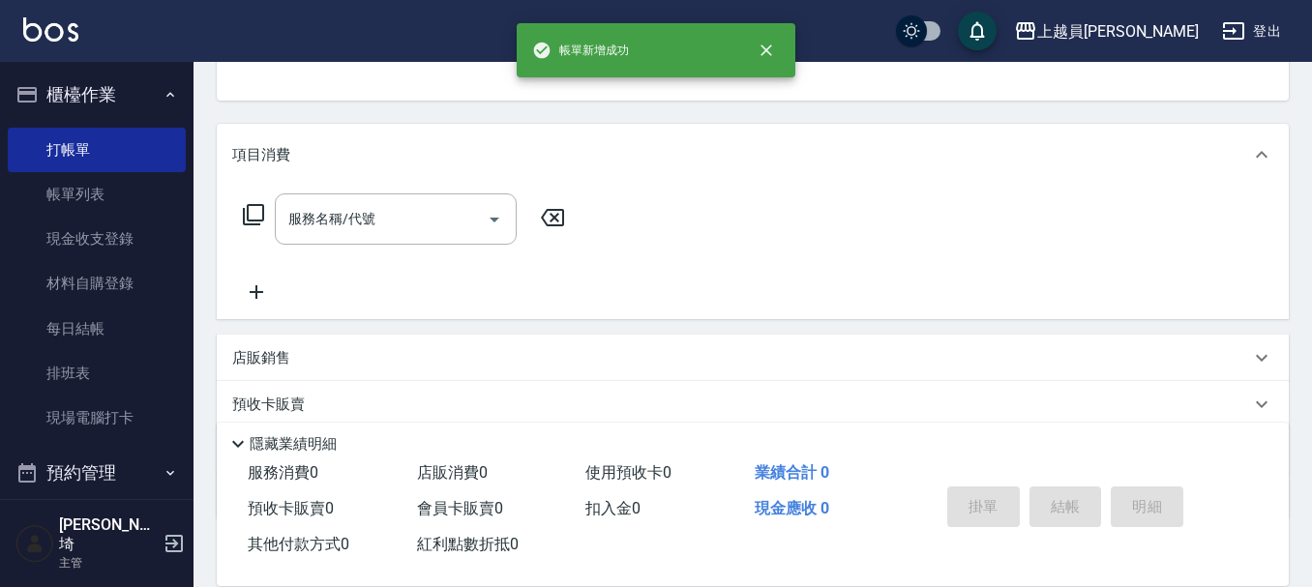
scroll to position [188, 0]
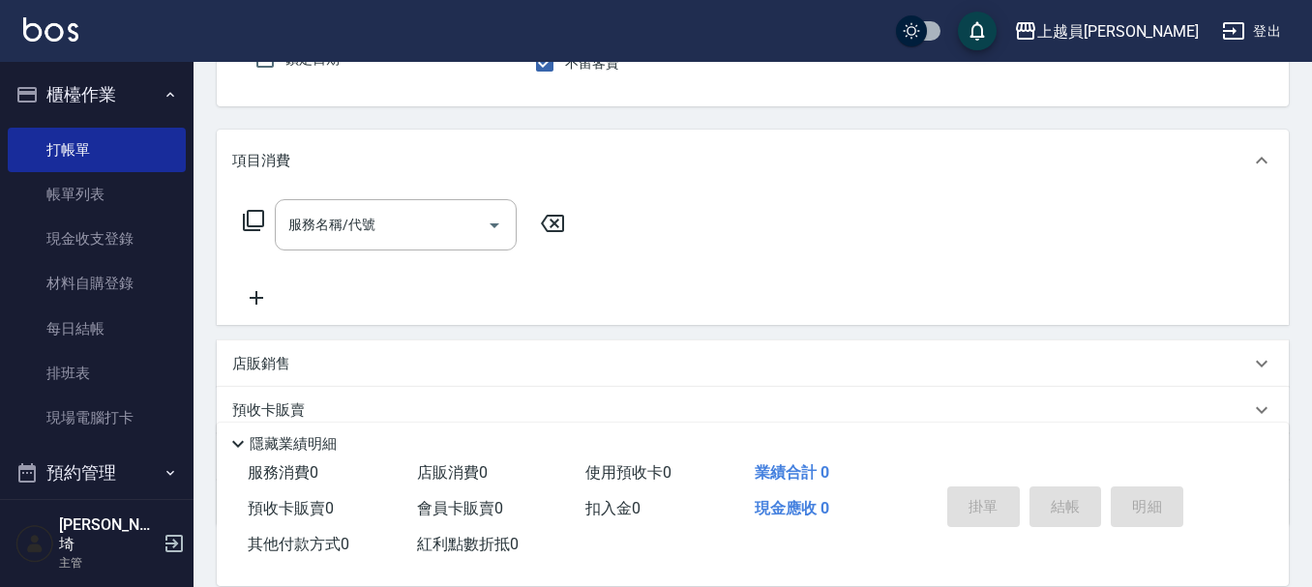
type input "M-M"
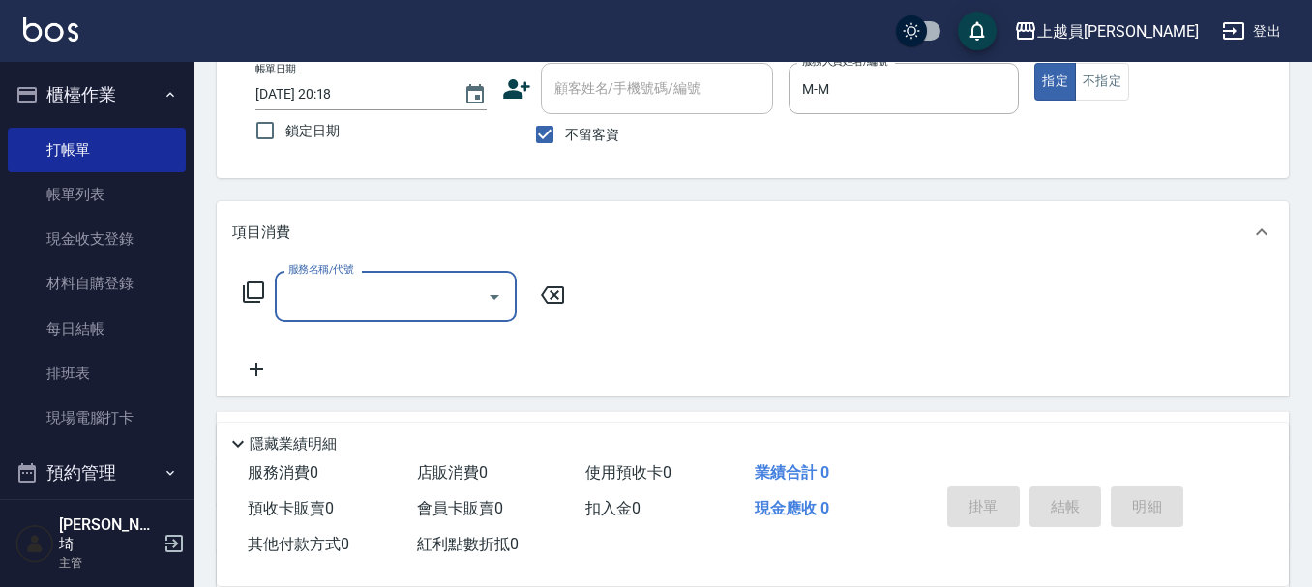
scroll to position [82, 0]
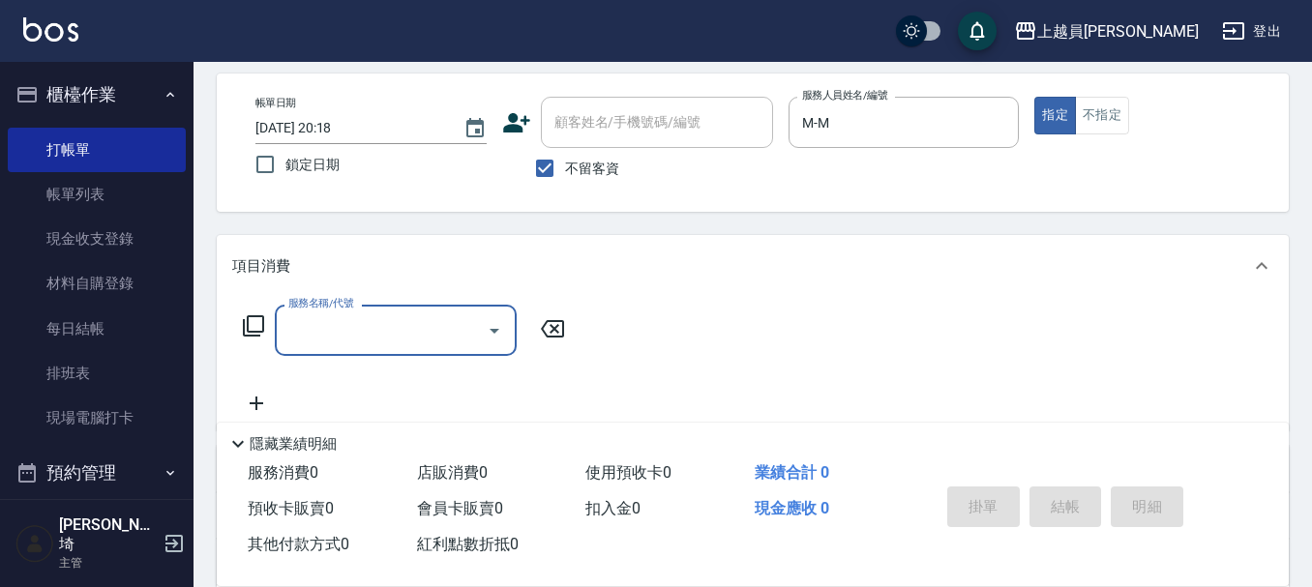
click at [381, 347] on input "服務名稱/代號" at bounding box center [381, 331] width 195 height 34
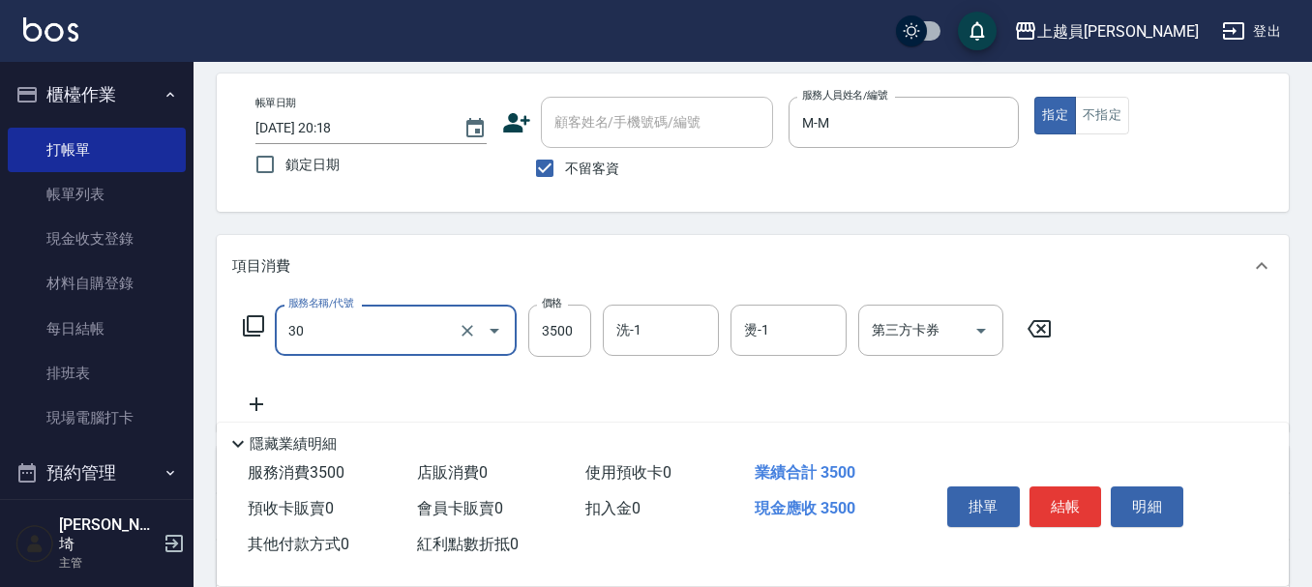
type input "燙髮A餐(30)"
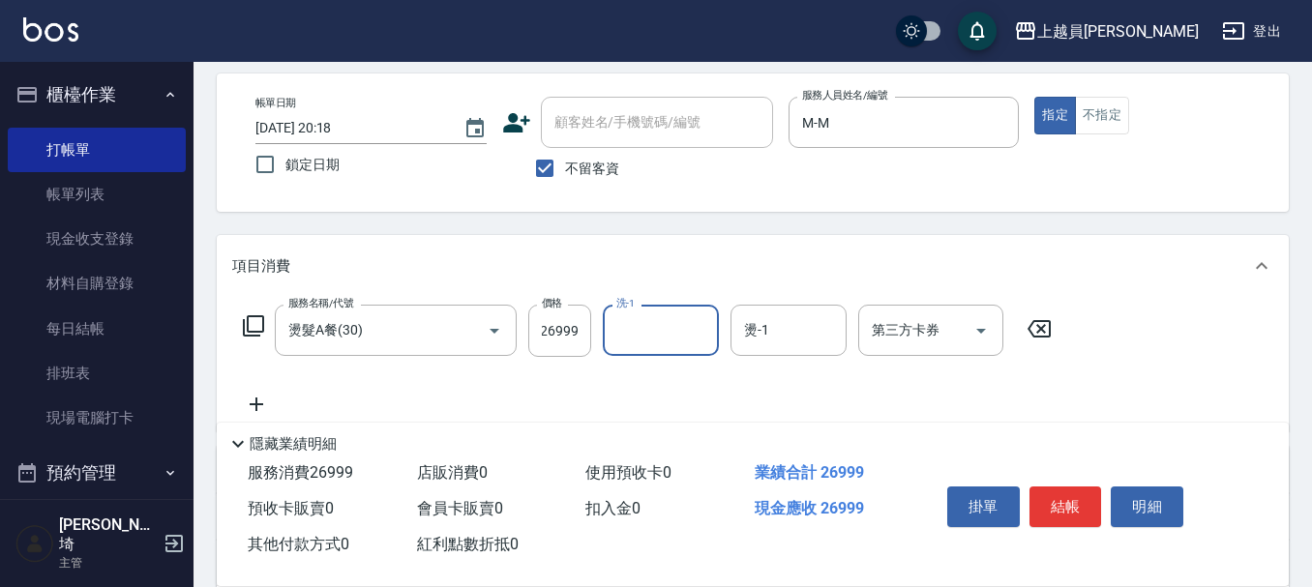
scroll to position [0, 0]
click at [580, 333] on input "26999" at bounding box center [559, 331] width 63 height 52
type input "2699"
type input "[PERSON_NAME]-67"
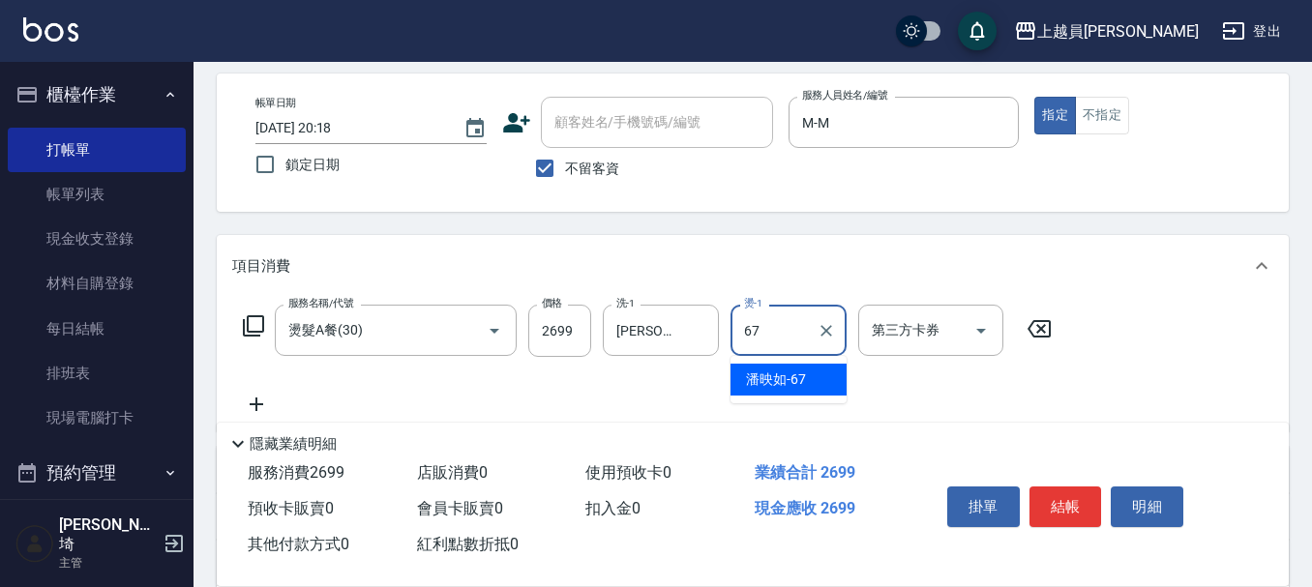
type input "[PERSON_NAME]-67"
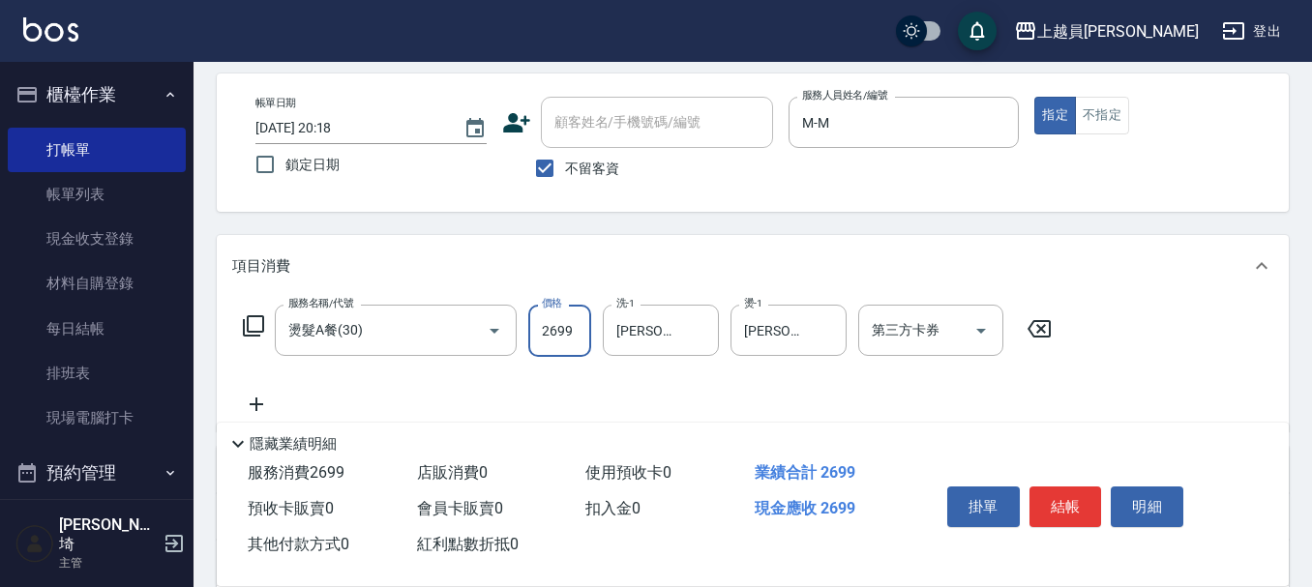
click at [562, 340] on input "2699" at bounding box center [559, 331] width 63 height 52
type input "3099"
click at [1085, 501] on button "結帳" at bounding box center [1066, 507] width 73 height 41
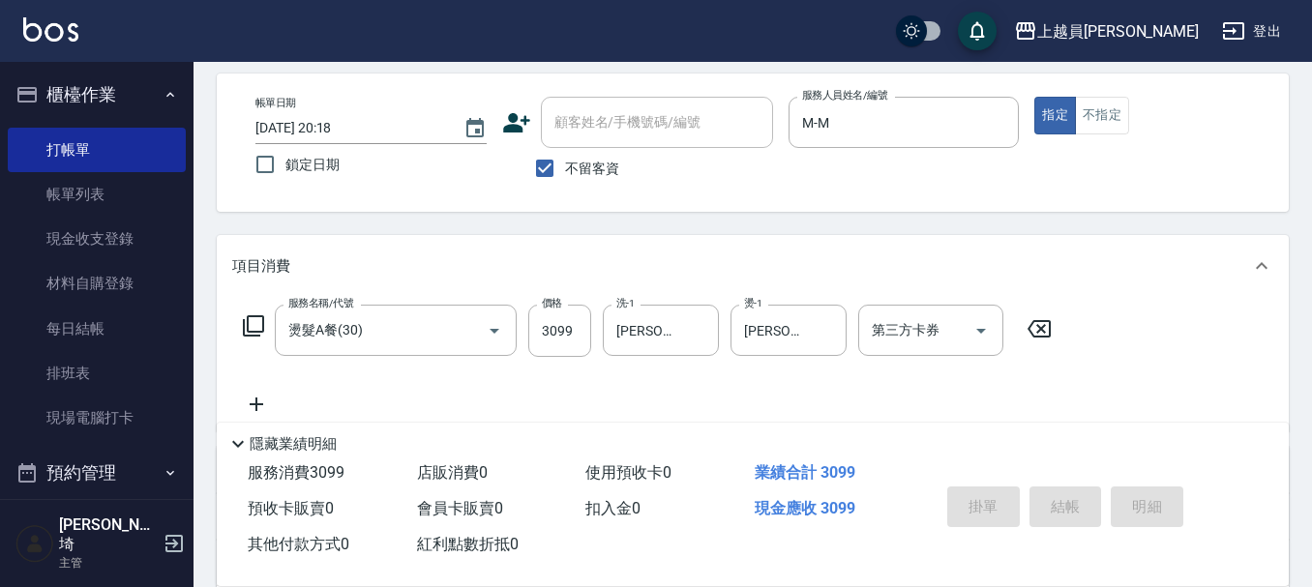
type input "[DATE] 20:20"
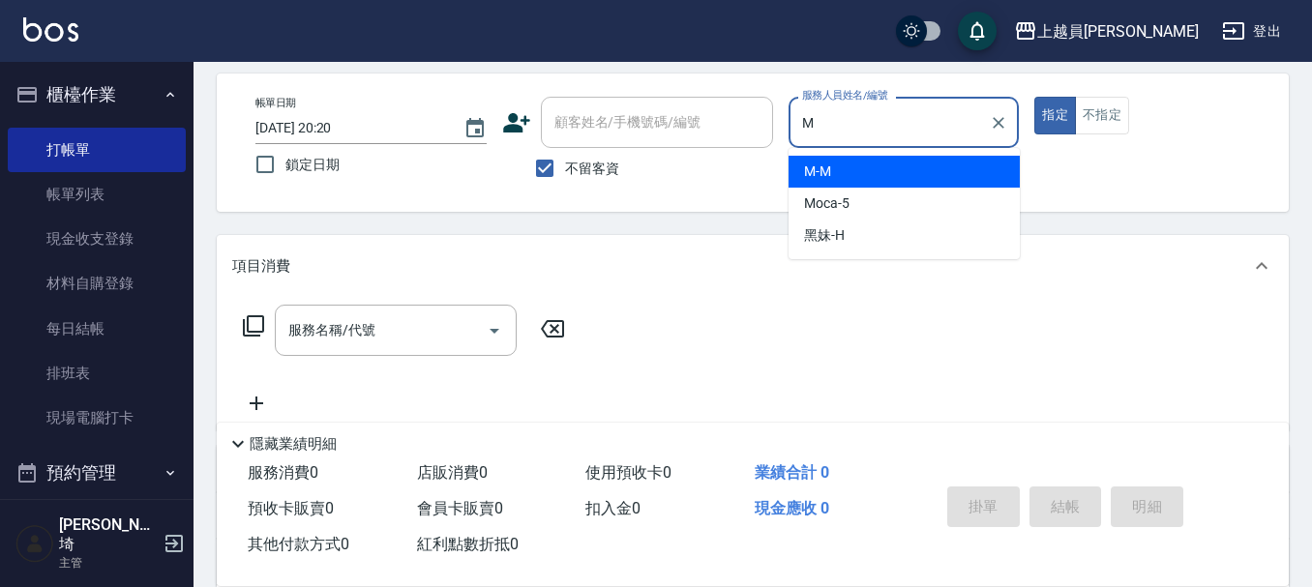
type input "M-M"
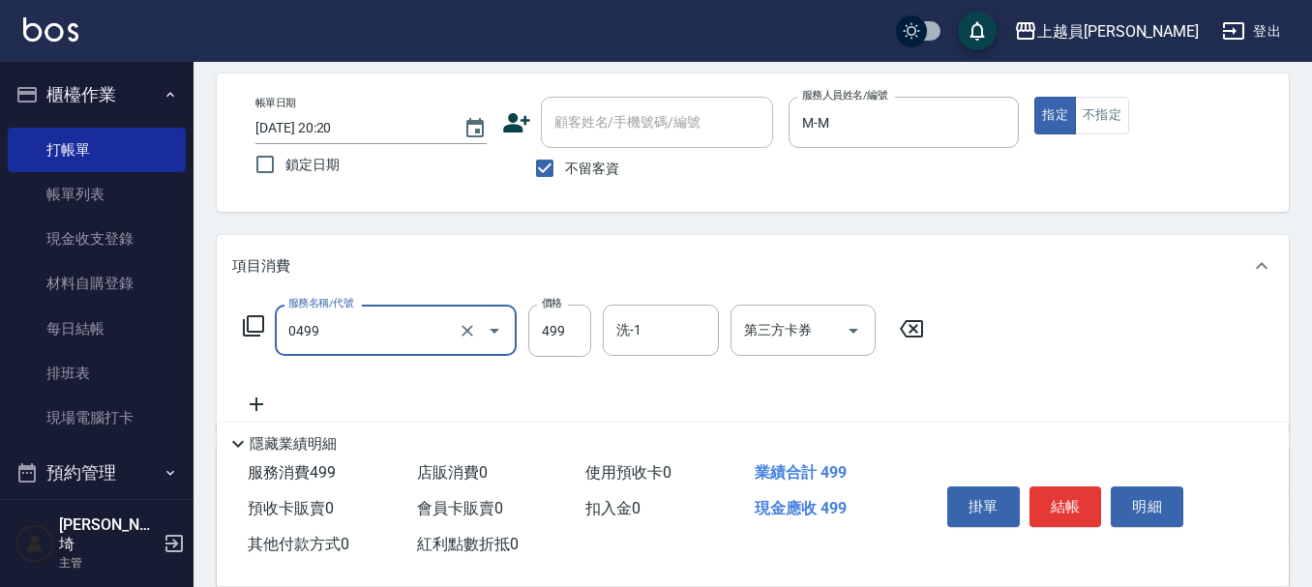
type input "去角質洗髮(0499)"
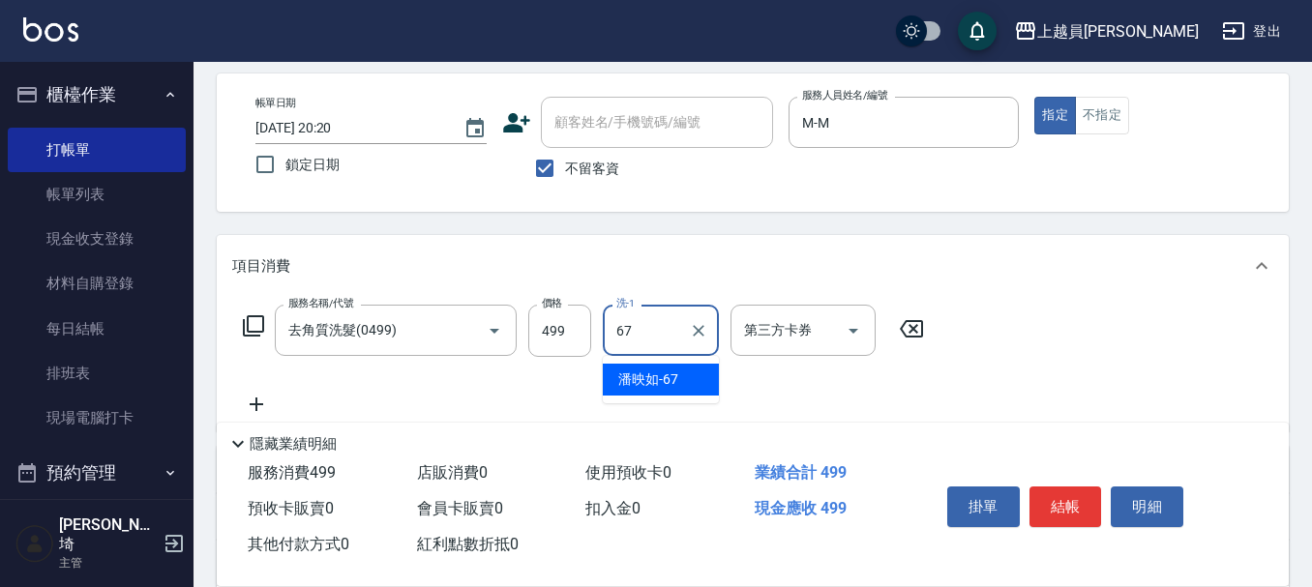
type input "[PERSON_NAME]-67"
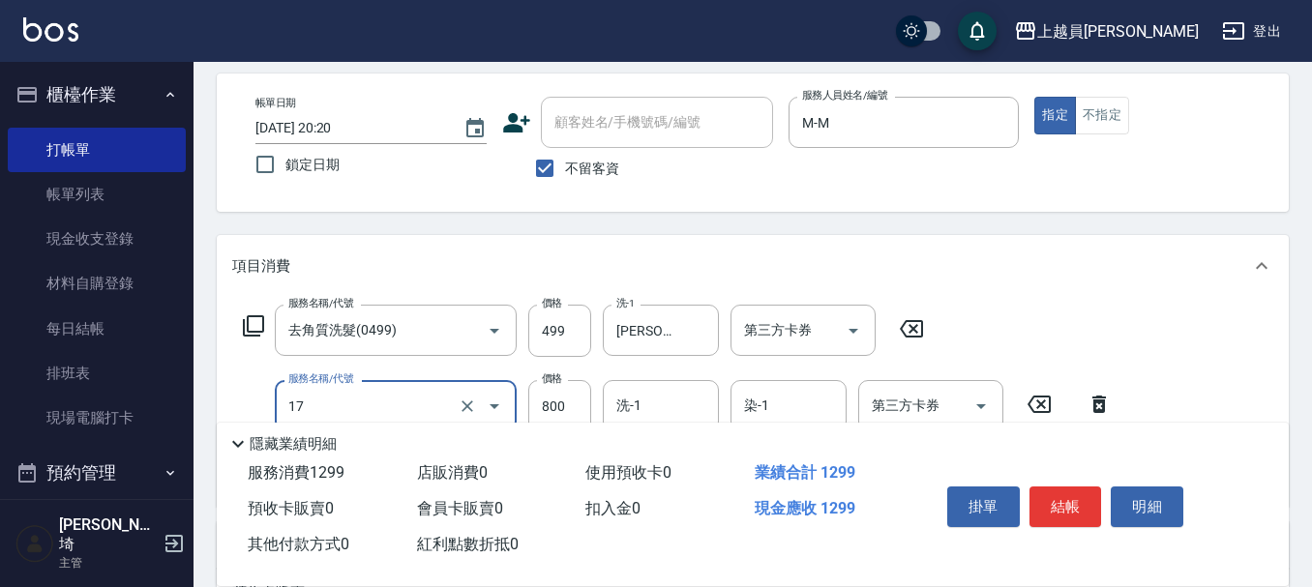
type input "染髮(17)"
type input "1599"
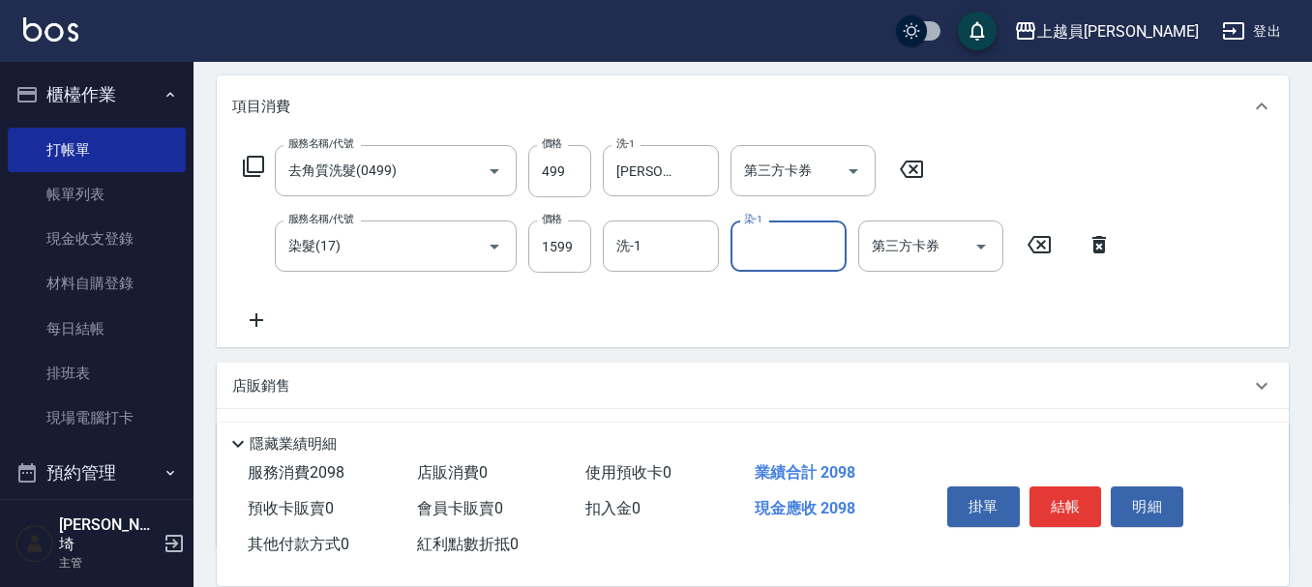
scroll to position [276, 0]
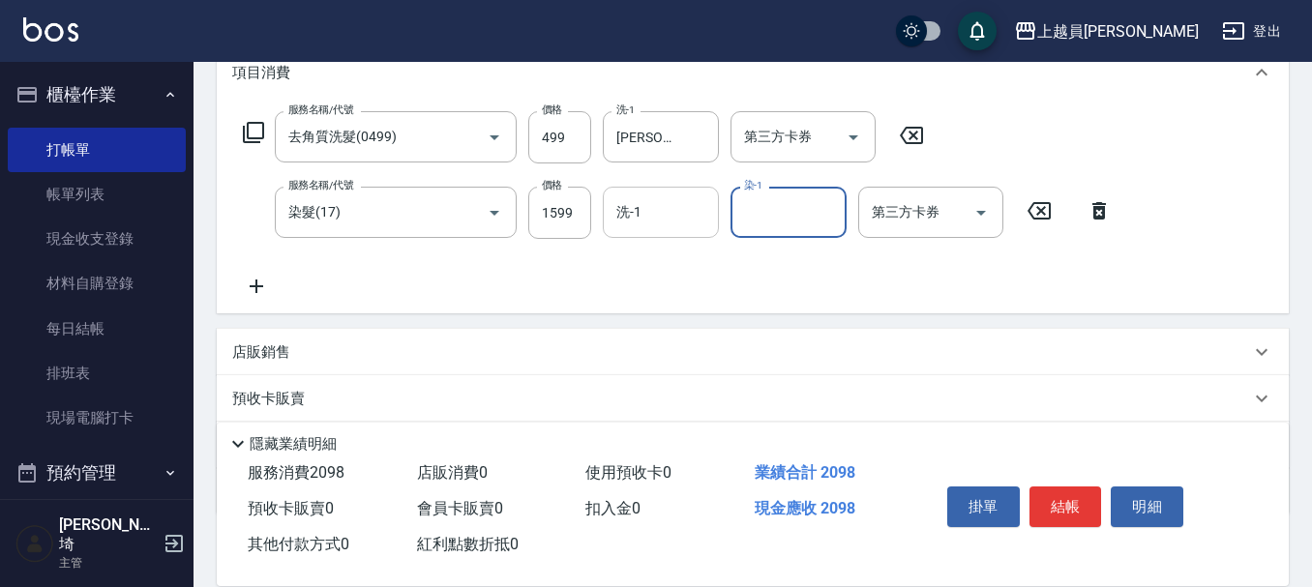
click at [692, 227] on input "洗-1" at bounding box center [661, 212] width 99 height 34
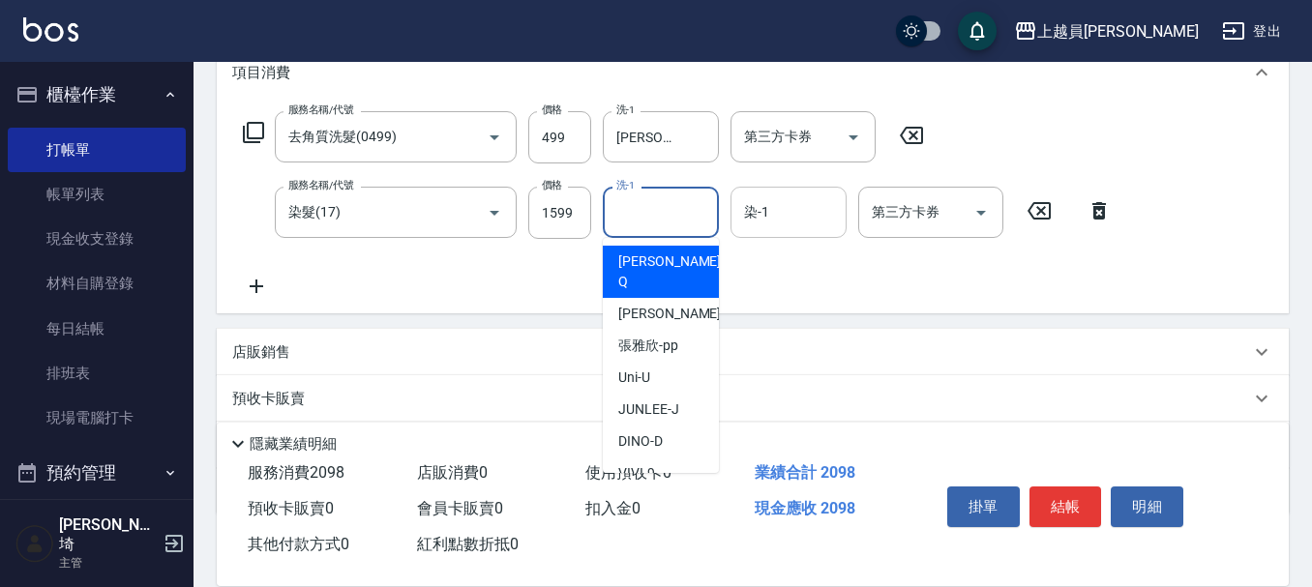
type input "[PERSON_NAME]"
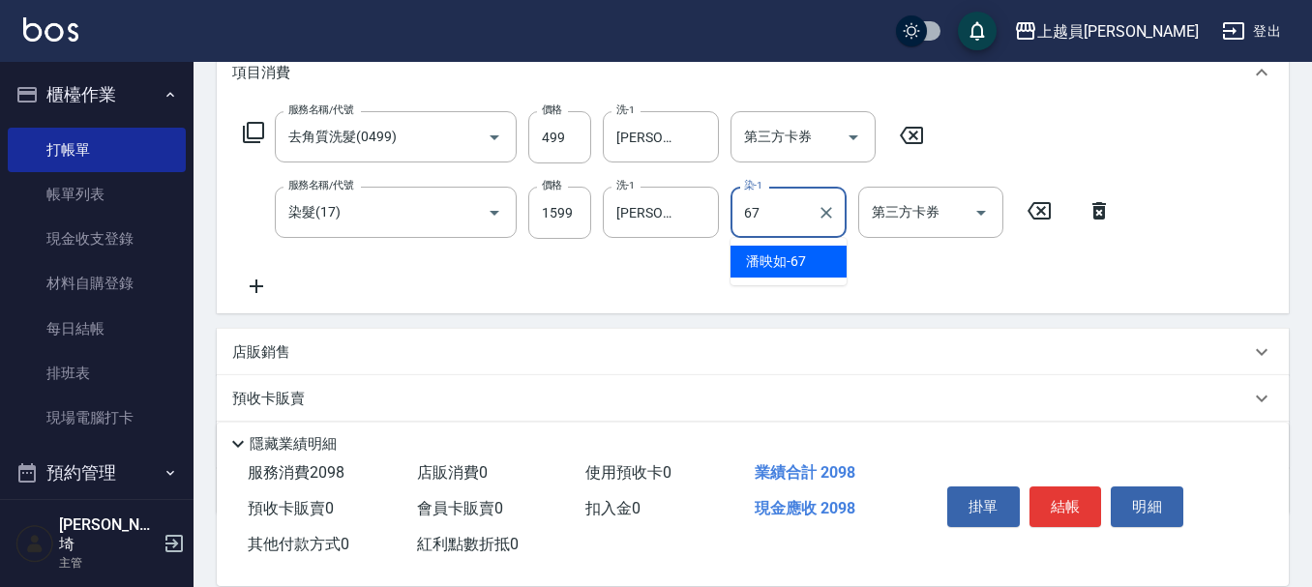
type input "[PERSON_NAME]-67"
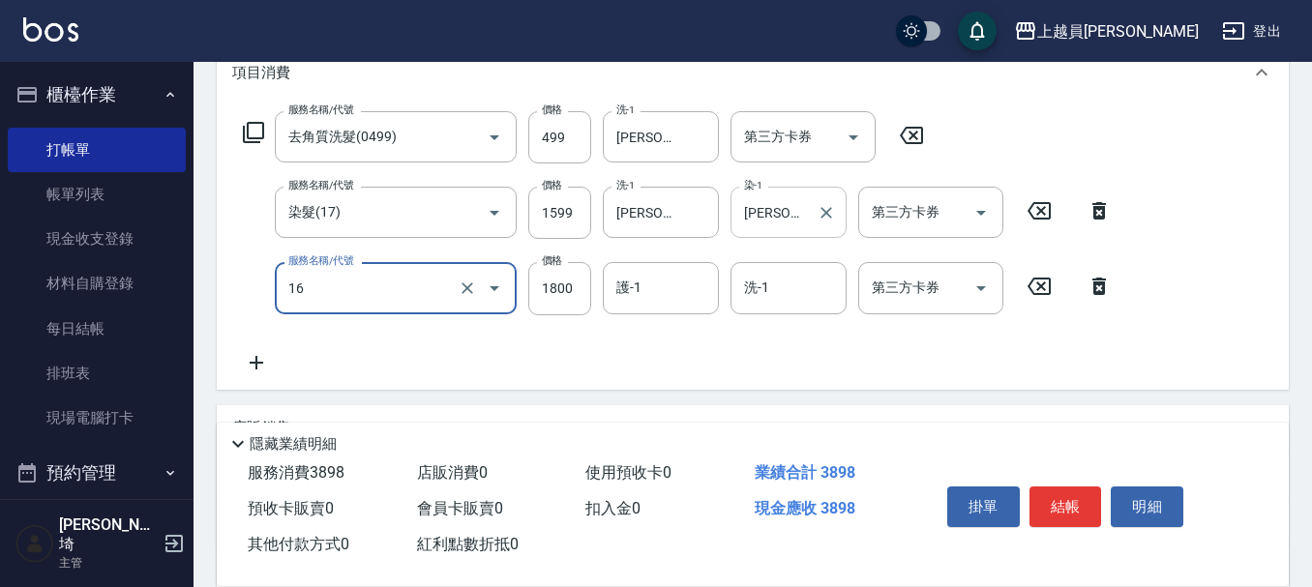
type input "鏡面護髮(16)"
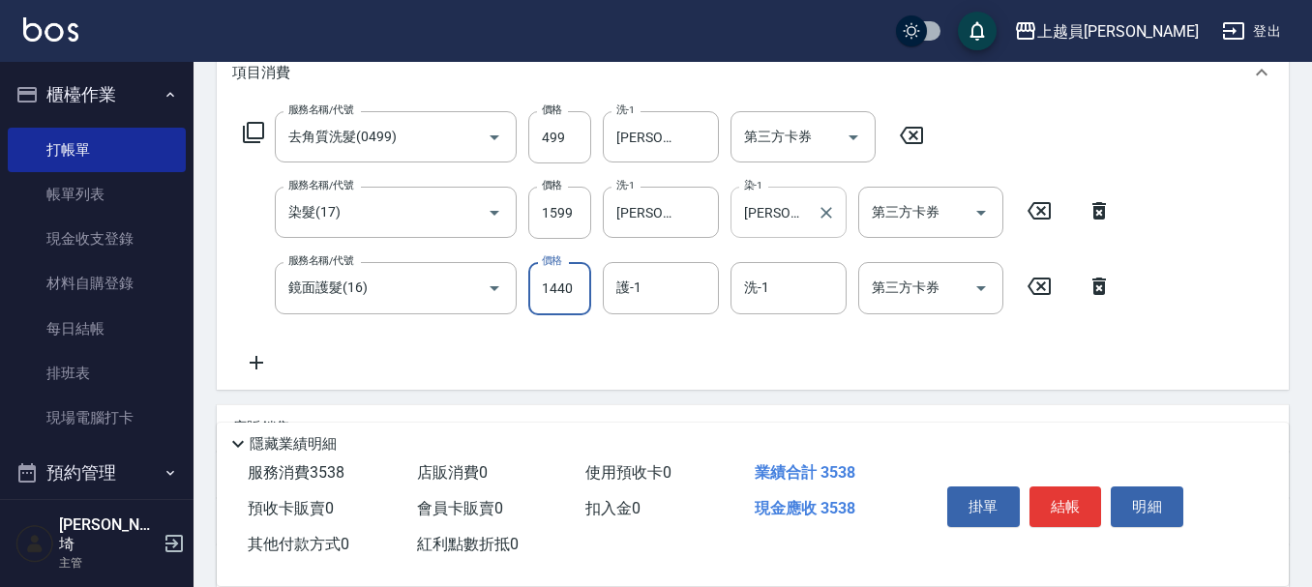
type input "1440"
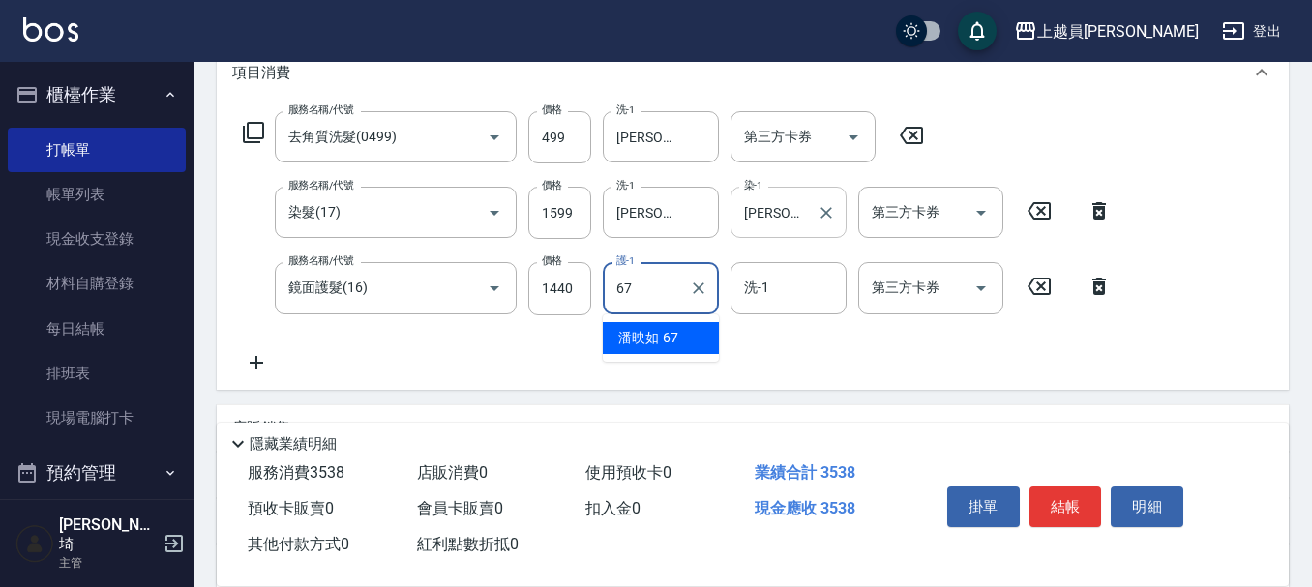
type input "[PERSON_NAME]-67"
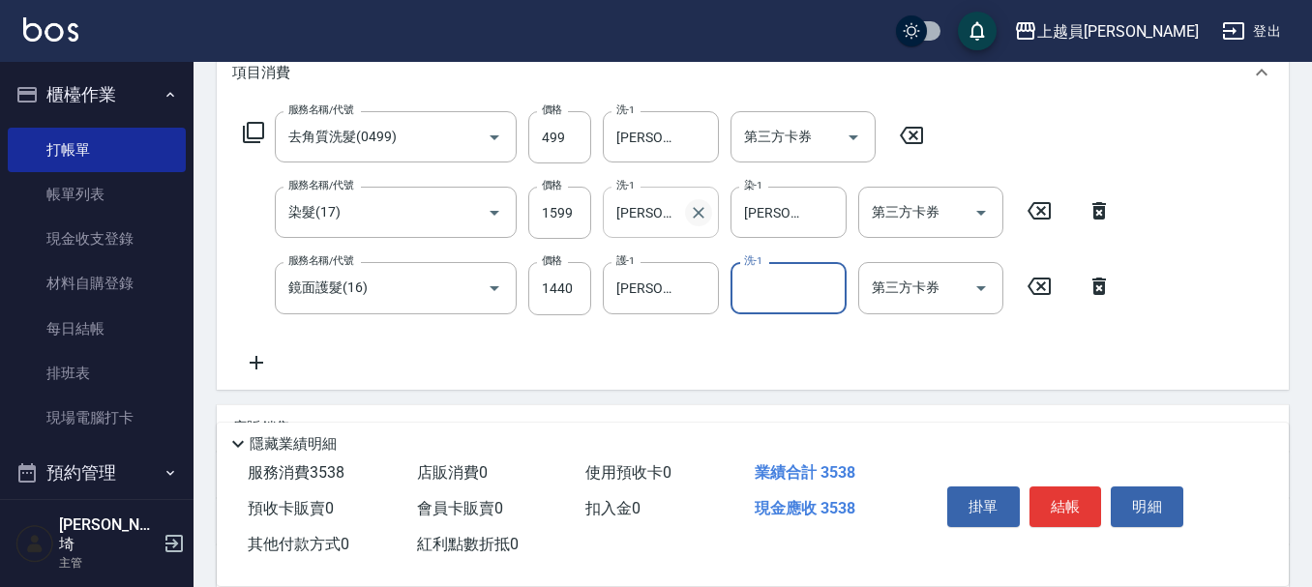
click at [692, 213] on icon "Clear" at bounding box center [698, 212] width 19 height 19
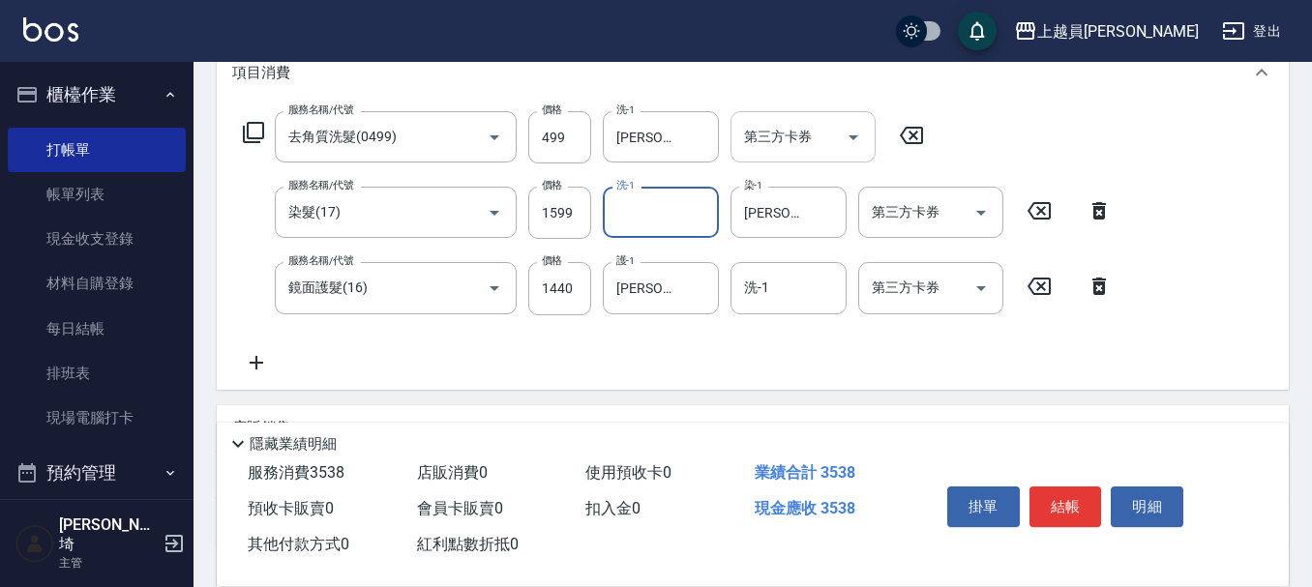
click at [821, 141] on input "第三方卡券" at bounding box center [788, 137] width 99 height 34
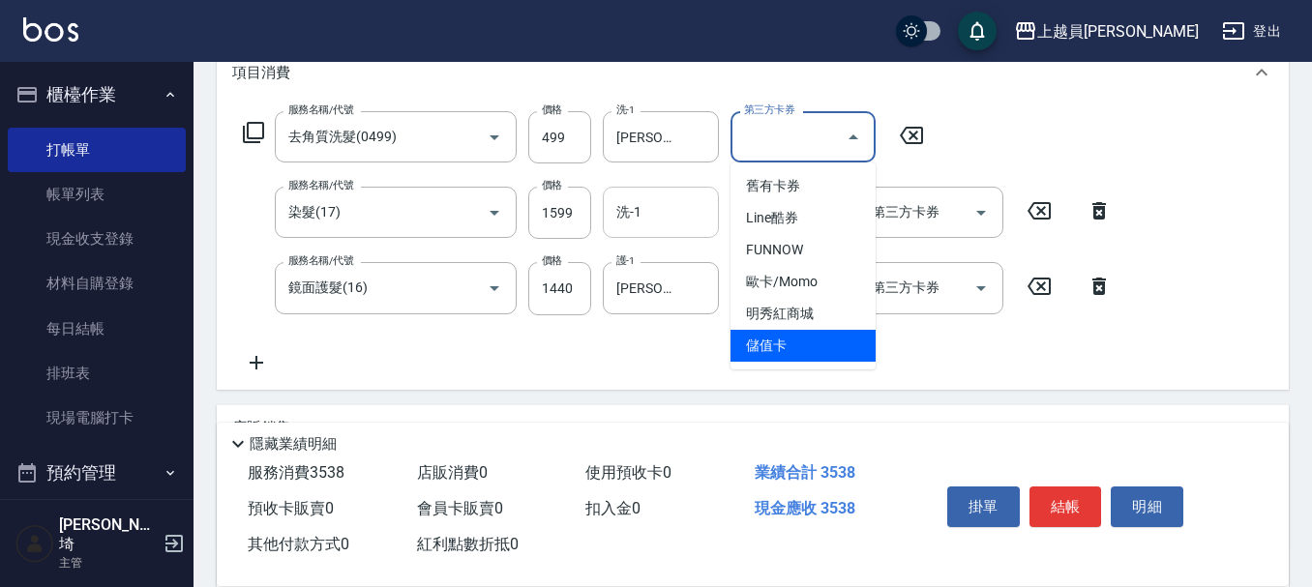
click at [830, 344] on span "儲值卡" at bounding box center [803, 346] width 145 height 32
type input "儲值卡"
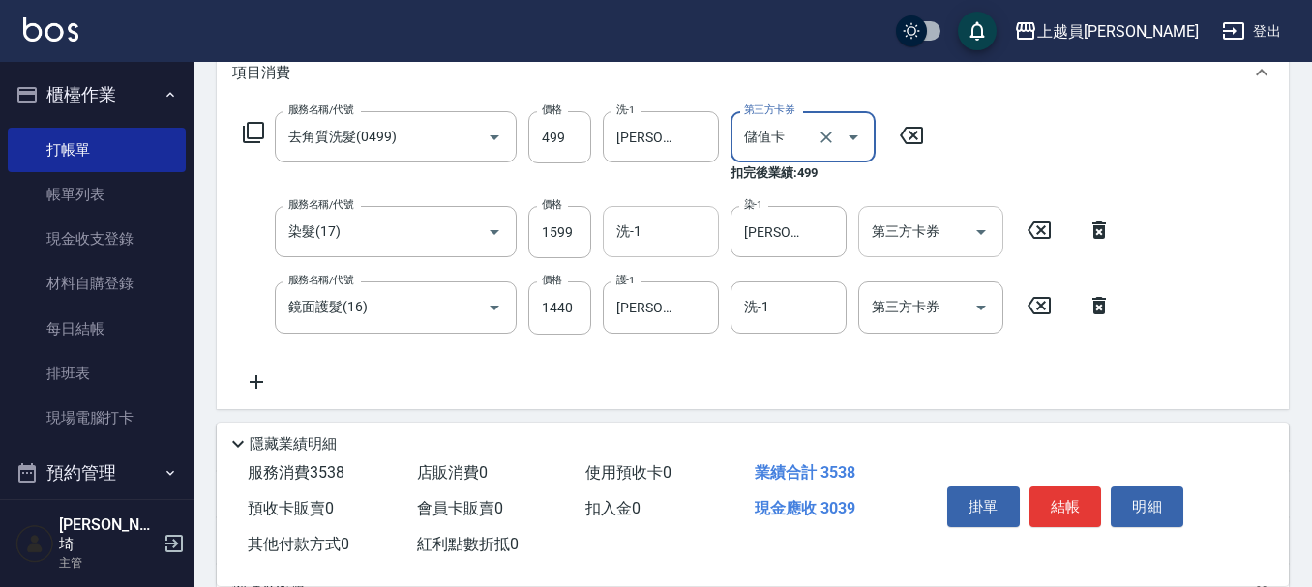
click at [905, 239] on input "第三方卡券" at bounding box center [916, 232] width 99 height 34
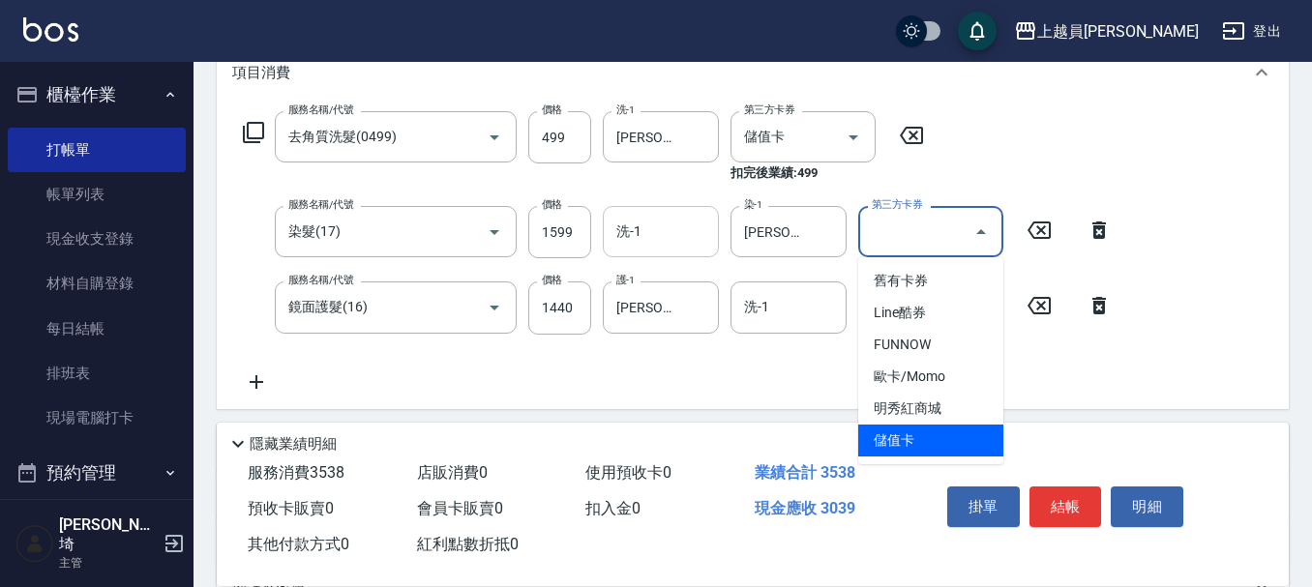
click at [918, 438] on span "儲值卡" at bounding box center [930, 441] width 145 height 32
type input "儲值卡"
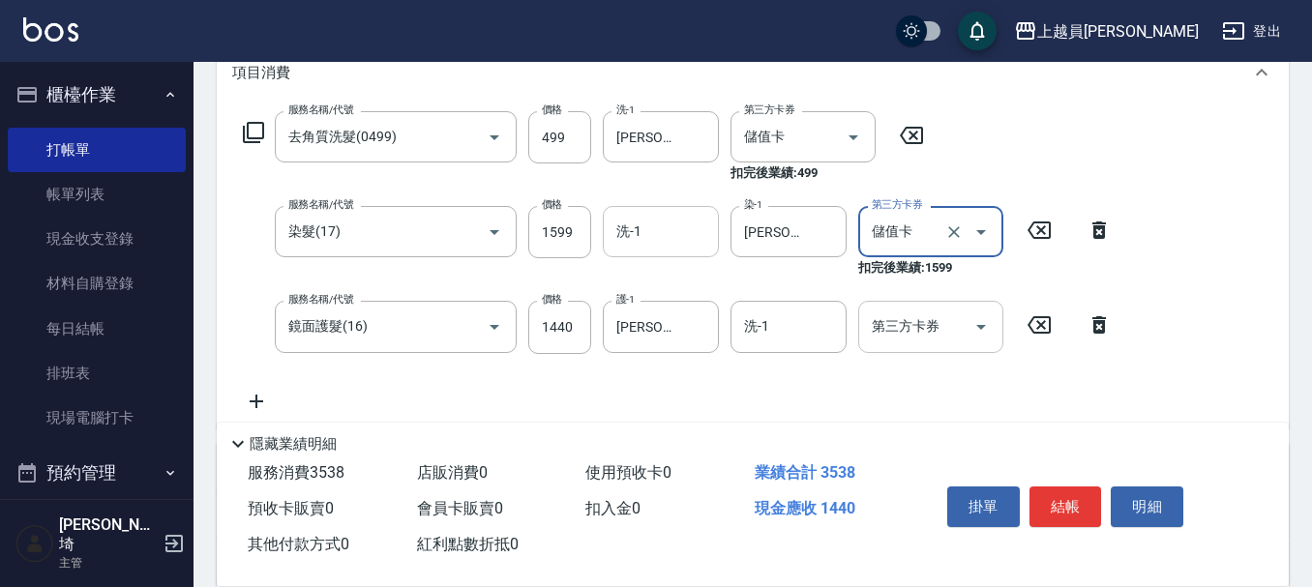
click at [950, 332] on input "第三方卡券" at bounding box center [916, 327] width 99 height 34
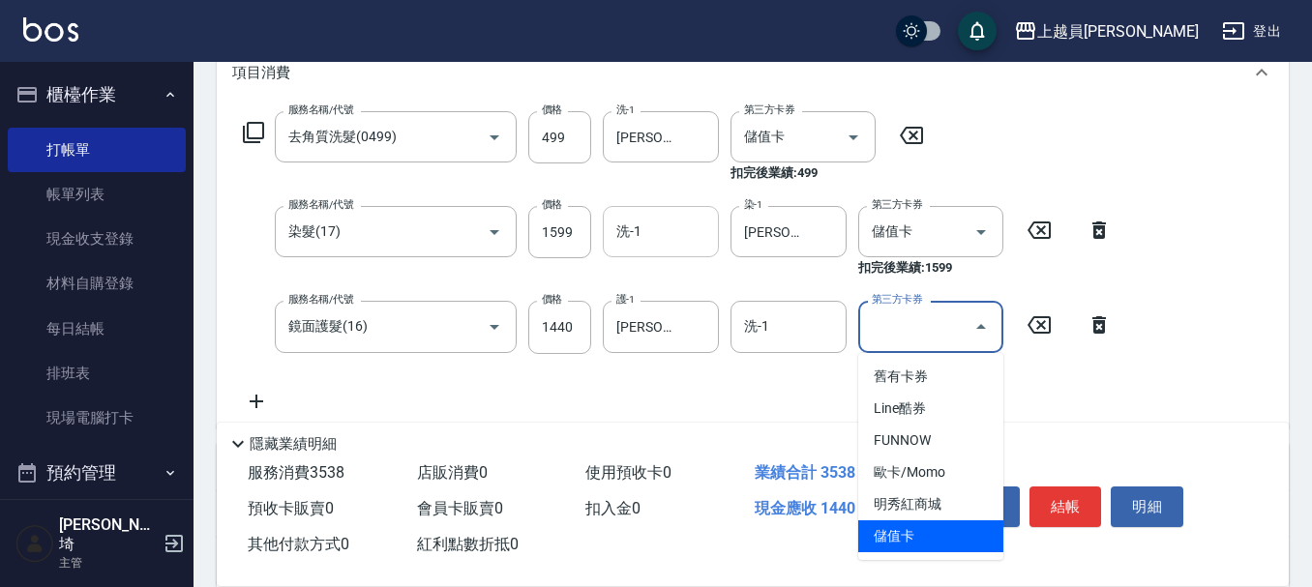
click at [933, 545] on span "儲值卡" at bounding box center [930, 537] width 145 height 32
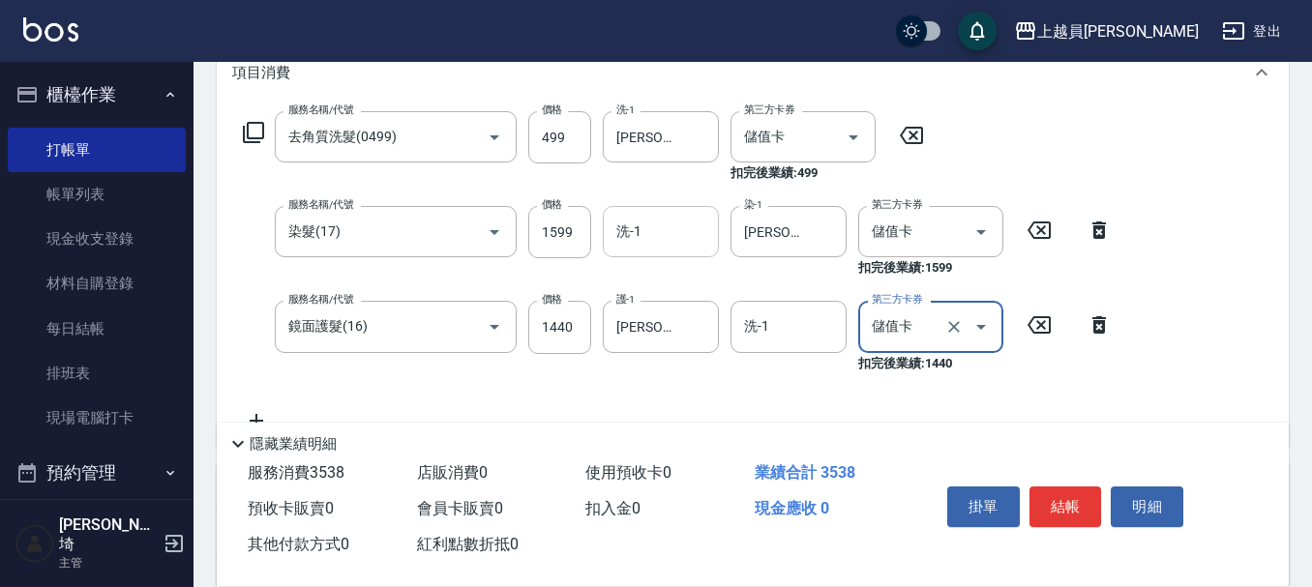
type input "儲值卡"
click at [1065, 505] on button "結帳" at bounding box center [1066, 507] width 73 height 41
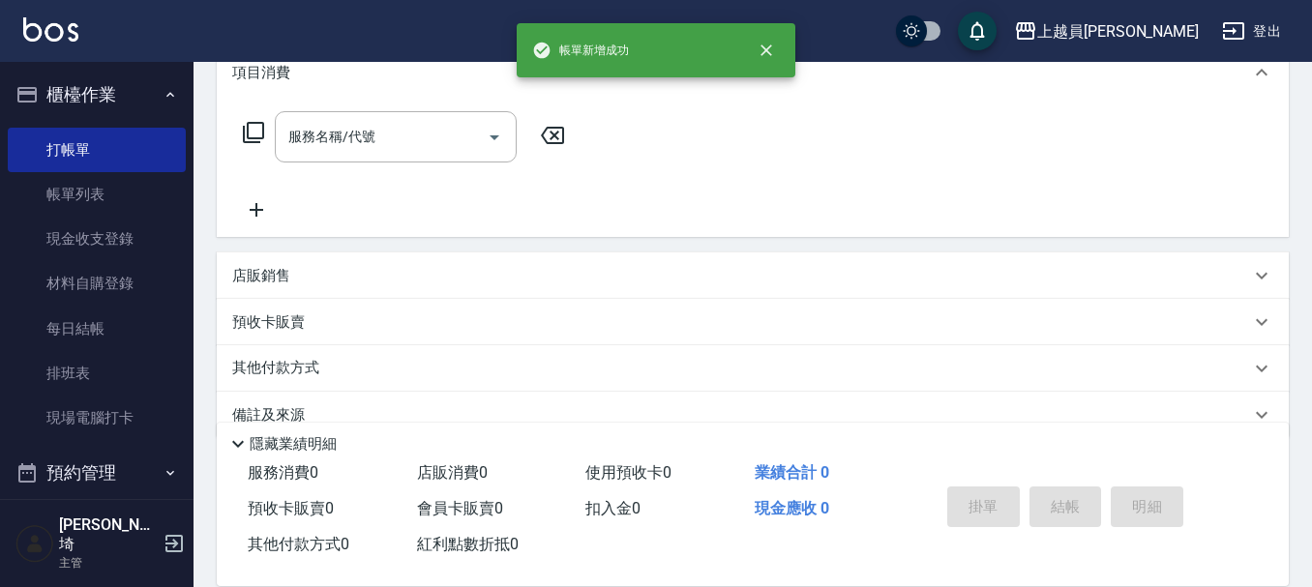
scroll to position [0, 0]
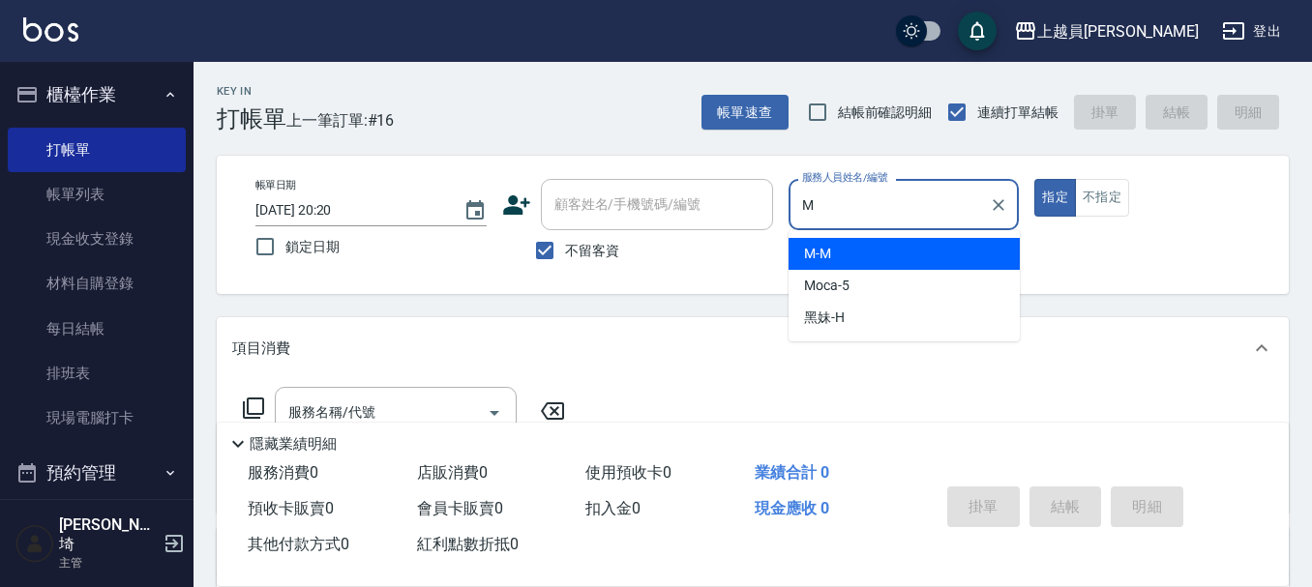
type input "M-M"
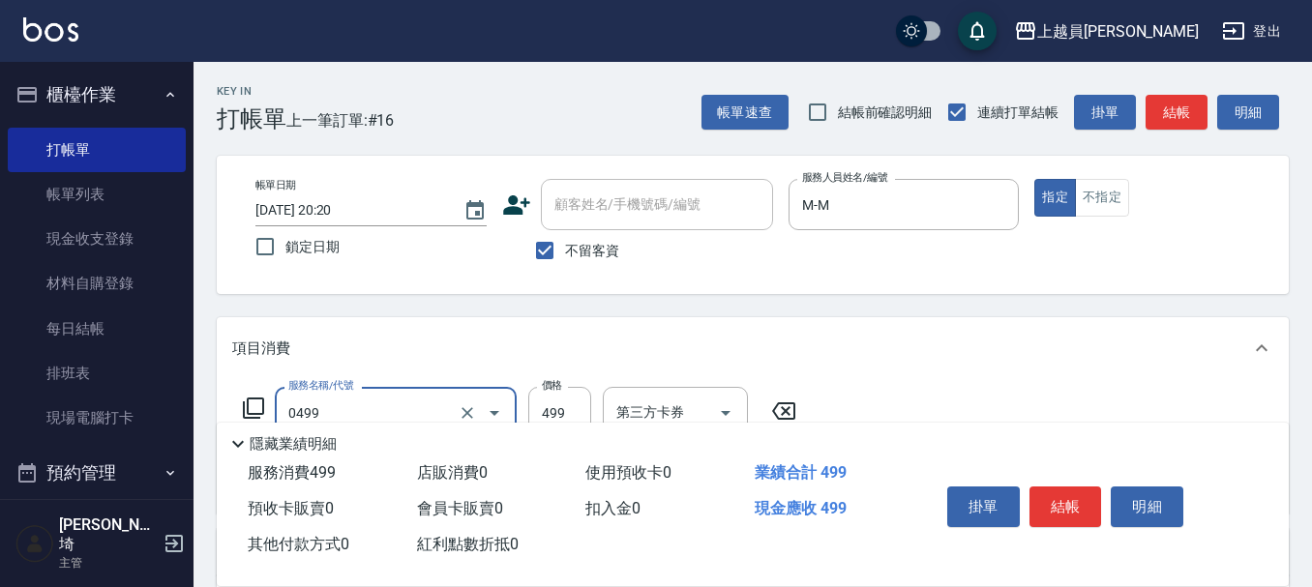
type input "去角質洗髮(0499)"
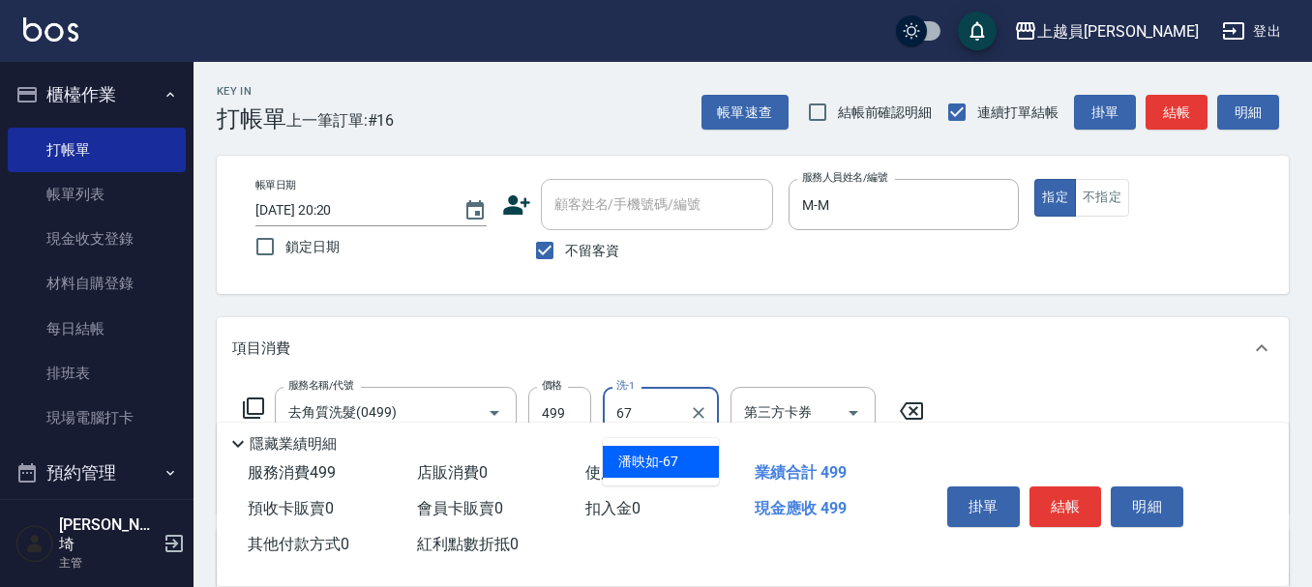
type input "[PERSON_NAME]-67"
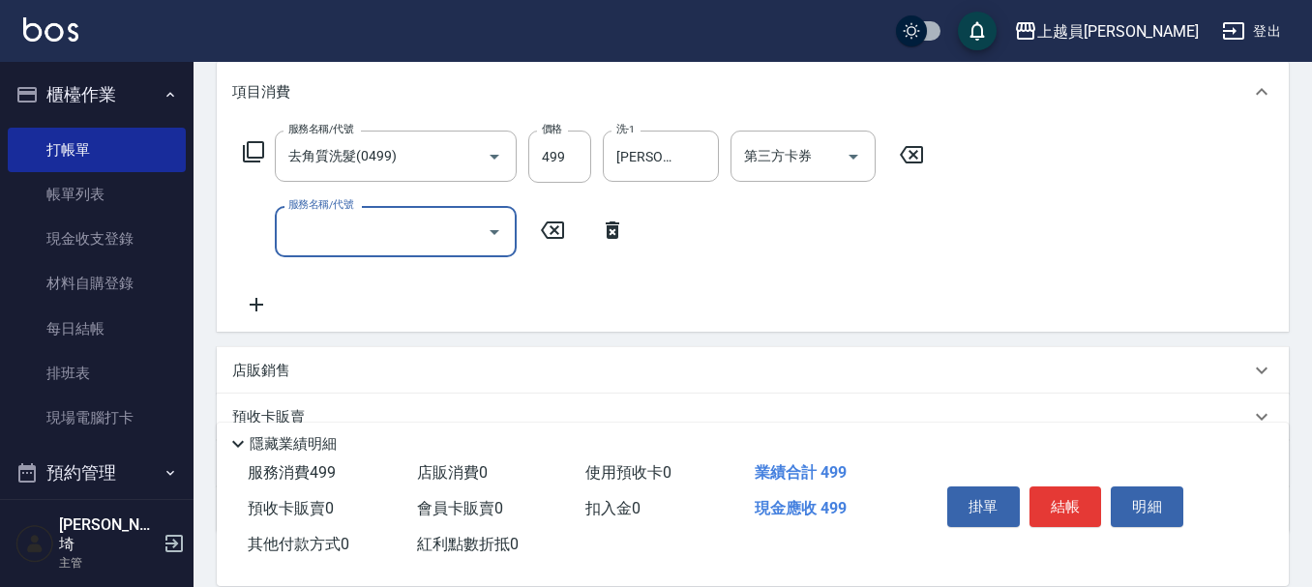
scroll to position [290, 0]
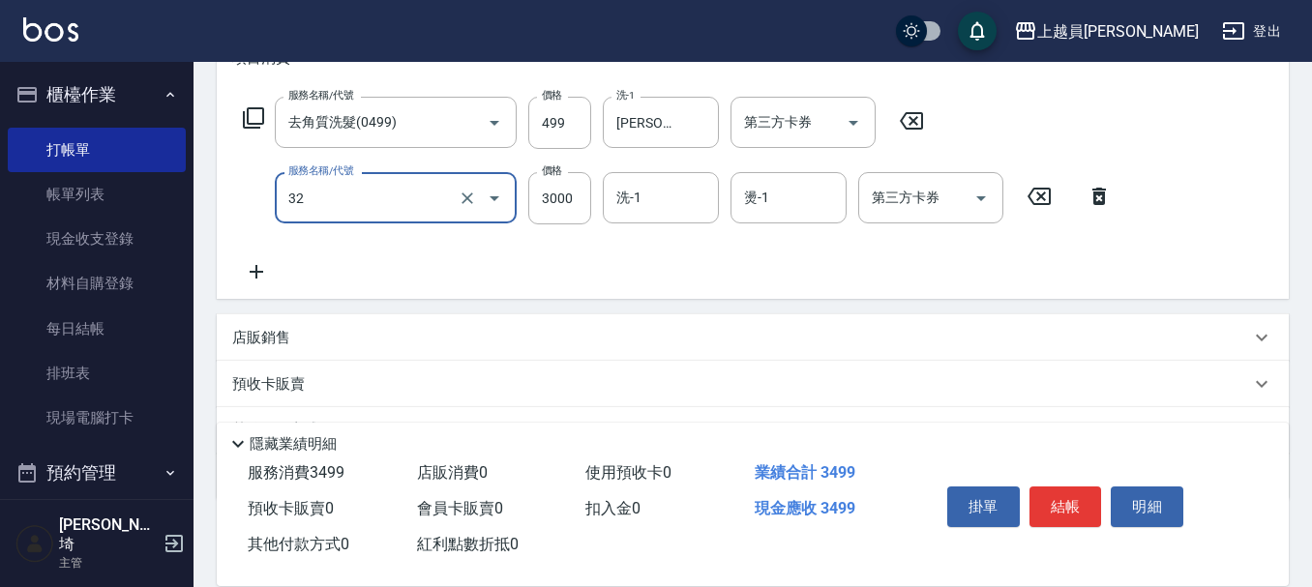
type input "染髮A餐(32)"
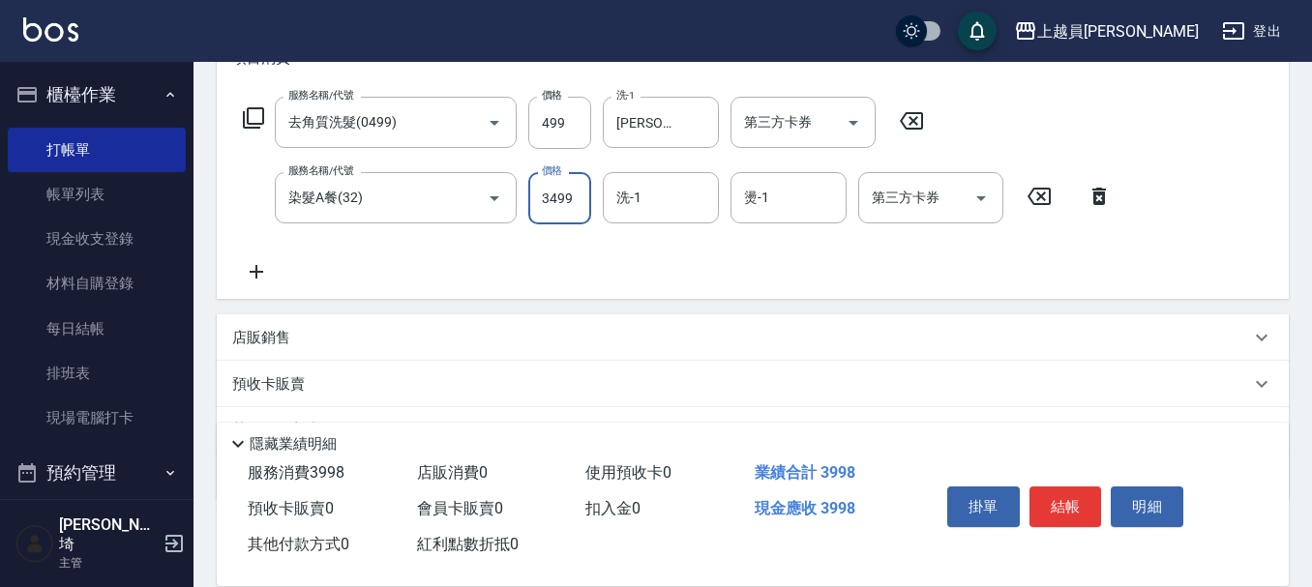
type input "3499"
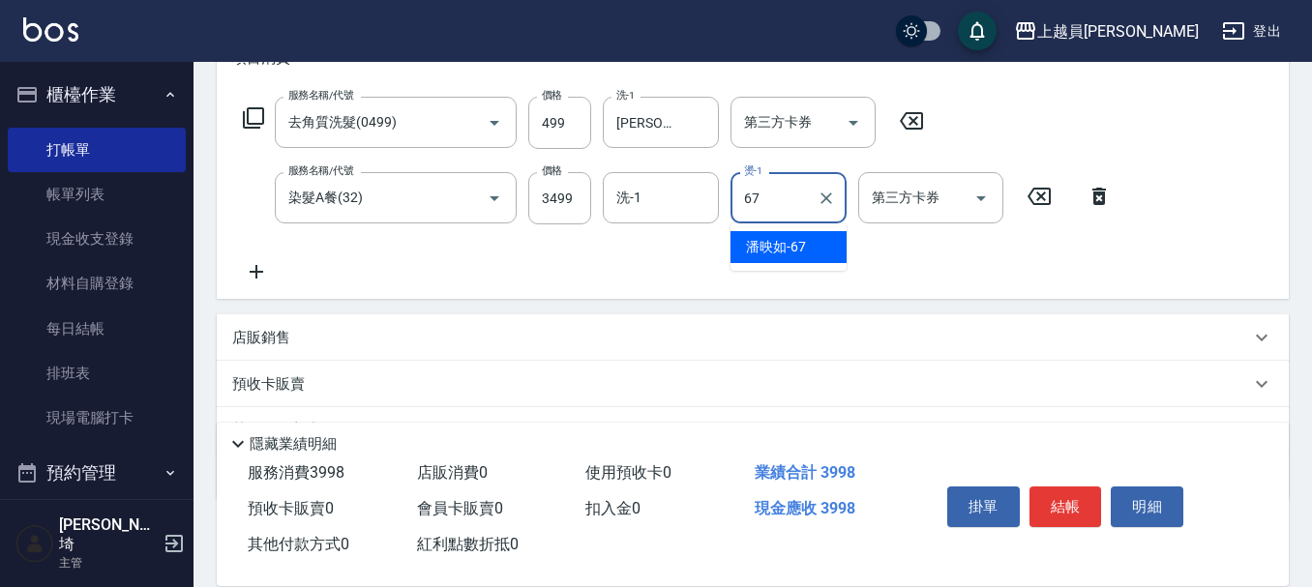
type input "[PERSON_NAME]-67"
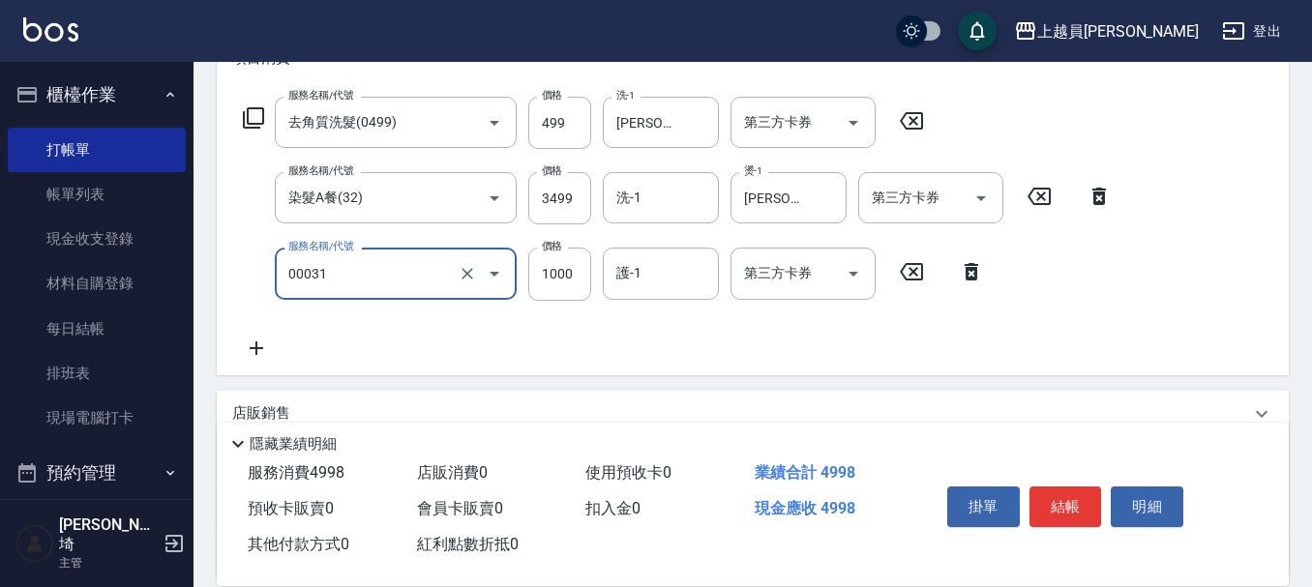
type input "單卸髮片(00031)"
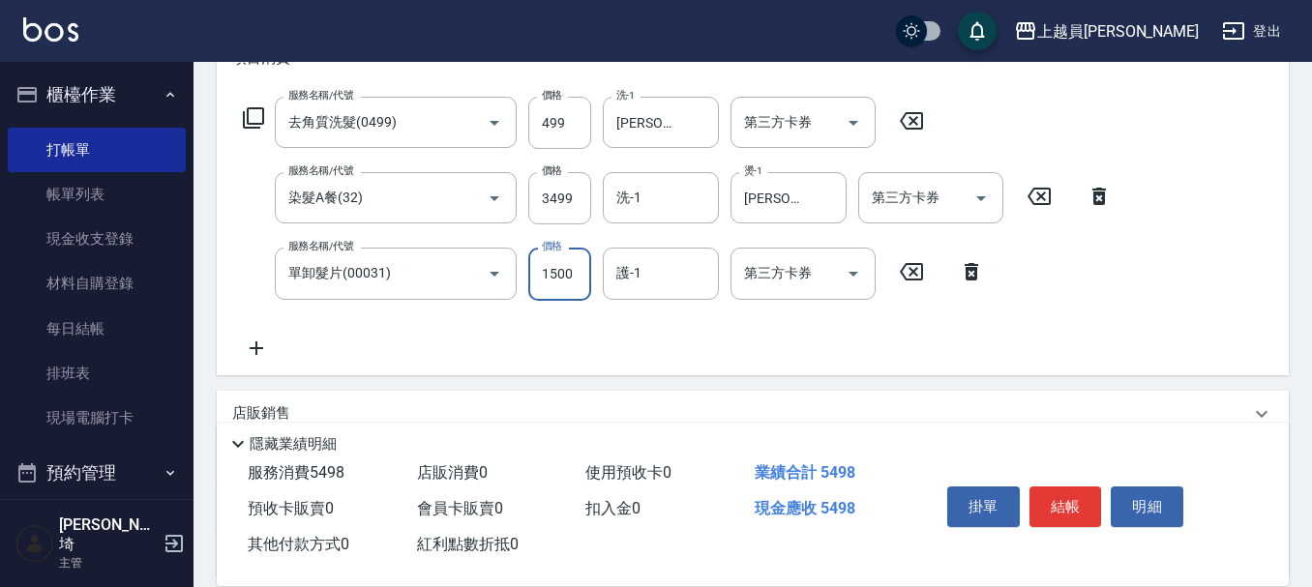
type input "1500"
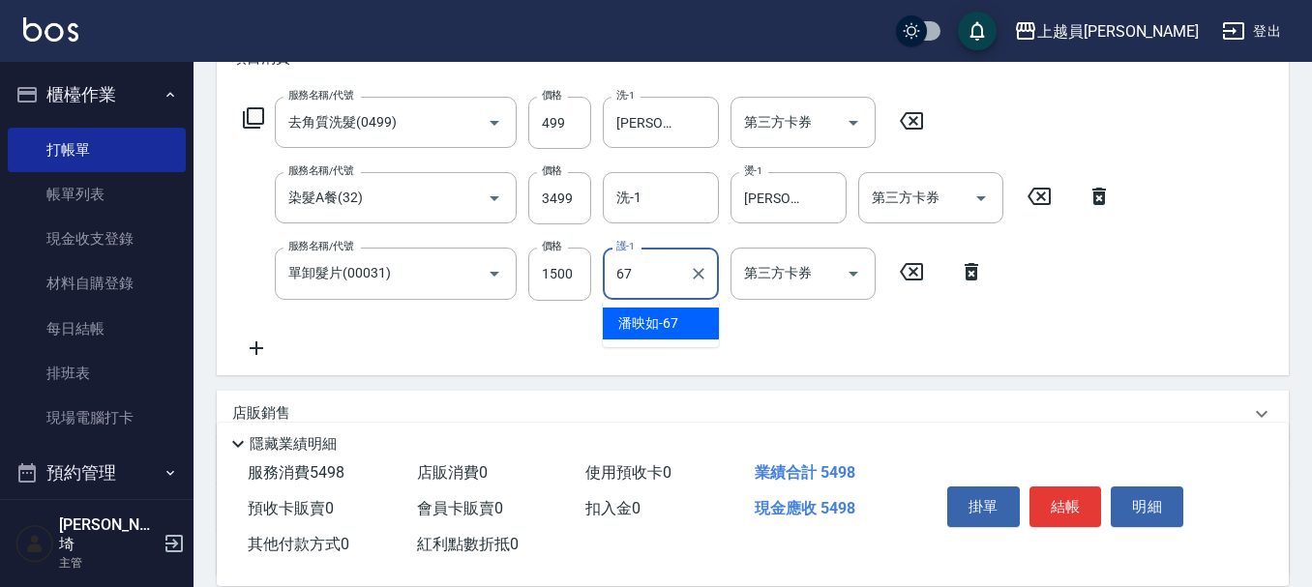
type input "[PERSON_NAME]-67"
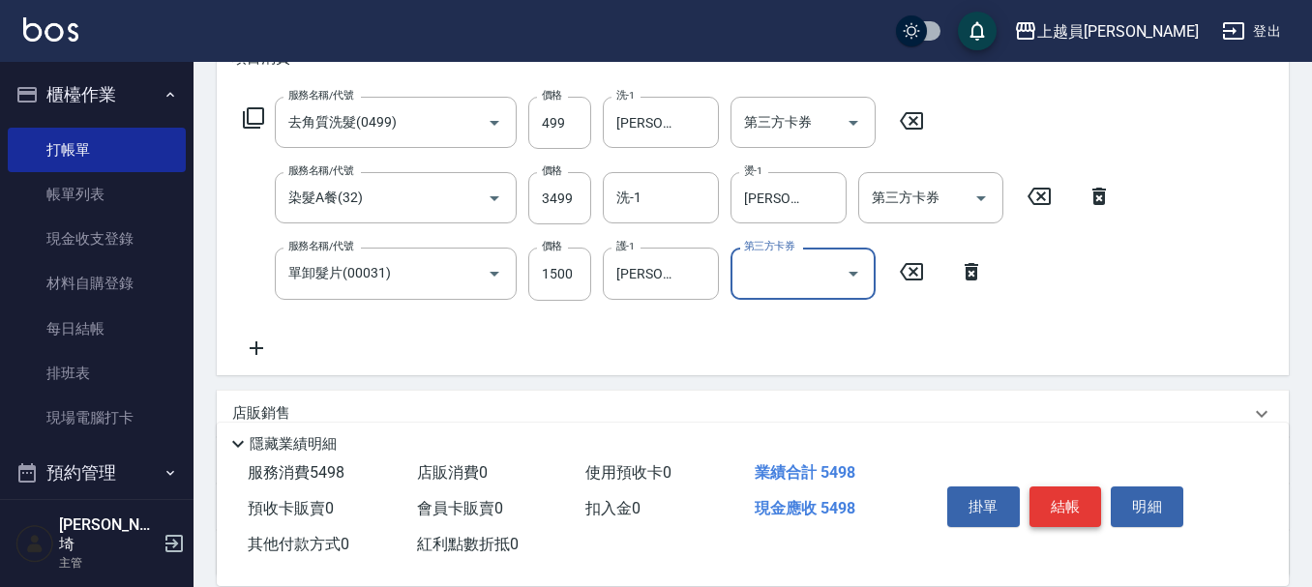
click at [1038, 493] on button "結帳" at bounding box center [1066, 507] width 73 height 41
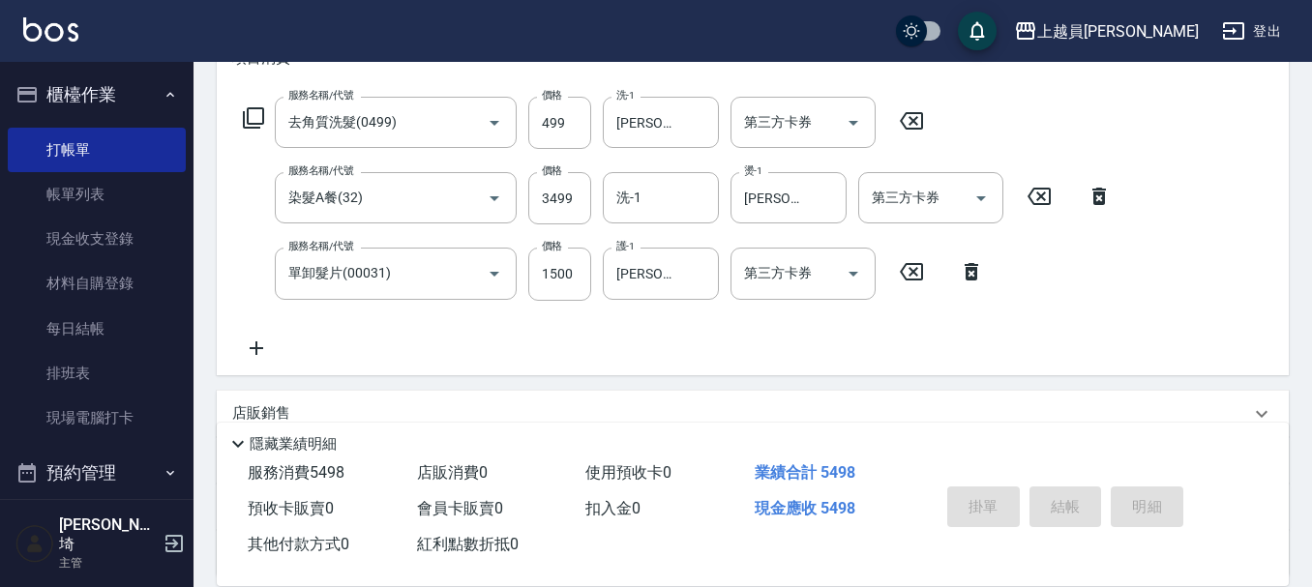
type input "[DATE] 20:21"
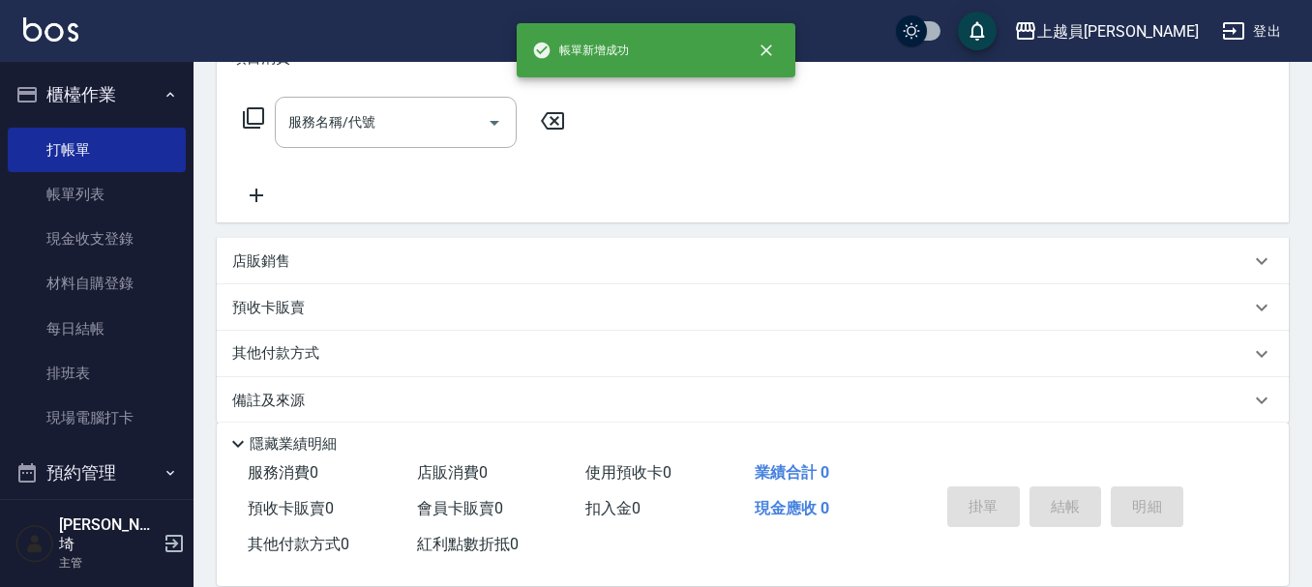
scroll to position [0, 0]
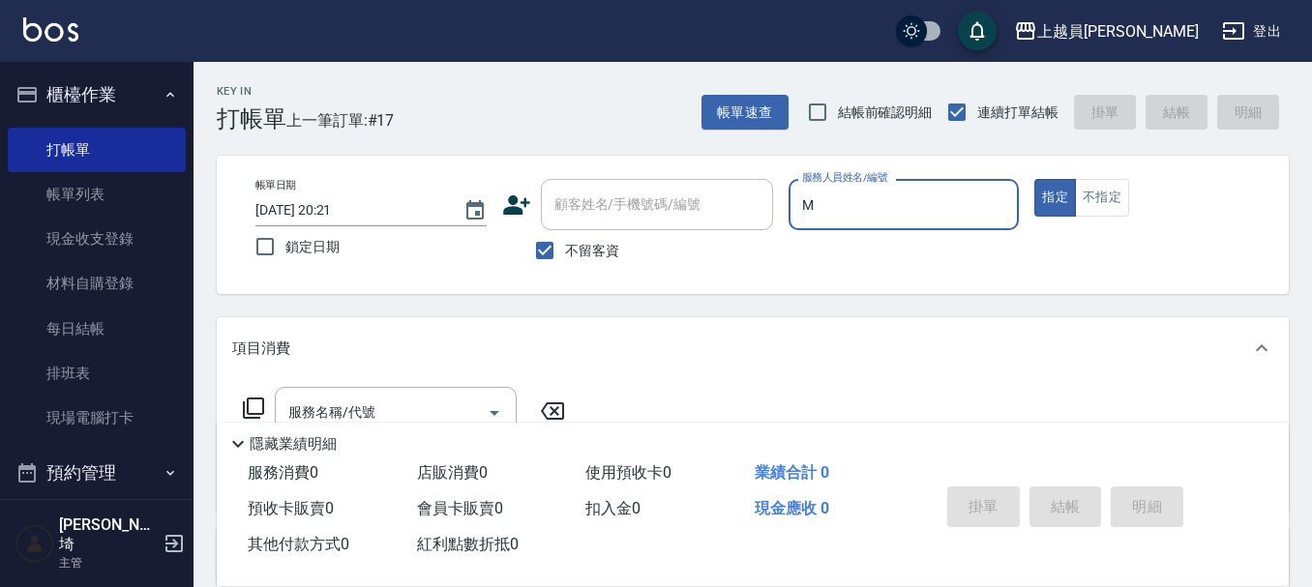
type input "M-M"
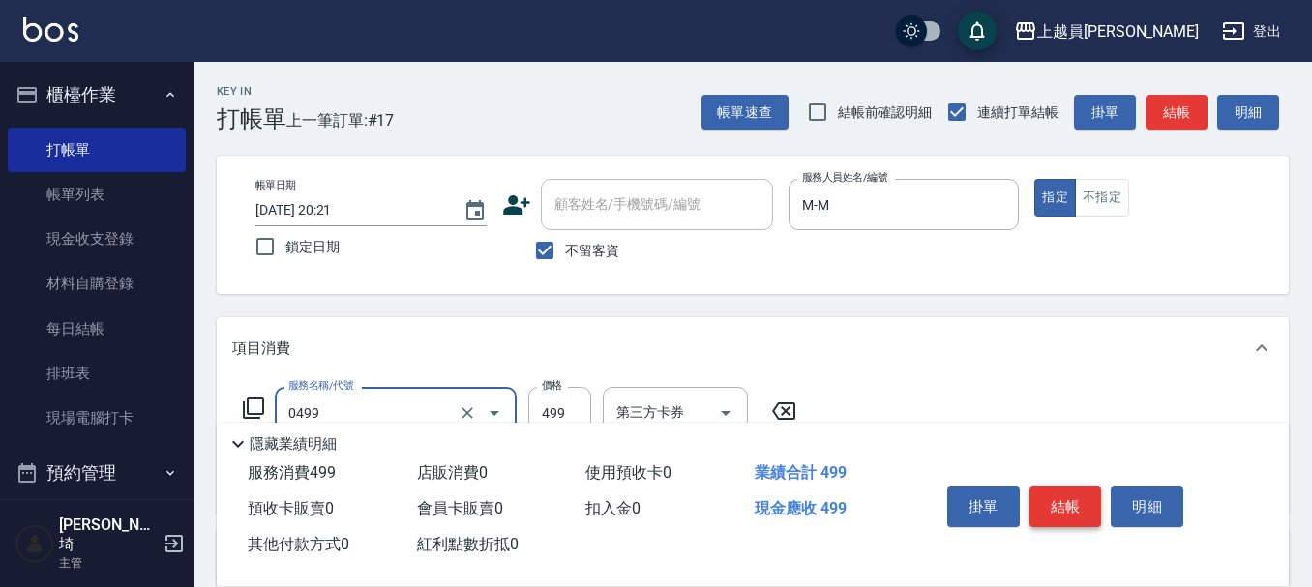
type input "去角質洗髮(0499)"
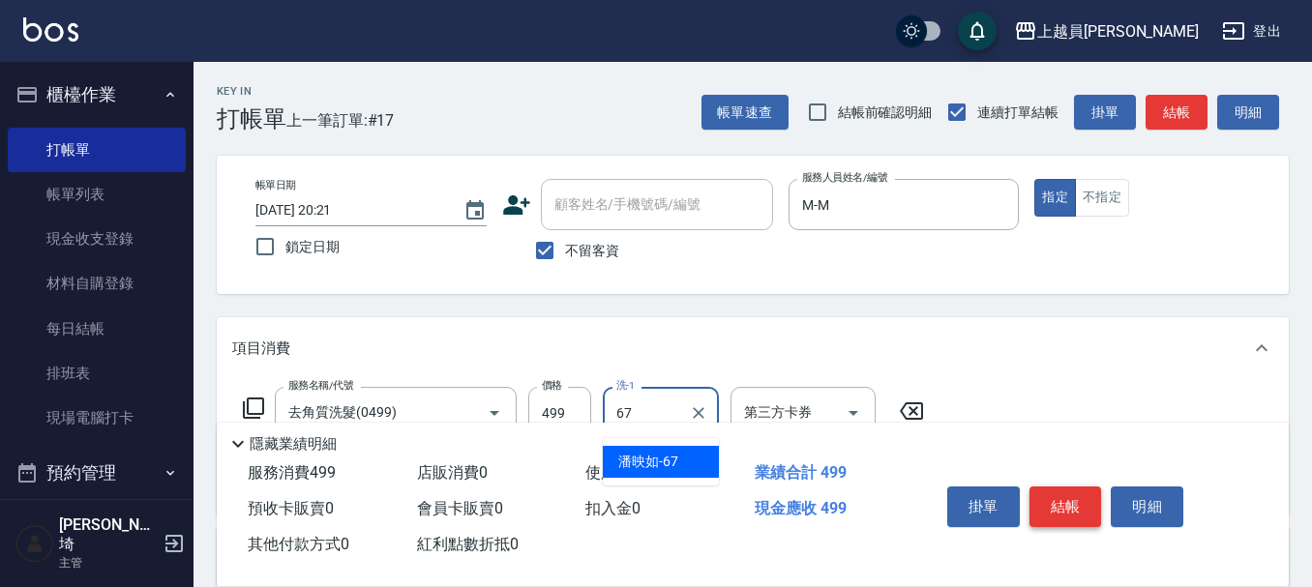
type input "[PERSON_NAME]-67"
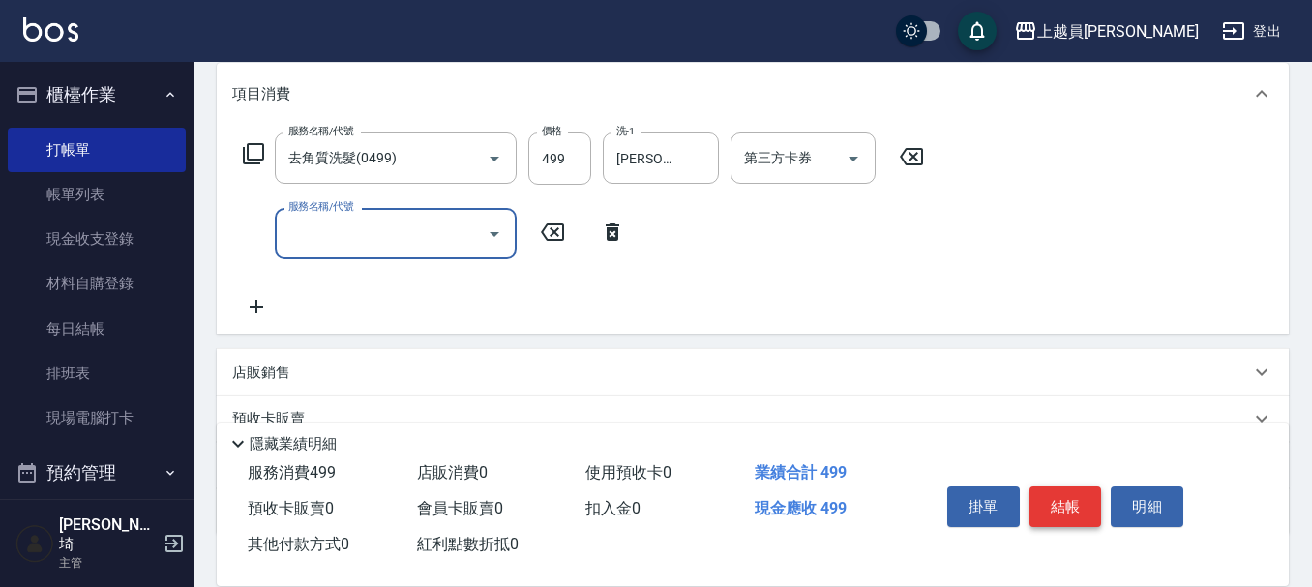
scroll to position [290, 0]
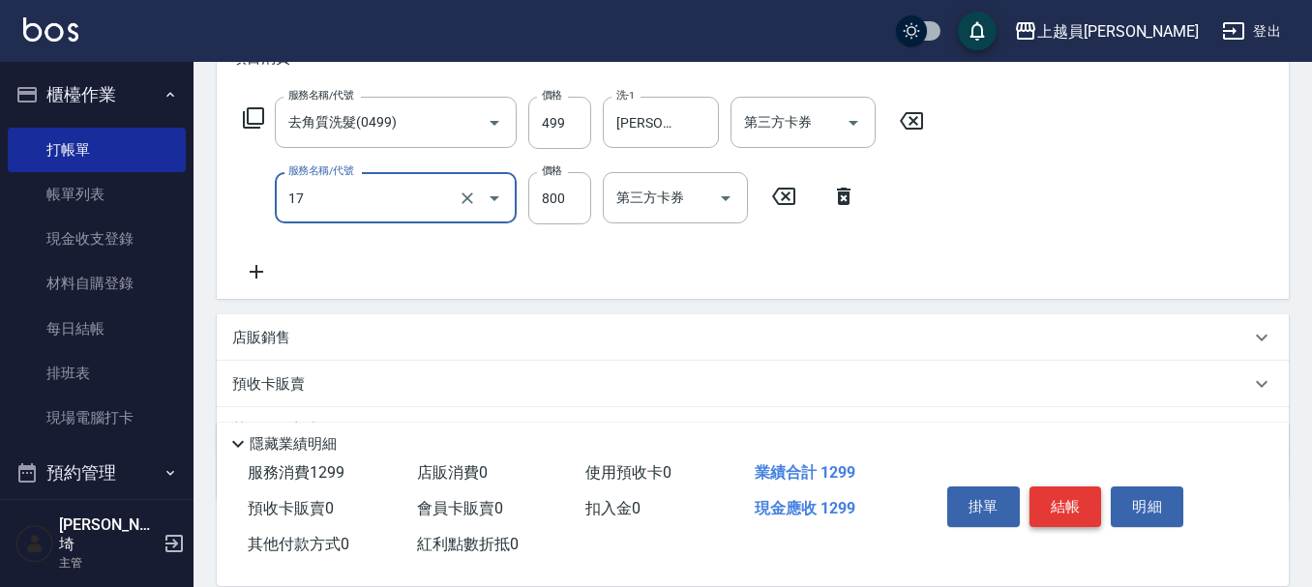
type input "染髮(17)"
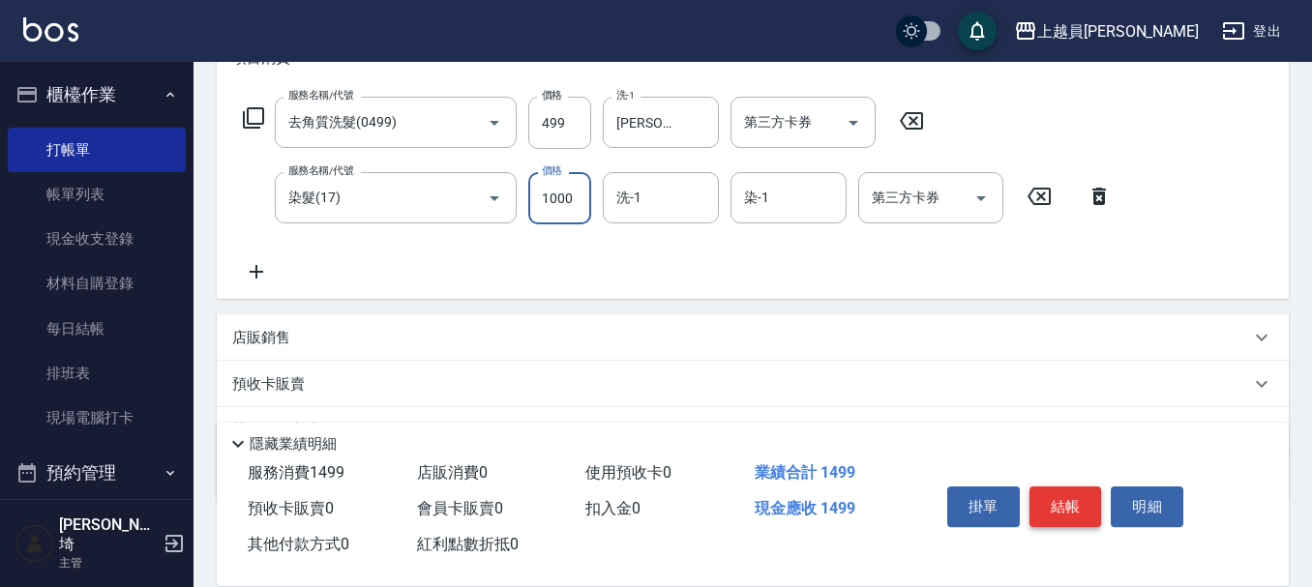
type input "1000"
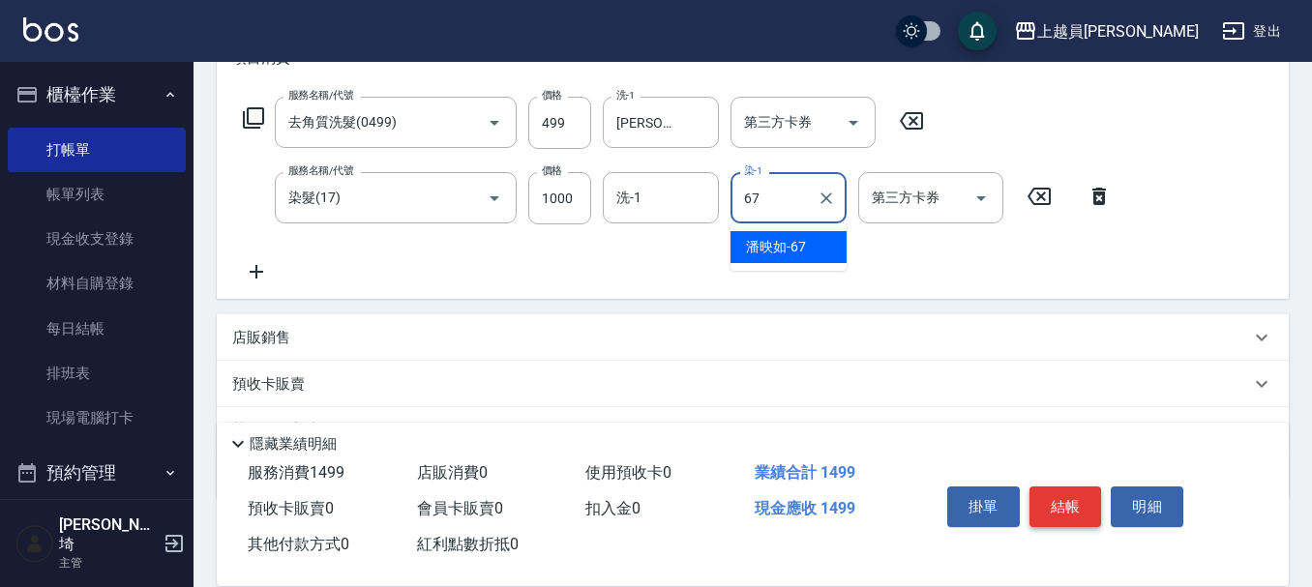
type input "[PERSON_NAME]-67"
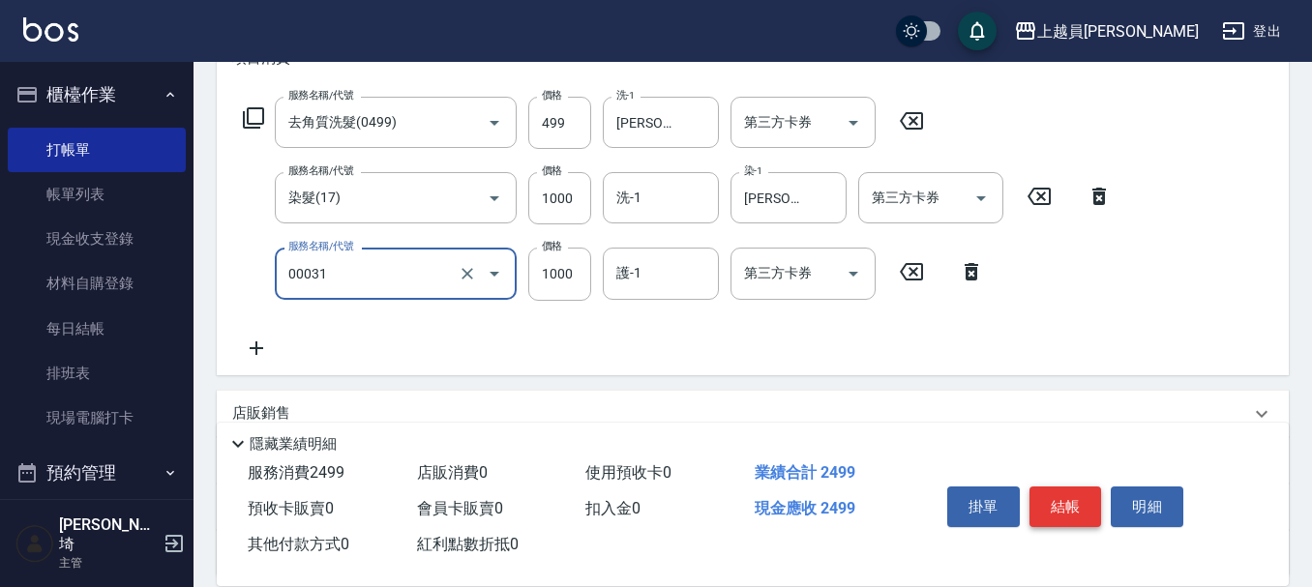
type input "單卸髮片(00031)"
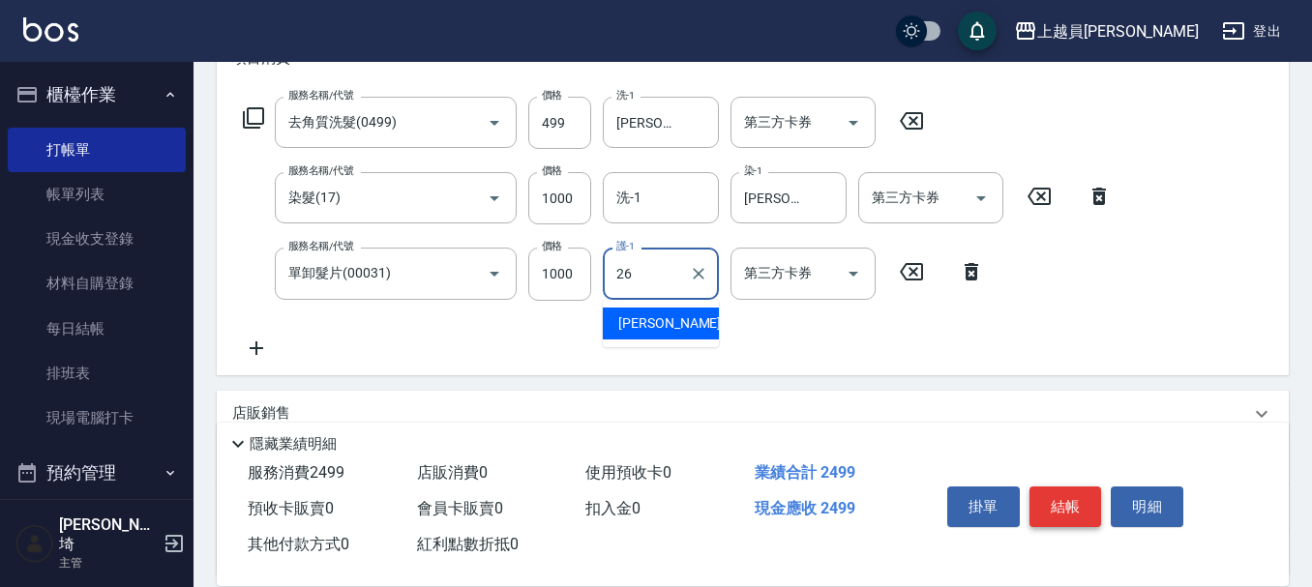
type input "[PERSON_NAME]-26"
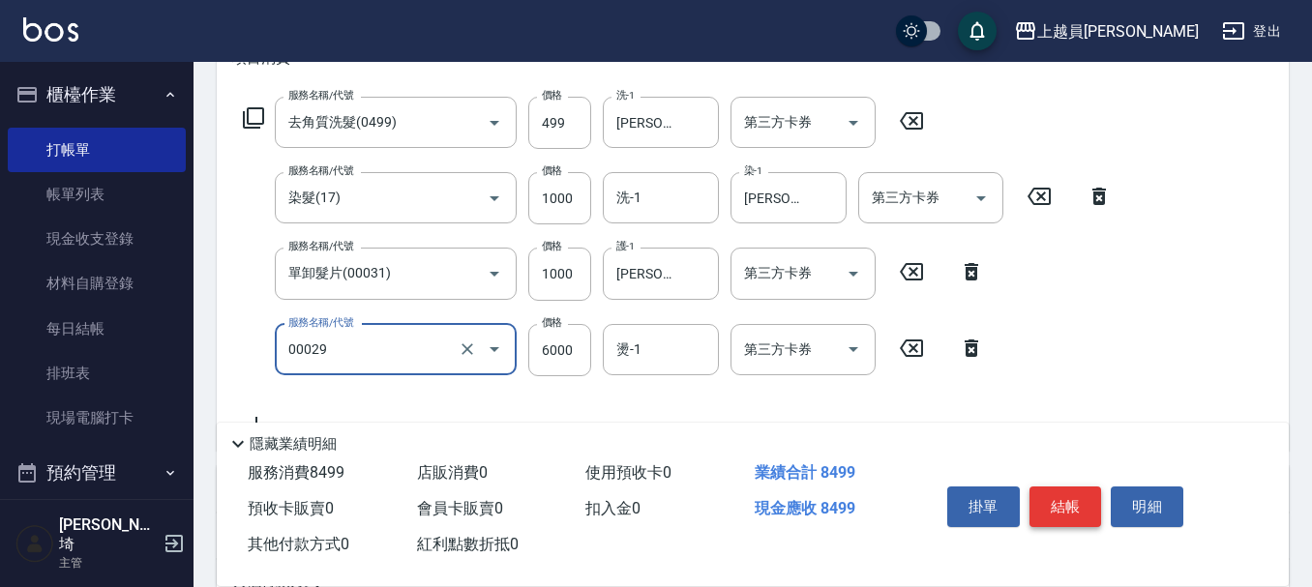
type input "零觸感雙珠重整(00029)"
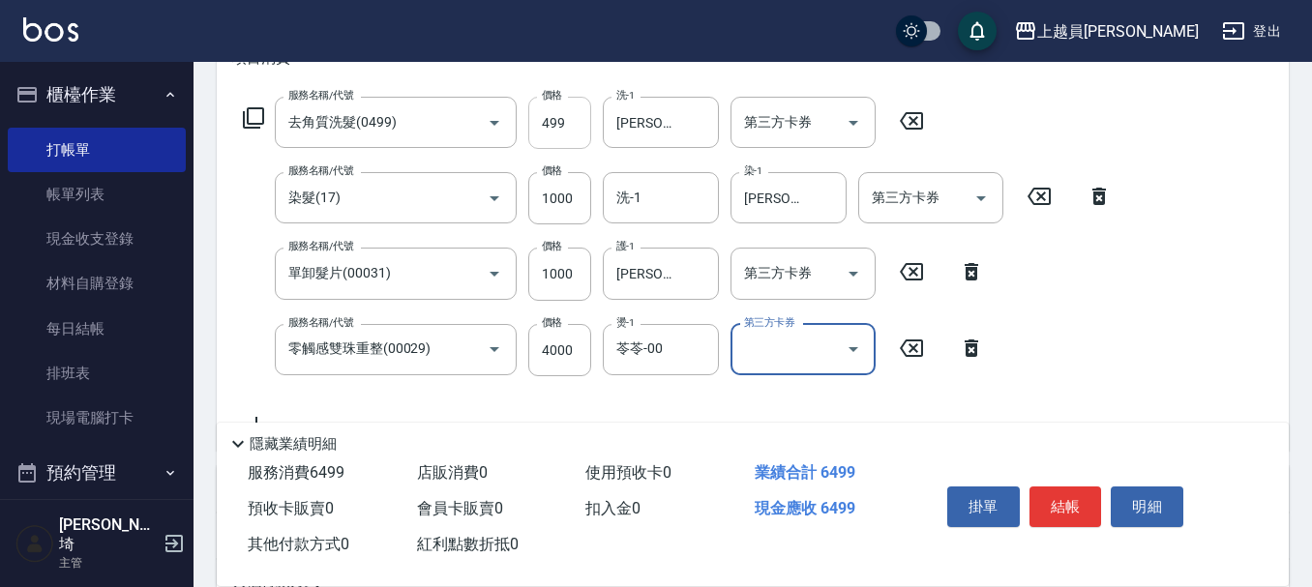
click at [571, 139] on input "499" at bounding box center [559, 123] width 63 height 52
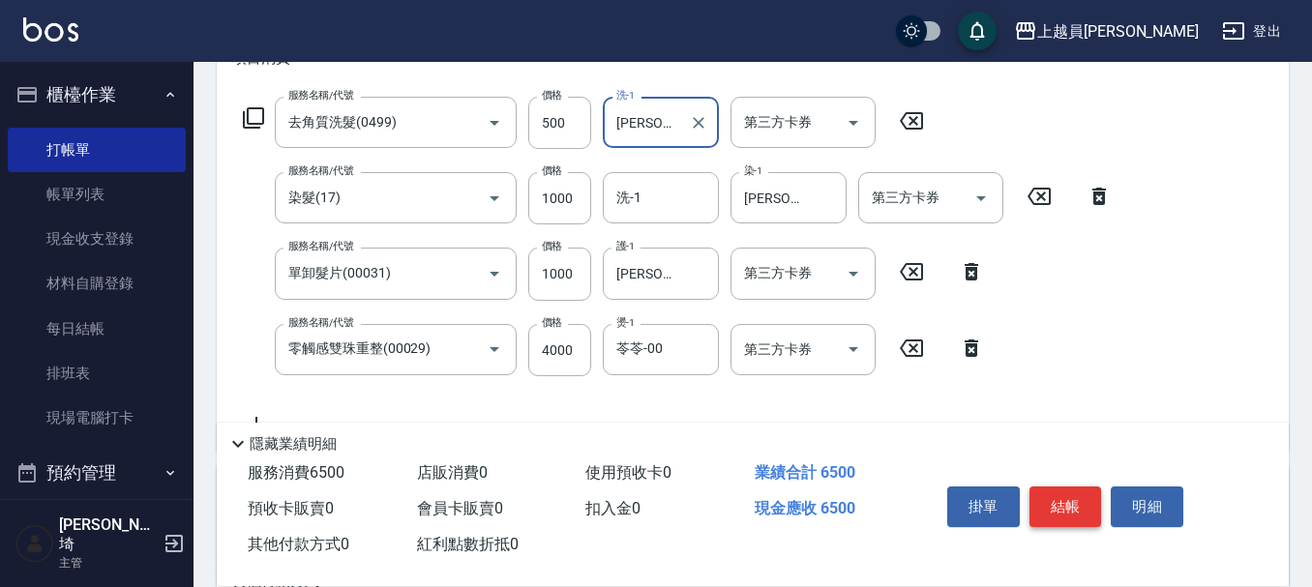
click at [1073, 487] on button "結帳" at bounding box center [1066, 507] width 73 height 41
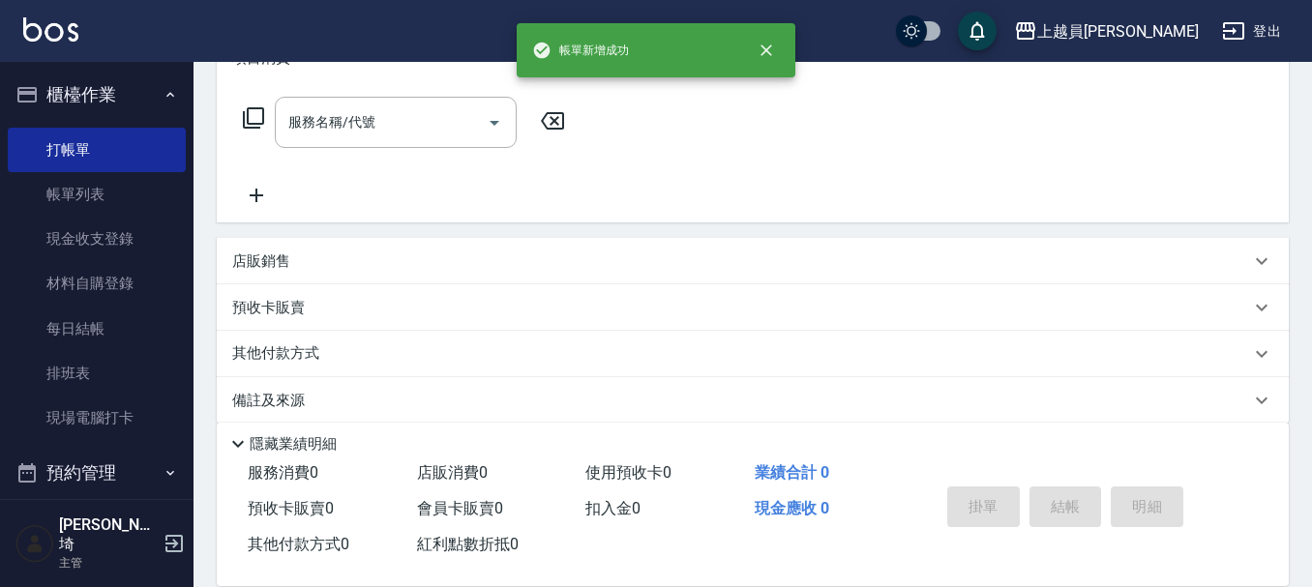
scroll to position [0, 0]
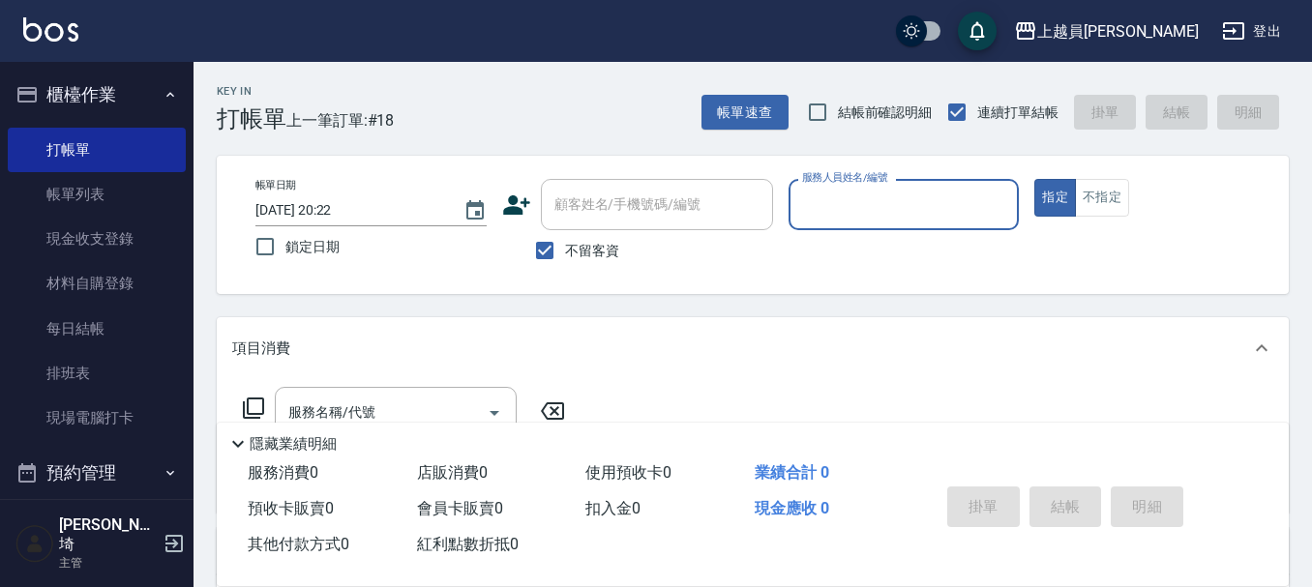
click at [1075, 423] on div "隱藏業績明細" at bounding box center [753, 439] width 1072 height 33
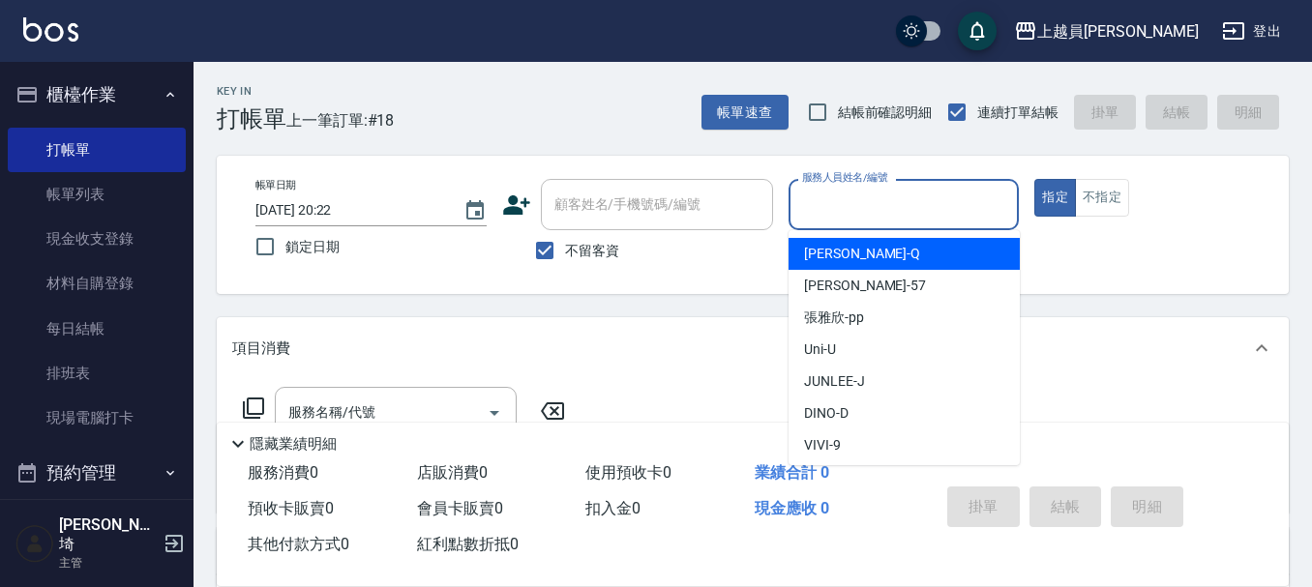
click at [918, 189] on input "服務人員姓名/編號" at bounding box center [904, 205] width 214 height 34
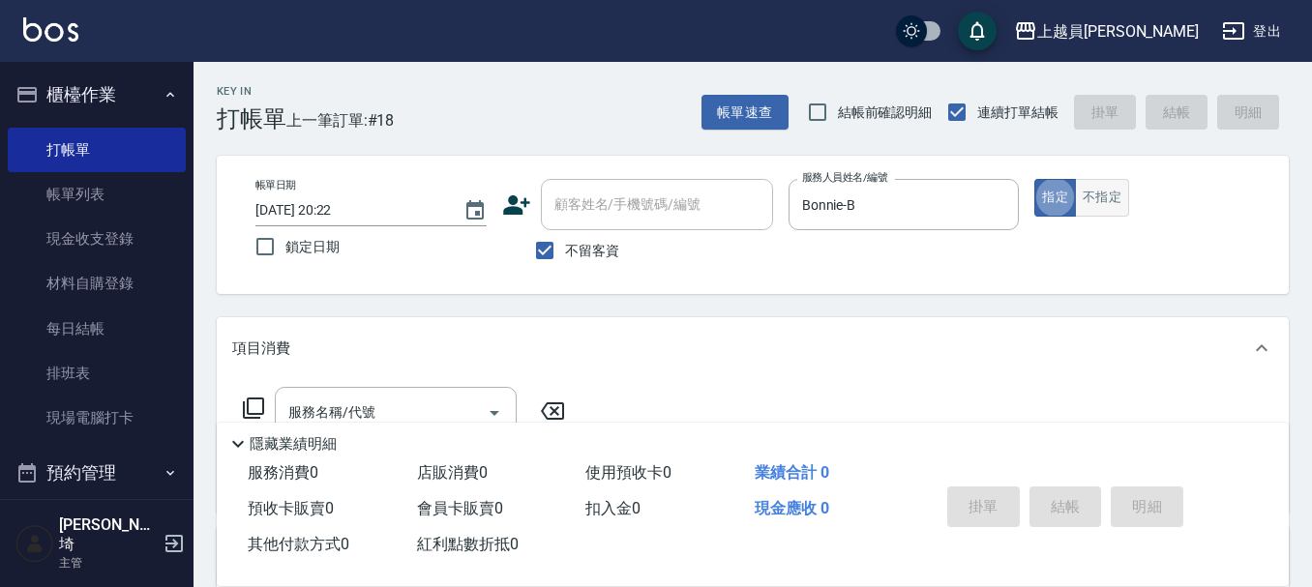
click at [1108, 201] on button "不指定" at bounding box center [1102, 198] width 54 height 38
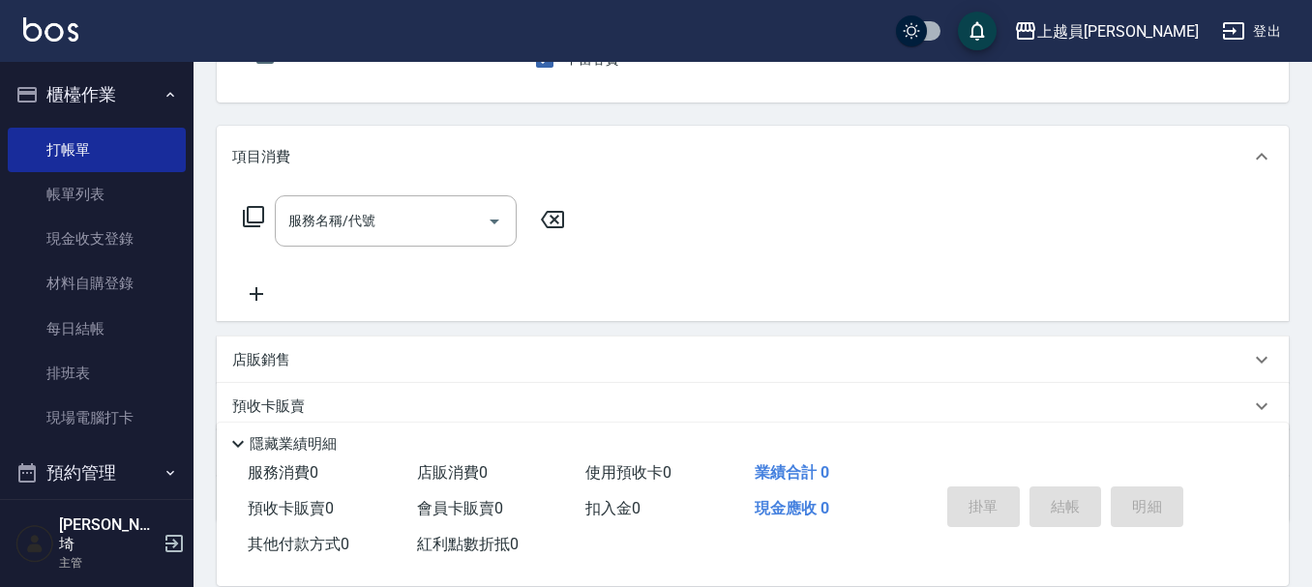
scroll to position [194, 0]
click at [369, 212] on input "服務名稱/代號" at bounding box center [381, 219] width 195 height 34
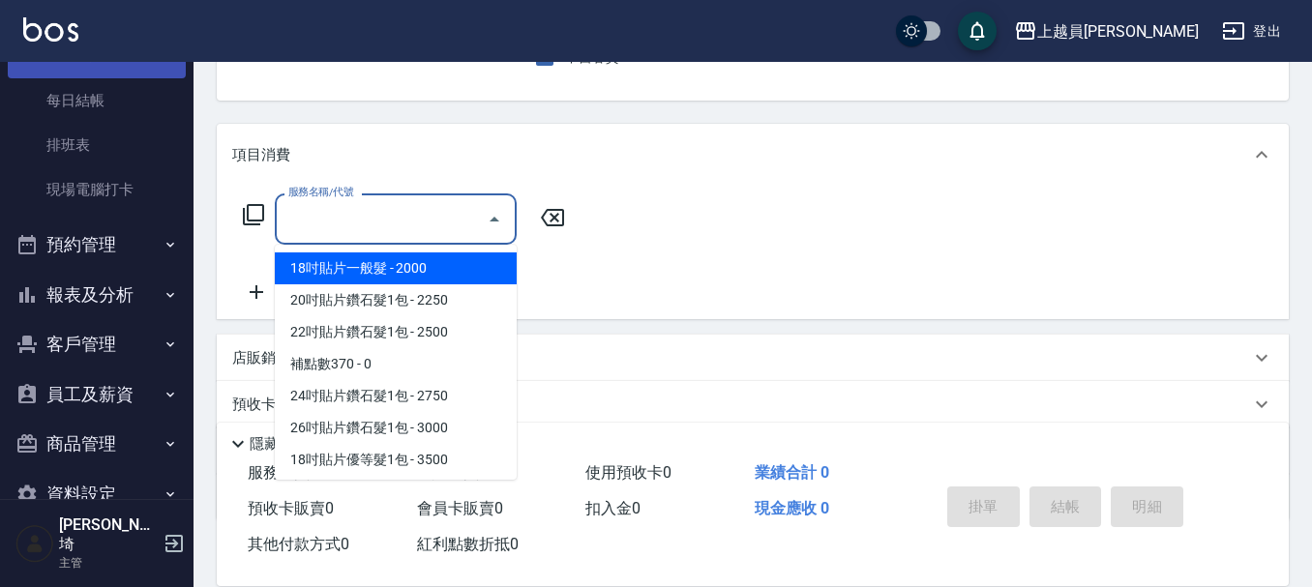
scroll to position [254, 0]
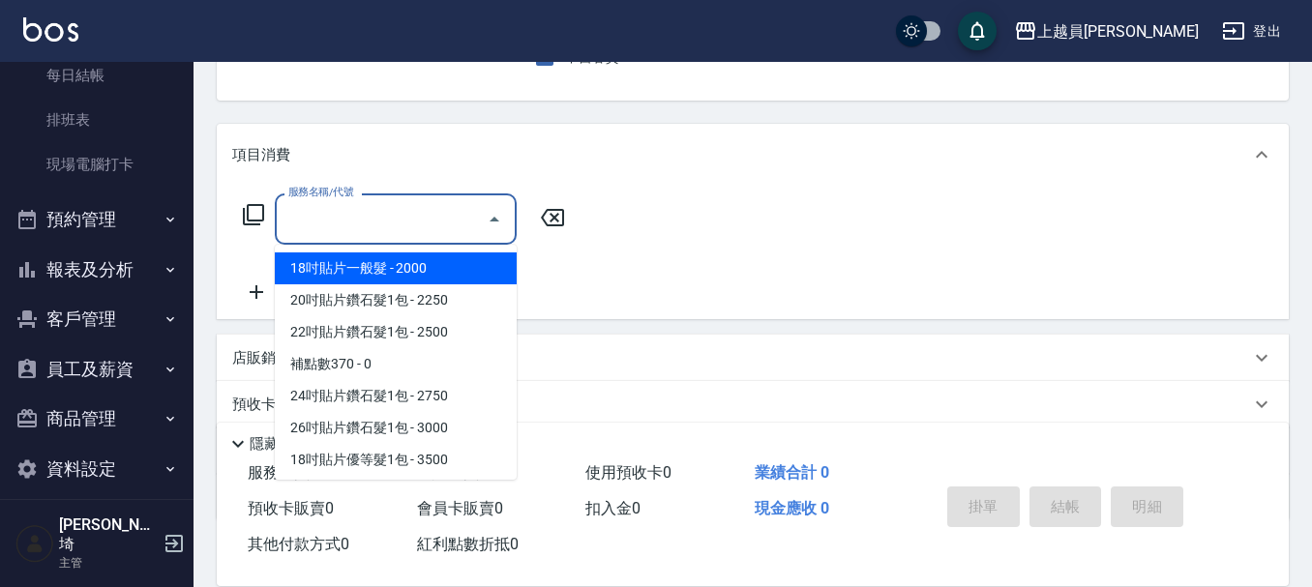
click at [123, 252] on button "報表及分析" at bounding box center [97, 270] width 178 height 50
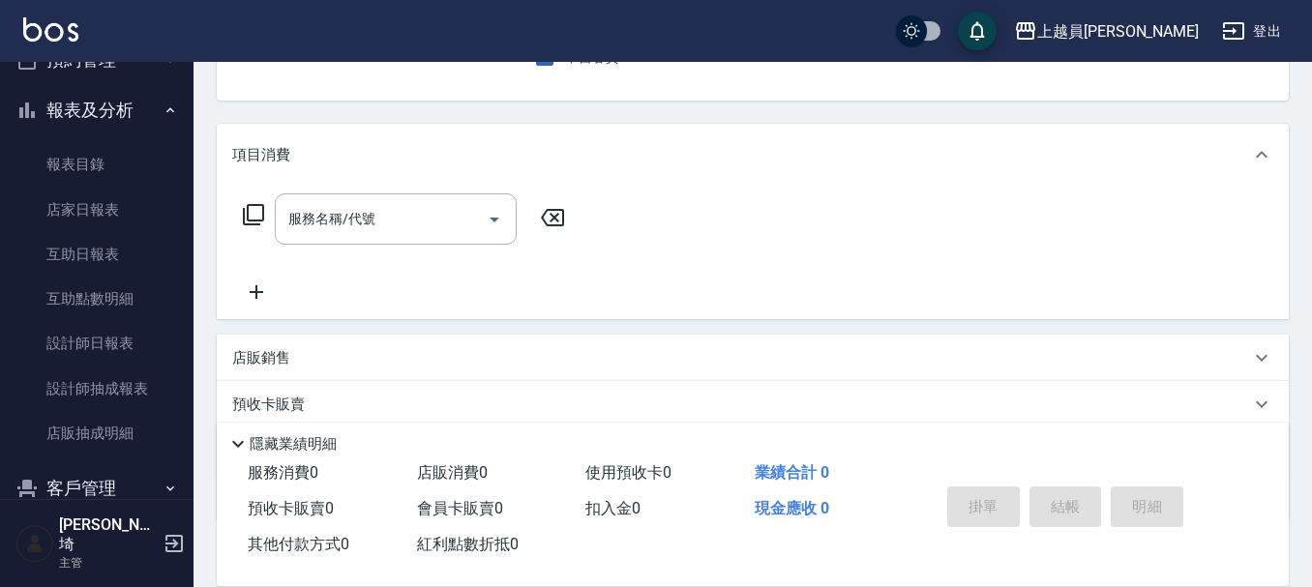
scroll to position [447, 0]
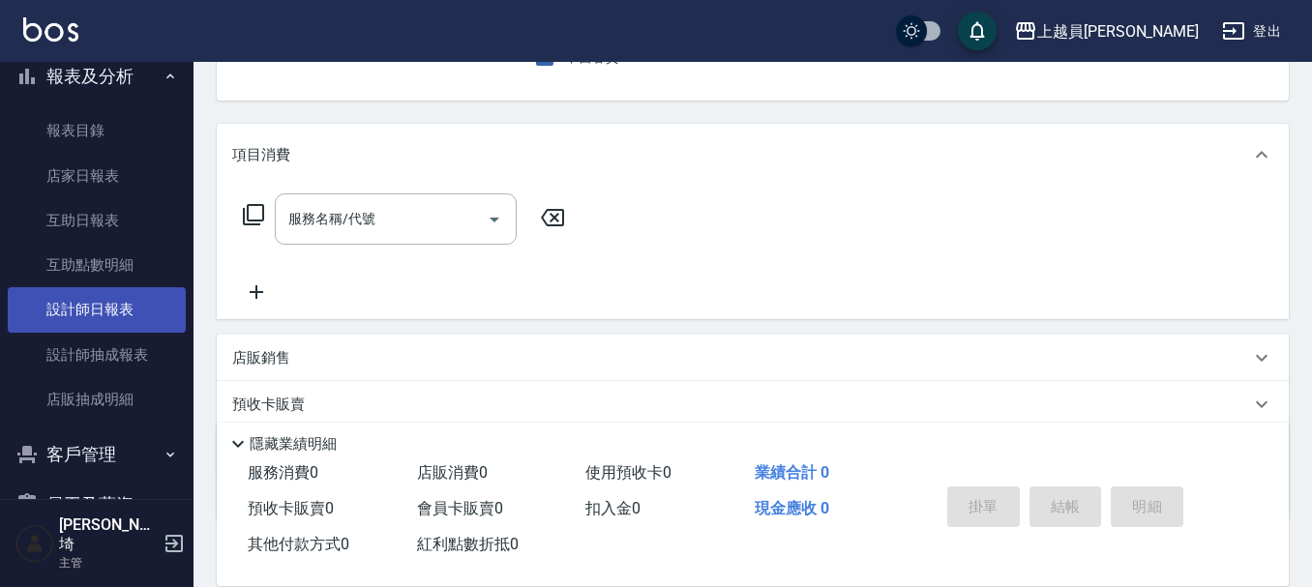
click at [125, 326] on link "設計師日報表" at bounding box center [97, 309] width 178 height 45
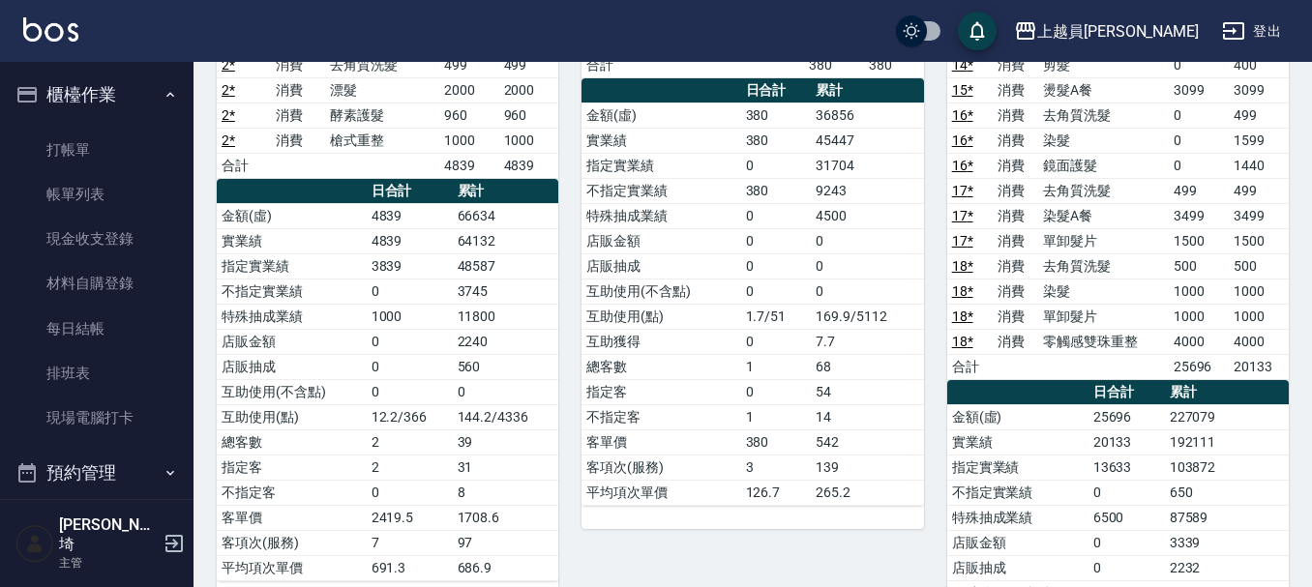
scroll to position [127, 0]
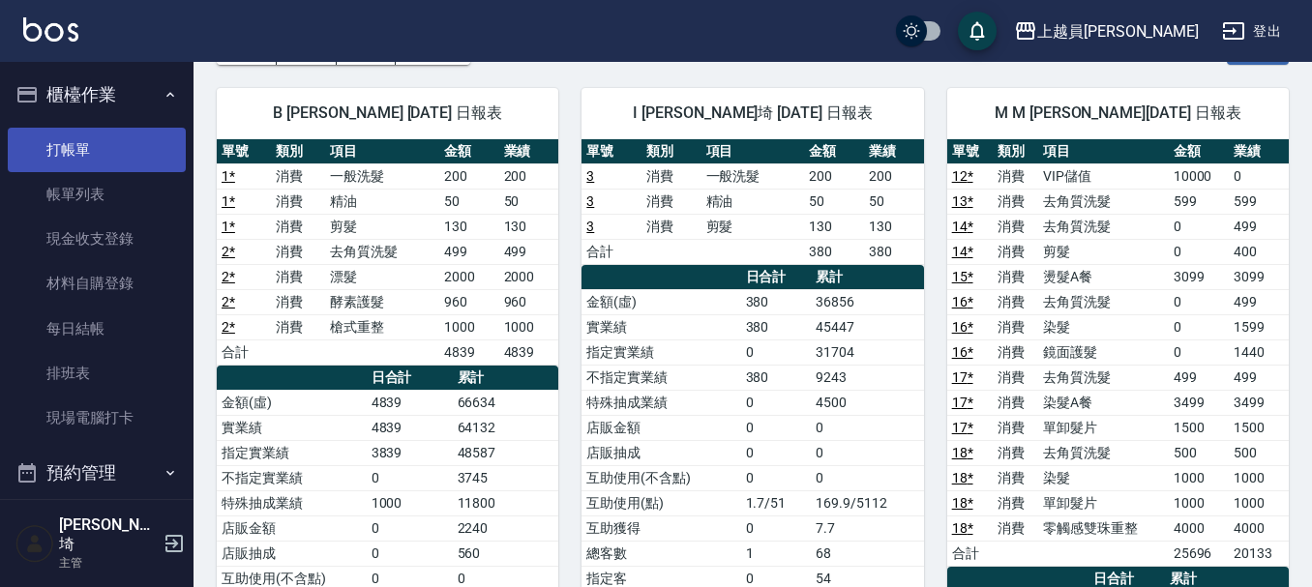
click at [72, 152] on link "打帳單" at bounding box center [97, 150] width 178 height 45
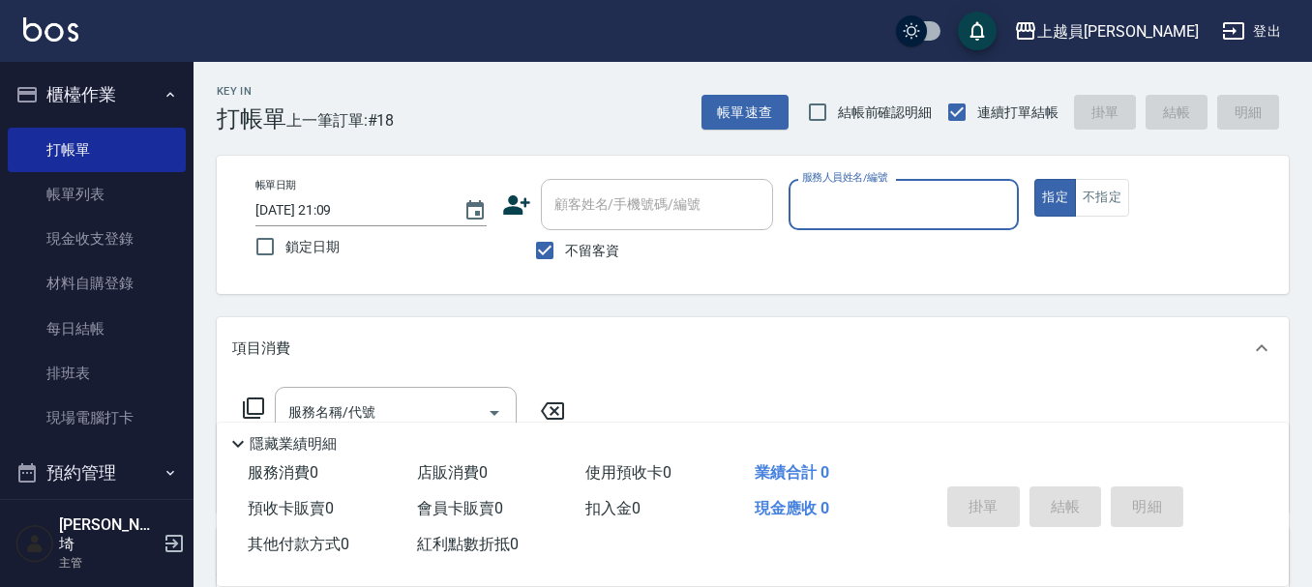
click at [934, 217] on input "服務人員姓名/編號" at bounding box center [904, 205] width 214 height 34
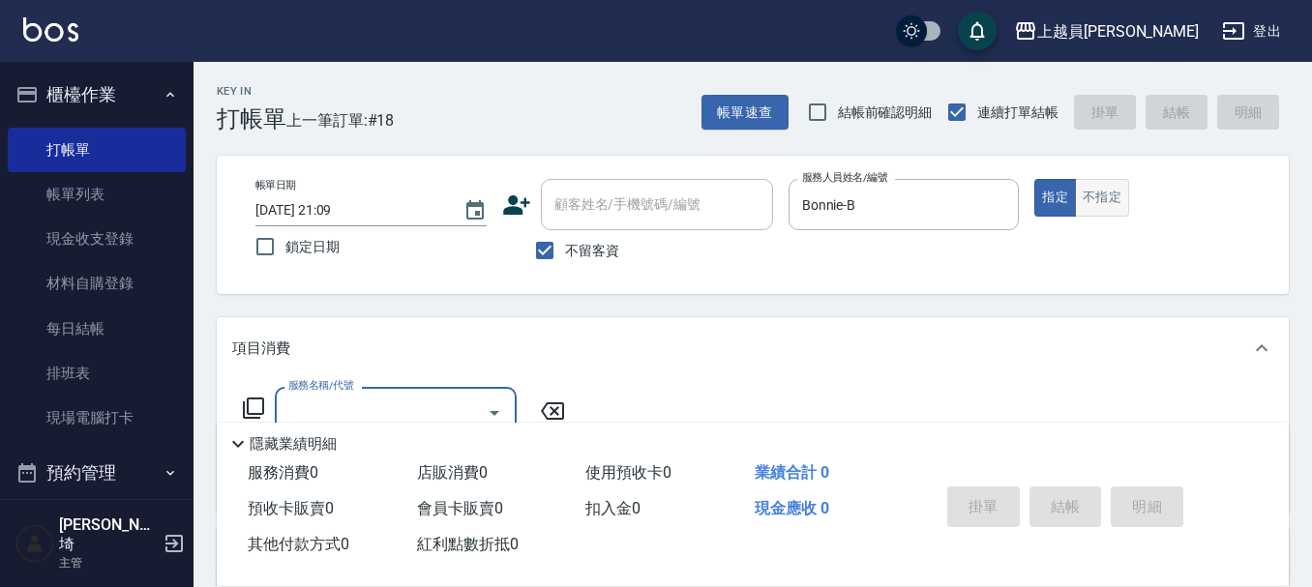
click at [1116, 192] on button "不指定" at bounding box center [1102, 198] width 54 height 38
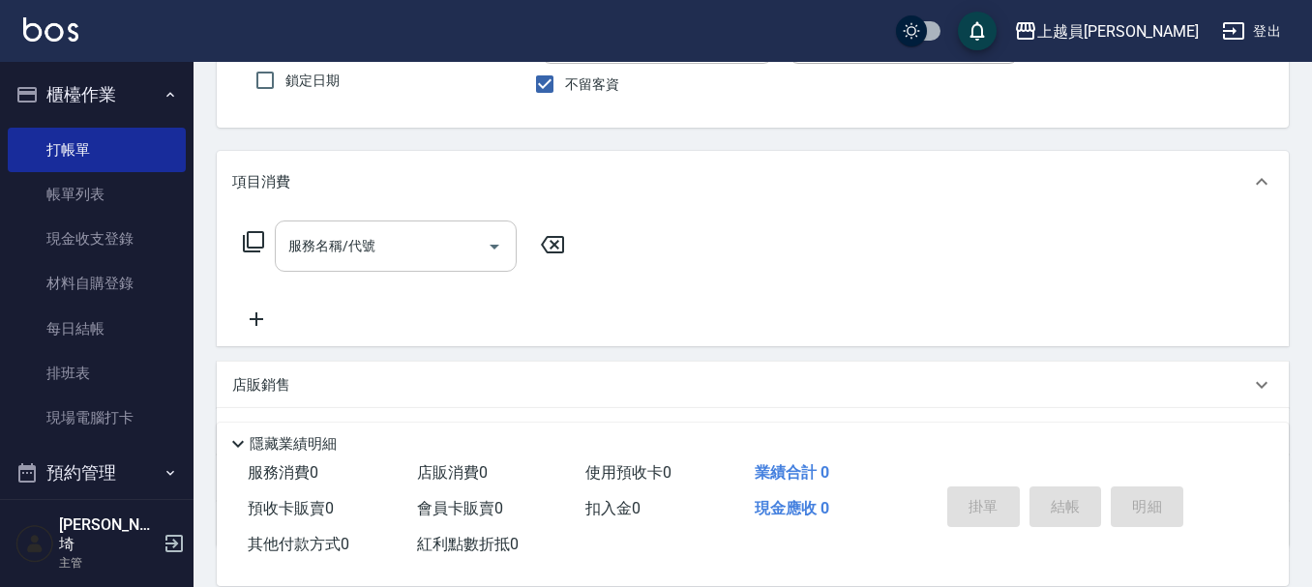
scroll to position [194, 0]
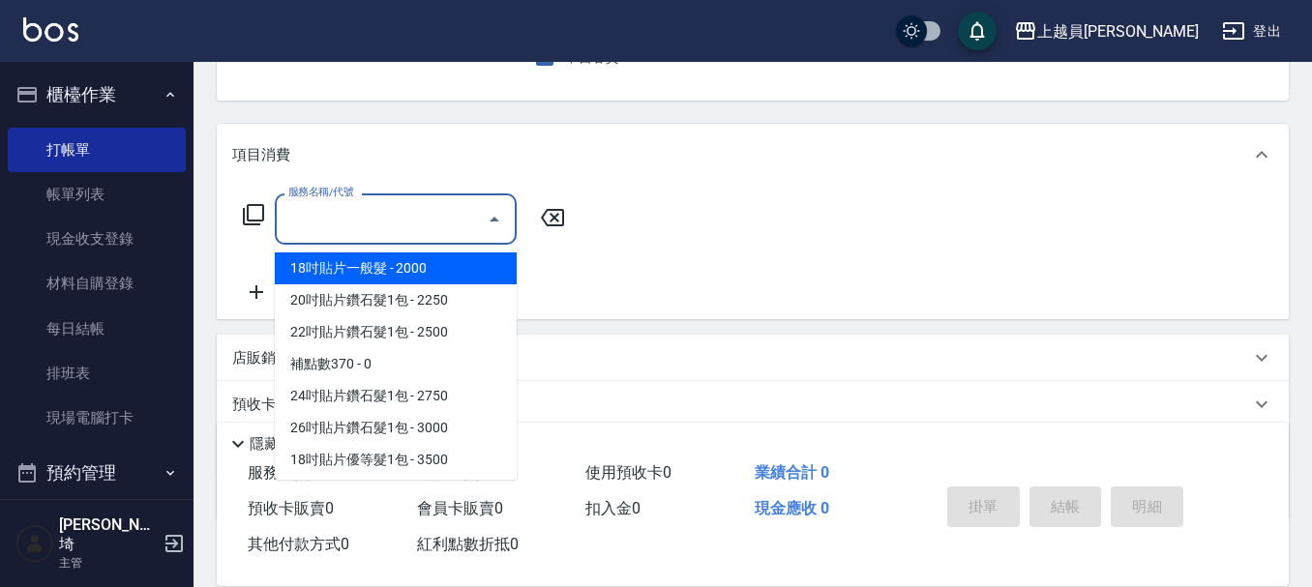
click at [351, 205] on input "服務名稱/代號" at bounding box center [381, 219] width 195 height 34
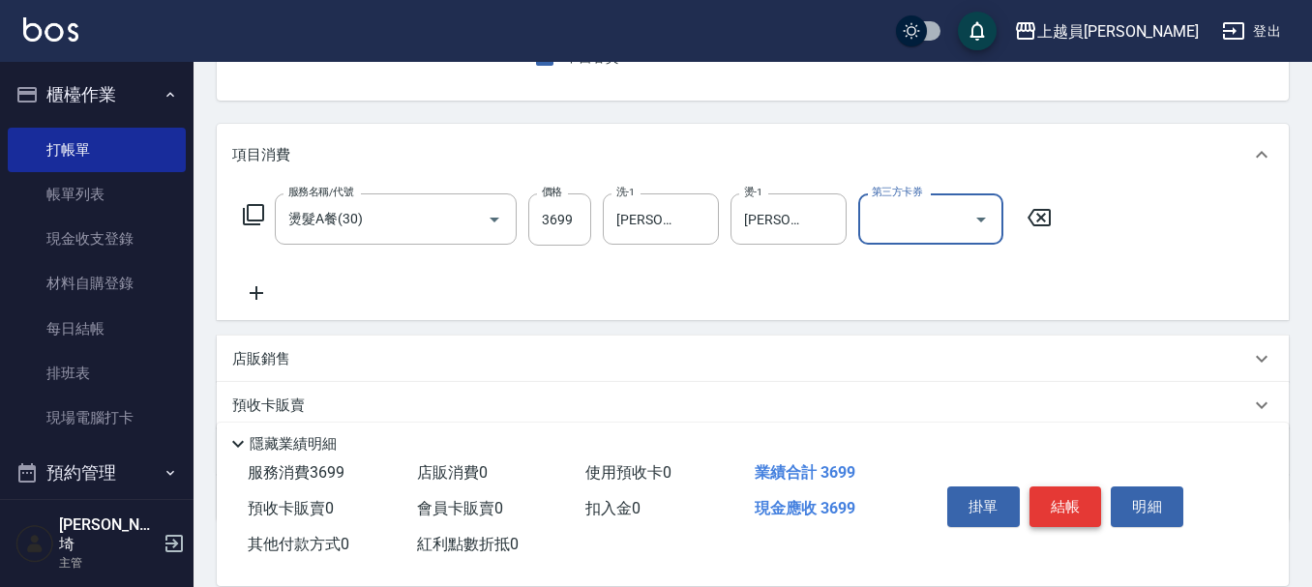
click at [1071, 501] on button "結帳" at bounding box center [1066, 507] width 73 height 41
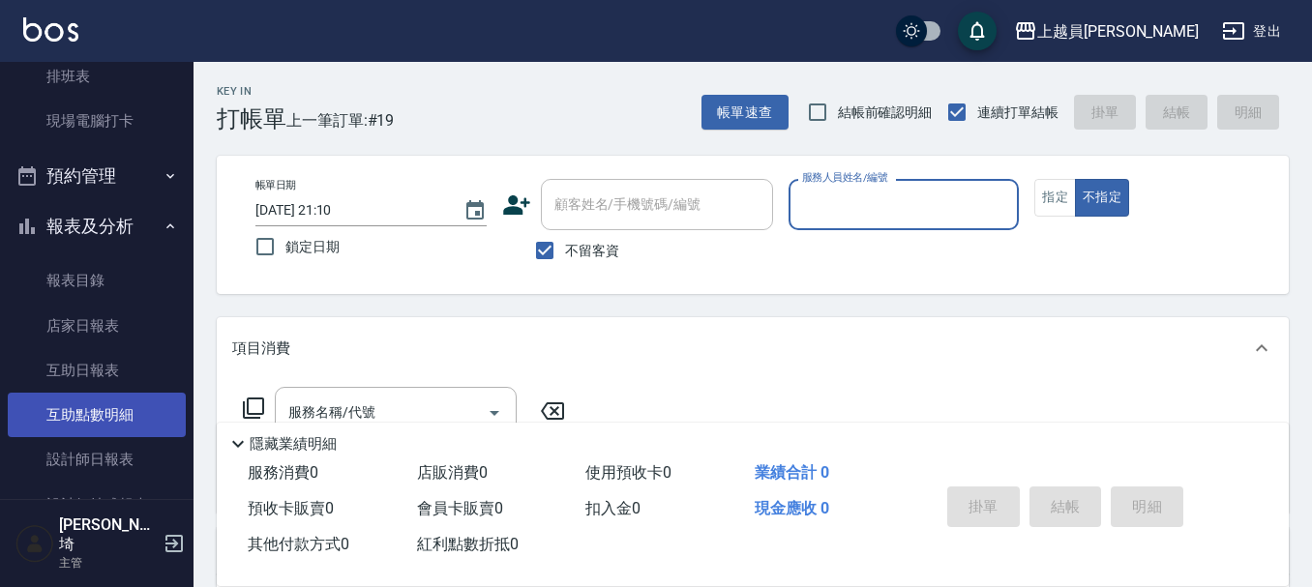
scroll to position [387, 0]
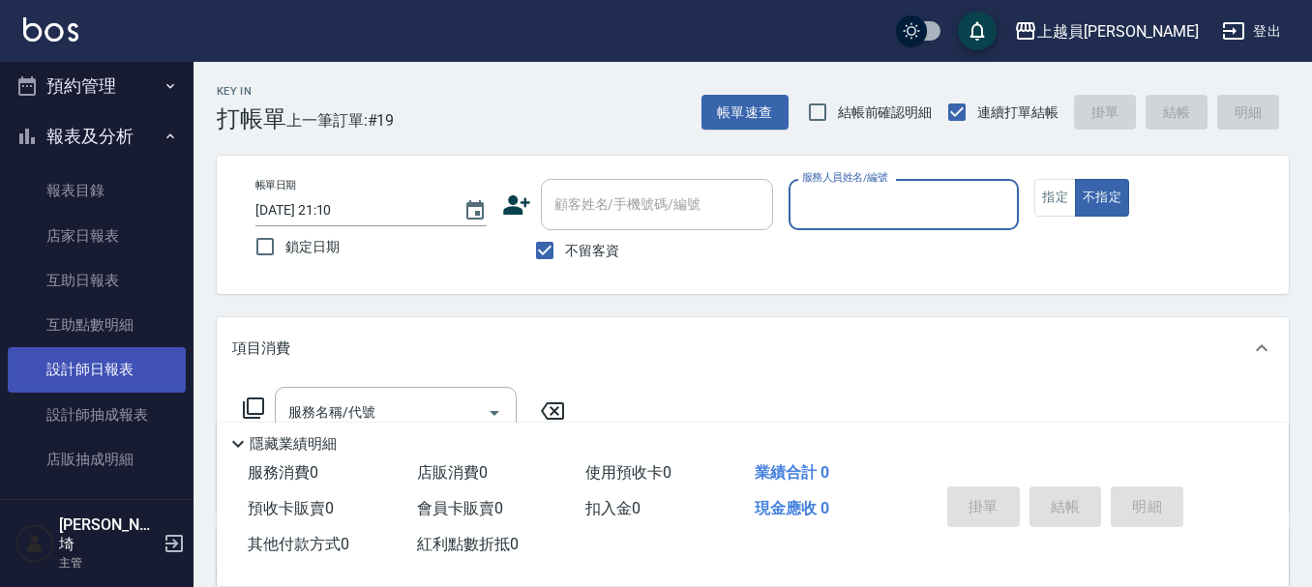
click at [112, 374] on link "設計師日報表" at bounding box center [97, 369] width 178 height 45
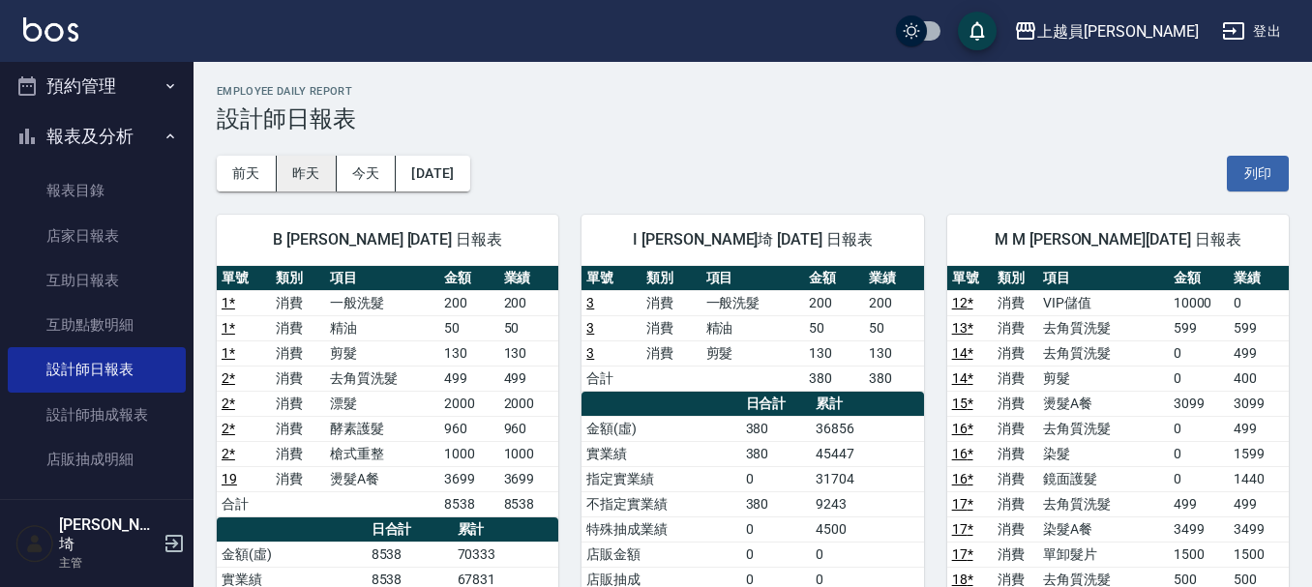
click at [308, 187] on button "昨天" at bounding box center [307, 174] width 60 height 36
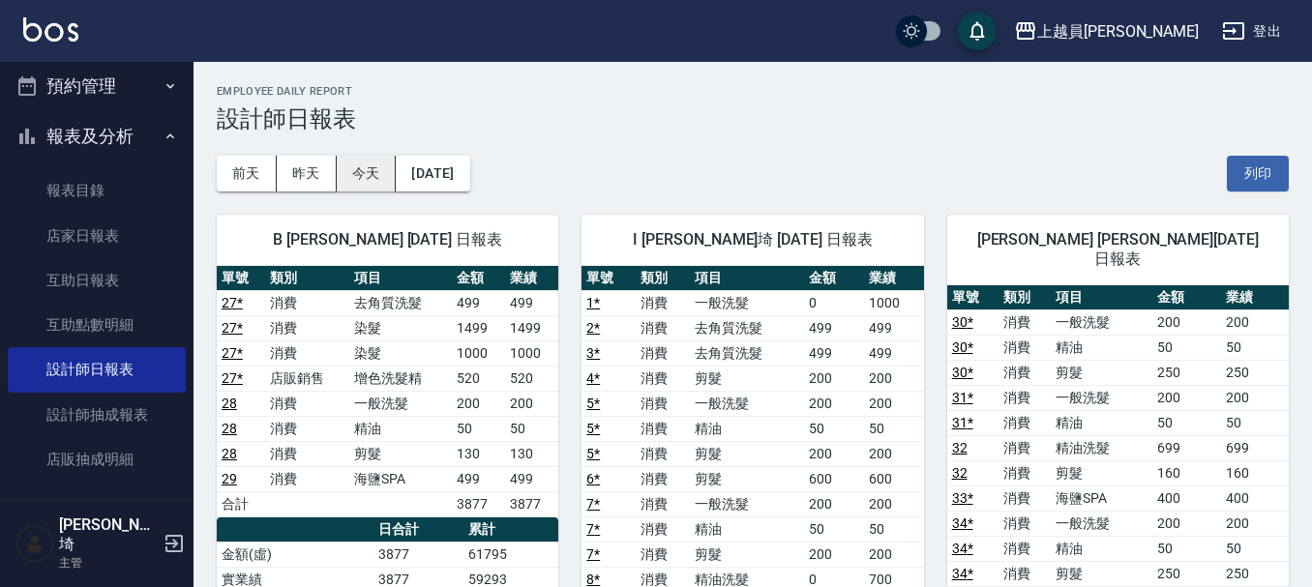
click at [354, 166] on button "今天" at bounding box center [367, 174] width 60 height 36
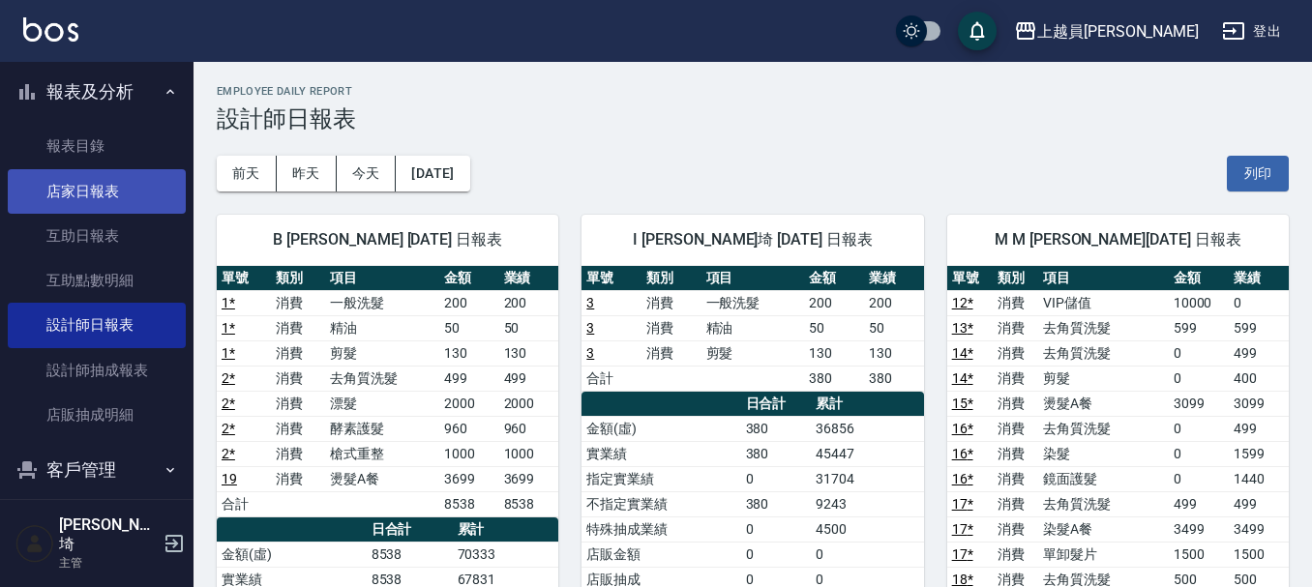
scroll to position [387, 0]
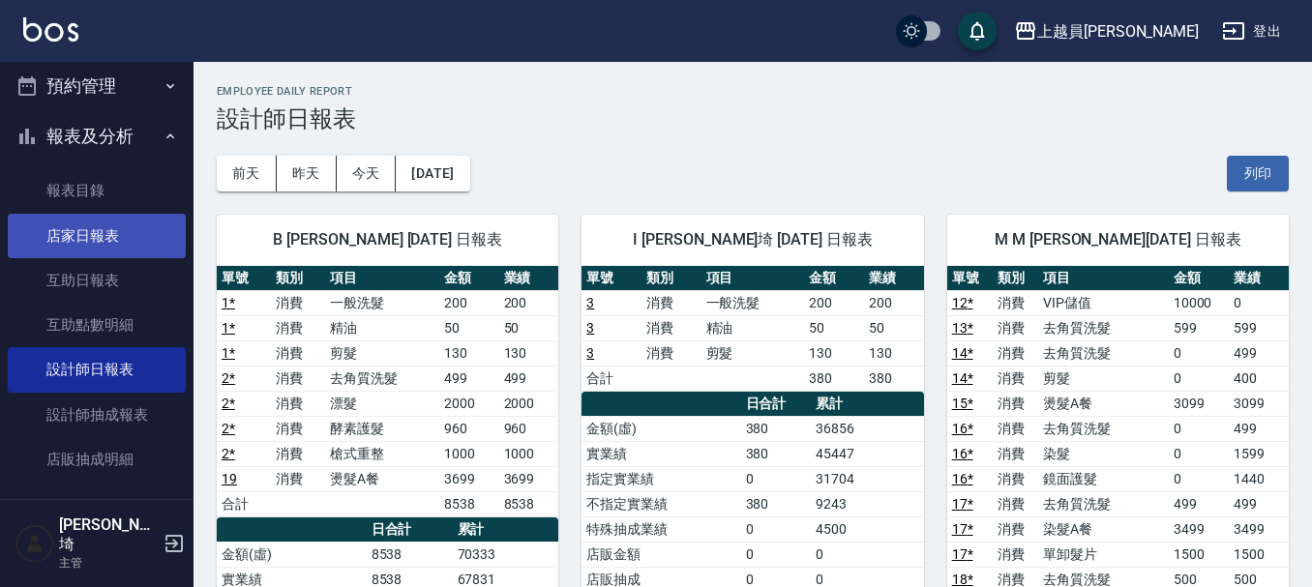
click at [115, 230] on link "店家日報表" at bounding box center [97, 236] width 178 height 45
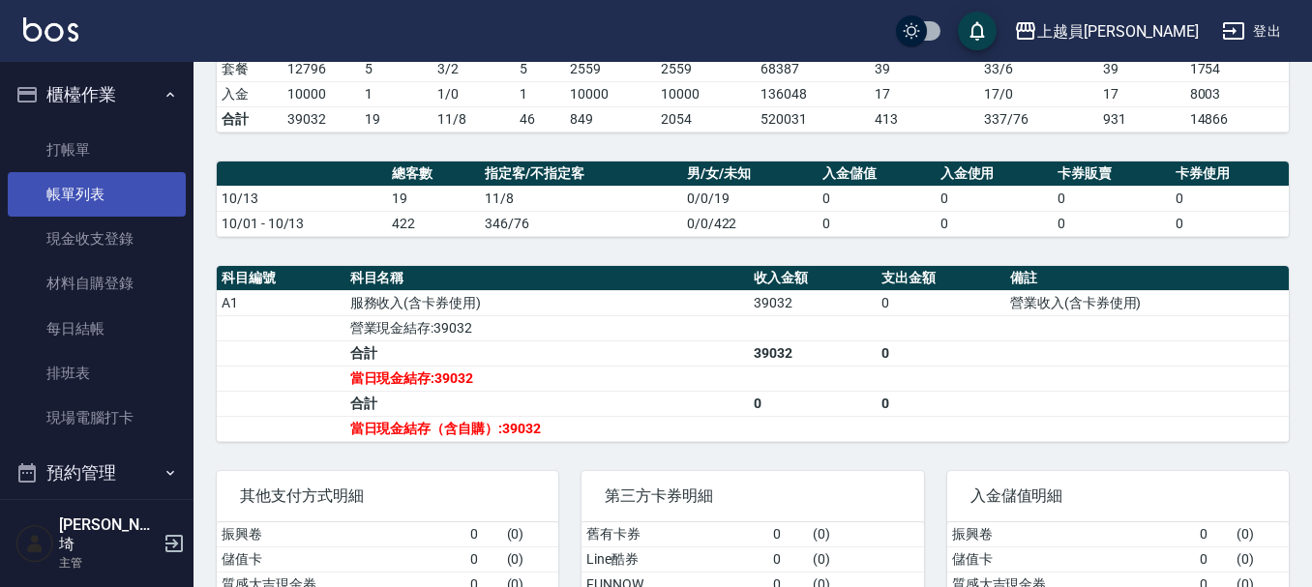
click at [101, 202] on link "帳單列表" at bounding box center [97, 194] width 178 height 45
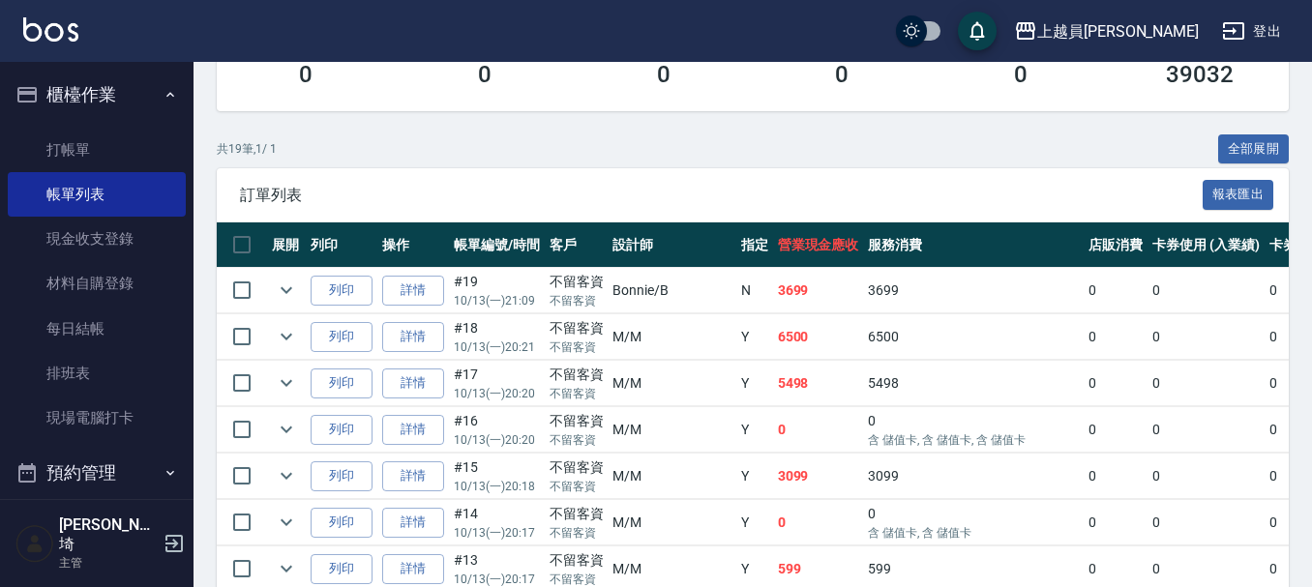
scroll to position [351, 0]
